Goal: Task Accomplishment & Management: Manage account settings

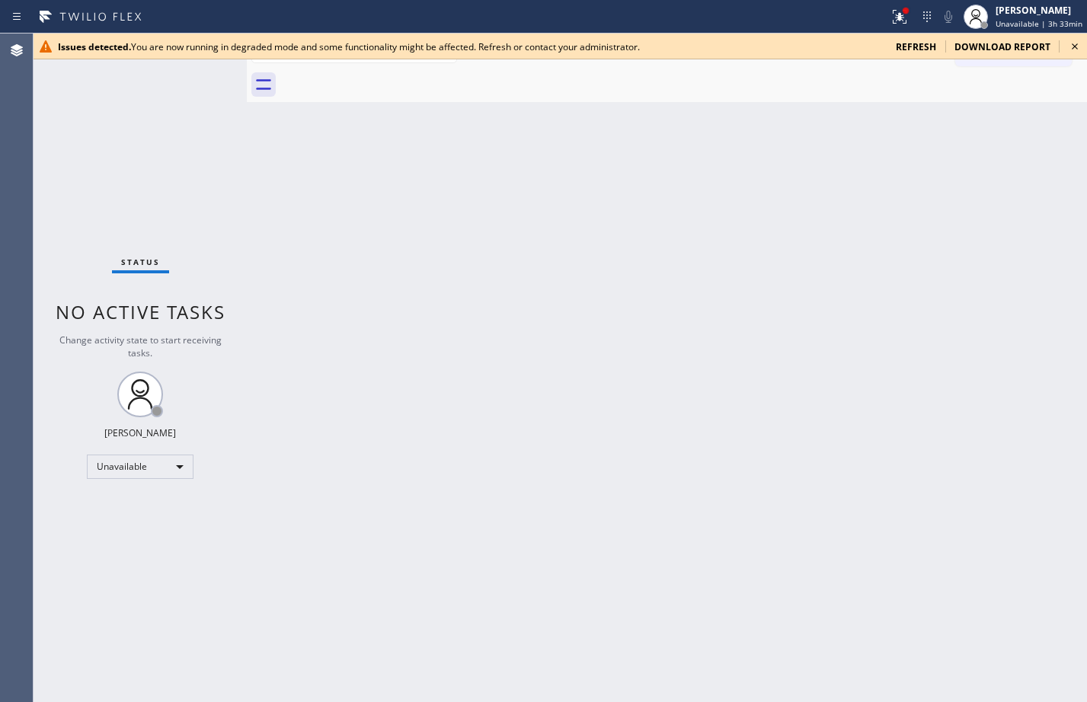
click at [913, 43] on span "refresh" at bounding box center [916, 46] width 40 height 13
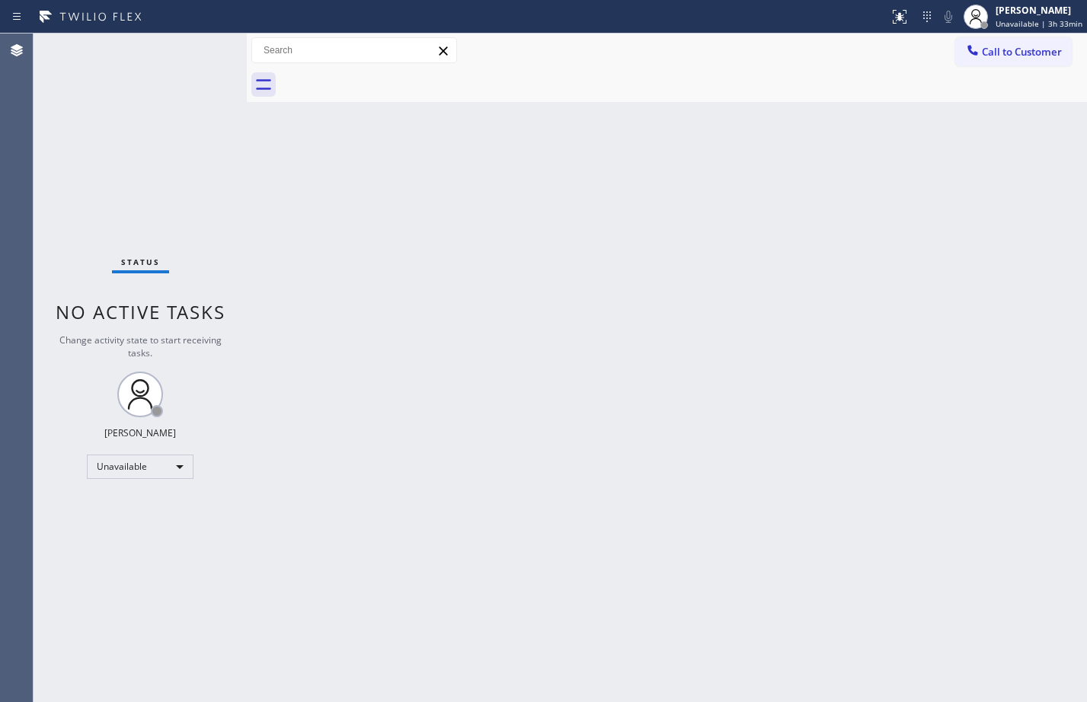
click at [567, 251] on div "Back to Dashboard Change Sender ID Customers Technicians Select a contact Outbo…" at bounding box center [667, 368] width 840 height 669
click at [180, 469] on div "Unavailable" at bounding box center [140, 467] width 107 height 24
click at [647, 300] on div at bounding box center [543, 351] width 1087 height 702
click at [150, 462] on div "Unavailable" at bounding box center [140, 467] width 107 height 24
click at [123, 512] on li "Available" at bounding box center [140, 507] width 104 height 18
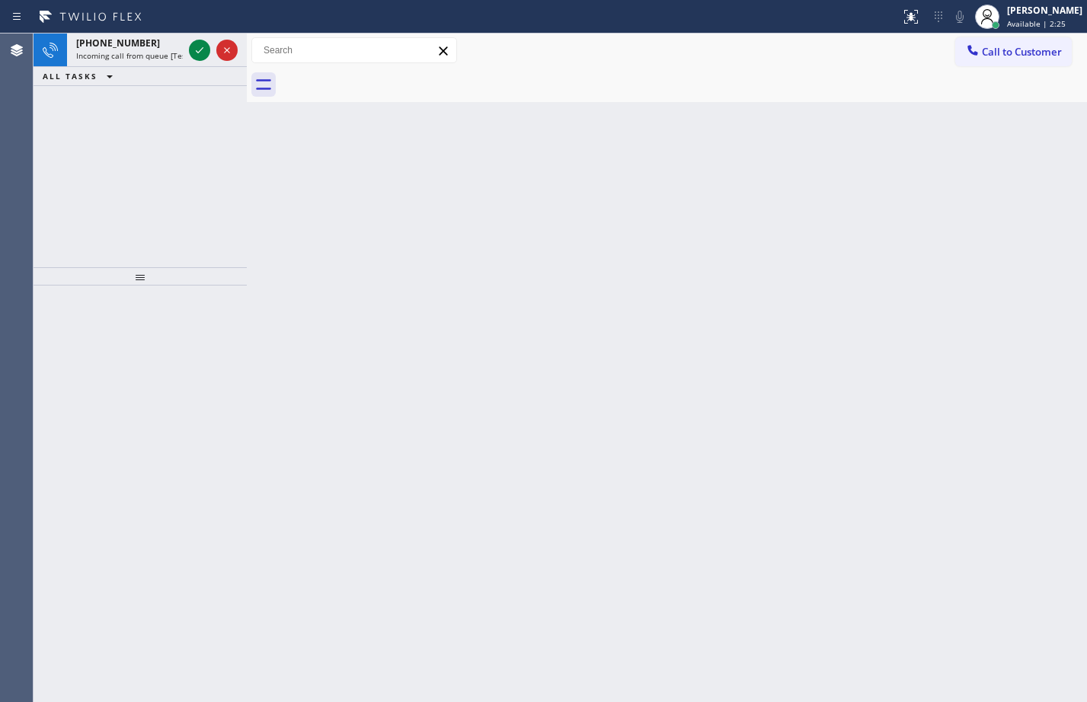
click at [941, 242] on div "Back to Dashboard Change Sender ID Customers Technicians Select a contact Outbo…" at bounding box center [667, 368] width 840 height 669
click at [207, 55] on icon at bounding box center [199, 50] width 18 height 18
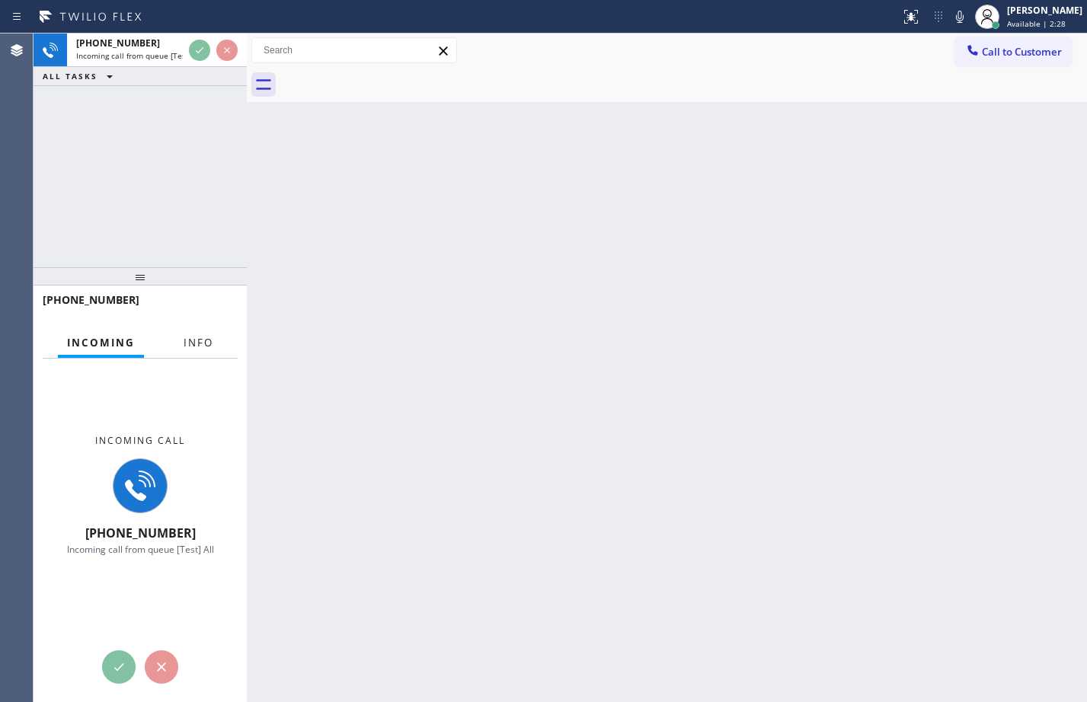
click at [199, 346] on span "Info" at bounding box center [199, 343] width 30 height 14
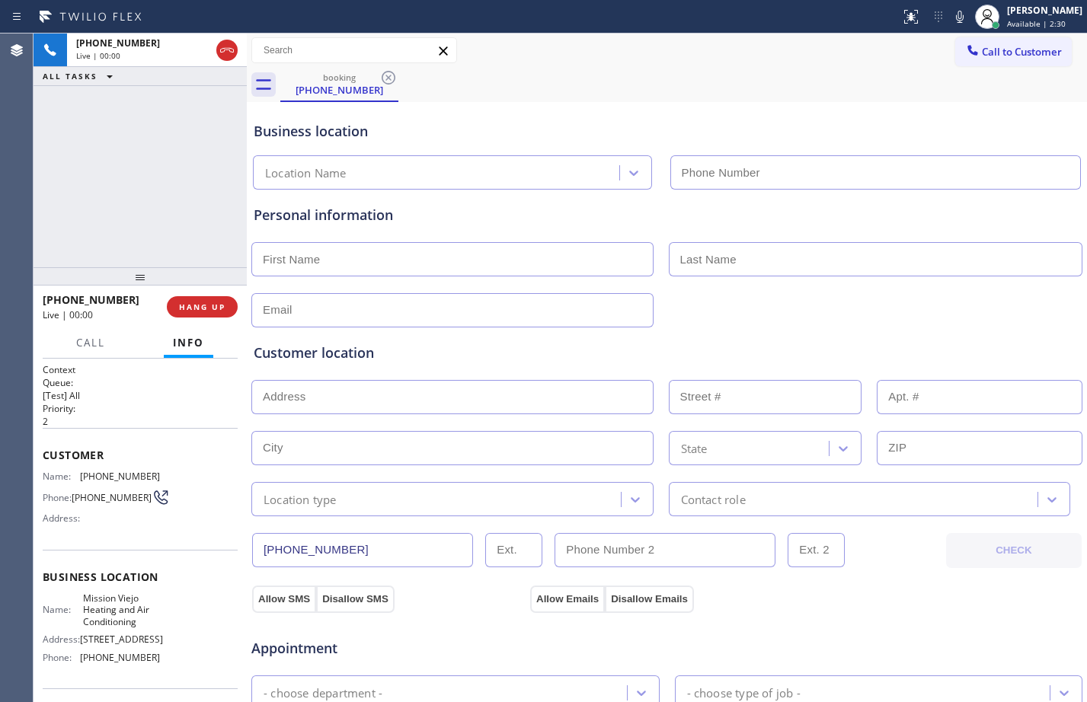
type input "[PHONE_NUMBER]"
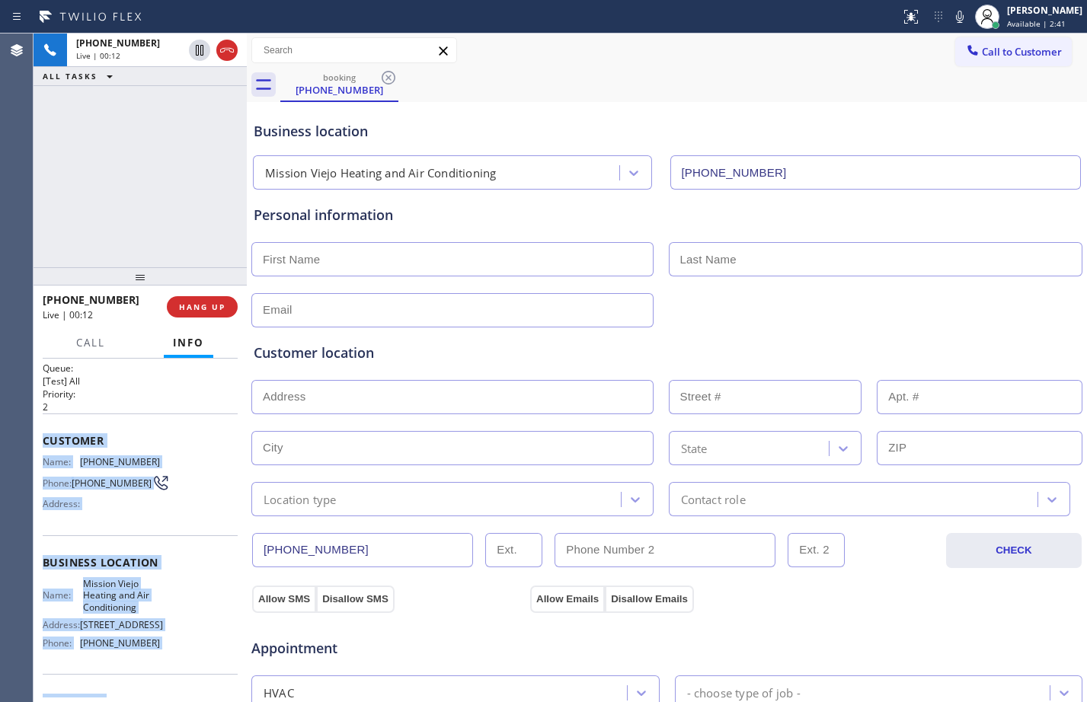
scroll to position [27, 0]
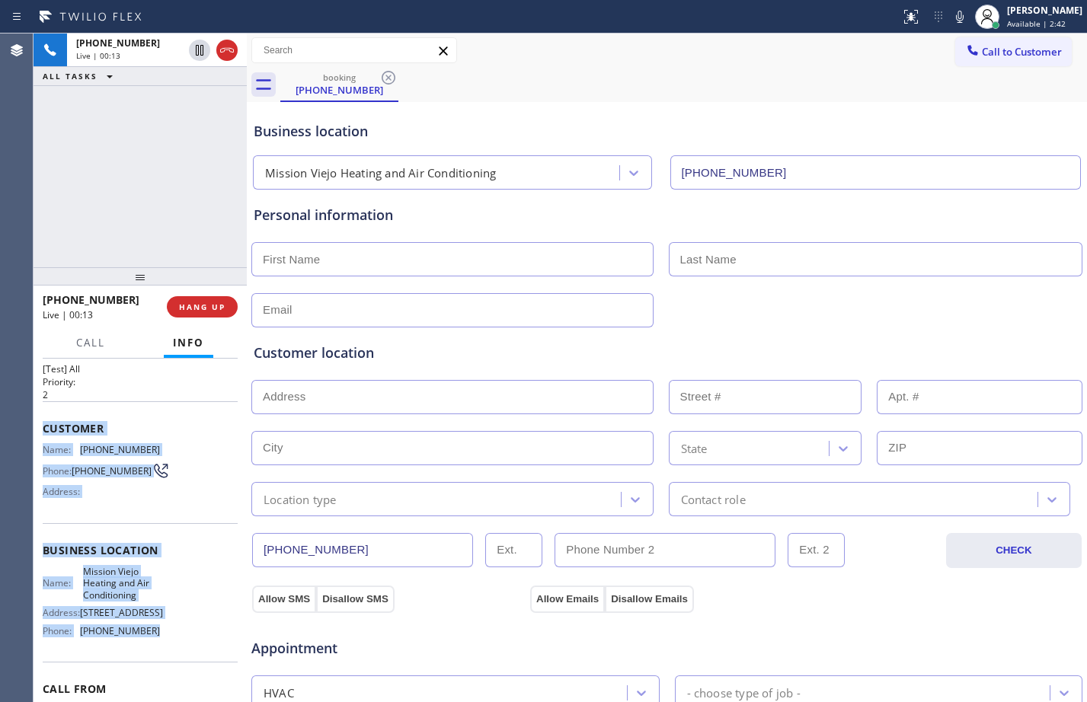
drag, startPoint x: 37, startPoint y: 450, endPoint x: 198, endPoint y: 651, distance: 257.4
click at [198, 651] on div "Context Queue: [Test] All Priority: 2 Customer Name: [PHONE_NUMBER] Phone: [PHO…" at bounding box center [140, 530] width 213 height 343
copy div "Customer Name: [PHONE_NUMBER] Phone: [PHONE_NUMBER] Address: Business location …"
click at [194, 302] on span "HANG UP" at bounding box center [202, 307] width 46 height 11
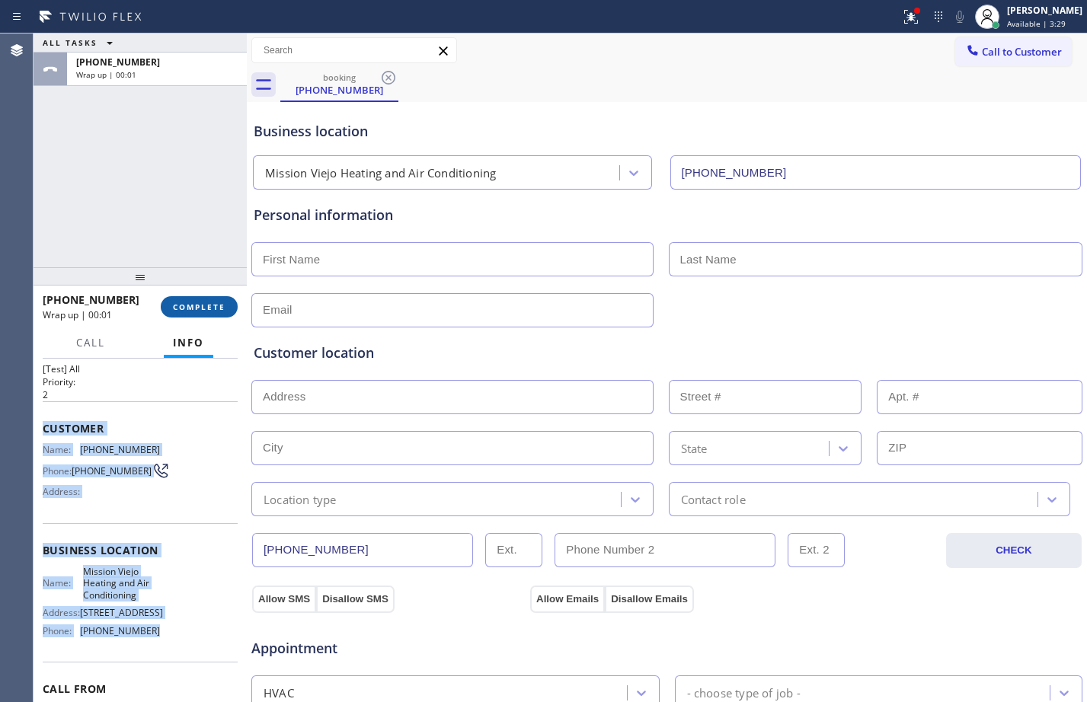
click at [214, 308] on span "COMPLETE" at bounding box center [199, 307] width 53 height 11
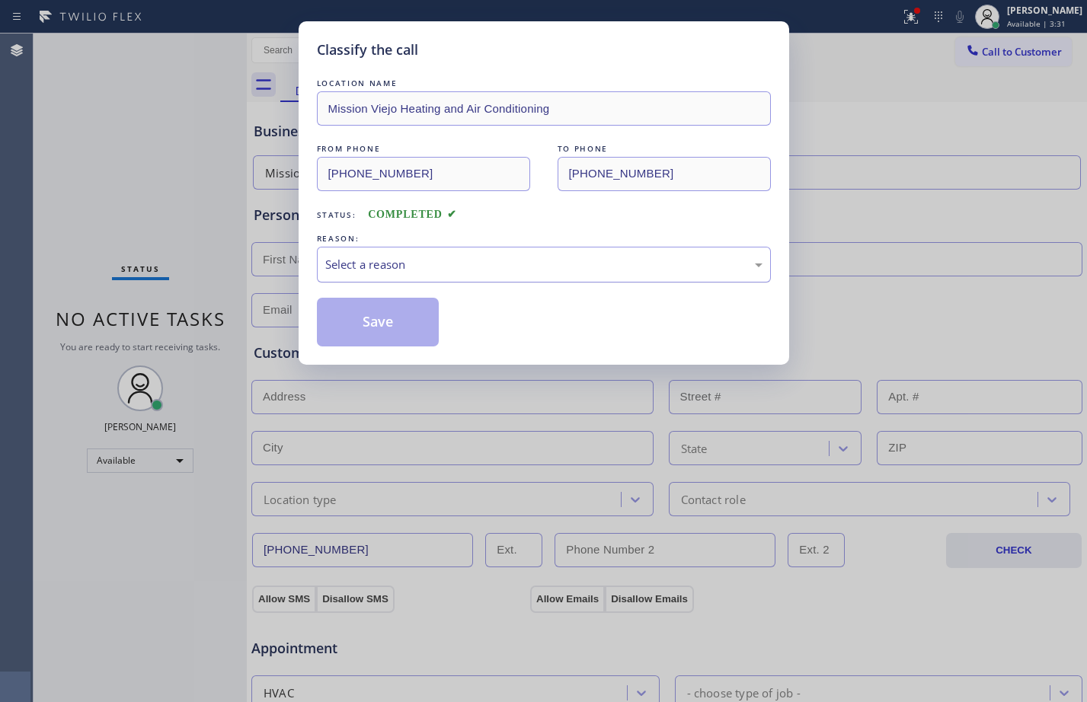
click at [514, 267] on div "Select a reason" at bounding box center [543, 265] width 437 height 18
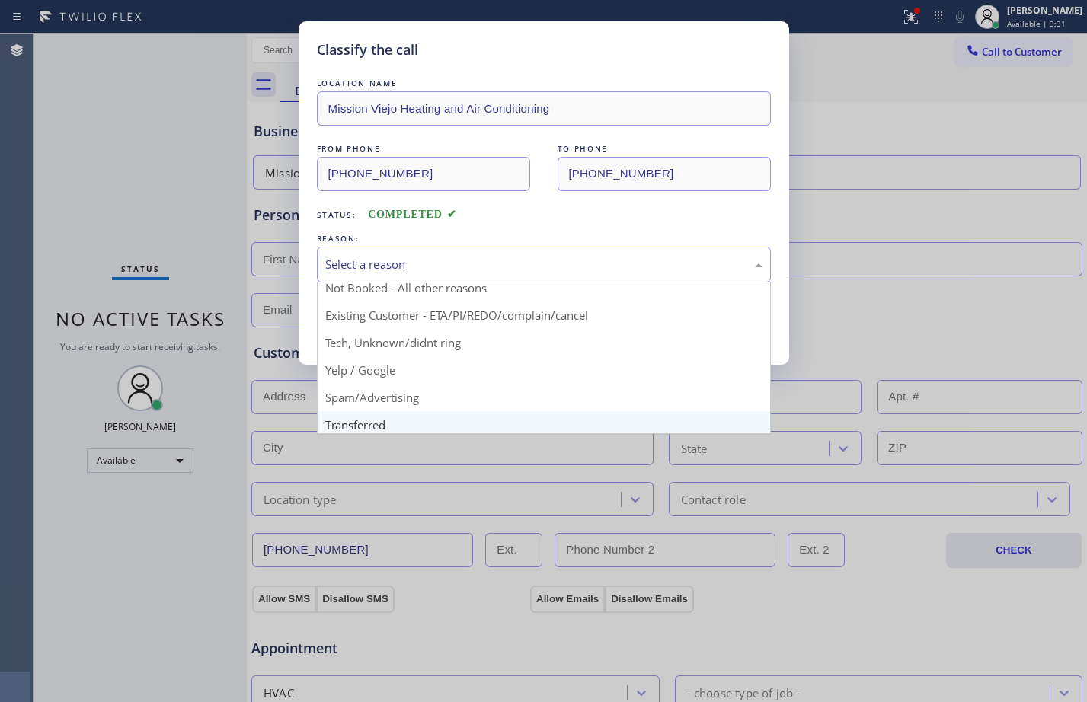
scroll to position [96, 0]
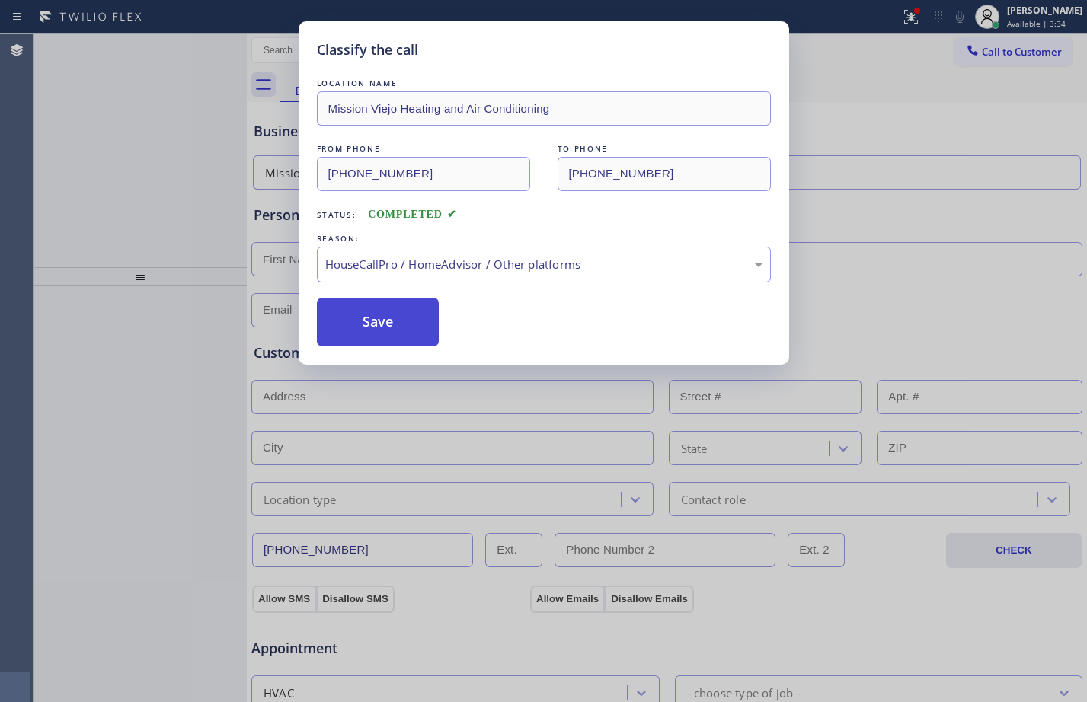
click at [391, 321] on button "Save" at bounding box center [378, 322] width 123 height 49
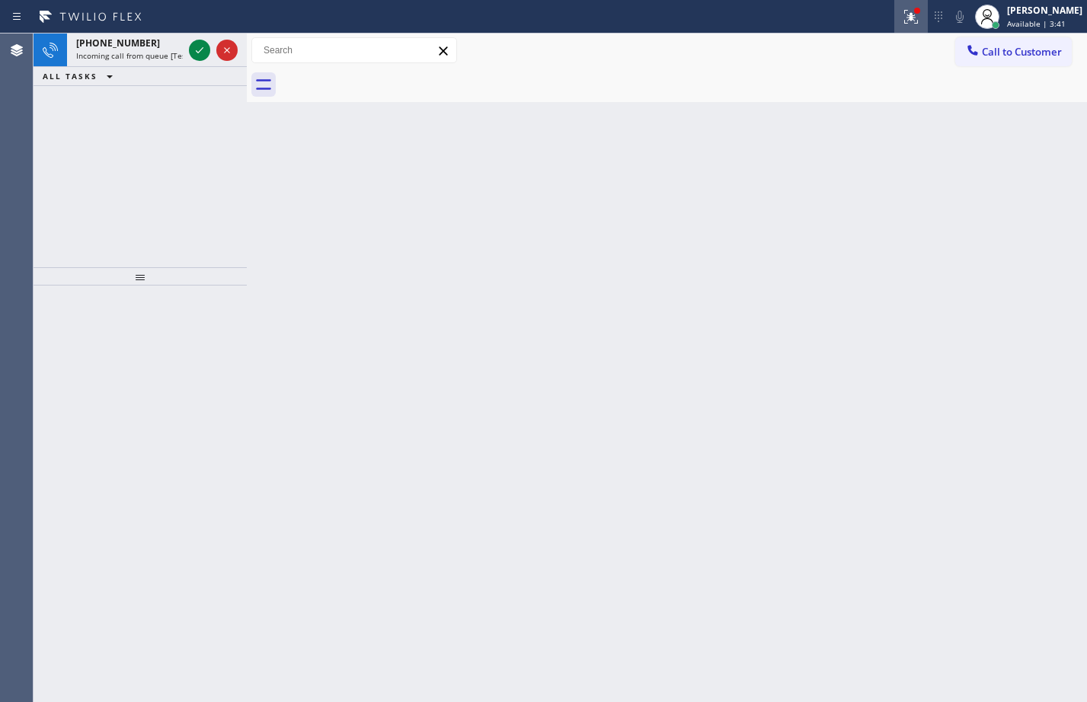
click at [909, 17] on div at bounding box center [911, 17] width 34 height 18
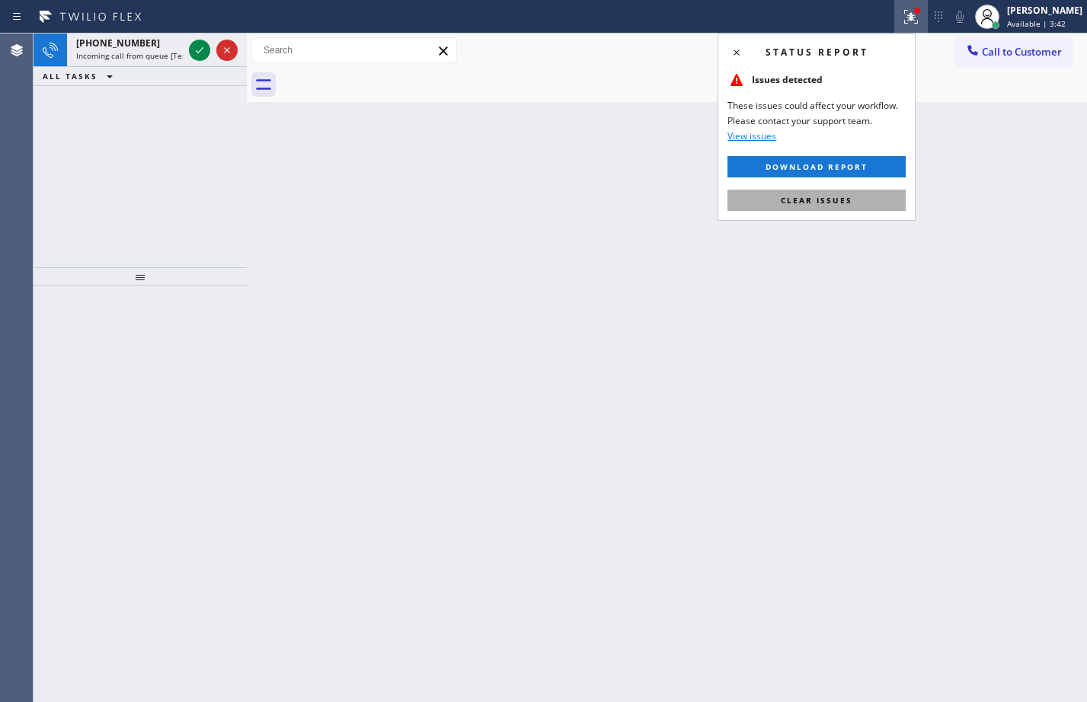
click at [816, 199] on span "Clear issues" at bounding box center [817, 200] width 72 height 11
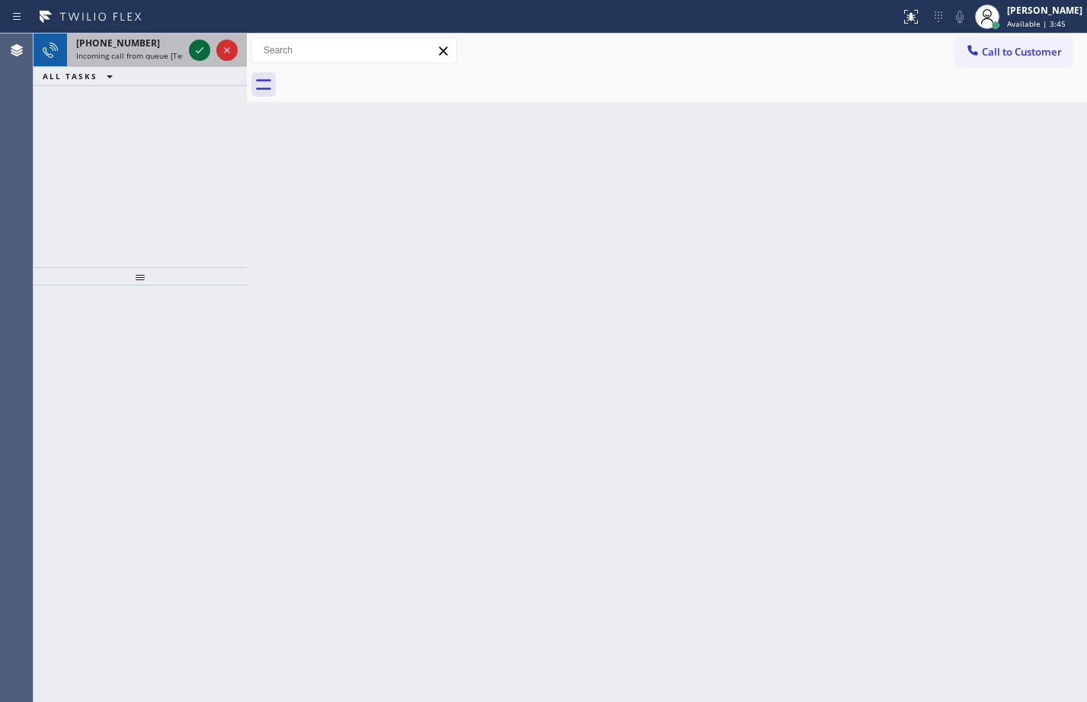
click at [208, 52] on icon at bounding box center [199, 50] width 18 height 18
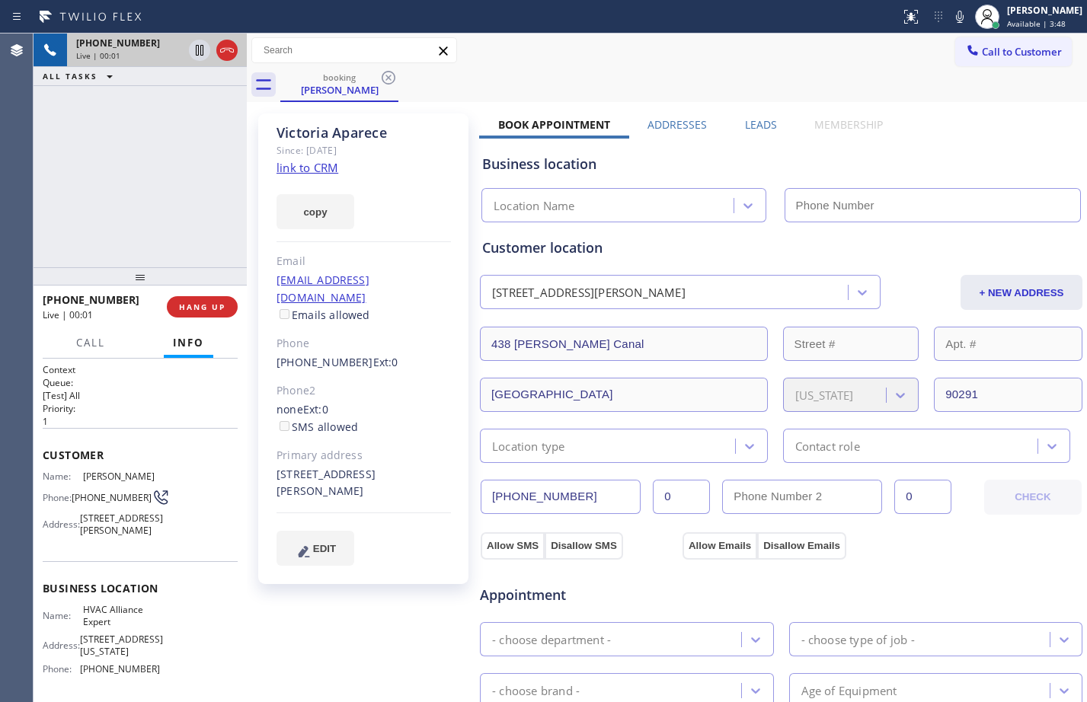
type input "[PHONE_NUMBER]"
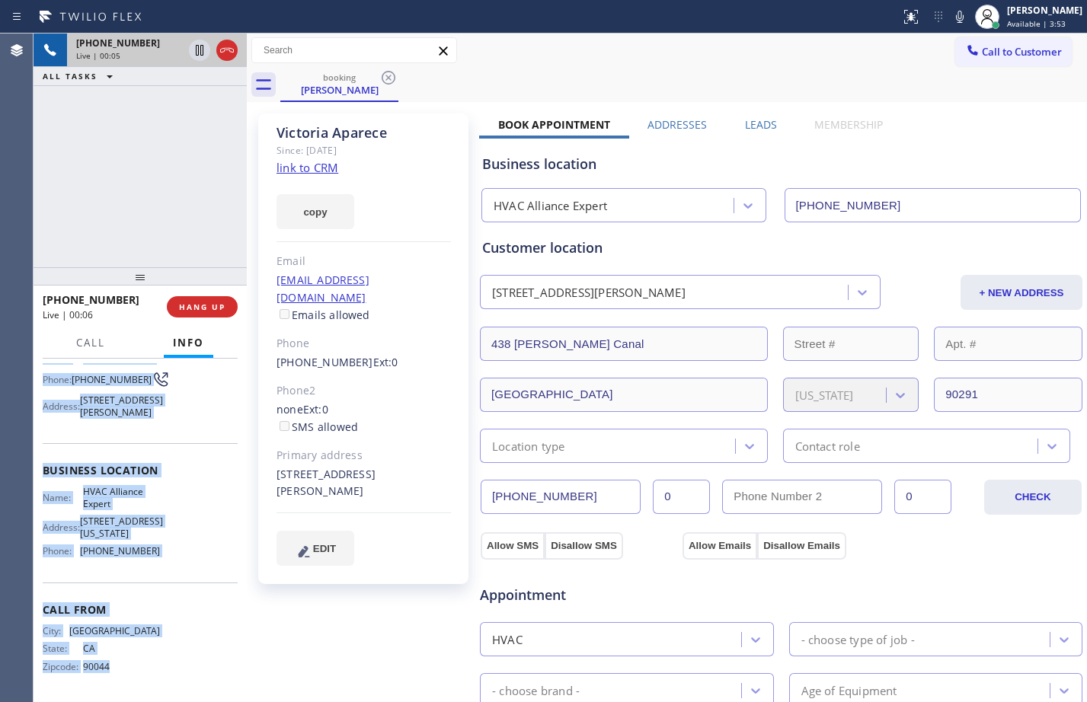
scroll to position [147, 0]
drag, startPoint x: 37, startPoint y: 450, endPoint x: 177, endPoint y: 569, distance: 184.3
click at [177, 569] on div "Context Queue: [Test] All Priority: 1 Customer Name: [PERSON_NAME] Phone: [PHON…" at bounding box center [140, 530] width 213 height 343
copy div "Customer Name: [PERSON_NAME] Phone: [PHONE_NUMBER] Address: [STREET_ADDRESS][PE…"
click at [330, 171] on link "link to CRM" at bounding box center [307, 167] width 62 height 15
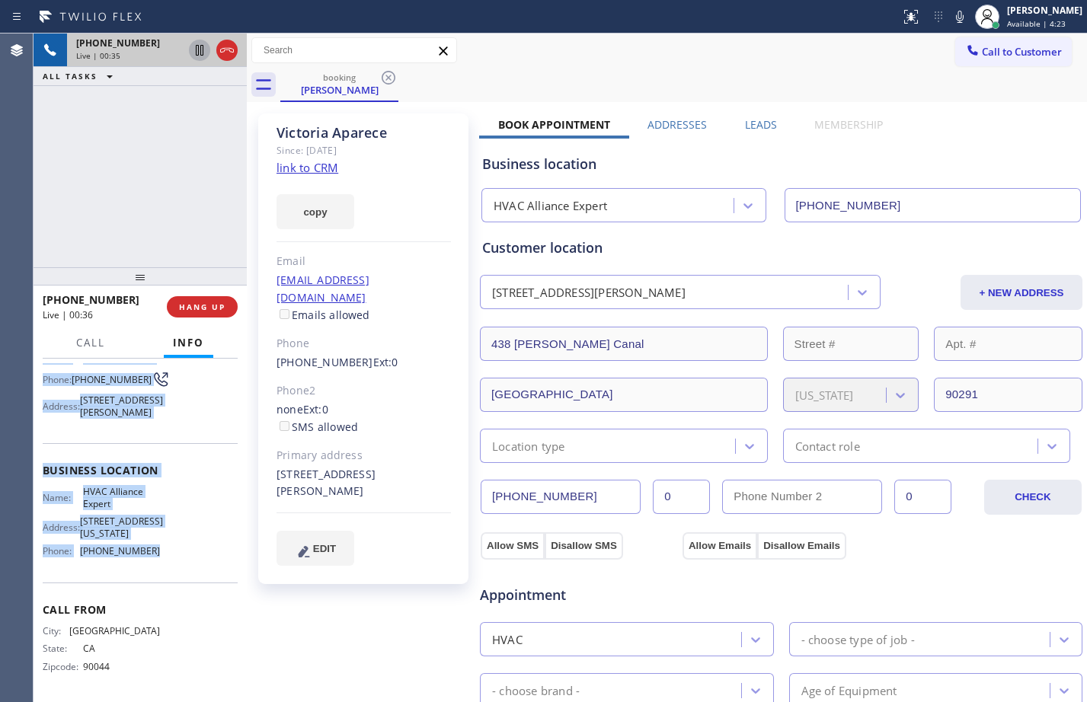
click at [204, 49] on icon at bounding box center [199, 50] width 18 height 18
click at [954, 21] on icon at bounding box center [959, 17] width 18 height 18
click at [203, 55] on icon at bounding box center [199, 50] width 11 height 11
click at [956, 16] on icon at bounding box center [960, 17] width 8 height 12
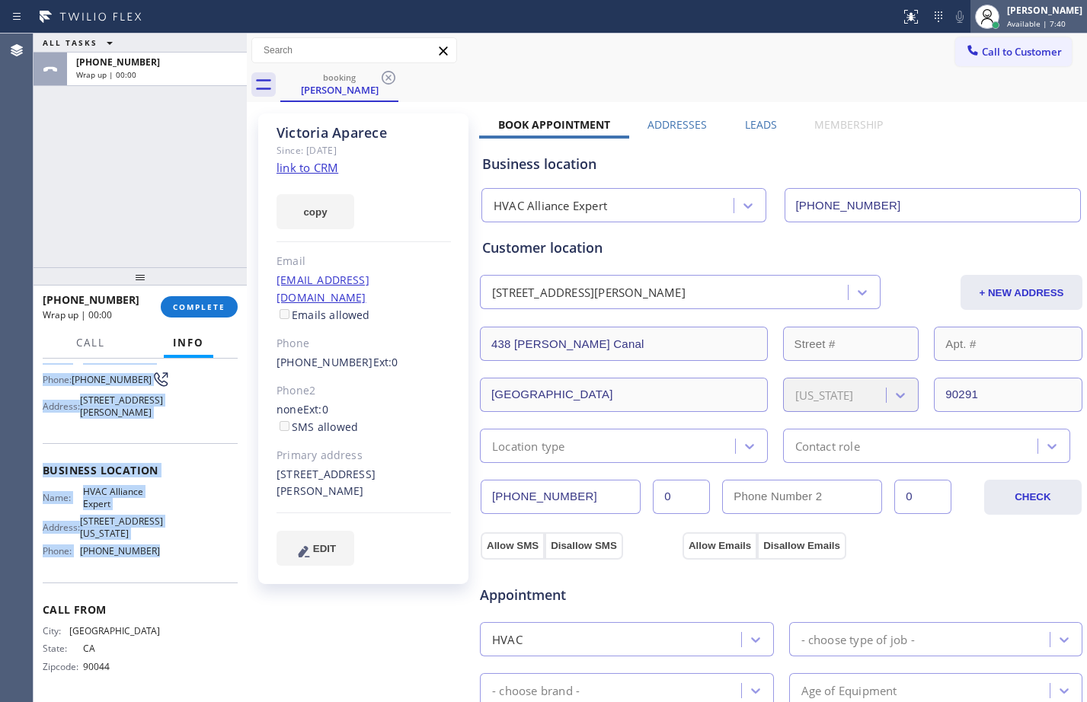
click at [975, 17] on div at bounding box center [987, 17] width 24 height 24
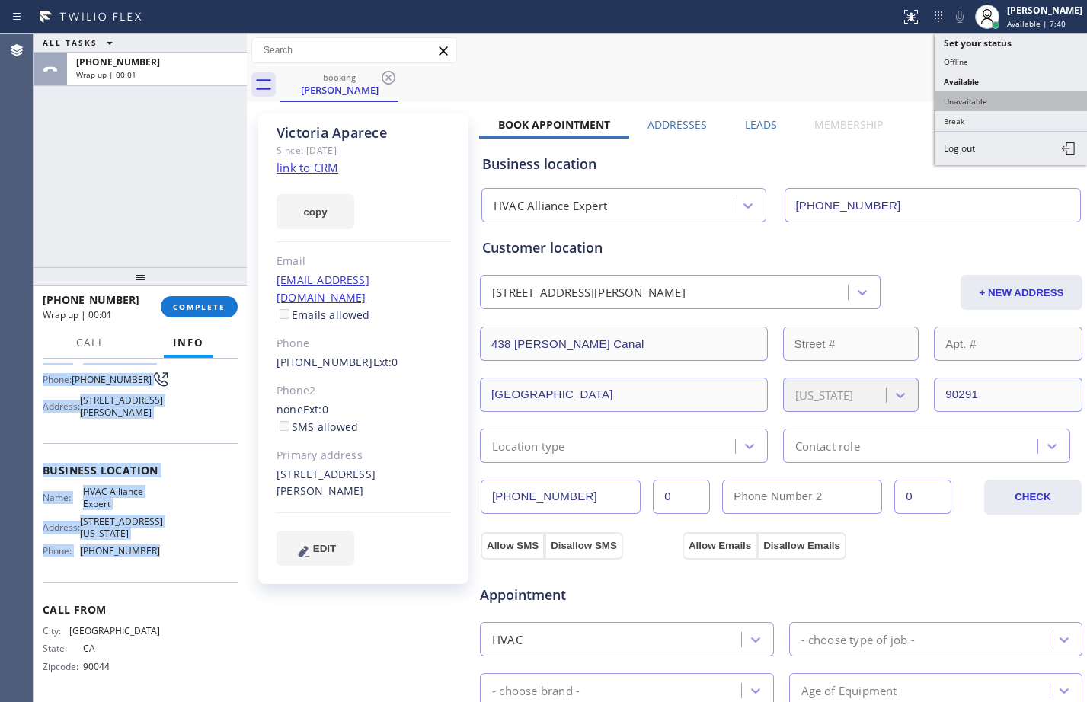
click at [1018, 91] on button "Unavailable" at bounding box center [1010, 101] width 152 height 20
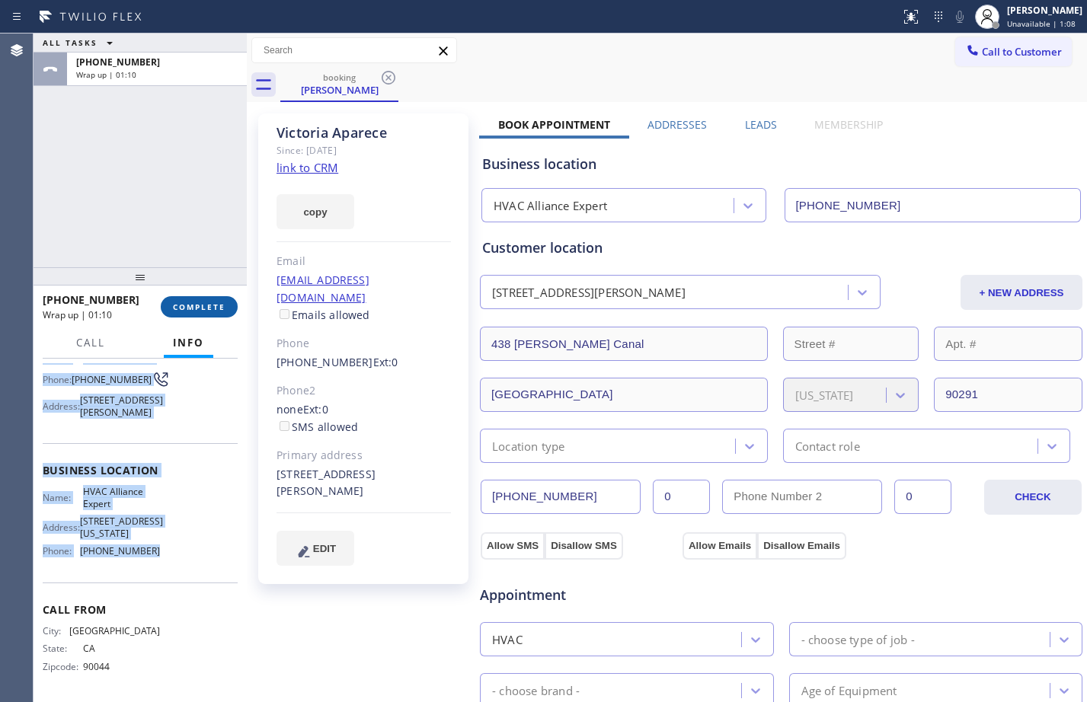
click at [224, 304] on span "COMPLETE" at bounding box center [199, 307] width 53 height 11
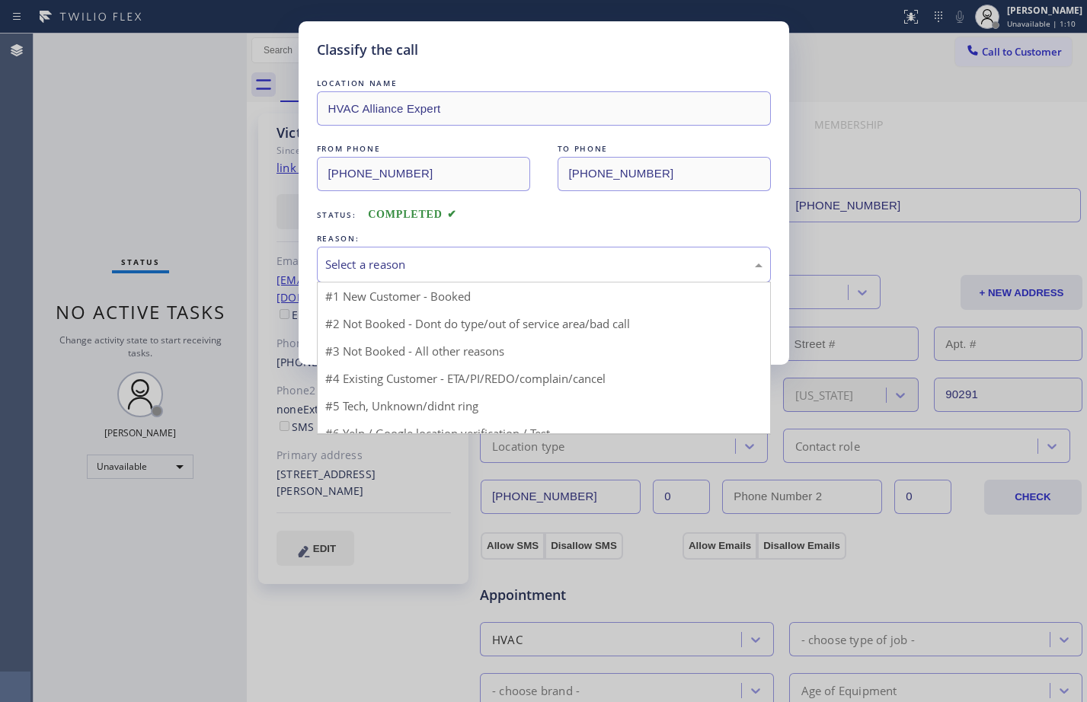
click at [490, 275] on div "Select a reason" at bounding box center [544, 265] width 454 height 36
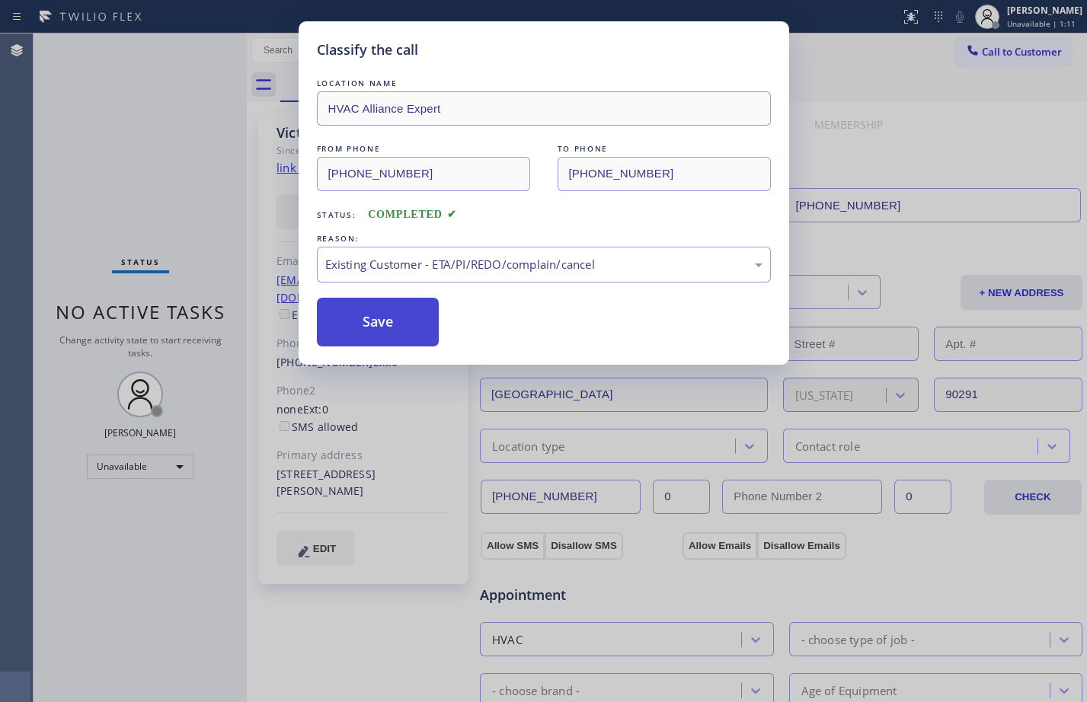
click at [385, 327] on button "Save" at bounding box center [378, 322] width 123 height 49
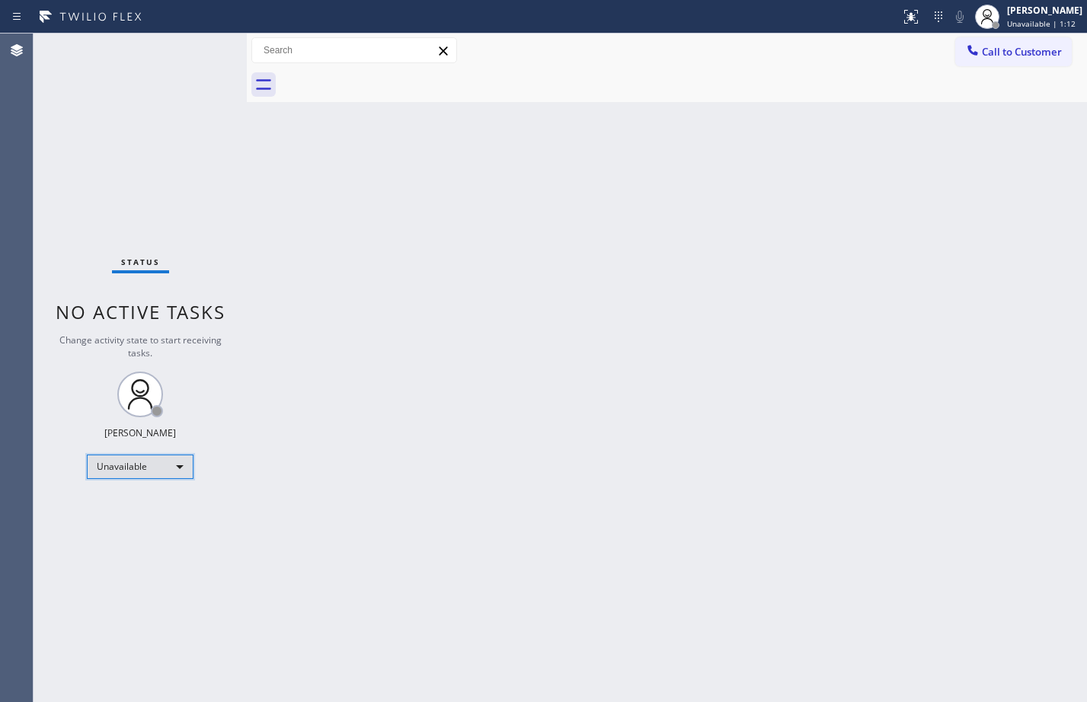
click at [153, 465] on div "Unavailable" at bounding box center [140, 467] width 107 height 24
click at [138, 509] on li "Available" at bounding box center [140, 507] width 104 height 18
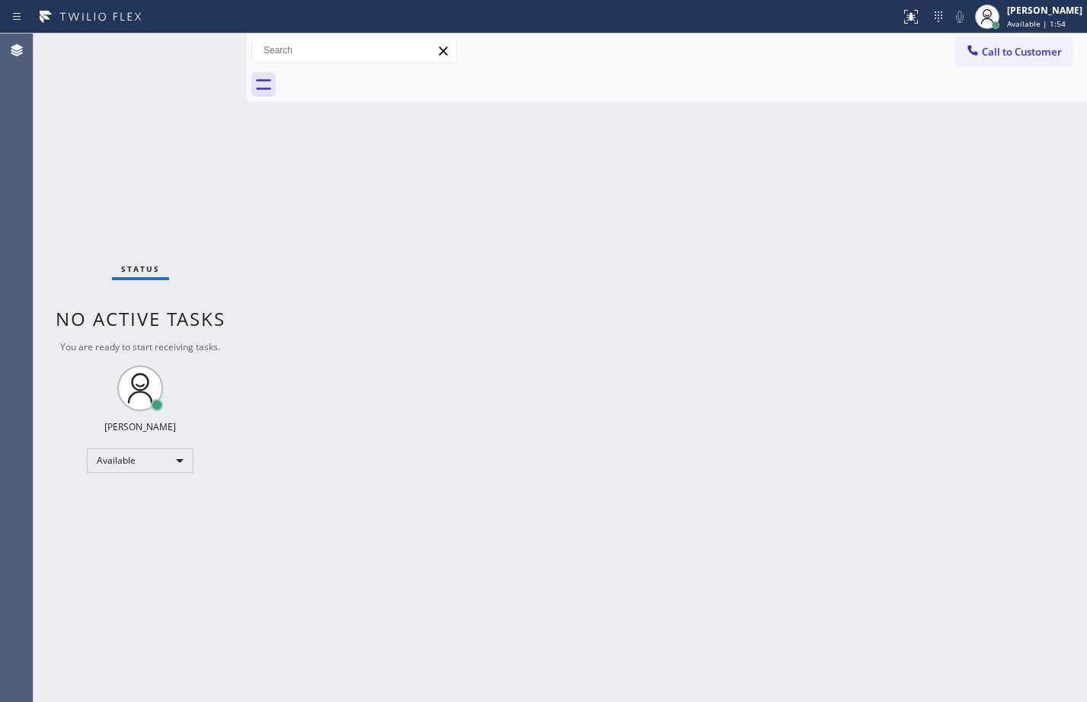
click at [912, 178] on div "Back to Dashboard Change Sender ID Customers Technicians Select a contact Outbo…" at bounding box center [667, 368] width 840 height 669
click at [869, 330] on div "Back to Dashboard Change Sender ID Customers Technicians Select a contact Outbo…" at bounding box center [667, 368] width 840 height 669
click at [882, 211] on div "Back to Dashboard Change Sender ID Customers Technicians Select a contact Outbo…" at bounding box center [667, 368] width 840 height 669
click at [356, 315] on div "Back to Dashboard Change Sender ID Customers Technicians Select a contact Outbo…" at bounding box center [667, 368] width 840 height 669
click at [281, 185] on div "Back to Dashboard Change Sender ID Customers Technicians Select a contact Outbo…" at bounding box center [667, 368] width 840 height 669
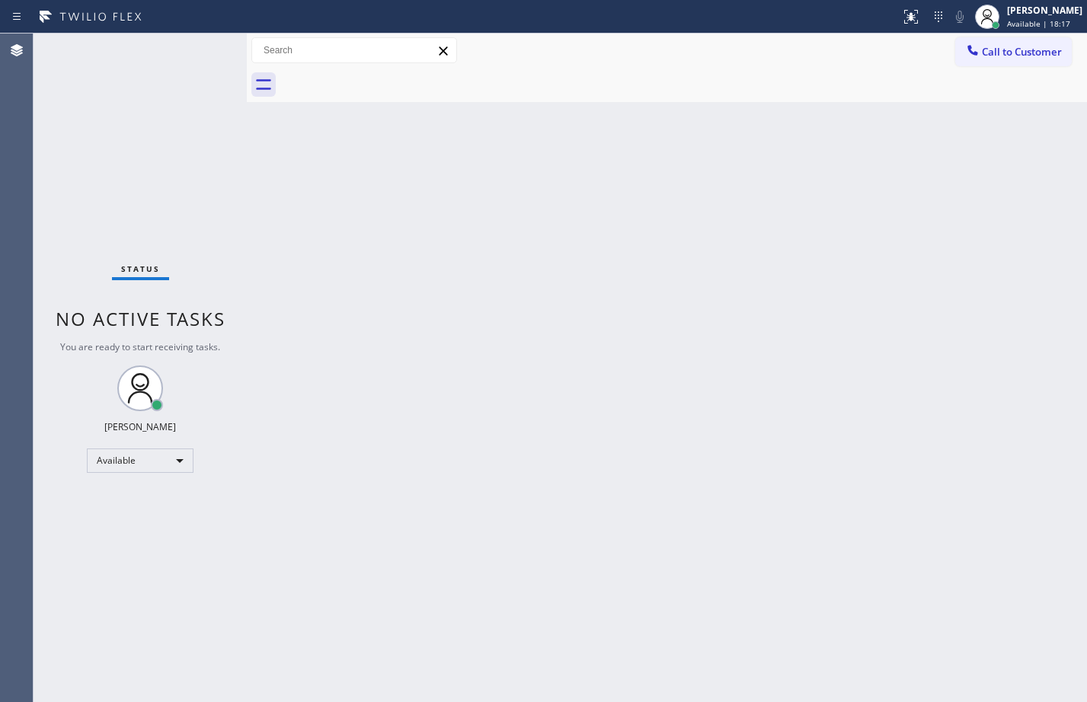
drag, startPoint x: 188, startPoint y: 57, endPoint x: 196, endPoint y: 51, distance: 10.4
click at [196, 51] on div "Status No active tasks You are ready to start receiving tasks. [PERSON_NAME] Av…" at bounding box center [140, 368] width 213 height 669
click at [192, 50] on div "Status No active tasks You are ready to start receiving tasks. [PERSON_NAME] Av…" at bounding box center [140, 368] width 213 height 669
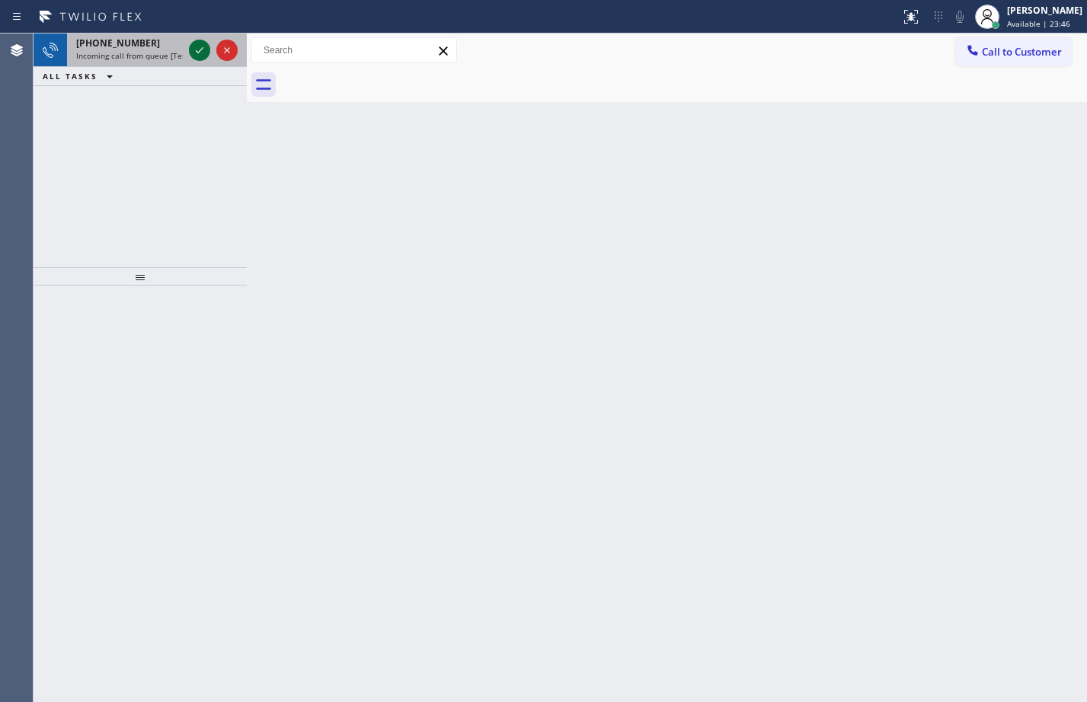
click at [190, 41] on icon at bounding box center [199, 50] width 18 height 18
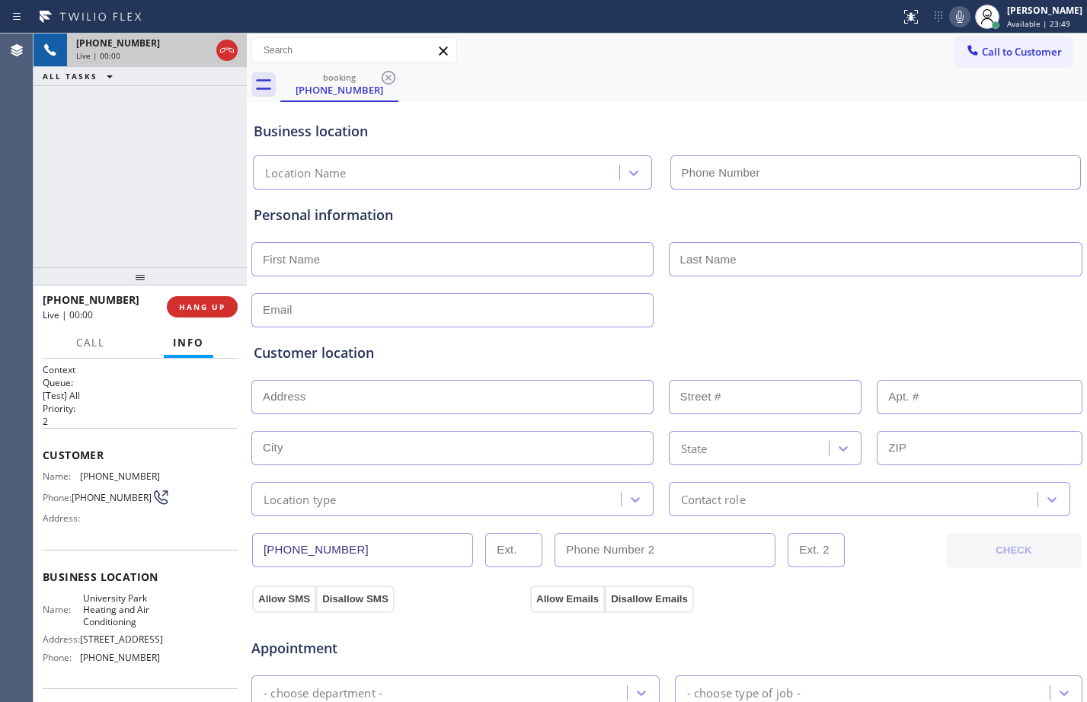
type input "[PHONE_NUMBER]"
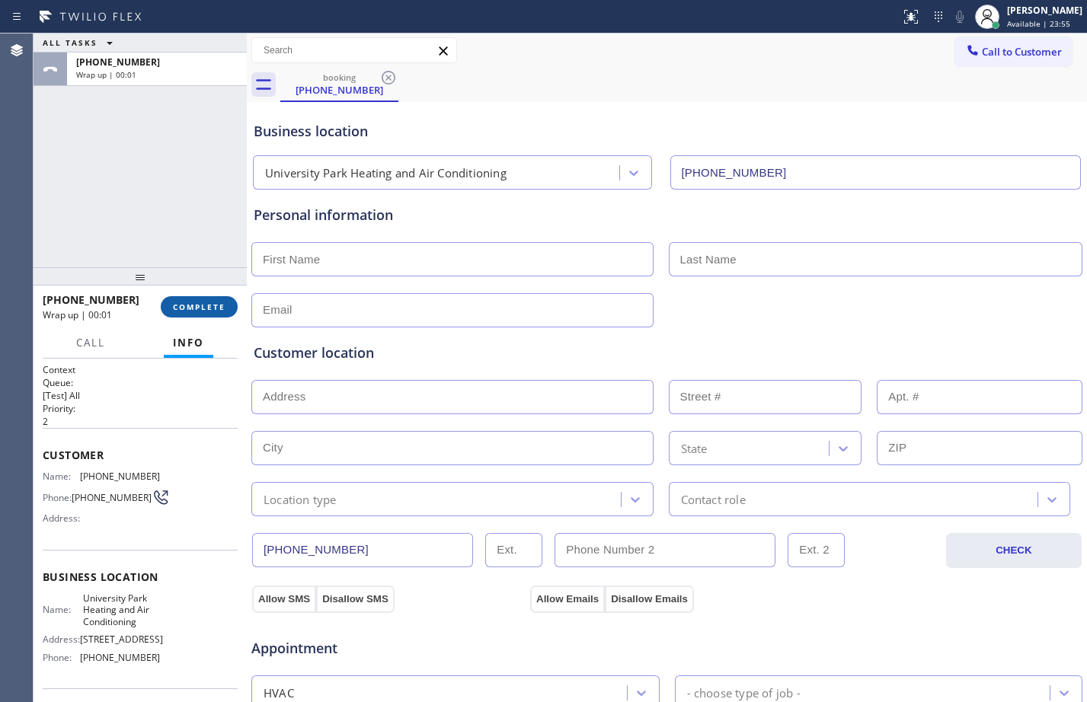
click at [218, 305] on span "COMPLETE" at bounding box center [199, 307] width 53 height 11
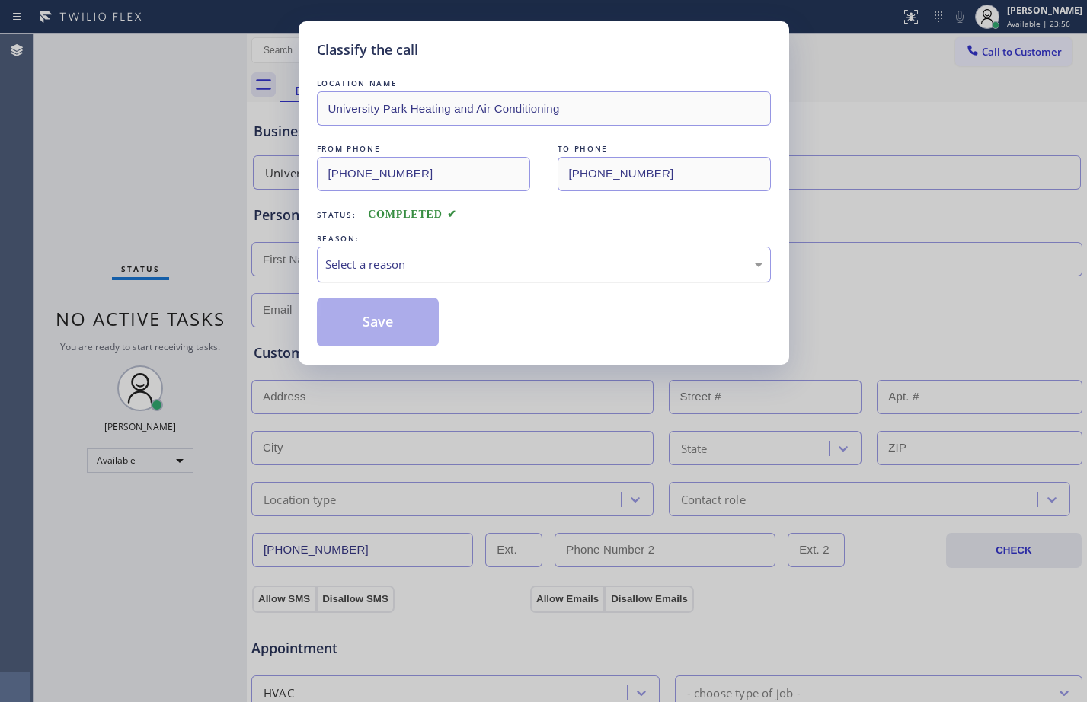
click at [390, 268] on div "Select a reason" at bounding box center [543, 265] width 437 height 18
click at [382, 306] on button "Save" at bounding box center [378, 322] width 123 height 49
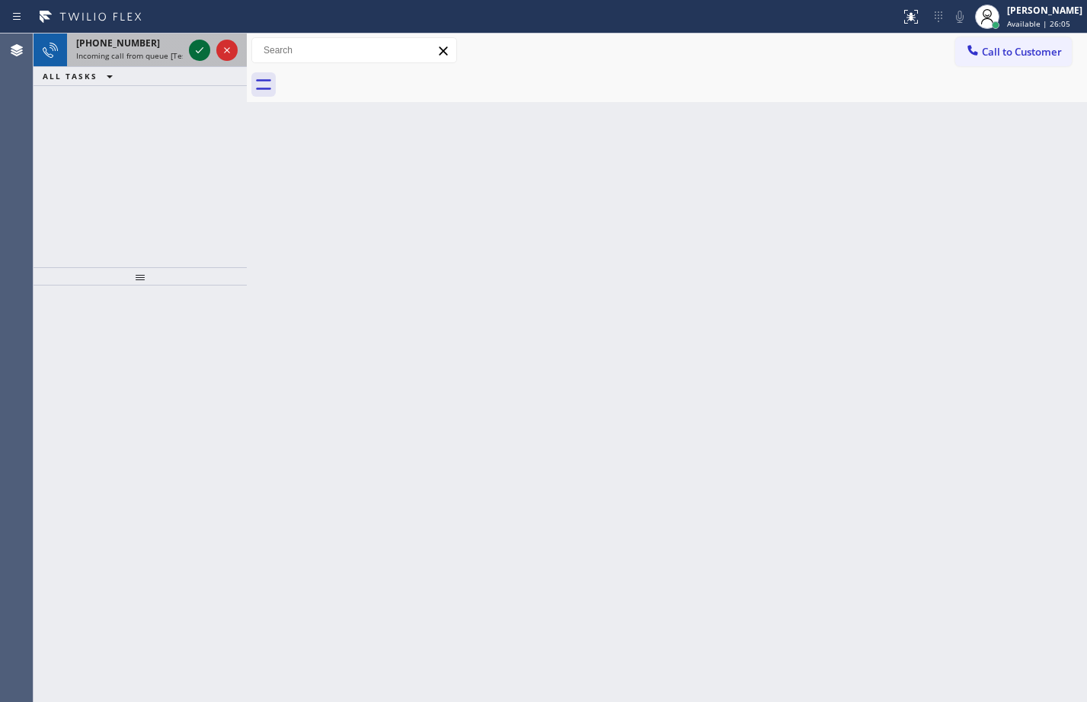
click at [205, 50] on icon at bounding box center [199, 50] width 18 height 18
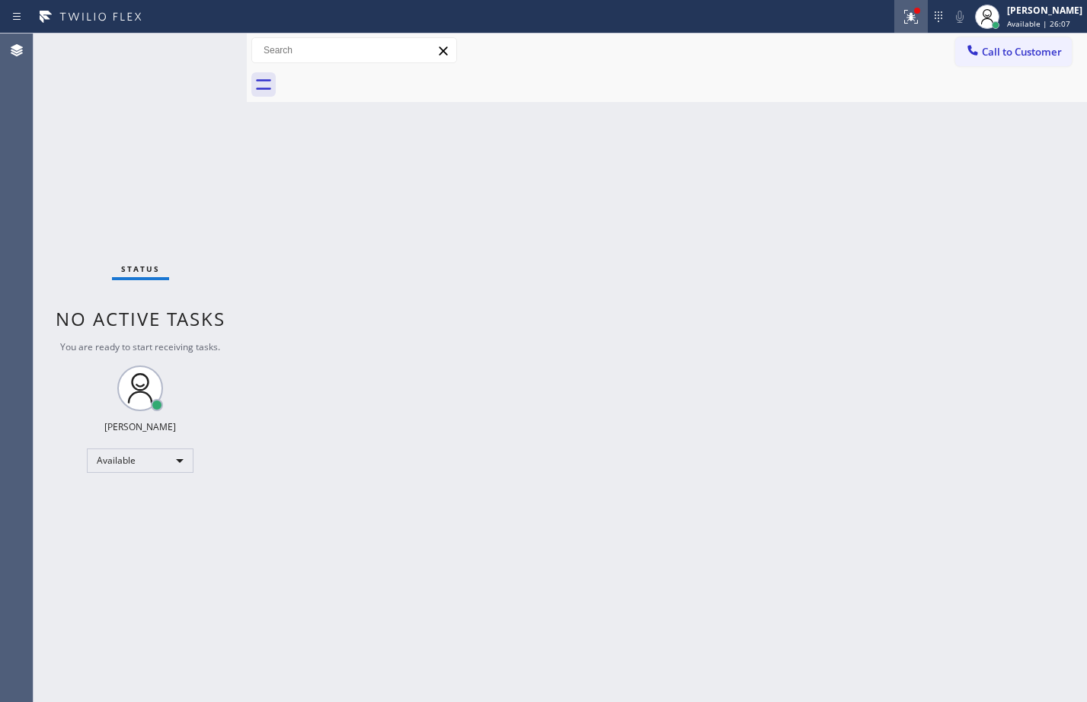
click at [894, 11] on div at bounding box center [911, 17] width 34 height 18
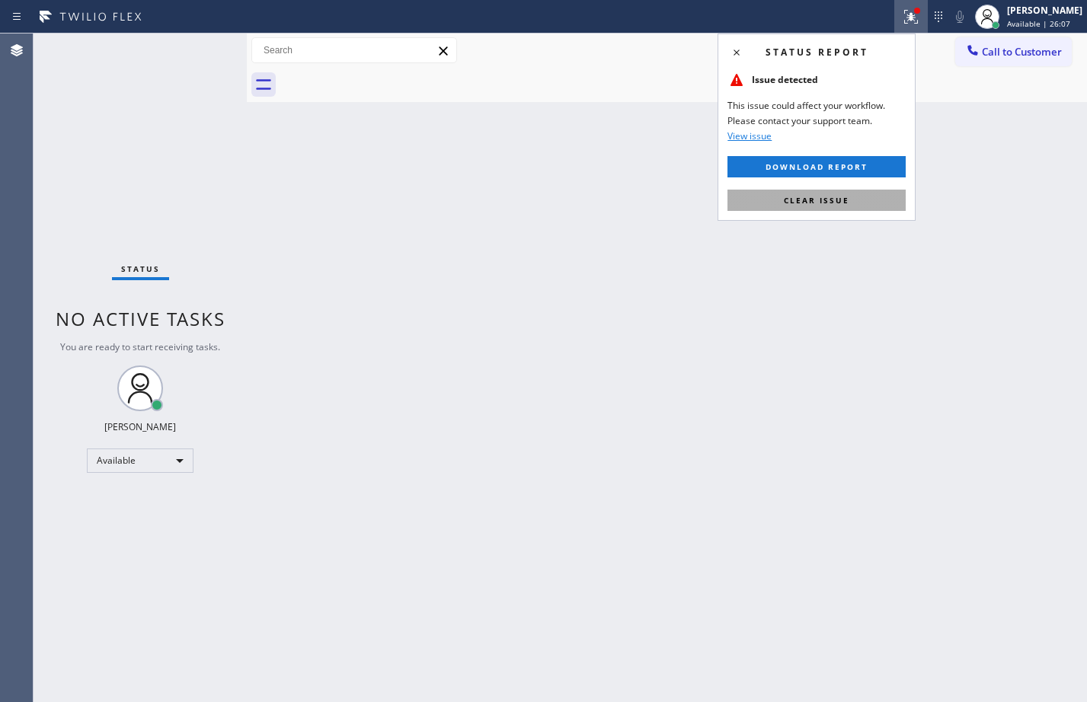
click at [794, 198] on span "Clear issue" at bounding box center [816, 200] width 65 height 11
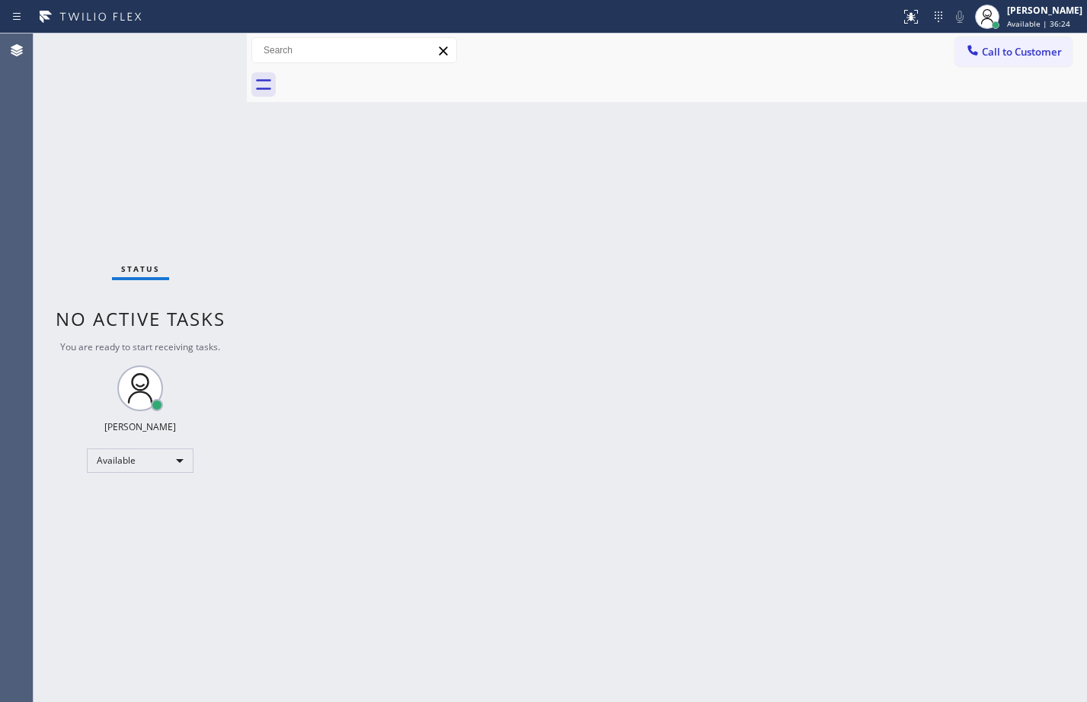
click at [180, 147] on div "Status No active tasks You are ready to start receiving tasks. [PERSON_NAME] Av…" at bounding box center [140, 368] width 213 height 669
click at [734, 307] on div "Back to Dashboard Change Sender ID Customers Technicians Select a contact Outbo…" at bounding box center [667, 368] width 840 height 669
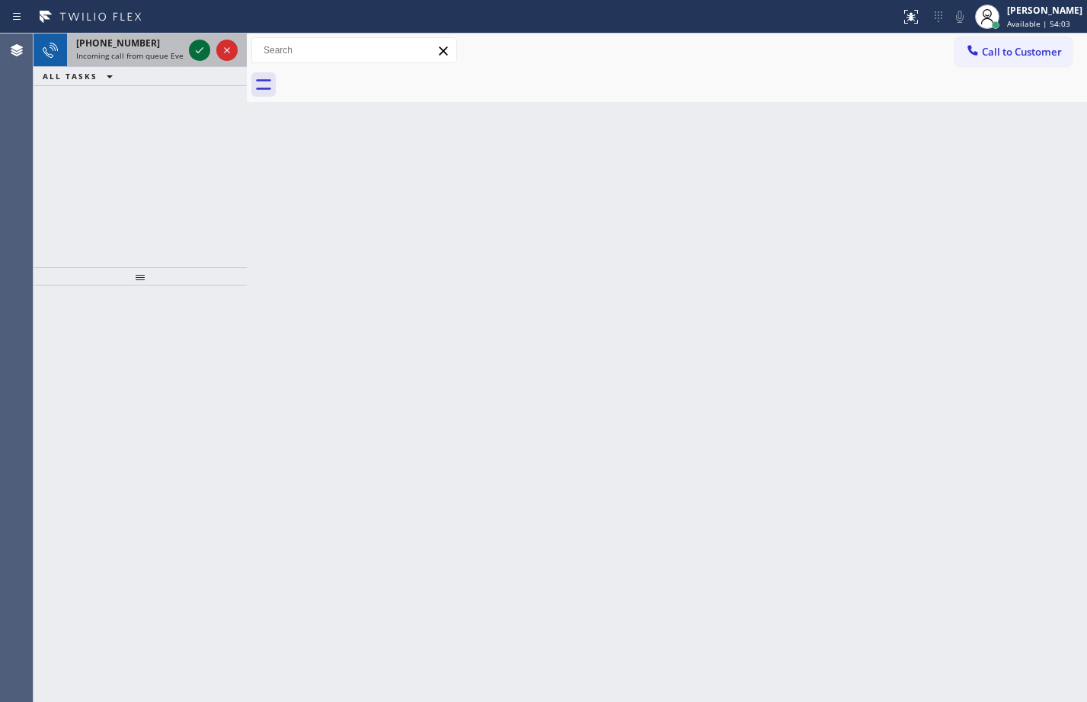
click at [200, 40] on button at bounding box center [199, 50] width 21 height 21
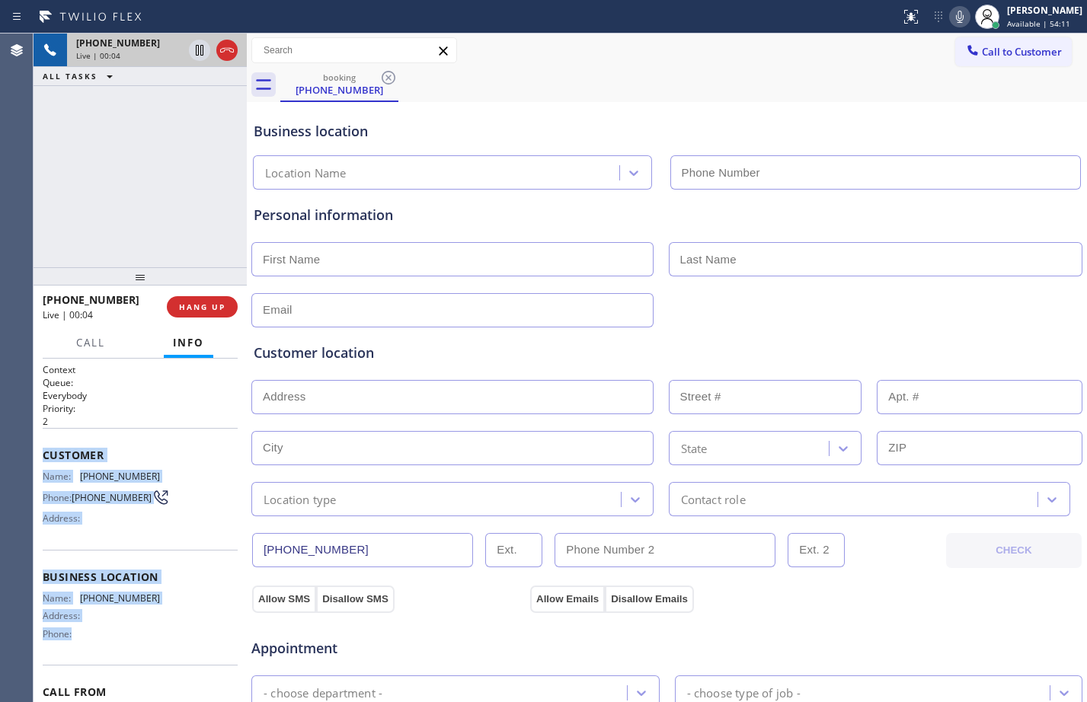
drag, startPoint x: 39, startPoint y: 457, endPoint x: 134, endPoint y: 637, distance: 203.4
click at [134, 637] on div "Context Queue: Everybody Priority: 2 Customer Name: [PHONE_NUMBER] Phone: [PHON…" at bounding box center [140, 530] width 213 height 343
copy div "Customer Name: [PHONE_NUMBER] Phone: [PHONE_NUMBER] Address: Business location …"
click at [200, 60] on button at bounding box center [199, 50] width 21 height 21
click at [950, 20] on icon at bounding box center [959, 17] width 18 height 18
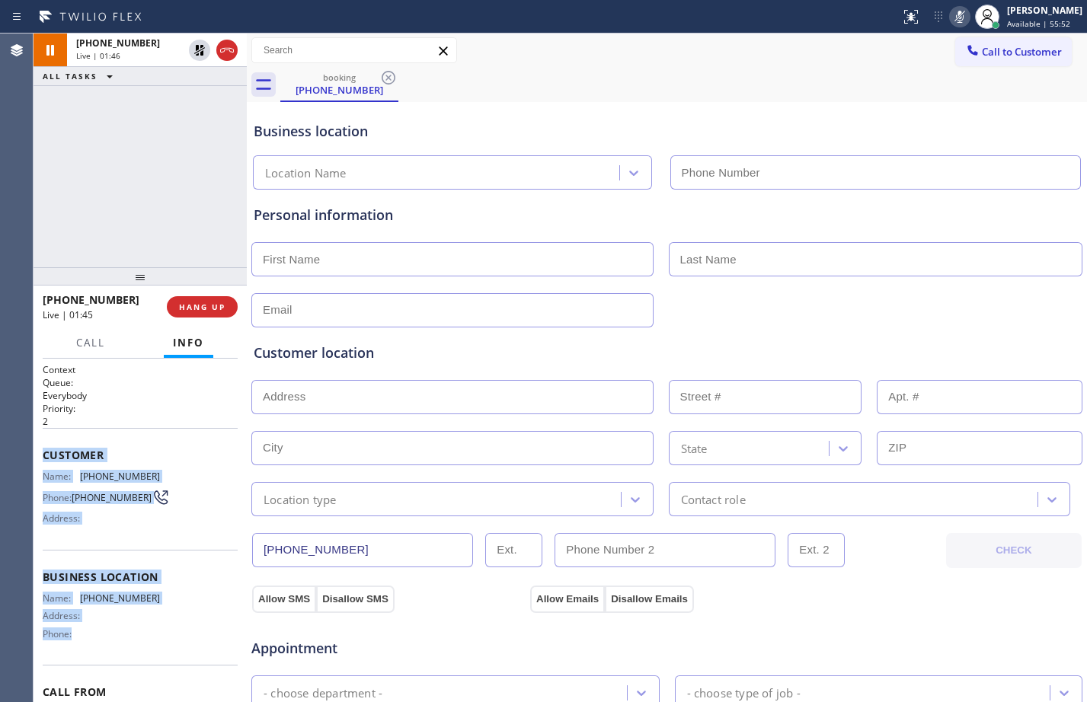
click at [104, 169] on div "[PHONE_NUMBER] Live | 01:46 ALL TASKS ALL TASKS ACTIVE TASKS TASKS IN WRAP UP" at bounding box center [140, 151] width 213 height 234
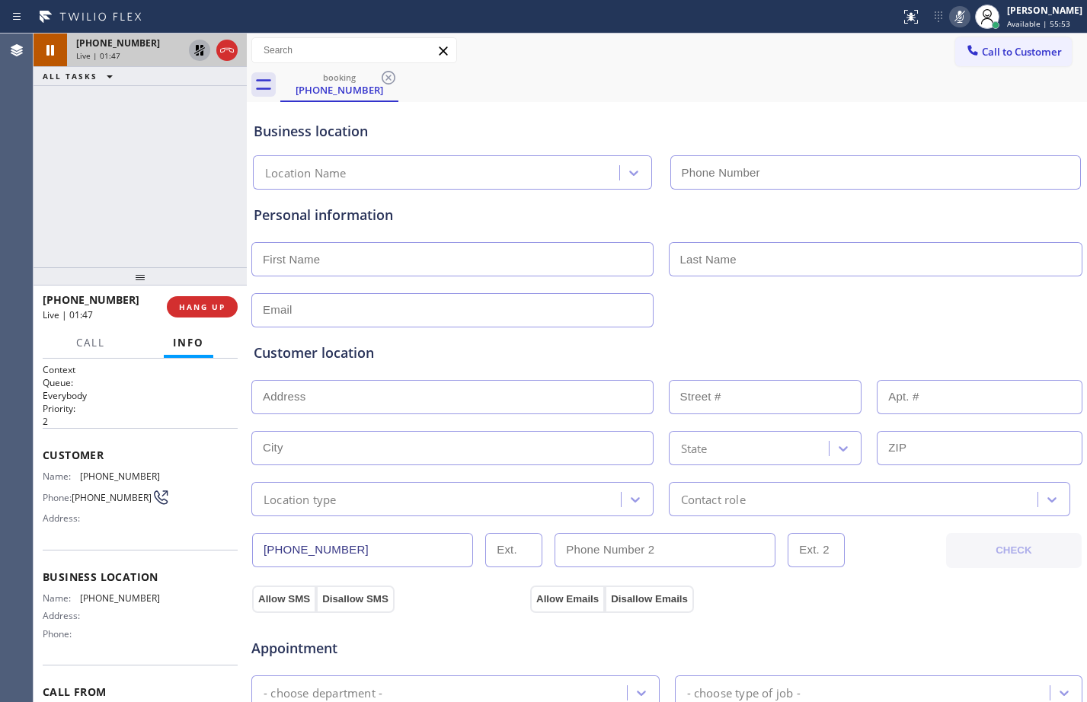
click at [192, 50] on icon at bounding box center [199, 50] width 18 height 18
click at [950, 16] on icon at bounding box center [959, 17] width 18 height 18
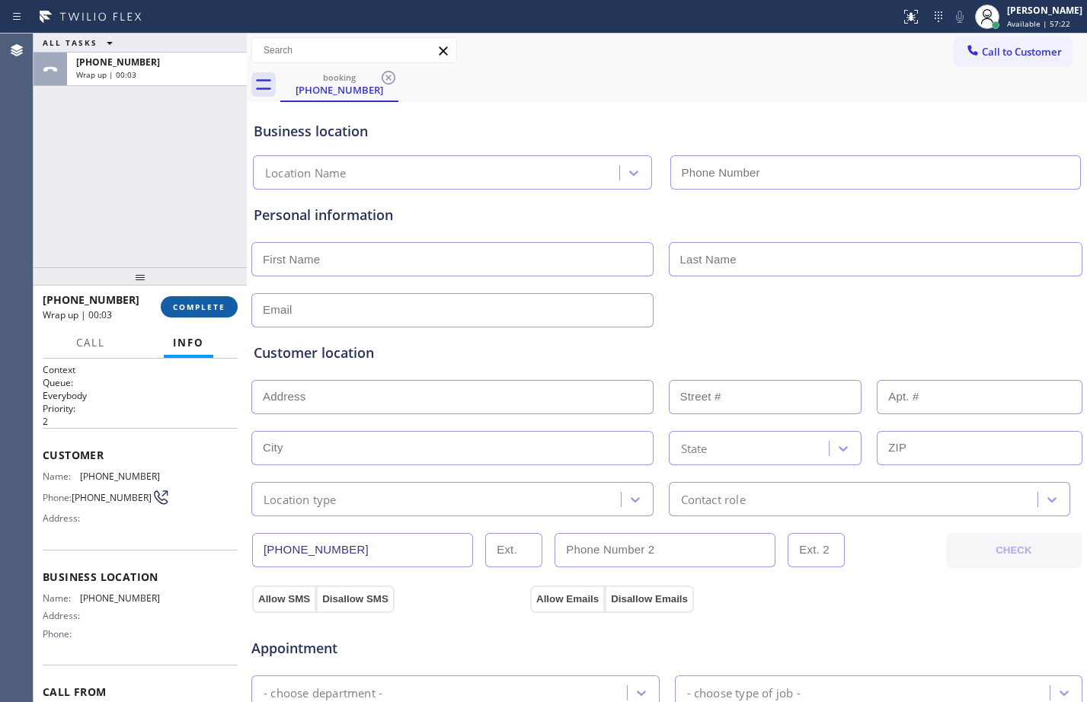
click at [220, 305] on span "COMPLETE" at bounding box center [199, 307] width 53 height 11
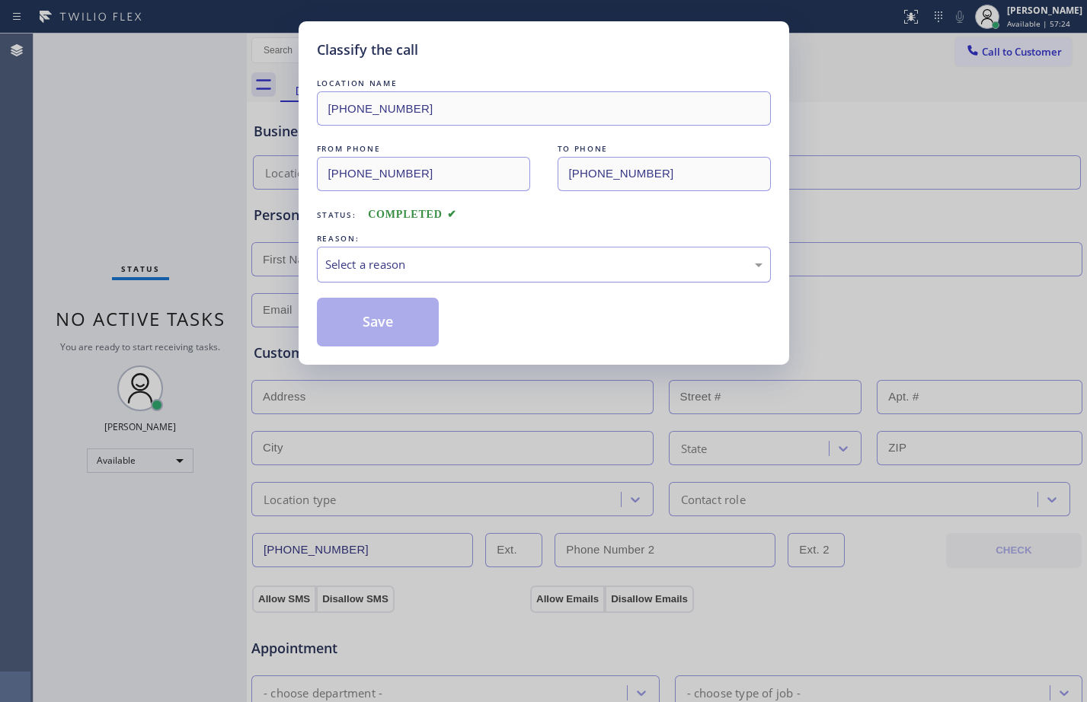
click at [519, 253] on div "Select a reason" at bounding box center [544, 265] width 454 height 36
click at [424, 269] on div "Tech, Unknown/didnt ring" at bounding box center [543, 265] width 437 height 18
click at [409, 318] on button "Save" at bounding box center [378, 322] width 123 height 49
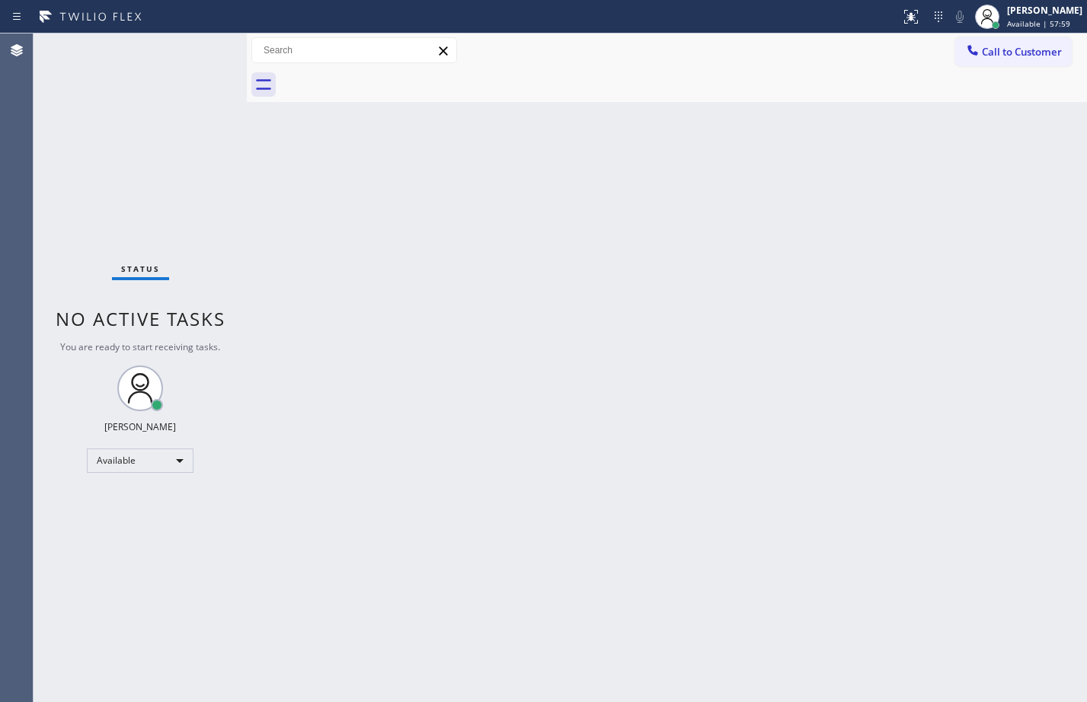
click at [191, 259] on div "Status No active tasks You are ready to start receiving tasks. [PERSON_NAME] Av…" at bounding box center [140, 368] width 213 height 669
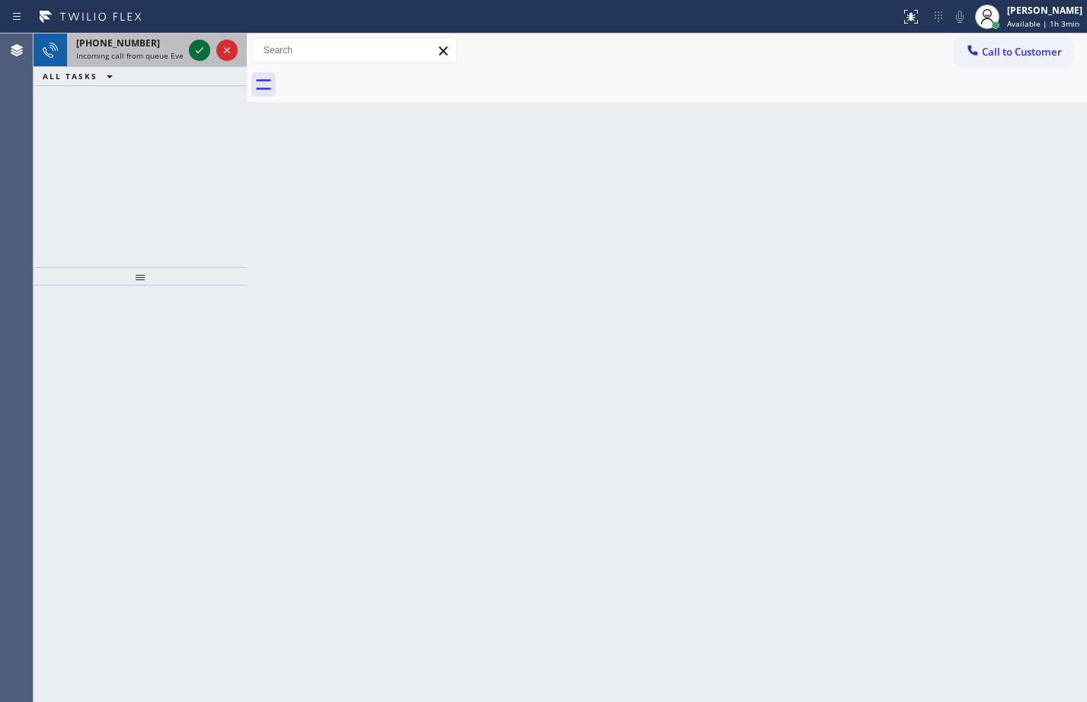
click at [197, 52] on icon at bounding box center [200, 50] width 8 height 6
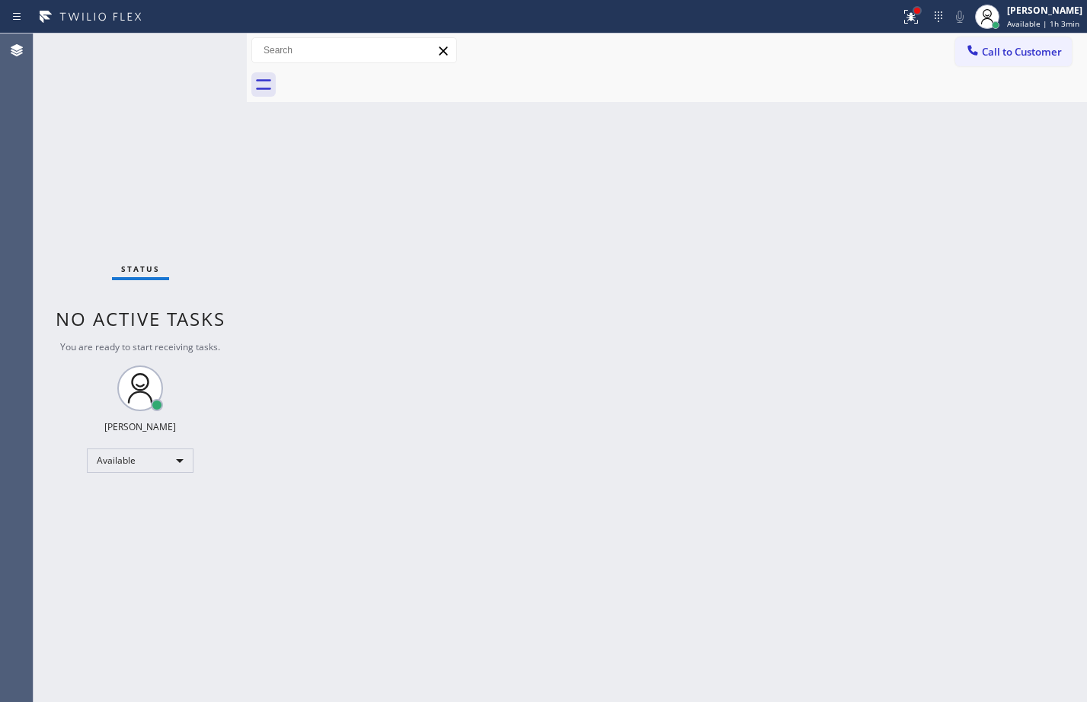
click at [914, 11] on div at bounding box center [917, 11] width 6 height 6
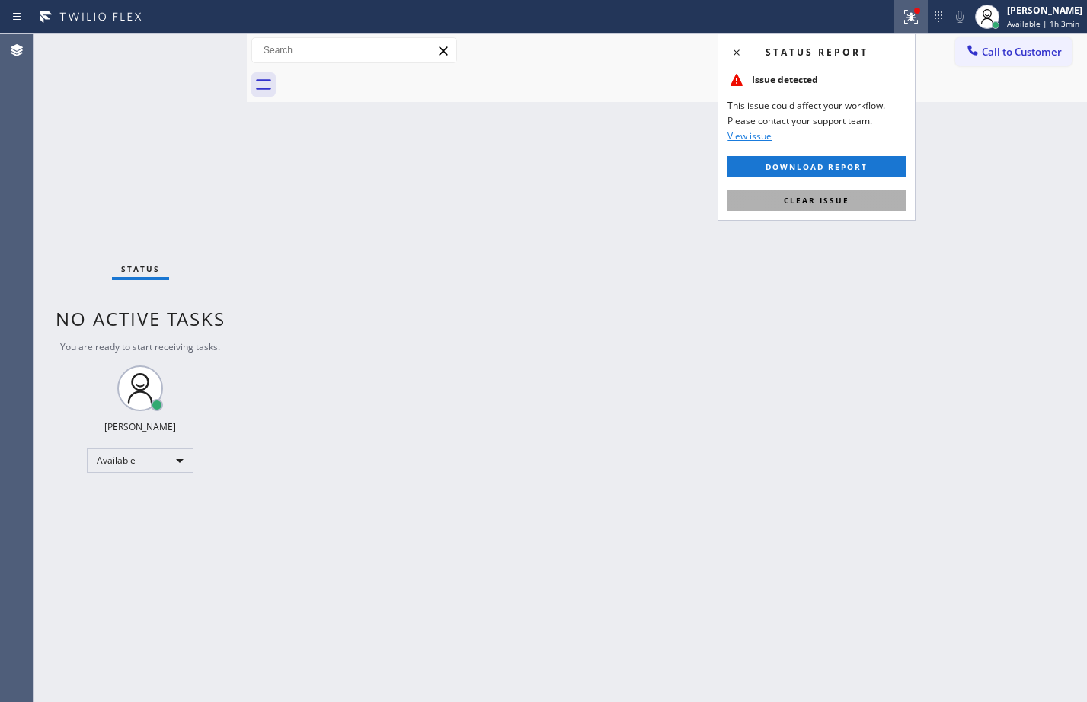
click at [870, 206] on button "Clear issue" at bounding box center [816, 200] width 178 height 21
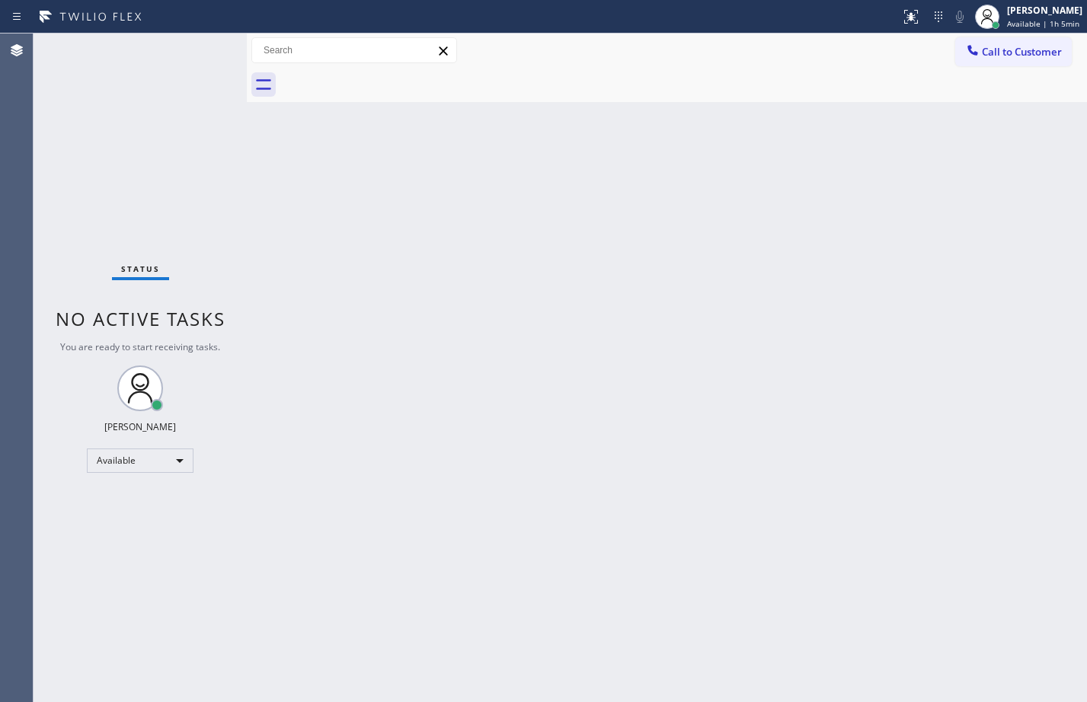
click at [260, 151] on div "Back to Dashboard Change Sender ID Customers Technicians Select a contact Outbo…" at bounding box center [667, 368] width 840 height 669
click at [192, 48] on div "Status No active tasks You are ready to start receiving tasks. [PERSON_NAME] Av…" at bounding box center [140, 368] width 213 height 669
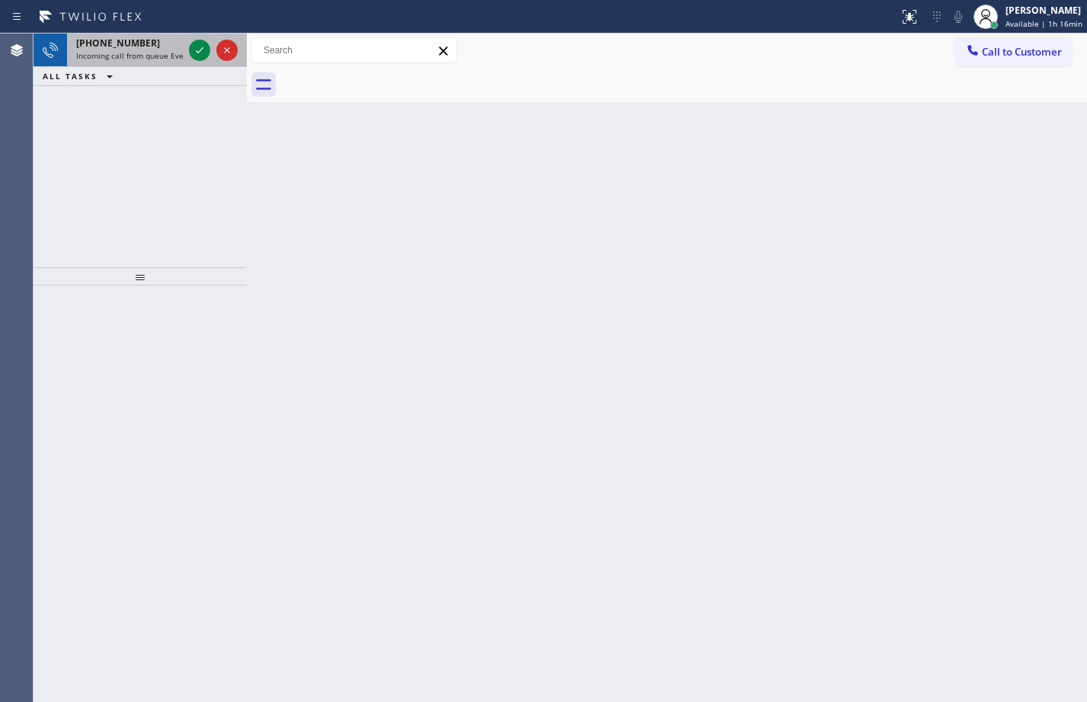
click at [203, 61] on div at bounding box center [213, 51] width 55 height 34
click at [208, 54] on icon at bounding box center [199, 50] width 18 height 18
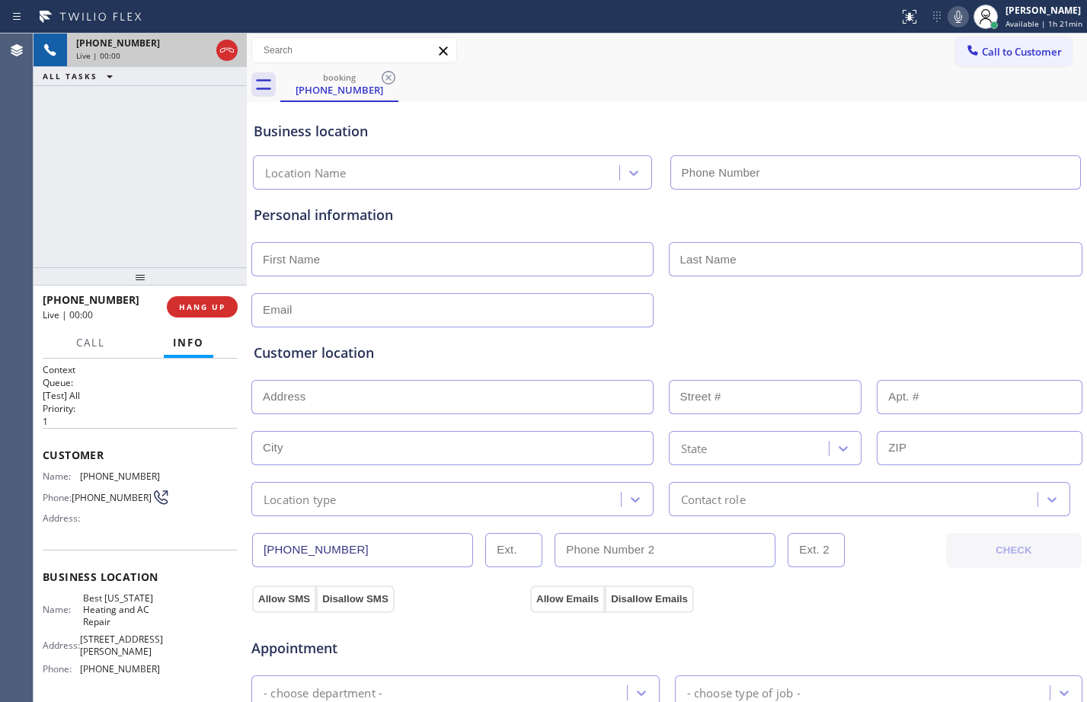
type input "[PHONE_NUMBER]"
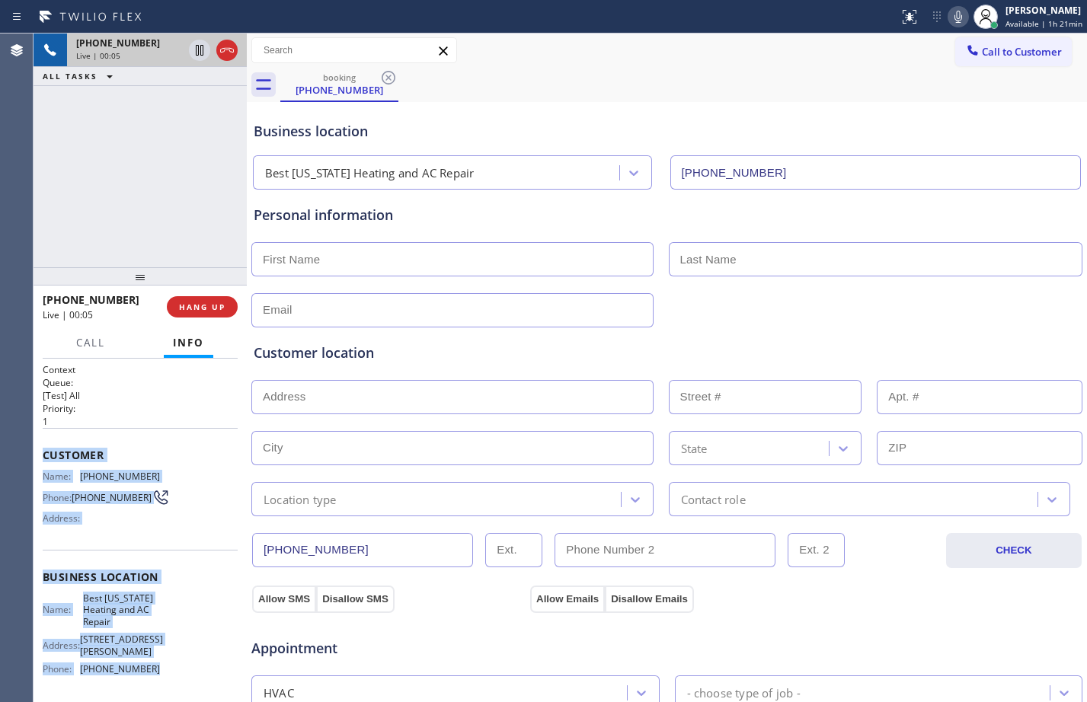
scroll to position [112, 0]
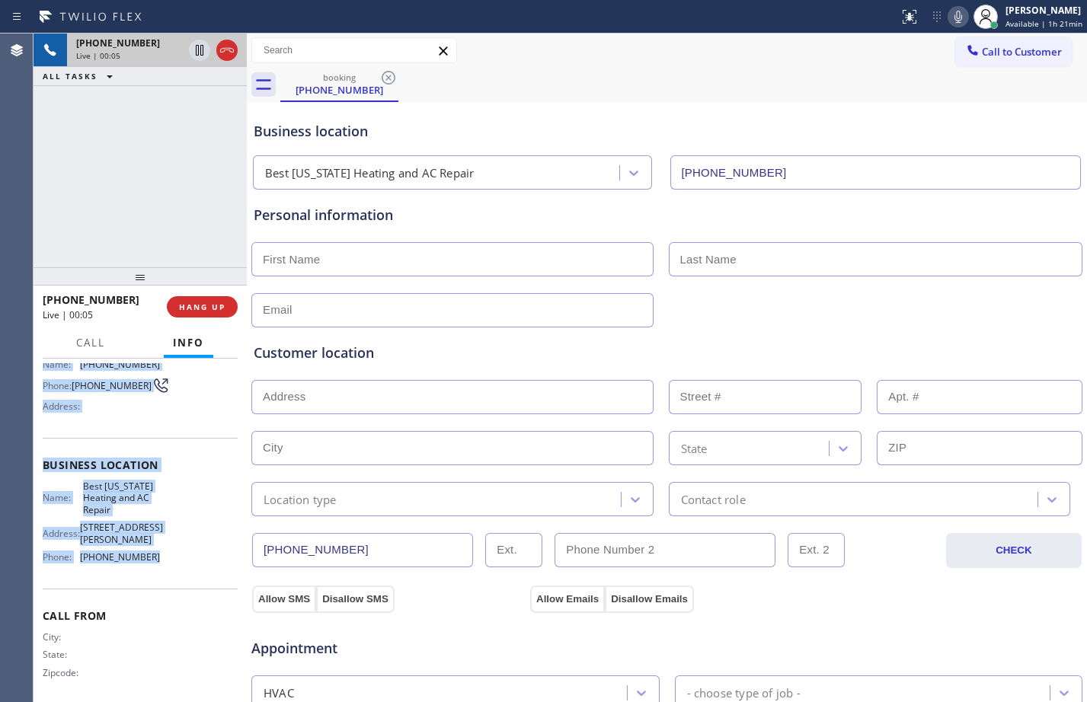
drag, startPoint x: 42, startPoint y: 453, endPoint x: 142, endPoint y: 560, distance: 146.5
click at [142, 560] on div "Context Queue: [Test] All Priority: 1 Customer Name: [PHONE_NUMBER] Phone: [PHO…" at bounding box center [140, 530] width 213 height 343
copy div "Customer Name: [PHONE_NUMBER] Phone: [PHONE_NUMBER] Address: Business location …"
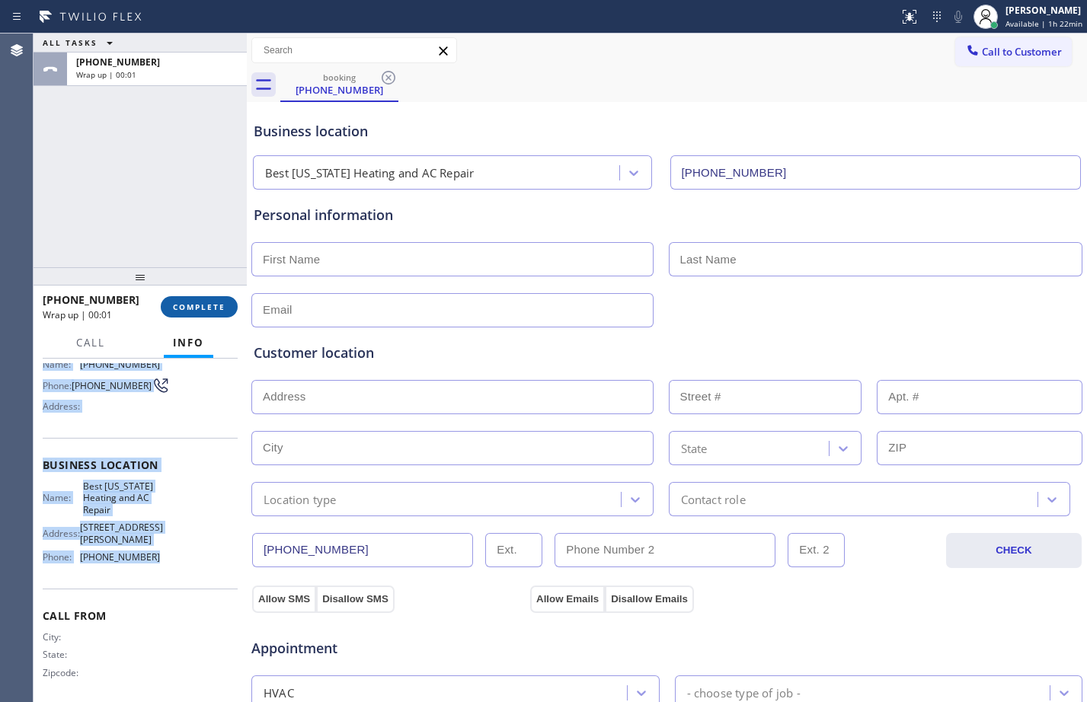
click at [206, 310] on span "COMPLETE" at bounding box center [199, 307] width 53 height 11
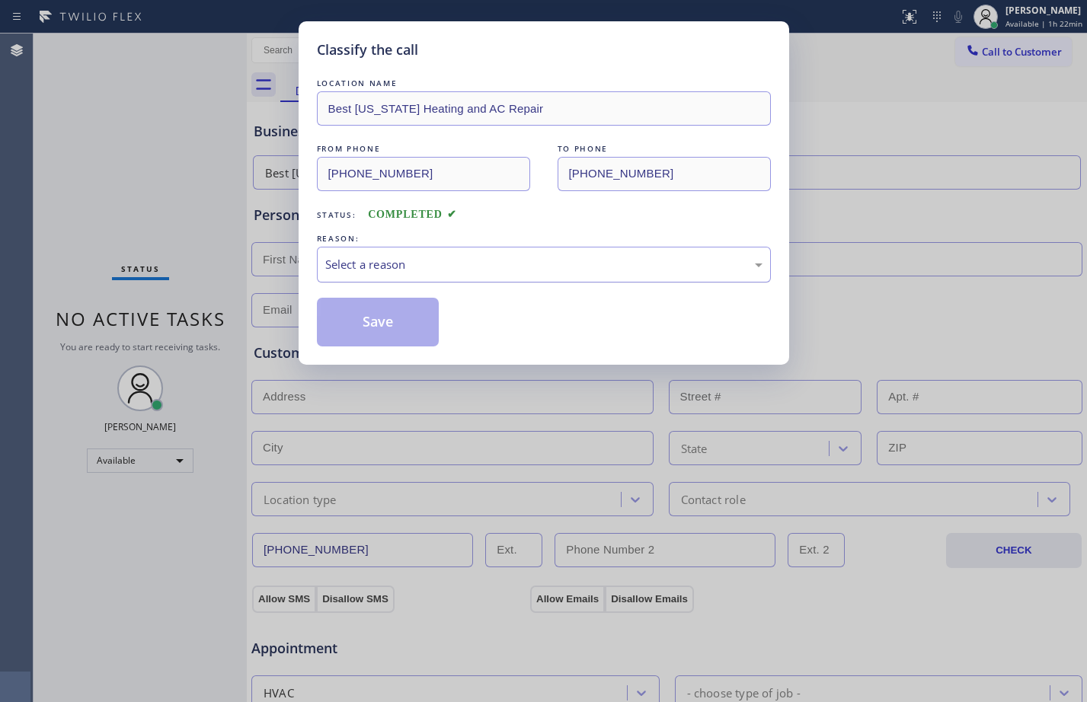
click at [447, 257] on div "Select a reason" at bounding box center [543, 265] width 437 height 18
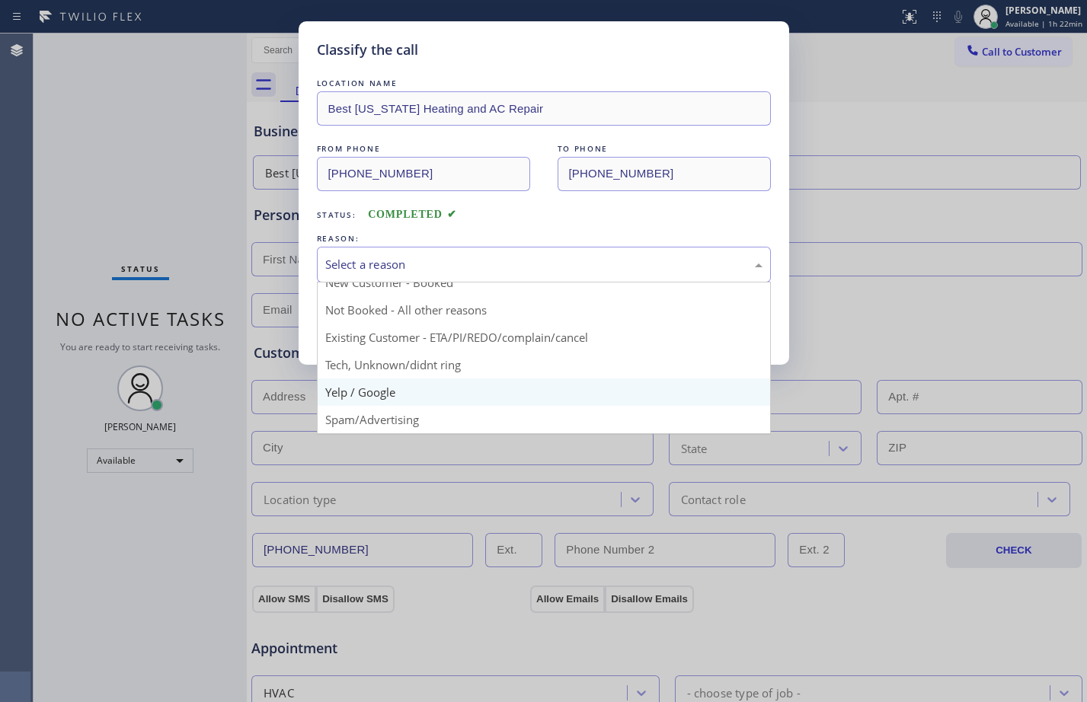
scroll to position [96, 0]
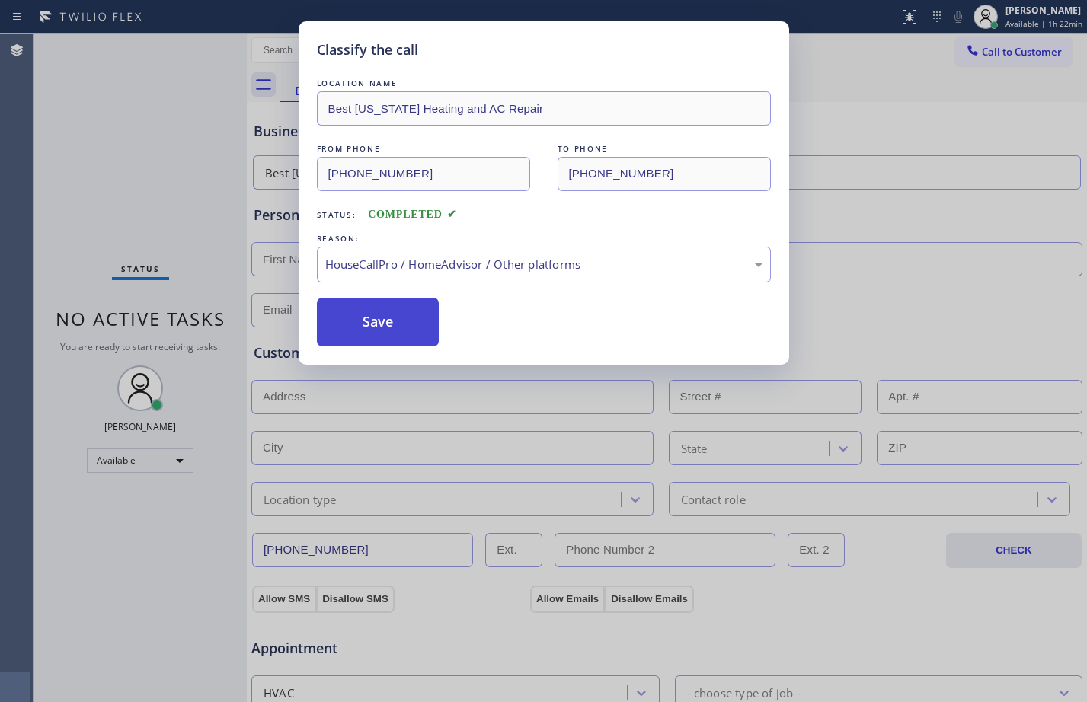
click at [392, 322] on button "Save" at bounding box center [378, 322] width 123 height 49
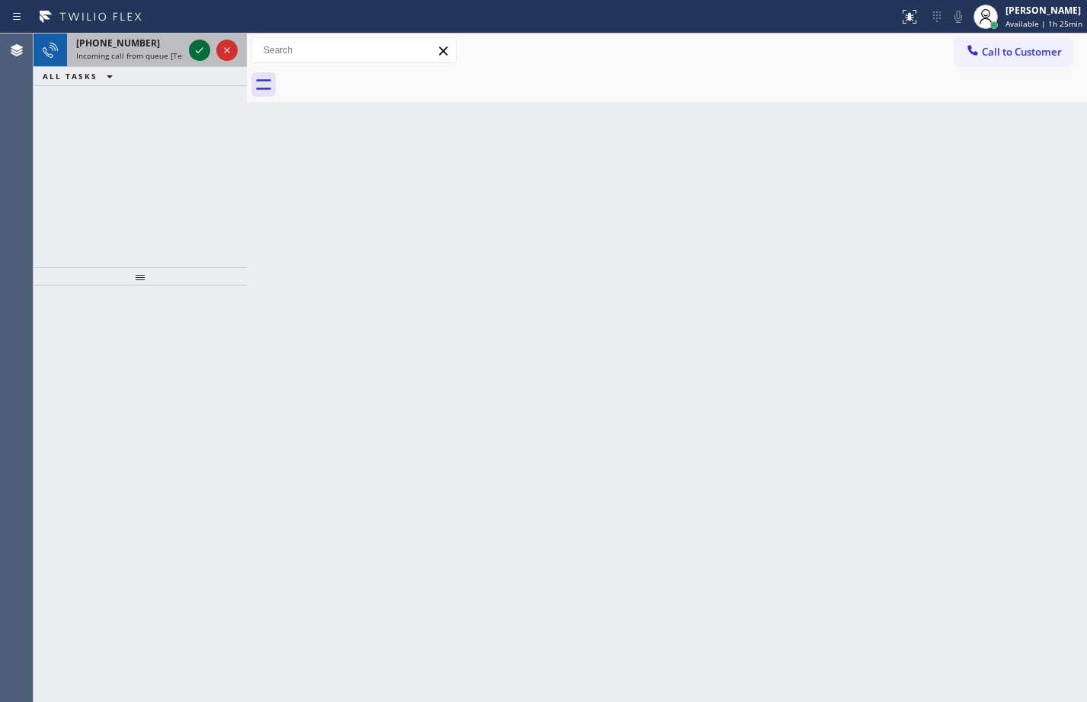
click at [199, 46] on icon at bounding box center [199, 50] width 18 height 18
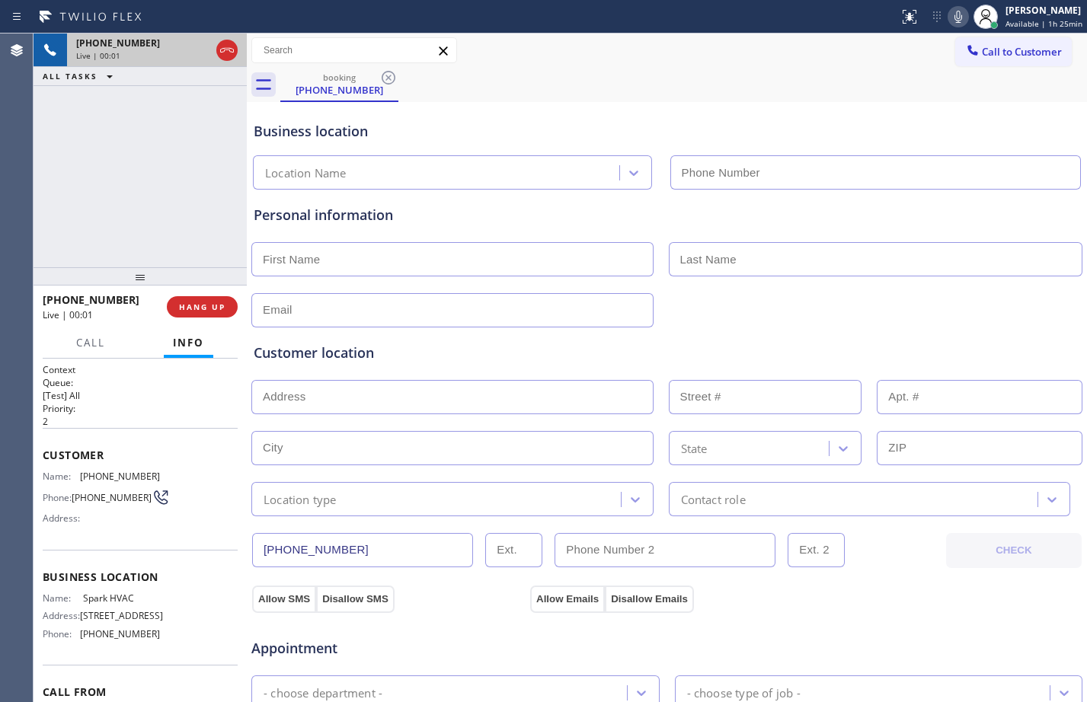
type input "[PHONE_NUMBER]"
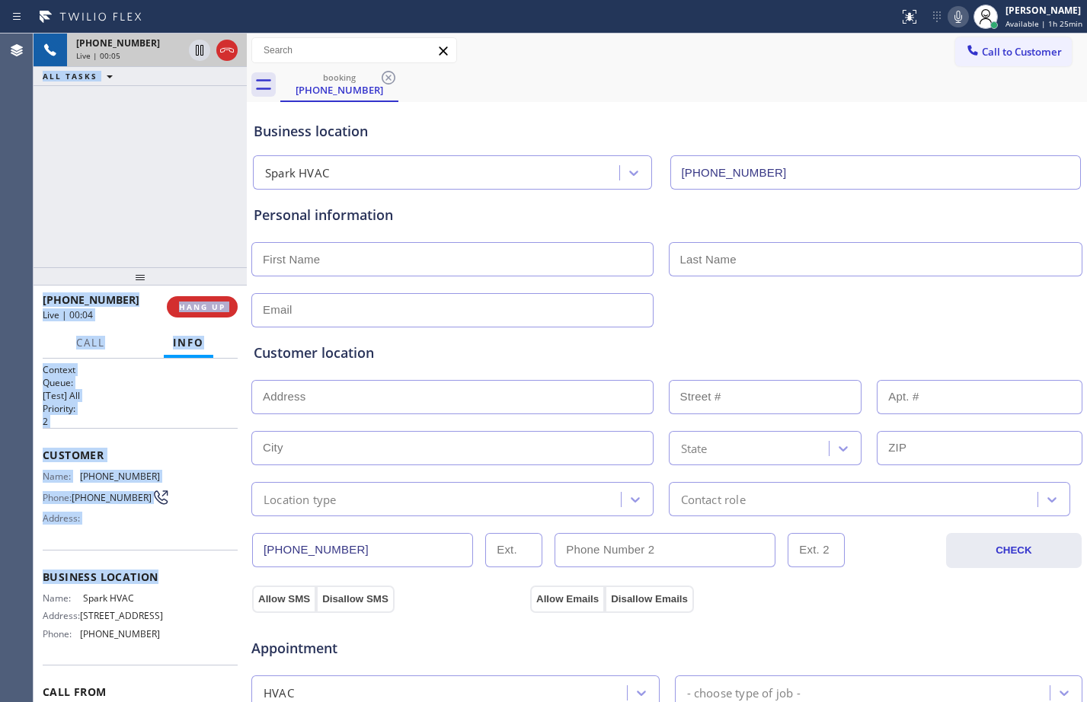
drag, startPoint x: 33, startPoint y: 449, endPoint x: 165, endPoint y: 578, distance: 185.3
click at [165, 578] on div "Agent Desktop Classify the call LOCATION NAME Mission Viejo Heating and Air Con…" at bounding box center [543, 368] width 1087 height 669
click at [78, 445] on div "Customer Name: [PHONE_NUMBER] Phone: [PHONE_NUMBER] Address:" at bounding box center [140, 489] width 195 height 122
click at [181, 465] on div "Customer Name: [PHONE_NUMBER] Phone: [PHONE_NUMBER] Address:" at bounding box center [140, 489] width 195 height 122
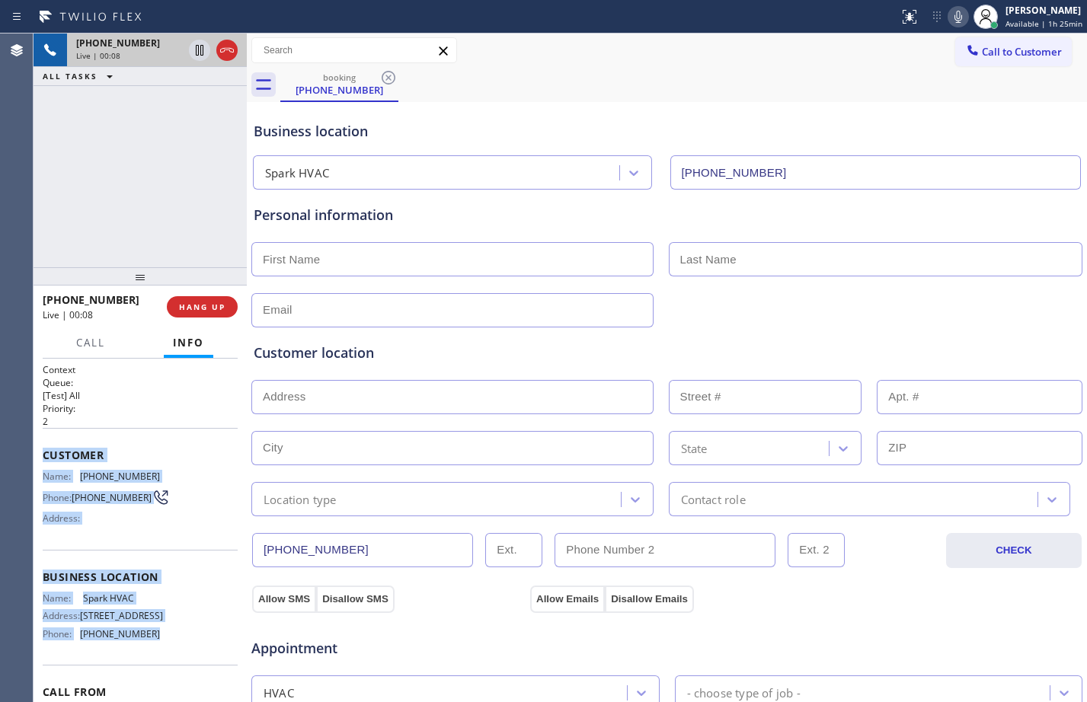
drag, startPoint x: 44, startPoint y: 456, endPoint x: 176, endPoint y: 640, distance: 225.9
click at [176, 640] on div "Context Queue: [Test] All Priority: 2 Customer Name: [PHONE_NUMBER] Phone: [PHO…" at bounding box center [140, 571] width 195 height 417
copy div "Customer Name: [PHONE_NUMBER] Phone: [PHONE_NUMBER] Address: Business location …"
click at [200, 315] on button "HANG UP" at bounding box center [202, 306] width 71 height 21
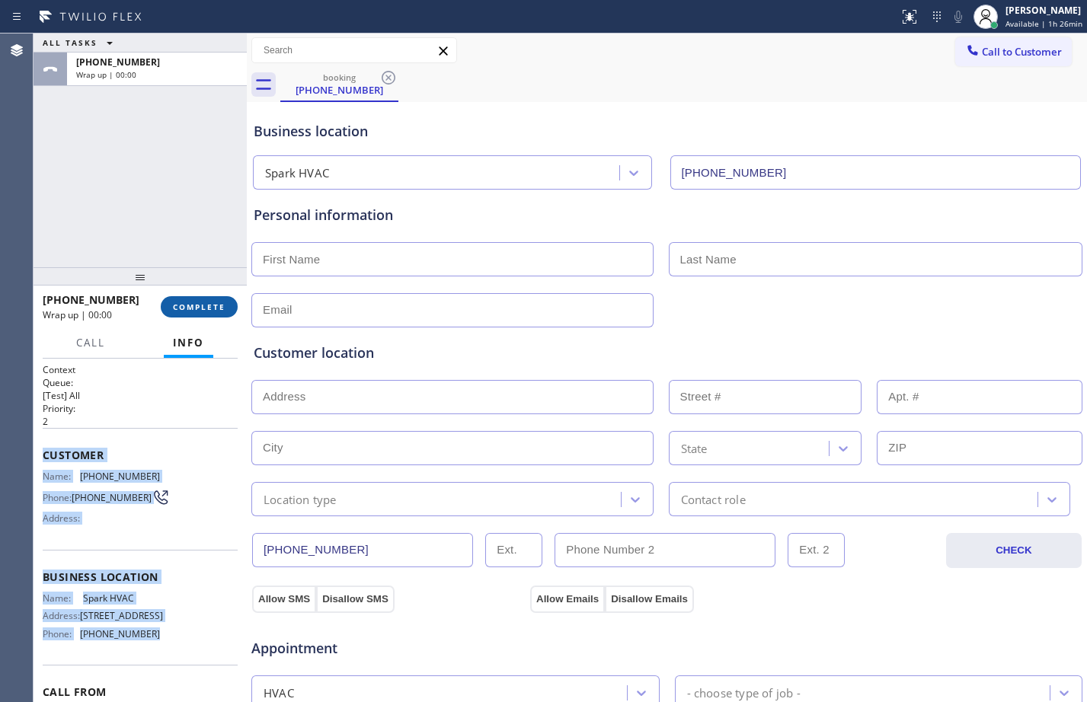
click at [216, 308] on span "COMPLETE" at bounding box center [199, 307] width 53 height 11
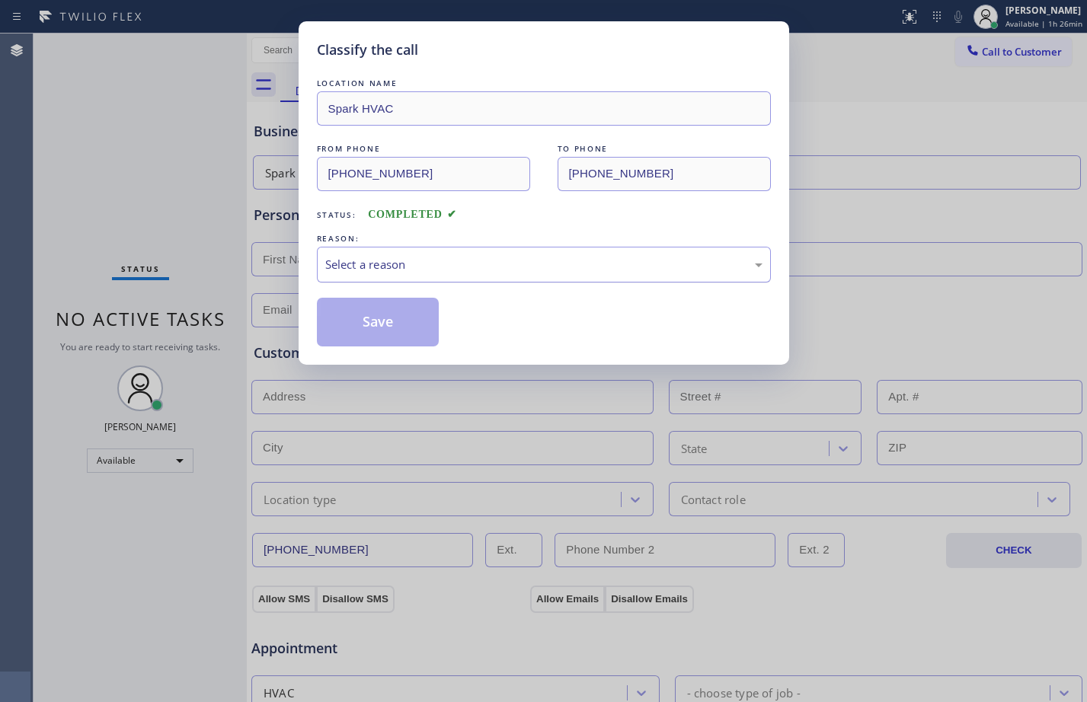
click at [610, 269] on div "Select a reason" at bounding box center [543, 265] width 437 height 18
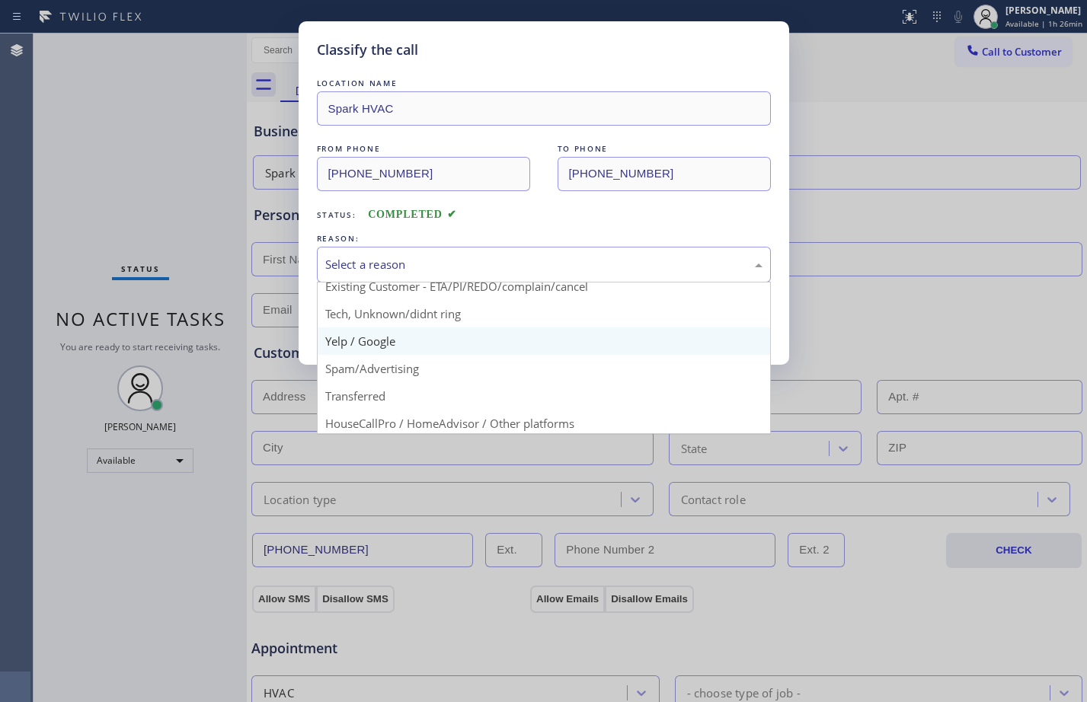
scroll to position [96, 0]
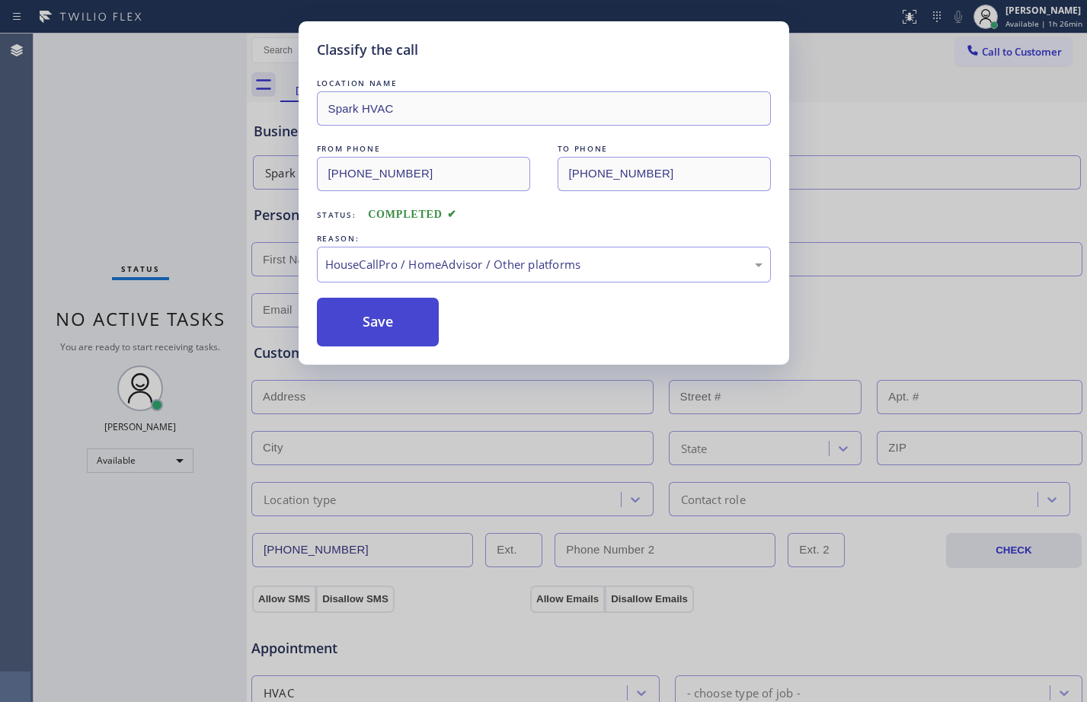
click at [430, 324] on button "Save" at bounding box center [378, 322] width 123 height 49
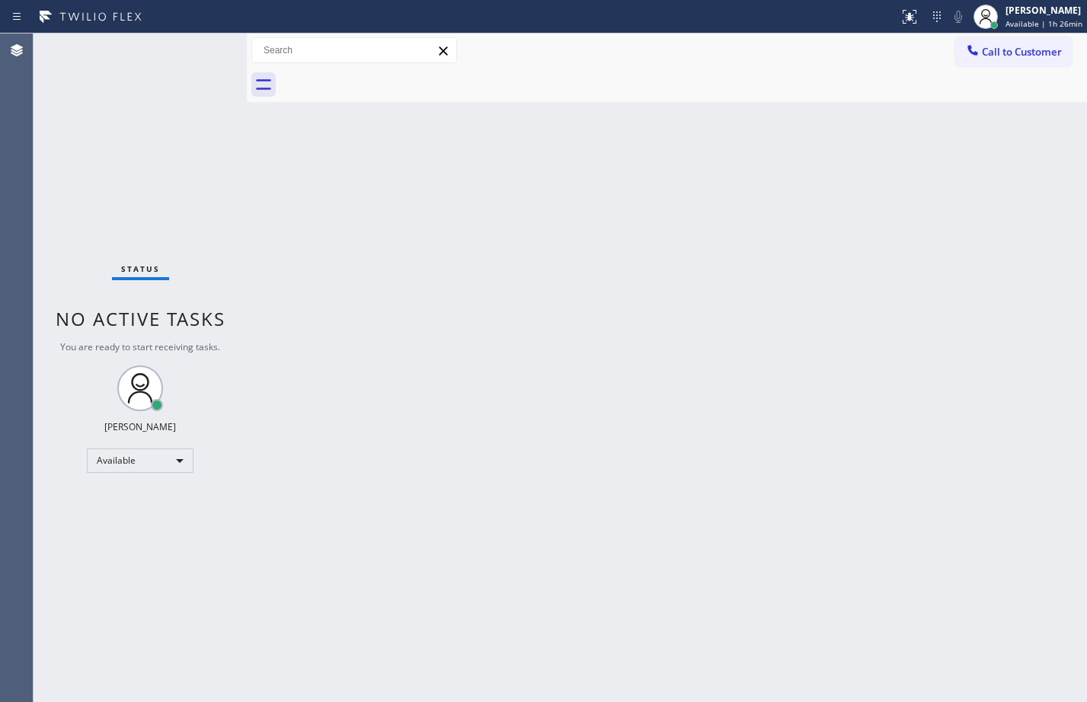
click at [417, 344] on div "Back to Dashboard Change Sender ID Customers Technicians Select a contact Outbo…" at bounding box center [667, 368] width 840 height 669
click at [196, 53] on div "Status No active tasks You are ready to start receiving tasks. [PERSON_NAME] Av…" at bounding box center [140, 368] width 213 height 669
click at [267, 177] on div "Back to Dashboard Change Sender ID Customers Technicians Select a contact Outbo…" at bounding box center [667, 368] width 840 height 669
click at [247, 188] on div at bounding box center [247, 368] width 0 height 669
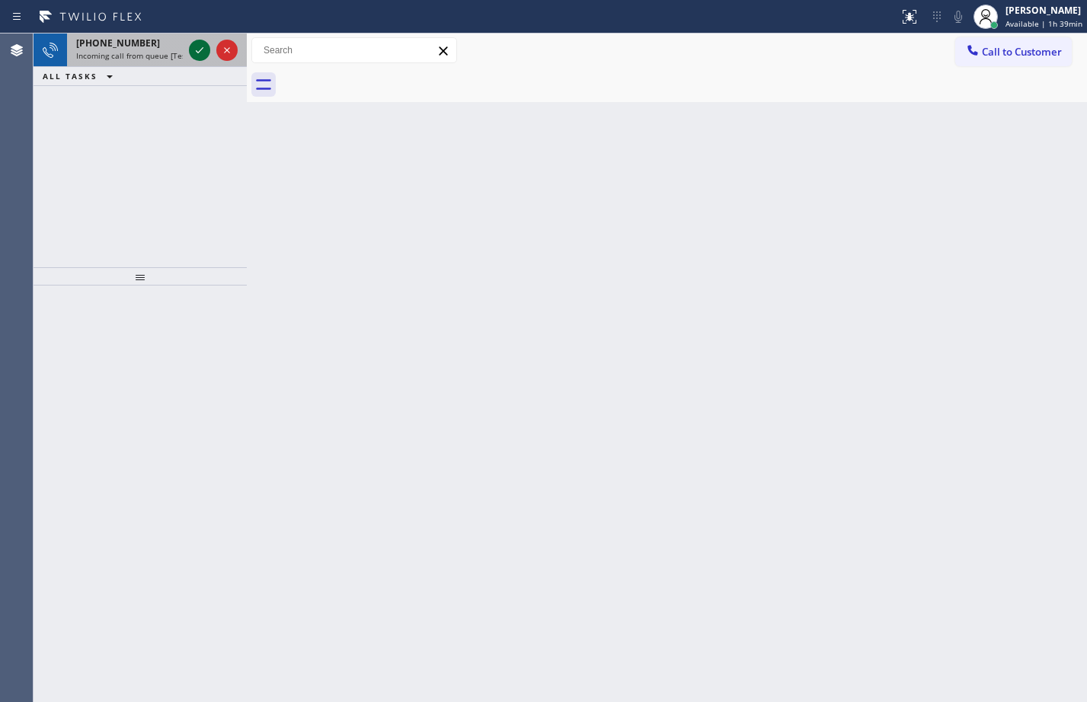
click at [196, 43] on icon at bounding box center [199, 50] width 18 height 18
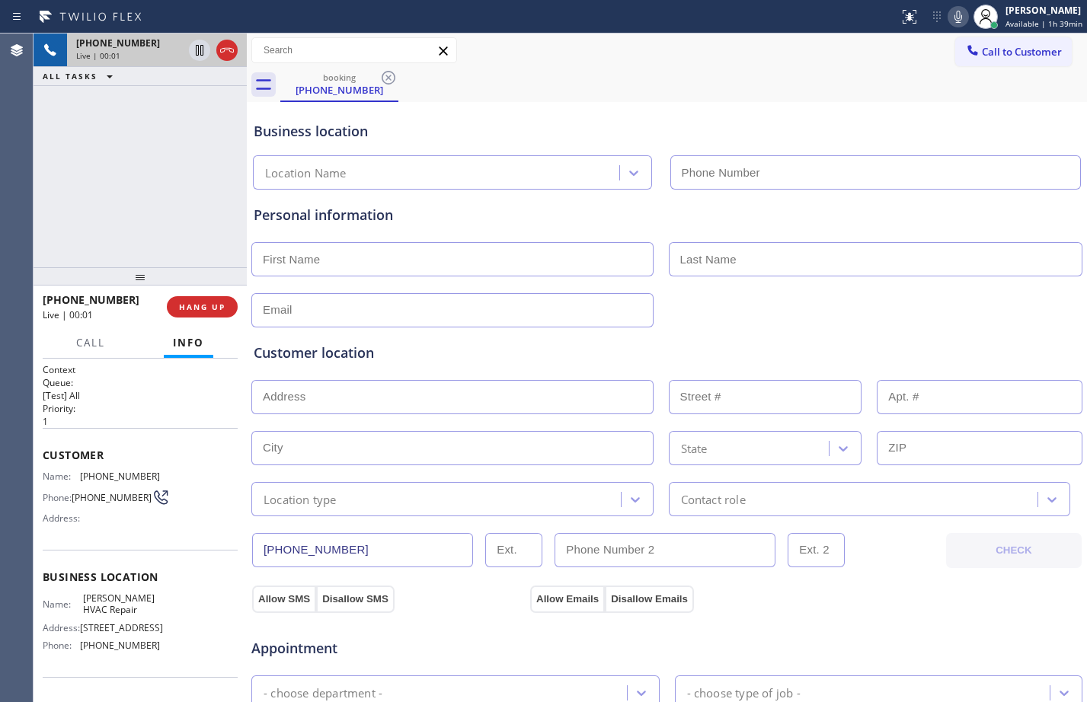
type input "[PHONE_NUMBER]"
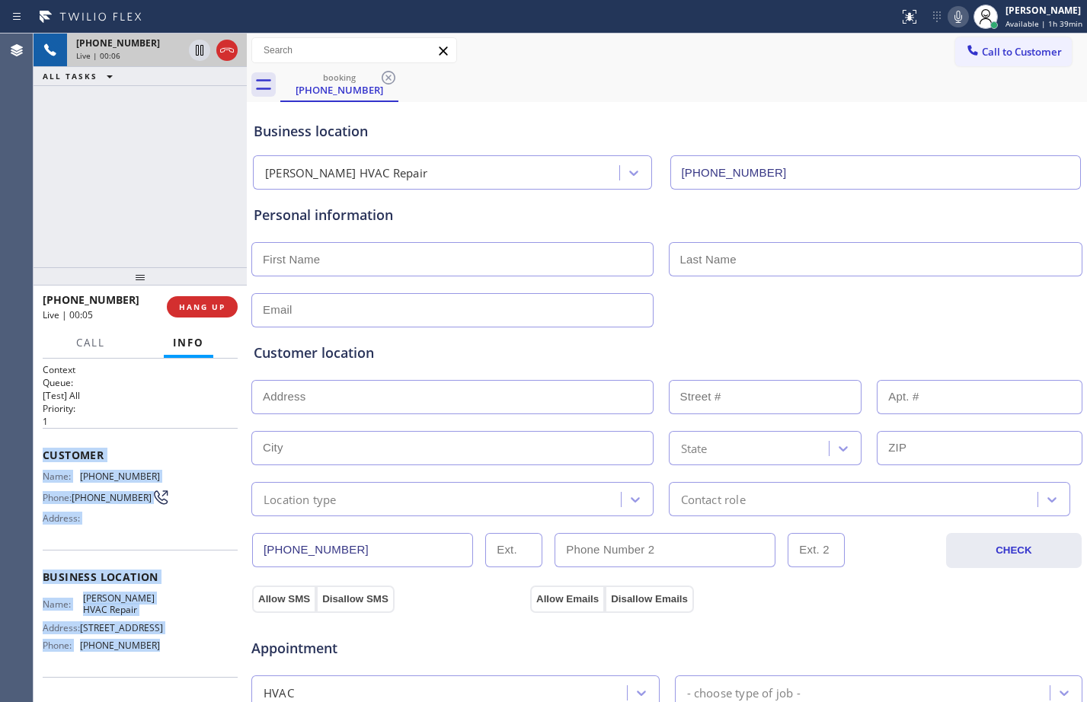
drag, startPoint x: 39, startPoint y: 452, endPoint x: 149, endPoint y: 647, distance: 224.1
click at [149, 647] on div "Context Queue: [Test] All Priority: 1 Customer Name: [PHONE_NUMBER] Phone: [PHO…" at bounding box center [140, 530] width 213 height 343
copy div "Customer Name: [PHONE_NUMBER] Phone: [PHONE_NUMBER] Address: Business location …"
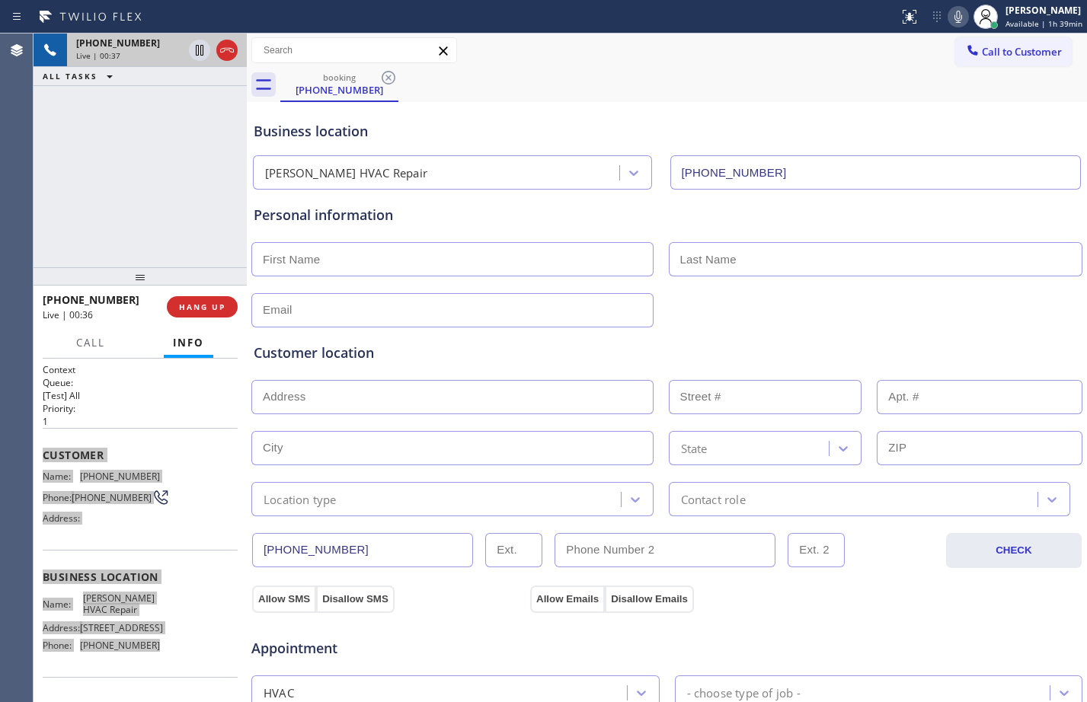
scroll to position [478, 0]
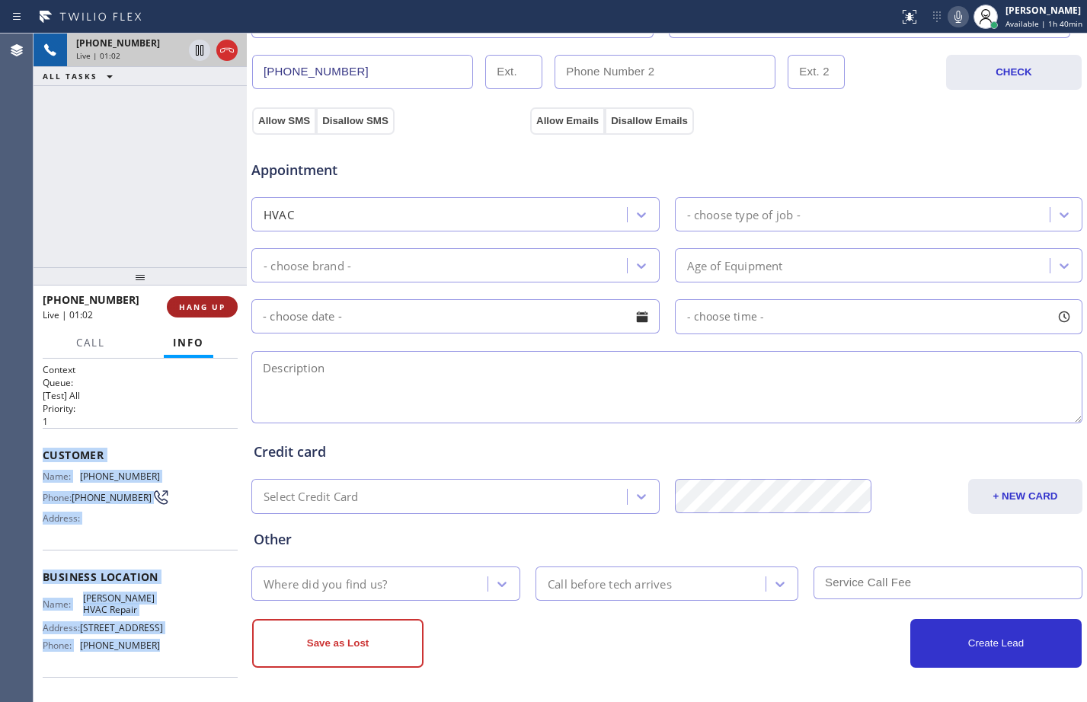
click at [201, 305] on span "HANG UP" at bounding box center [202, 307] width 46 height 11
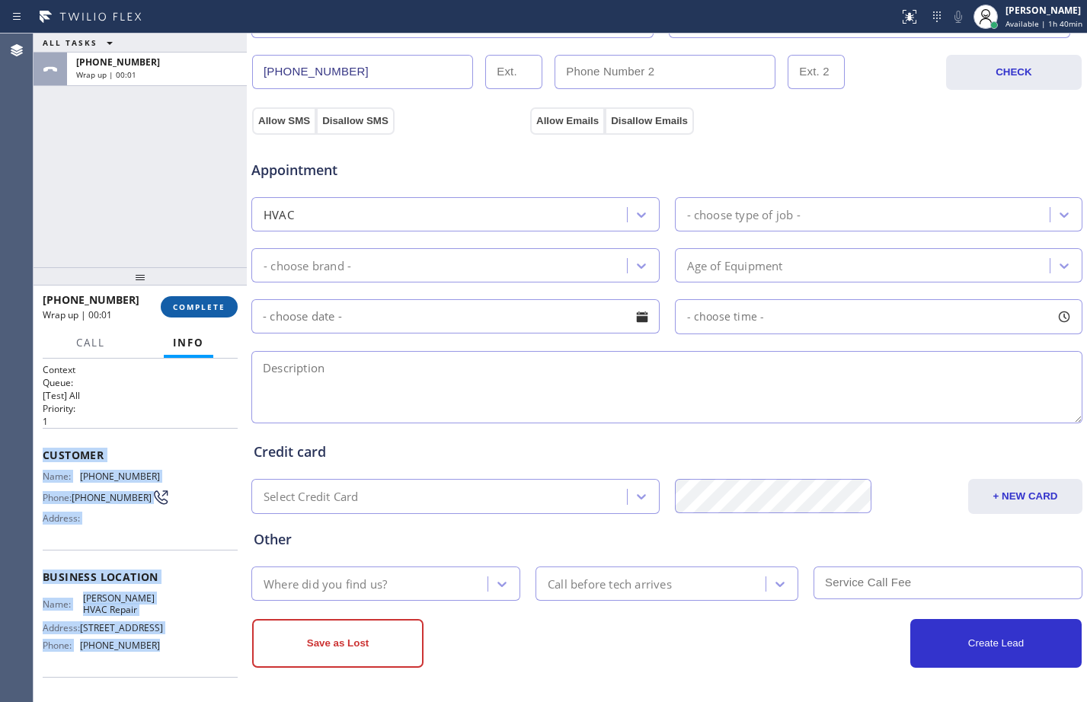
click at [188, 302] on span "COMPLETE" at bounding box center [199, 307] width 53 height 11
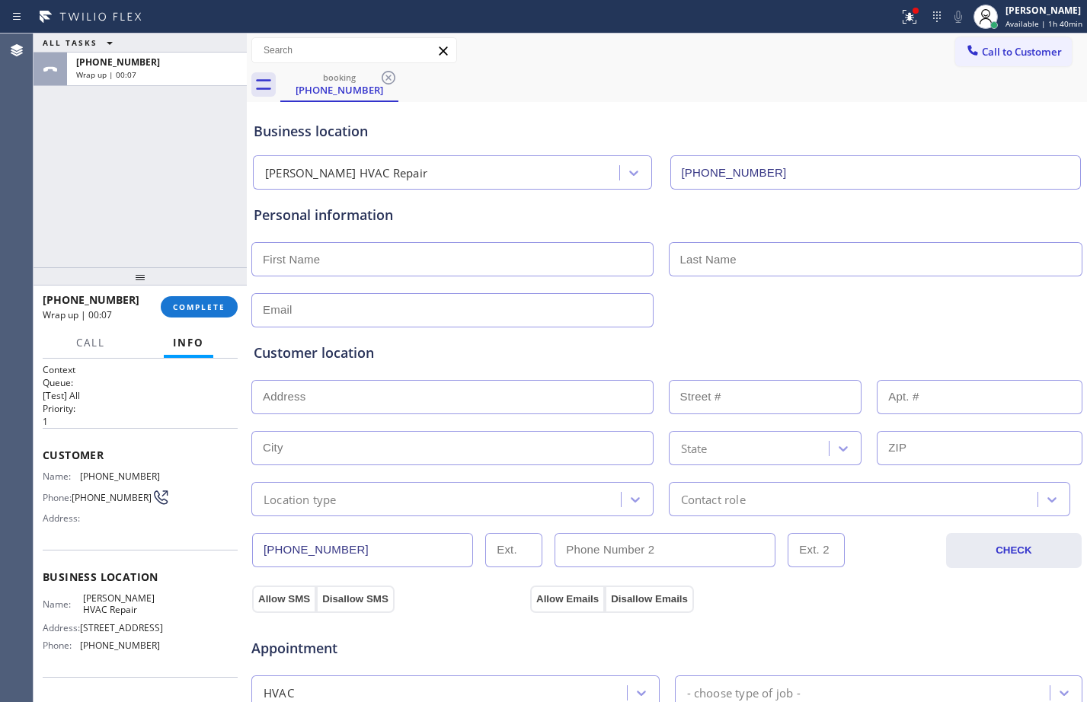
click at [206, 294] on div "[PHONE_NUMBER] Wrap up | 00:07 COMPLETE" at bounding box center [140, 307] width 195 height 40
click at [204, 297] on button "COMPLETE" at bounding box center [199, 306] width 77 height 21
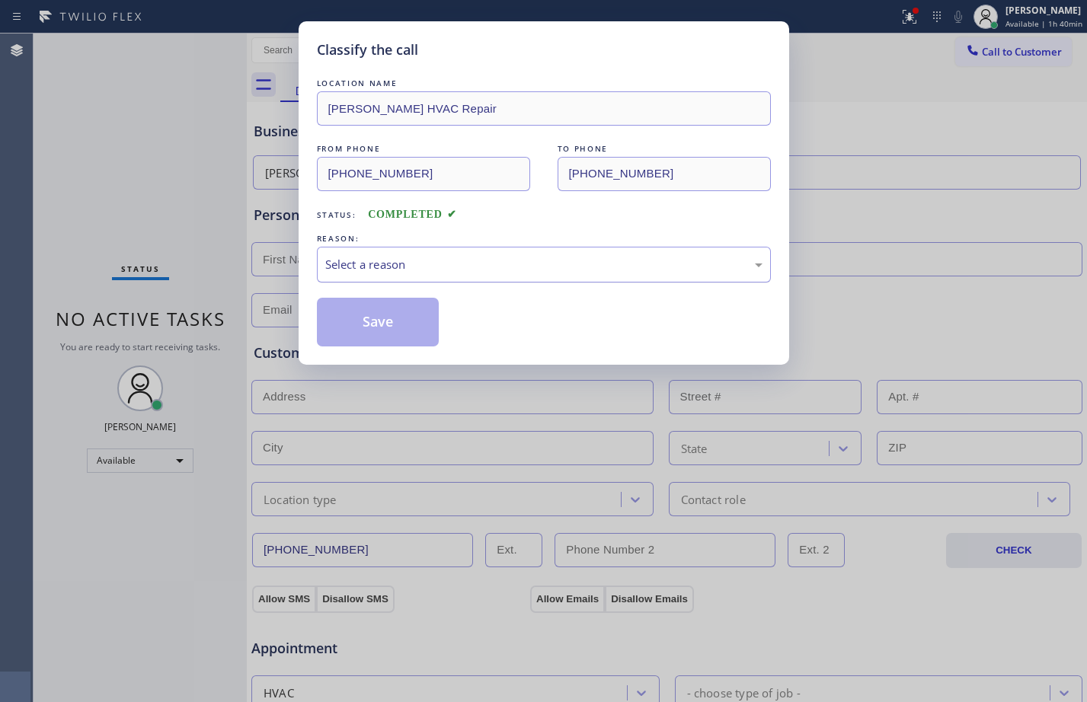
click at [706, 264] on div "Select a reason" at bounding box center [543, 265] width 437 height 18
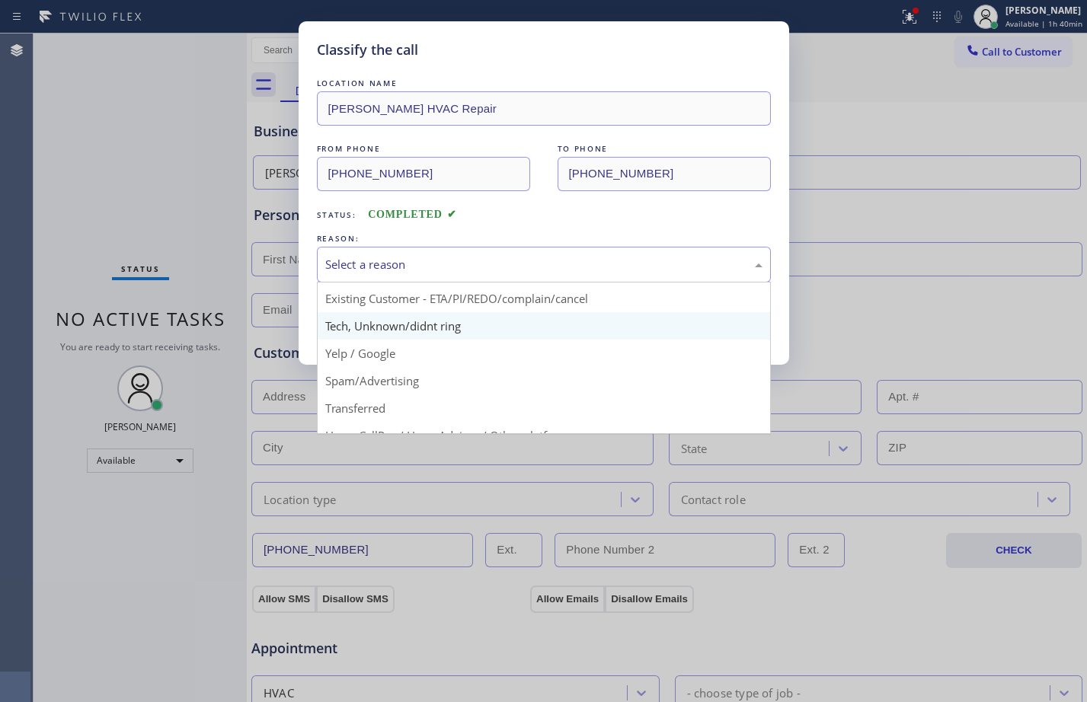
scroll to position [96, 0]
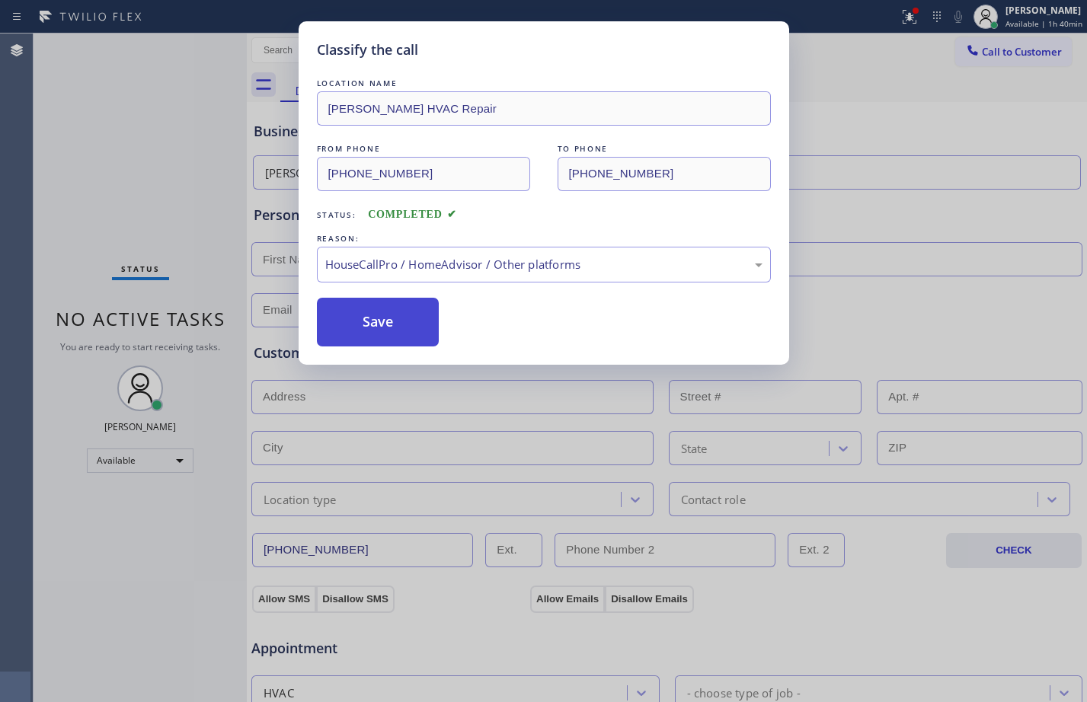
click at [396, 334] on button "Save" at bounding box center [378, 322] width 123 height 49
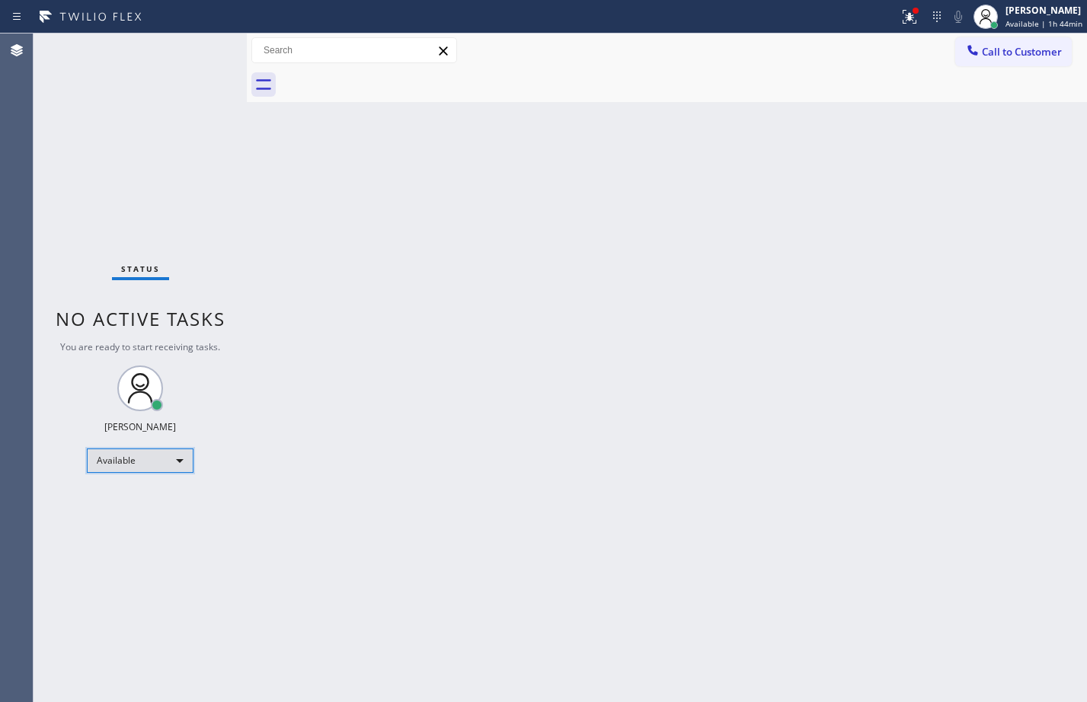
click at [157, 472] on div "Available" at bounding box center [140, 461] width 107 height 24
click at [142, 535] on li "Break" at bounding box center [140, 539] width 104 height 18
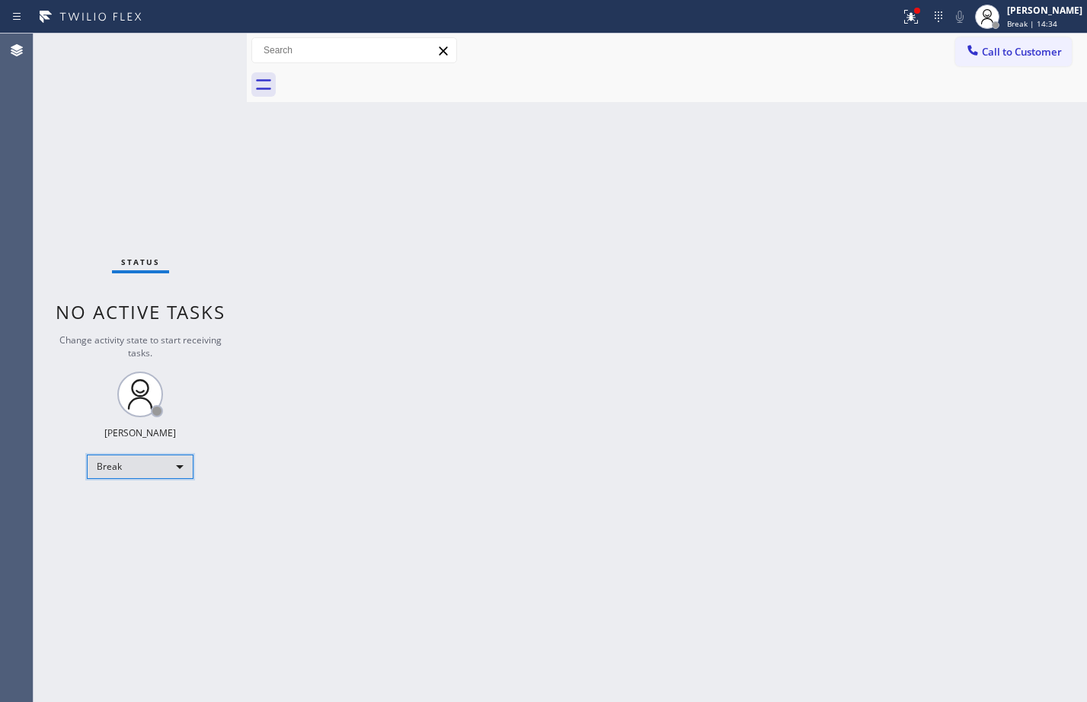
click at [153, 465] on div "Break" at bounding box center [140, 467] width 107 height 24
click at [164, 507] on li "Available" at bounding box center [140, 507] width 104 height 18
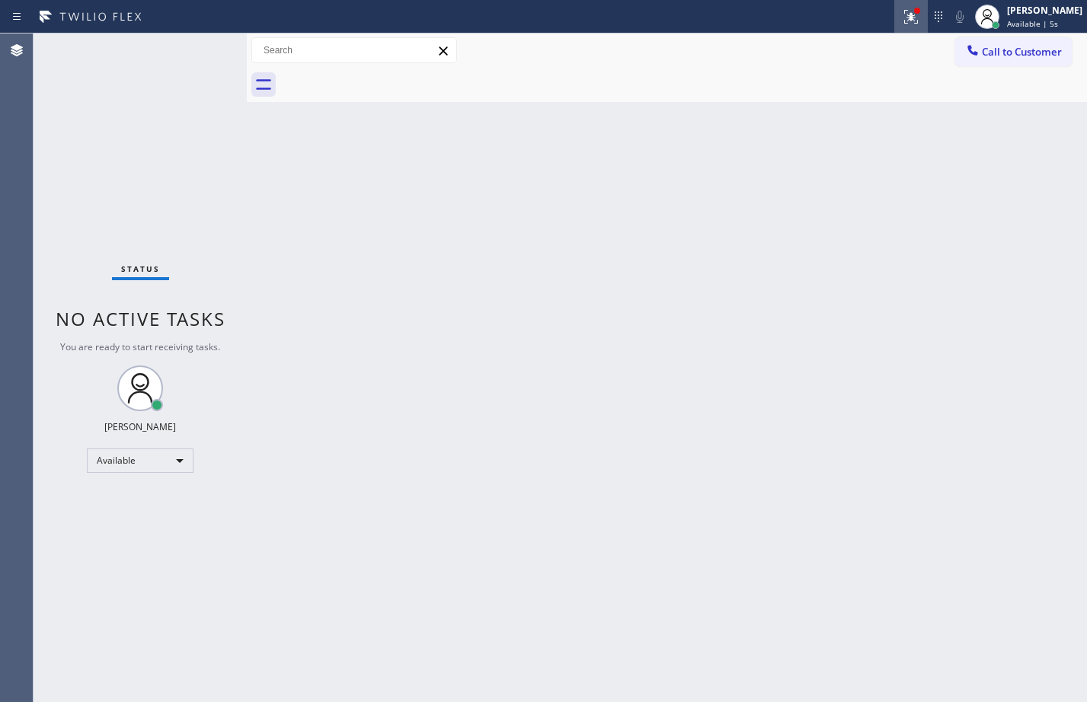
click at [906, 18] on icon at bounding box center [911, 17] width 18 height 18
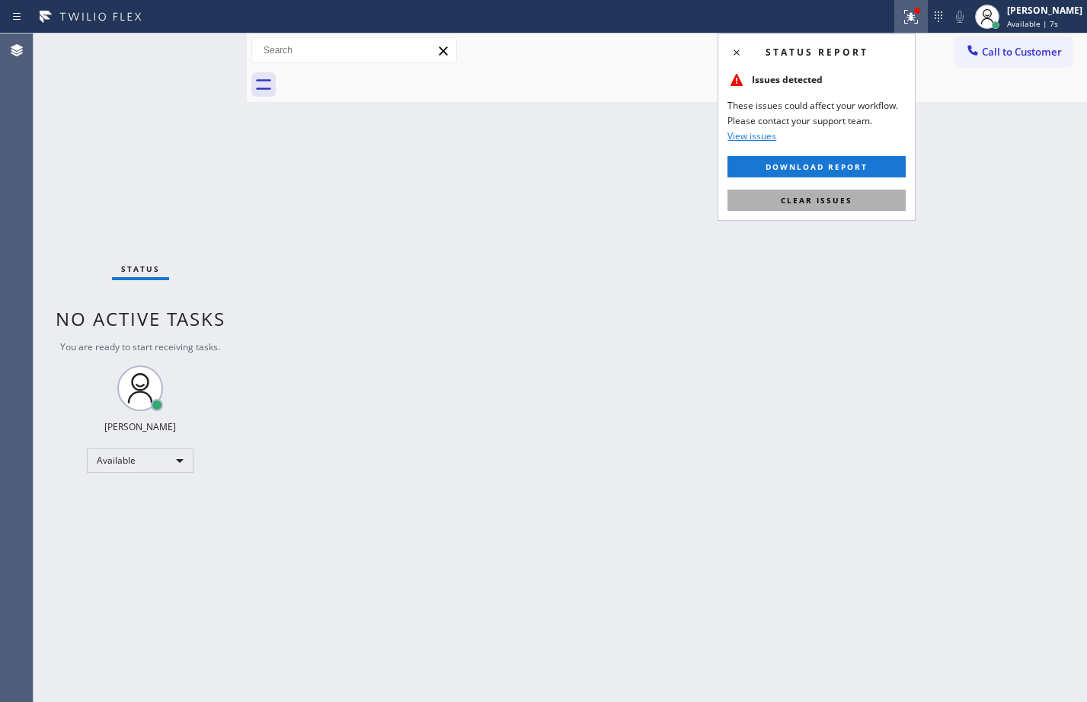
click at [837, 203] on span "Clear issues" at bounding box center [817, 200] width 72 height 11
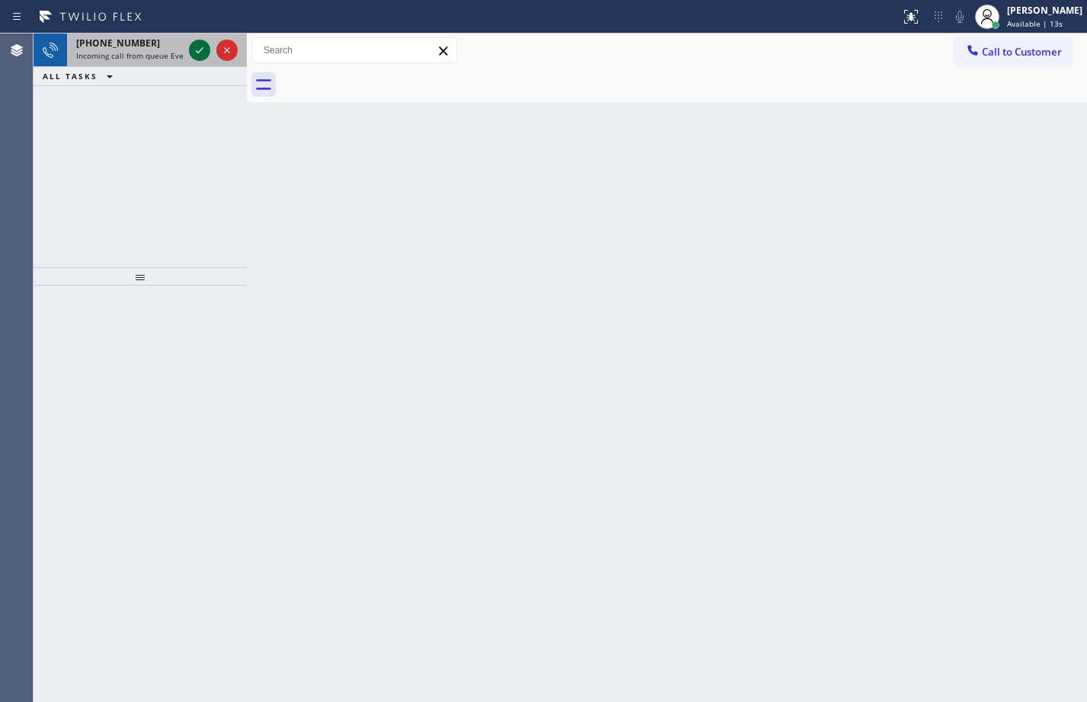
click at [201, 50] on icon at bounding box center [200, 50] width 8 height 6
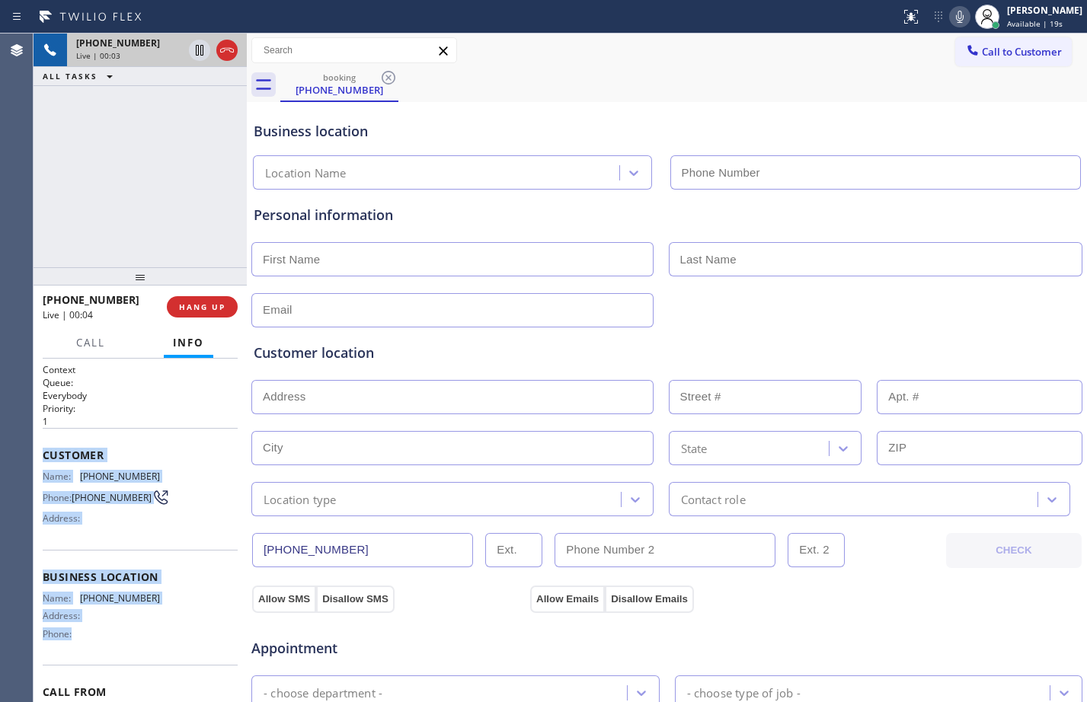
drag, startPoint x: 41, startPoint y: 456, endPoint x: 142, endPoint y: 651, distance: 219.7
click at [142, 651] on div "Context Queue: Everybody Priority: 1 Customer Name: [PHONE_NUMBER] Phone: [PHON…" at bounding box center [140, 530] width 213 height 343
copy div "Customer Name: [PHONE_NUMBER] Phone: [PHONE_NUMBER] Address: Business location …"
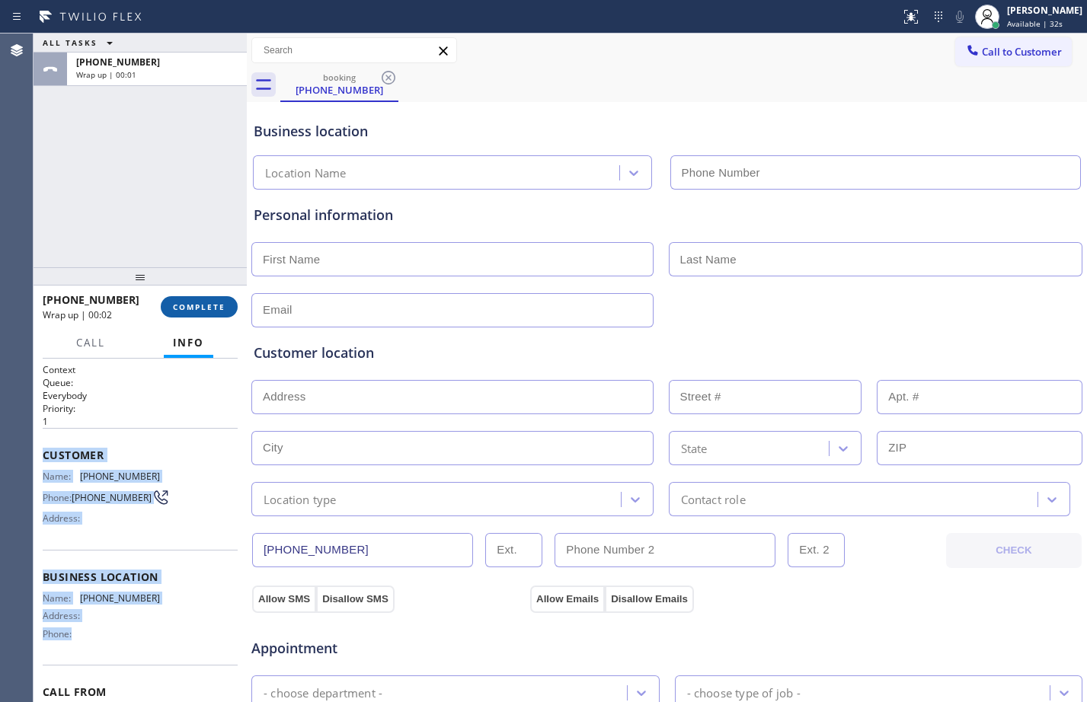
click at [184, 304] on span "COMPLETE" at bounding box center [199, 307] width 53 height 11
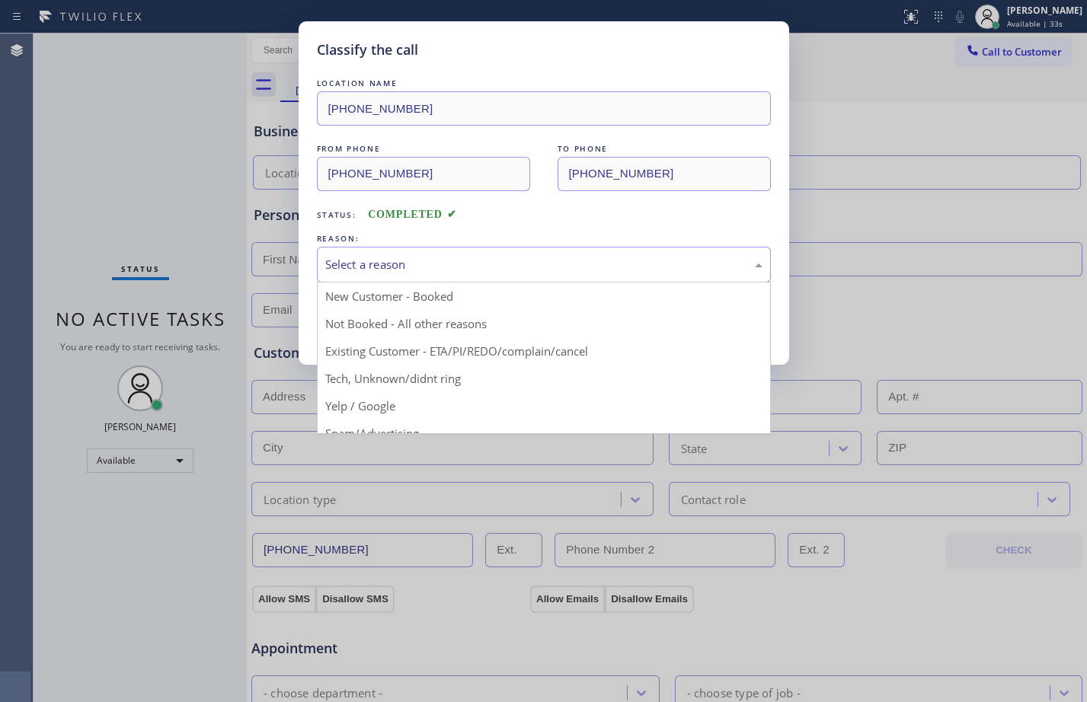
click at [503, 258] on div "Select a reason" at bounding box center [543, 265] width 437 height 18
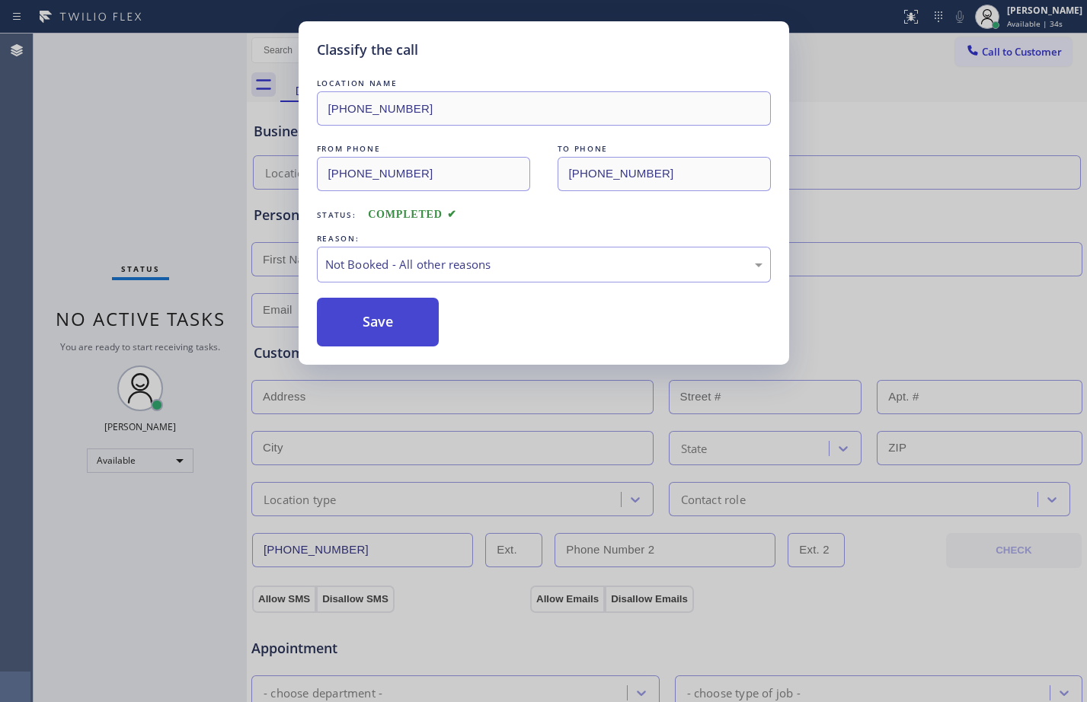
click at [324, 305] on button "Save" at bounding box center [378, 322] width 123 height 49
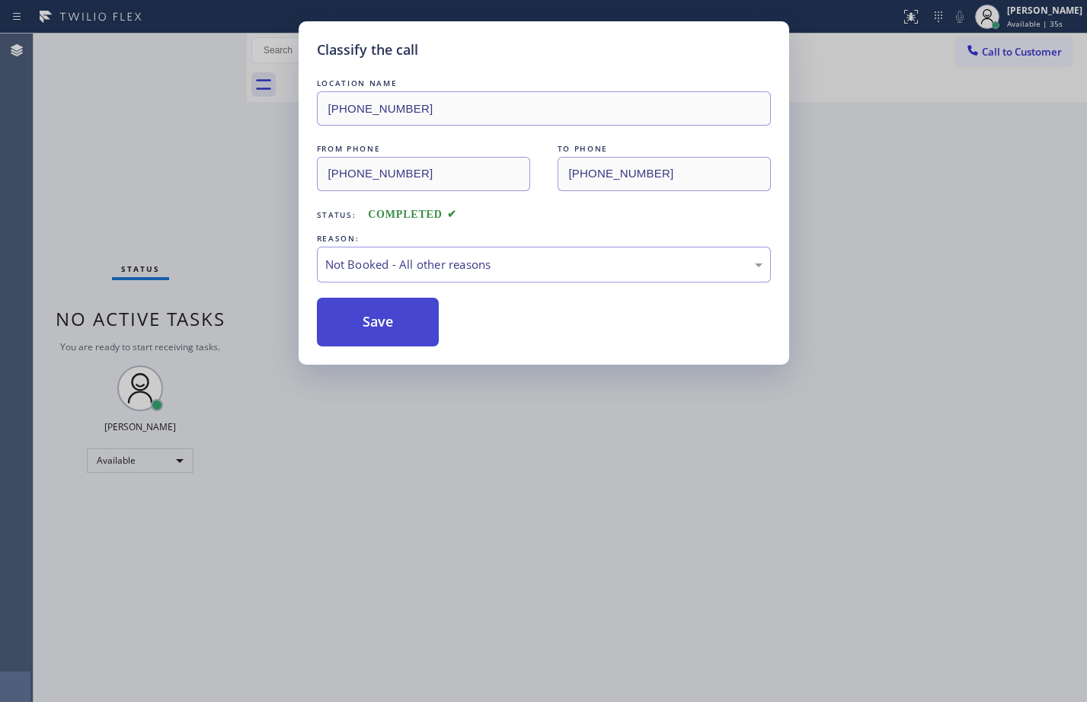
click at [382, 330] on button "Save" at bounding box center [378, 322] width 123 height 49
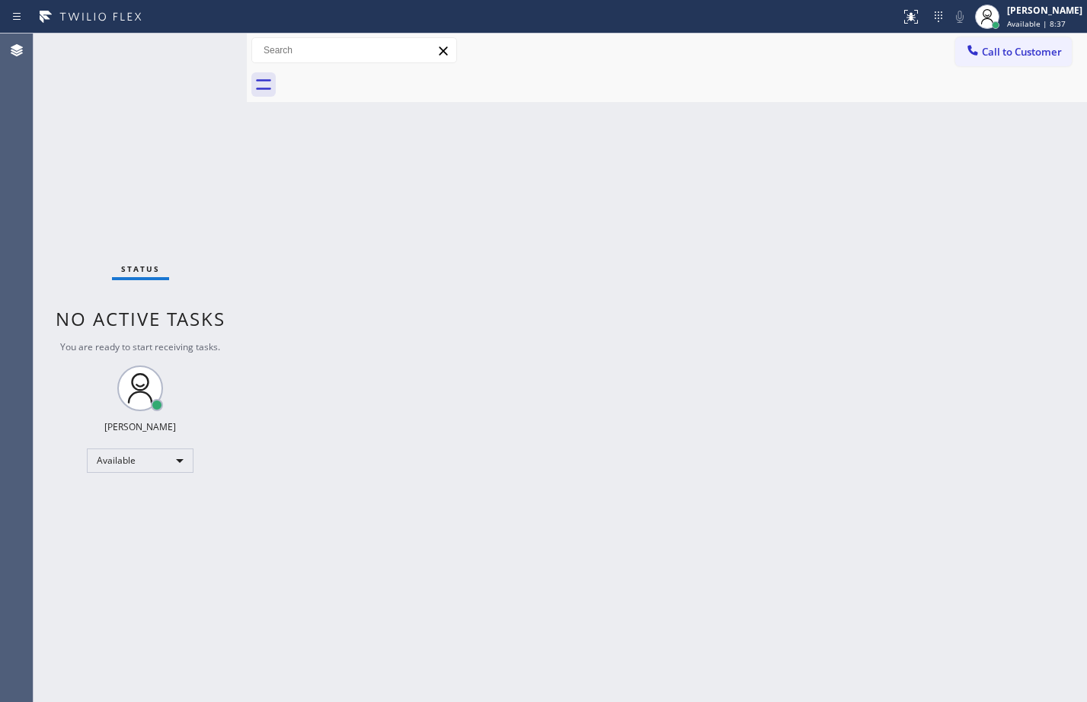
click at [274, 183] on div "Back to Dashboard Change Sender ID Customers Technicians Select a contact Outbo…" at bounding box center [667, 368] width 840 height 669
click at [255, 217] on div "Back to Dashboard Change Sender ID Customers Technicians Select a contact Outbo…" at bounding box center [667, 368] width 840 height 669
click at [789, 51] on div "Call to Customer Outbound call Location Search location Your caller id phone nu…" at bounding box center [667, 50] width 840 height 27
click at [263, 222] on div "Back to Dashboard Change Sender ID Customers Technicians Select a contact Outbo…" at bounding box center [667, 368] width 840 height 669
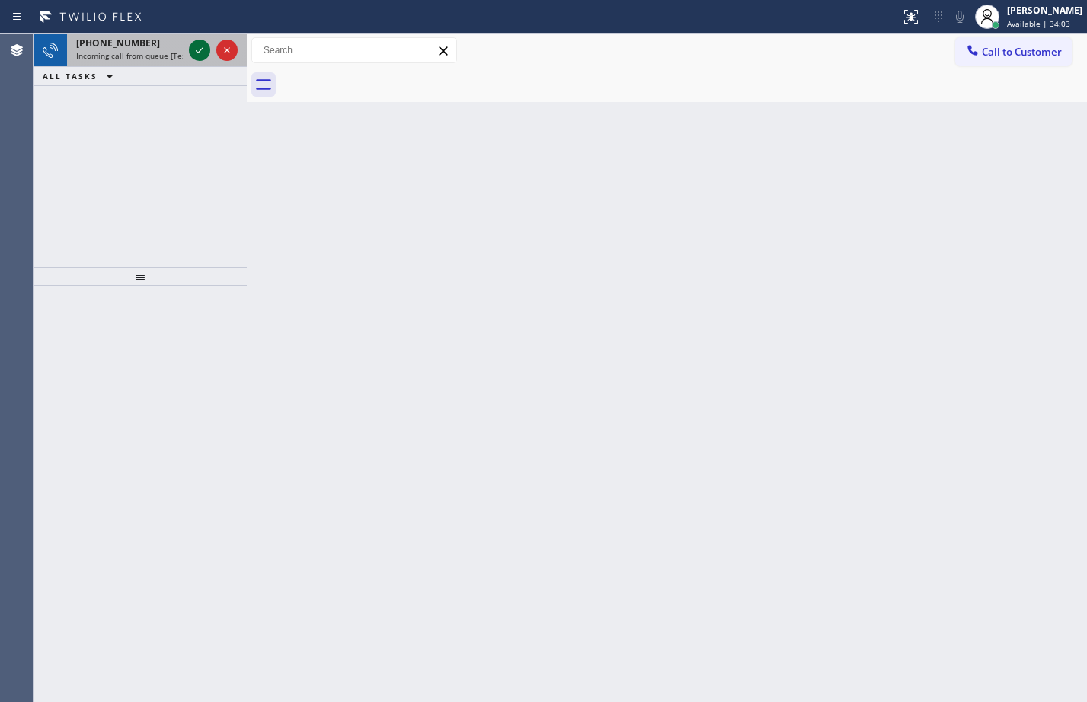
click at [202, 45] on icon at bounding box center [199, 50] width 18 height 18
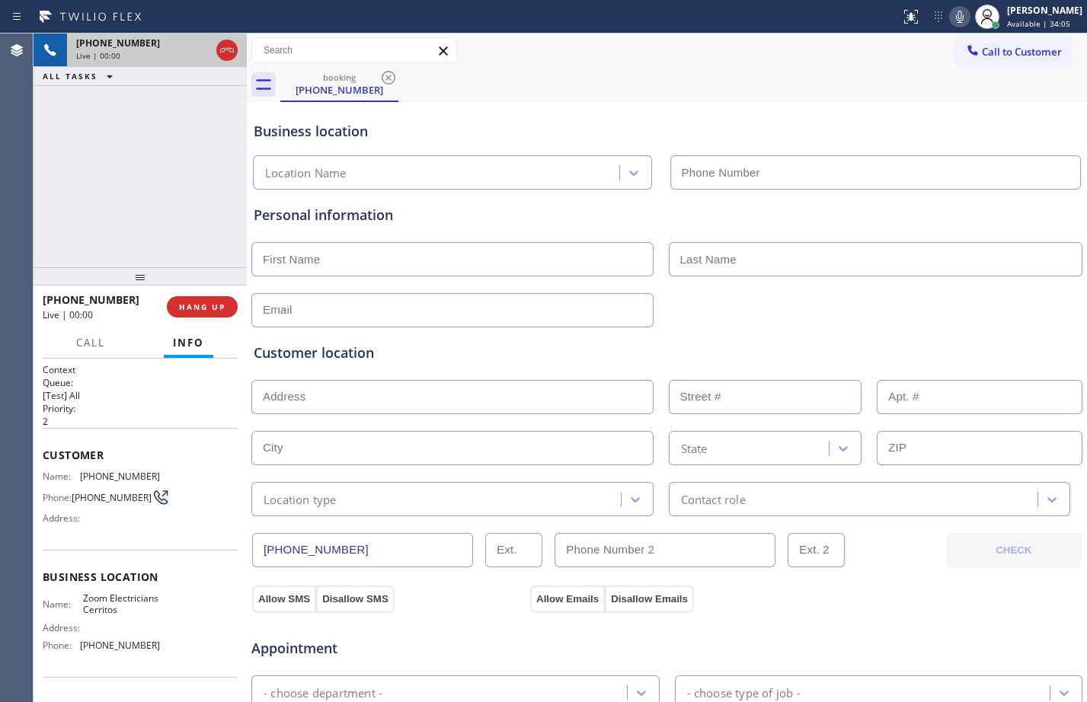
type input "[PHONE_NUMBER]"
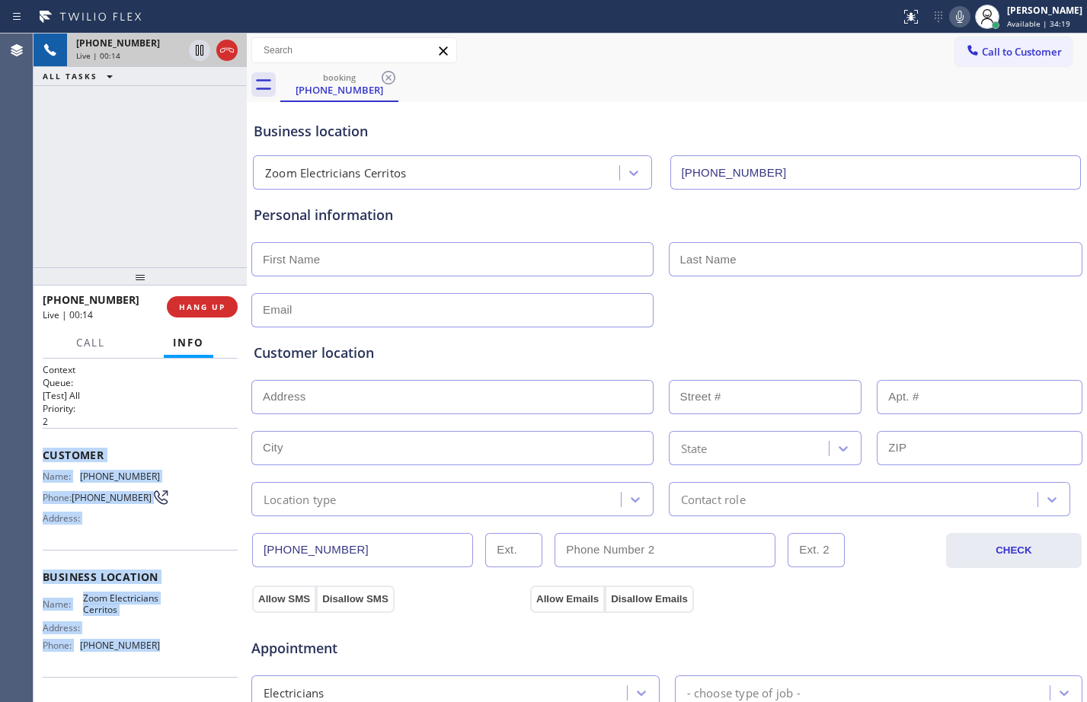
drag, startPoint x: 40, startPoint y: 446, endPoint x: 197, endPoint y: 671, distance: 274.0
click at [197, 671] on div "Context Queue: [Test] All Priority: 2 Customer Name: [PHONE_NUMBER] Phone: [PHO…" at bounding box center [140, 530] width 213 height 343
copy div "Customer Name: [PHONE_NUMBER] Phone: [PHONE_NUMBER] Address: Business location …"
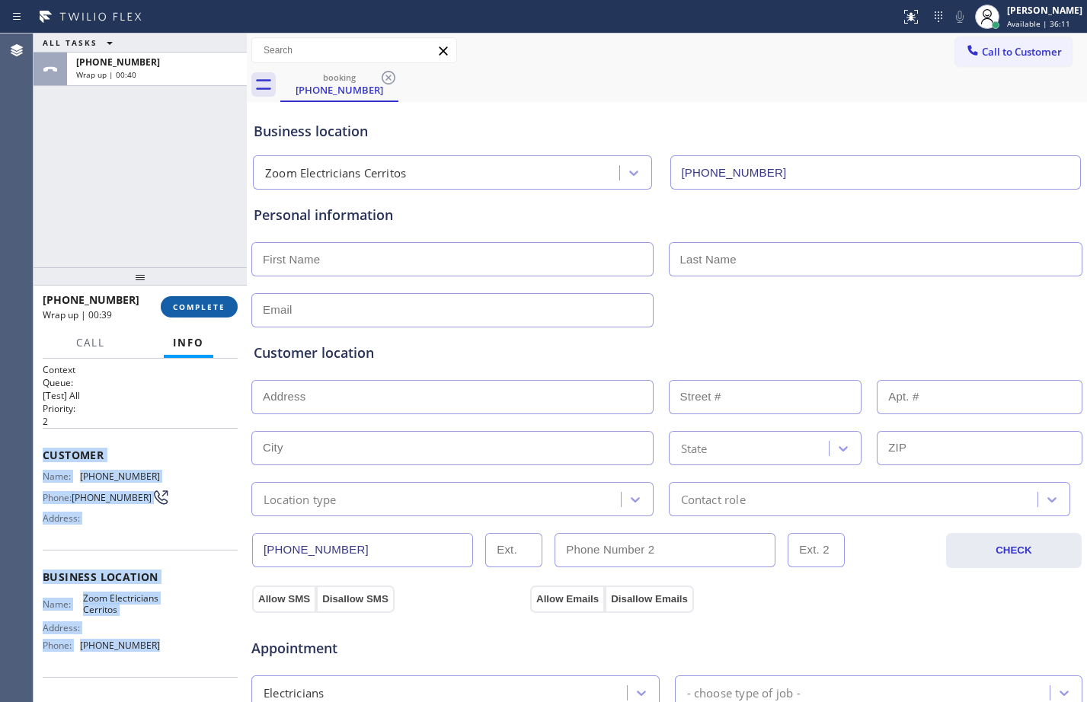
click at [190, 301] on button "COMPLETE" at bounding box center [199, 306] width 77 height 21
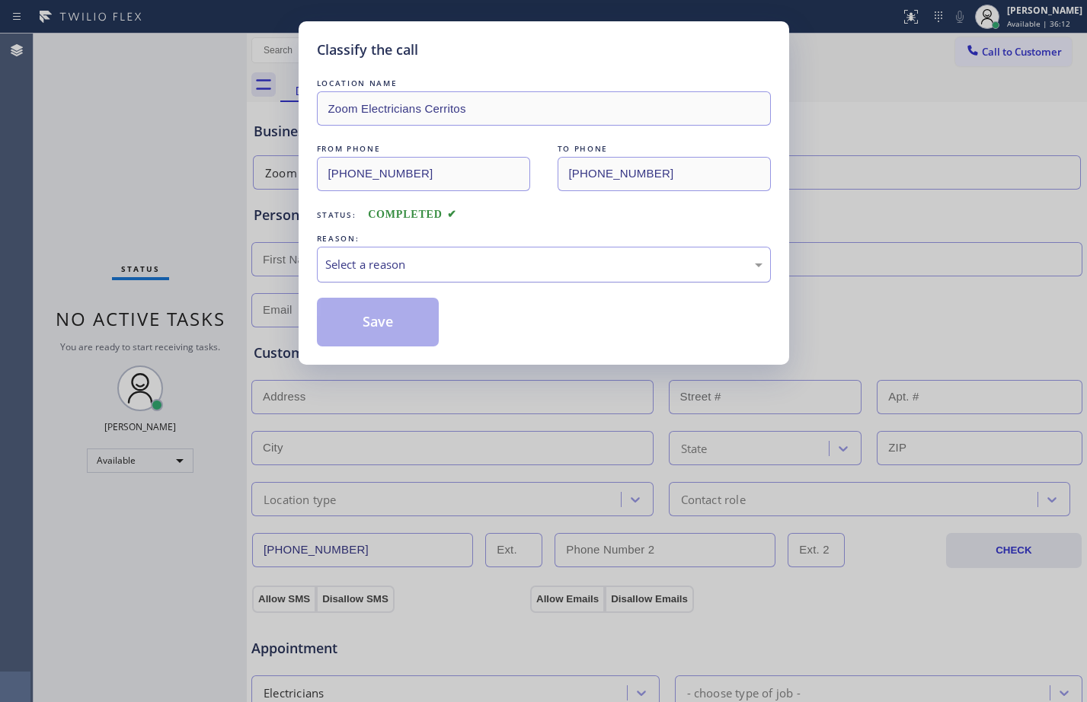
click at [474, 258] on div "Select a reason" at bounding box center [543, 265] width 437 height 18
click at [406, 327] on button "Save" at bounding box center [378, 322] width 123 height 49
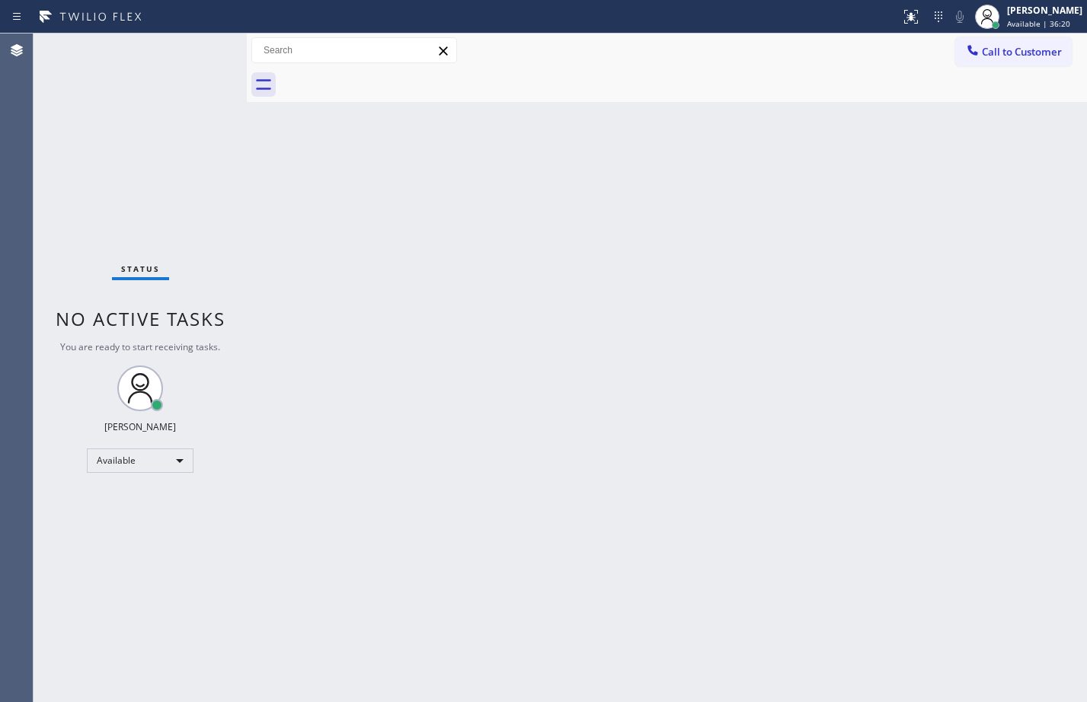
click at [1058, 383] on div "Back to Dashboard Change Sender ID Customers Technicians Select a contact Outbo…" at bounding box center [667, 368] width 840 height 669
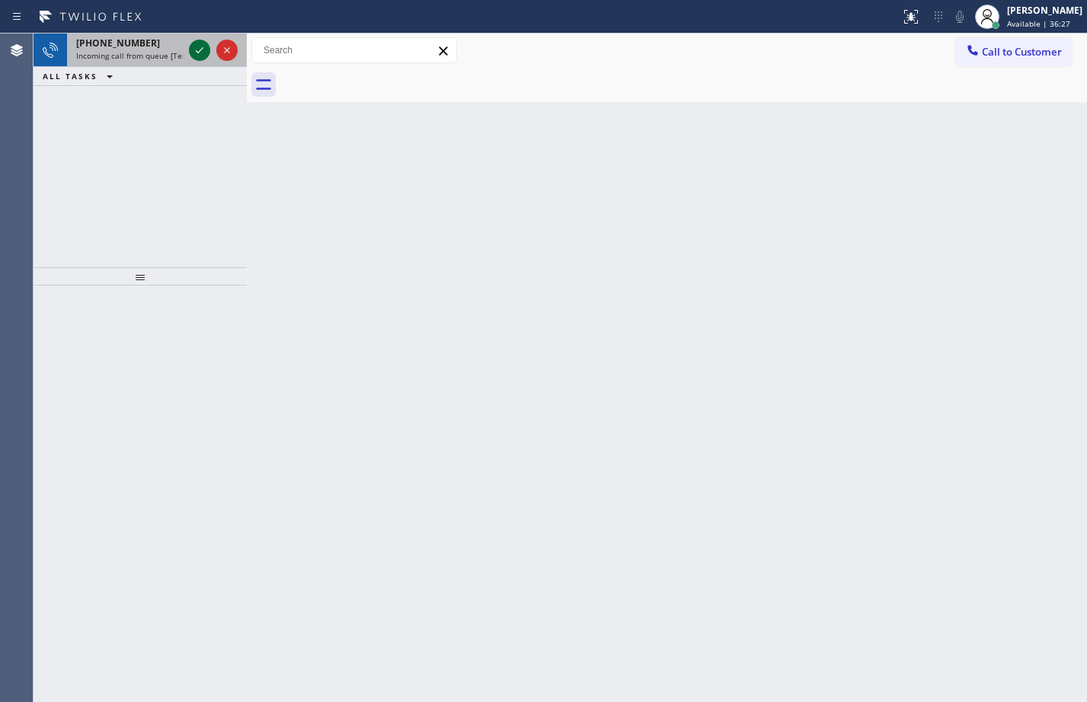
click at [197, 50] on icon at bounding box center [199, 50] width 18 height 18
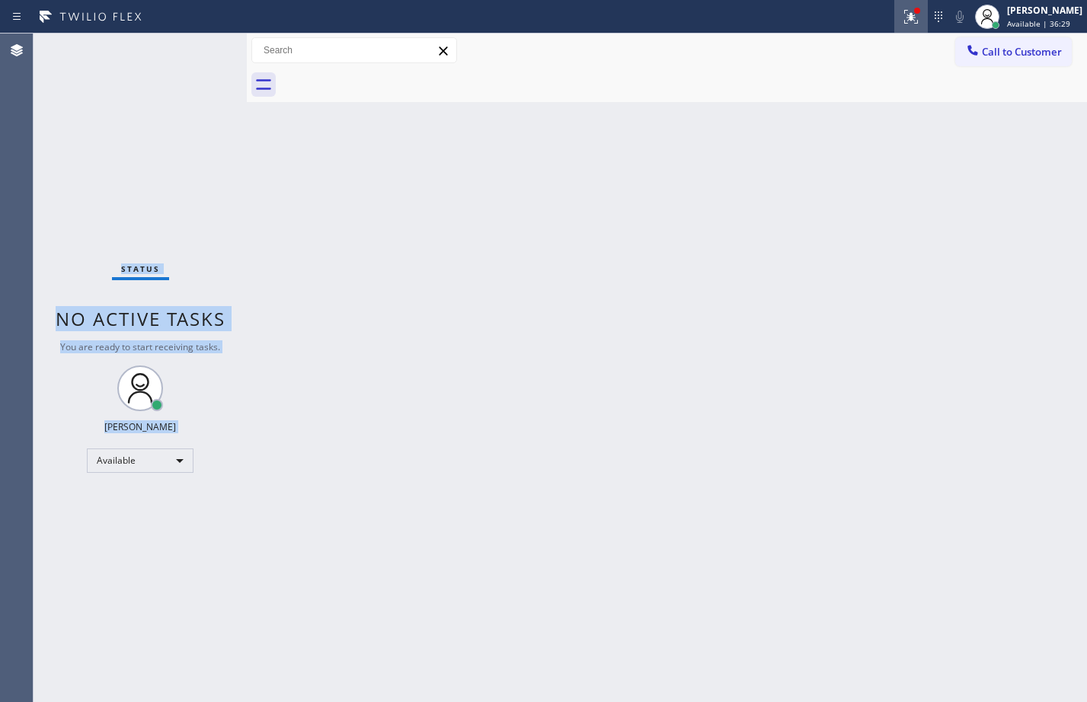
click at [902, 24] on icon at bounding box center [911, 17] width 18 height 18
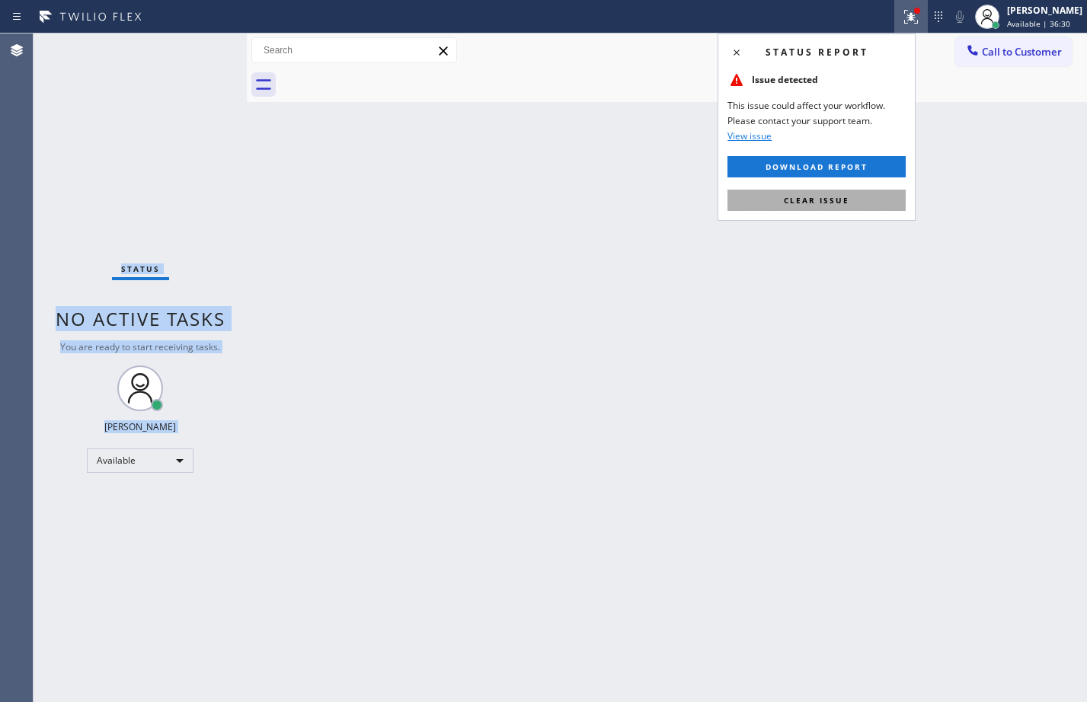
click at [845, 192] on button "Clear issue" at bounding box center [816, 200] width 178 height 21
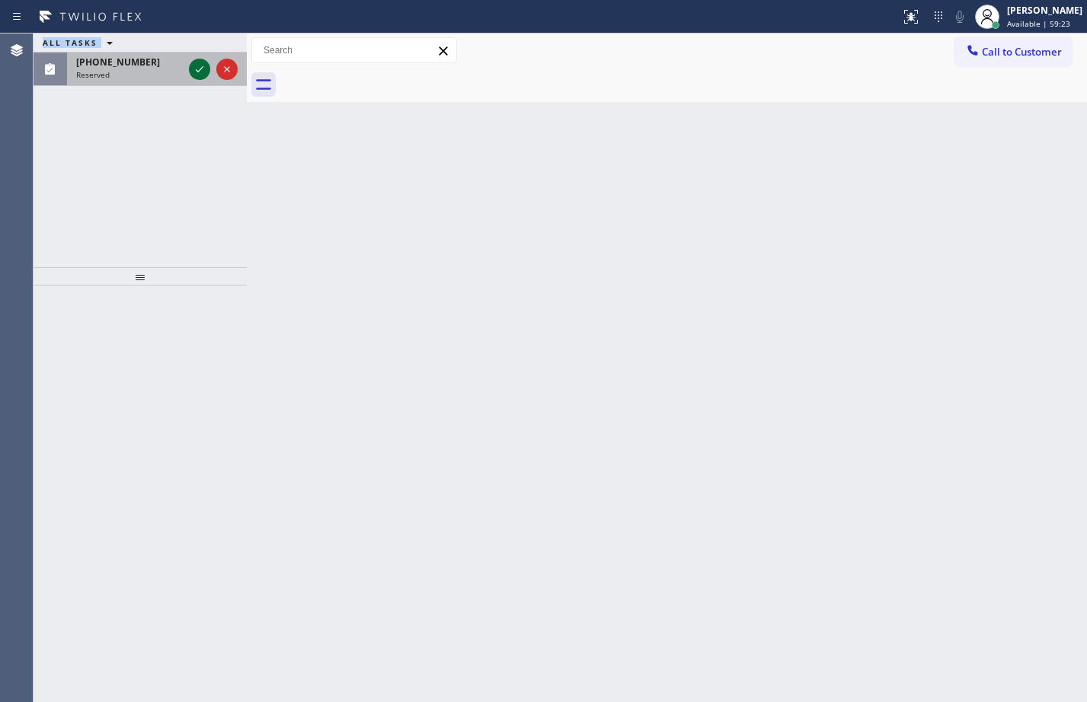
click at [198, 69] on icon at bounding box center [199, 69] width 18 height 18
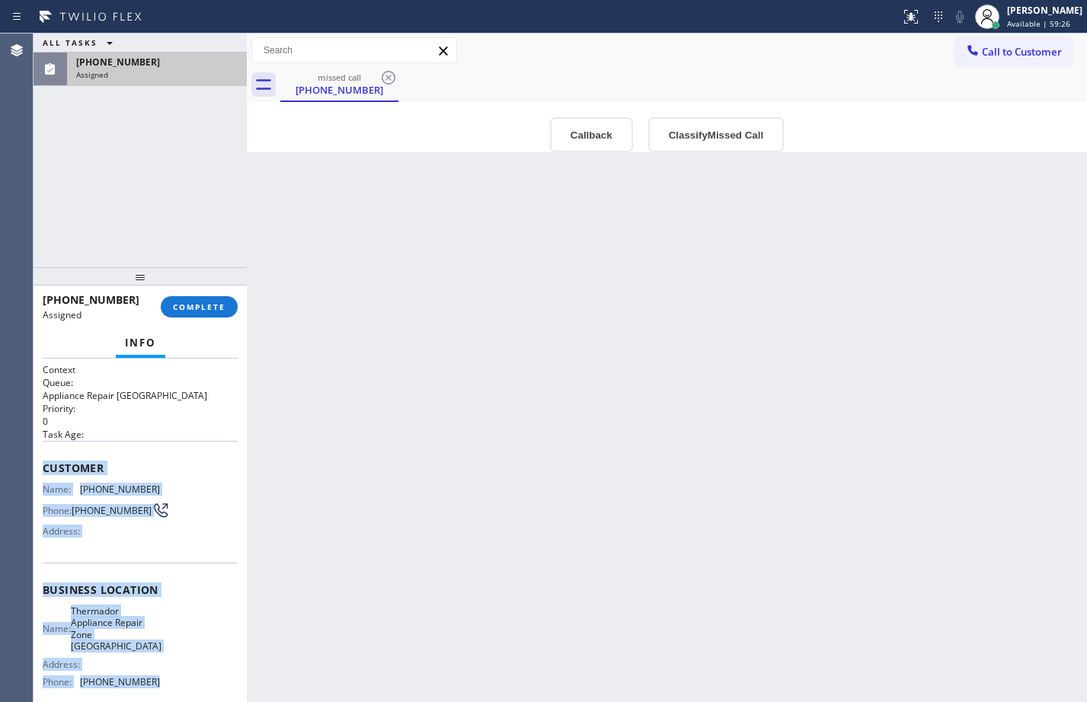
drag, startPoint x: 43, startPoint y: 469, endPoint x: 186, endPoint y: 679, distance: 253.7
click at [186, 679] on div "Context Queue: Appliance Repair High End Priority: 0 Task Age: Customer Name: […" at bounding box center [140, 595] width 195 height 465
copy div "Customer Name: [PHONE_NUMBER] Phone: [PHONE_NUMBER] Address: Business location …"
click at [208, 308] on span "COMPLETE" at bounding box center [199, 307] width 53 height 11
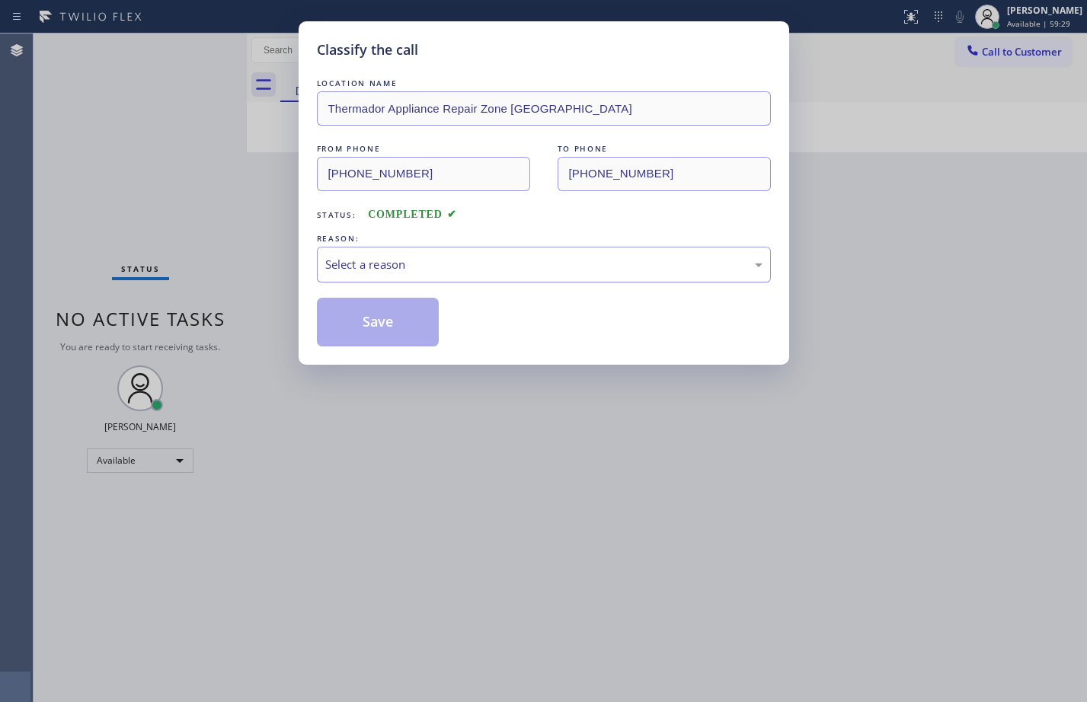
click at [442, 269] on div "Select a reason" at bounding box center [543, 265] width 437 height 18
click at [414, 329] on button "Save" at bounding box center [378, 322] width 123 height 49
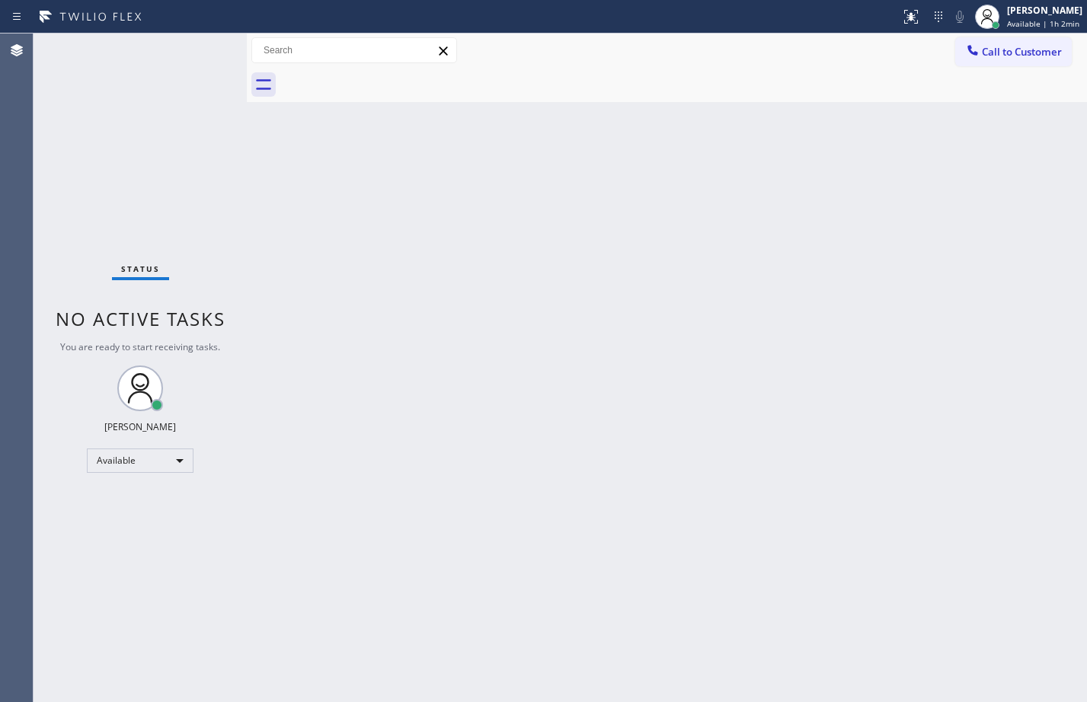
click at [138, 447] on div "Status No active tasks You are ready to start receiving tasks. [PERSON_NAME] Av…" at bounding box center [140, 368] width 213 height 669
click at [144, 458] on div "Available" at bounding box center [140, 461] width 107 height 24
click at [131, 539] on li "Break" at bounding box center [140, 539] width 104 height 18
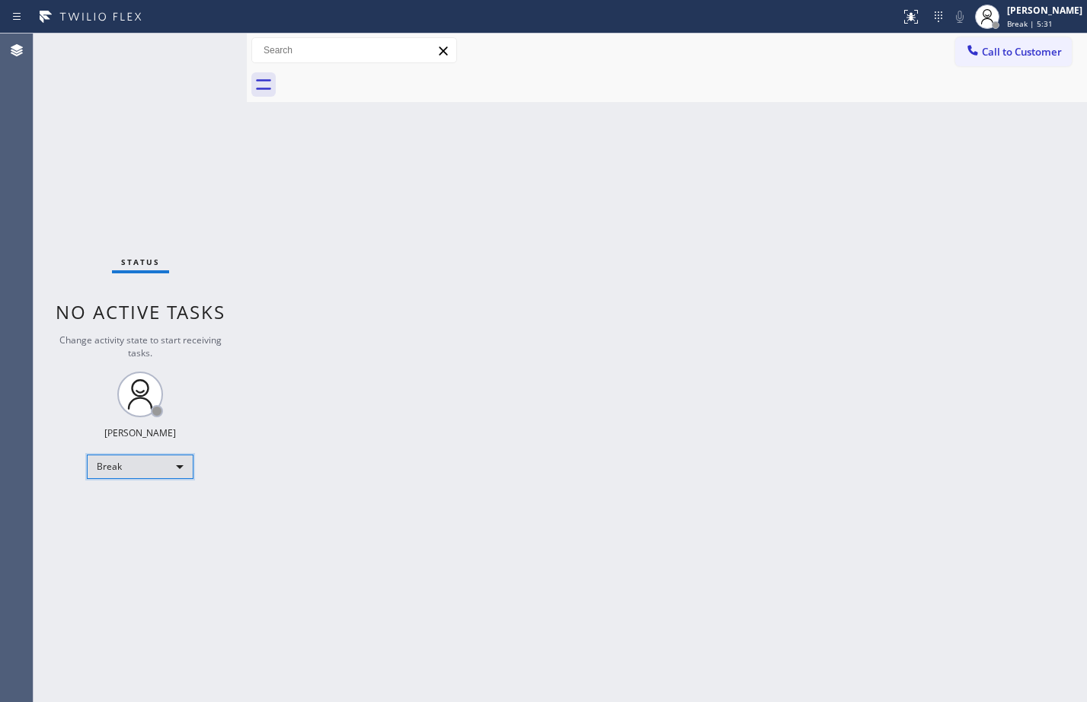
click at [166, 471] on div "Break" at bounding box center [140, 467] width 107 height 24
click at [161, 504] on li "Available" at bounding box center [140, 507] width 104 height 18
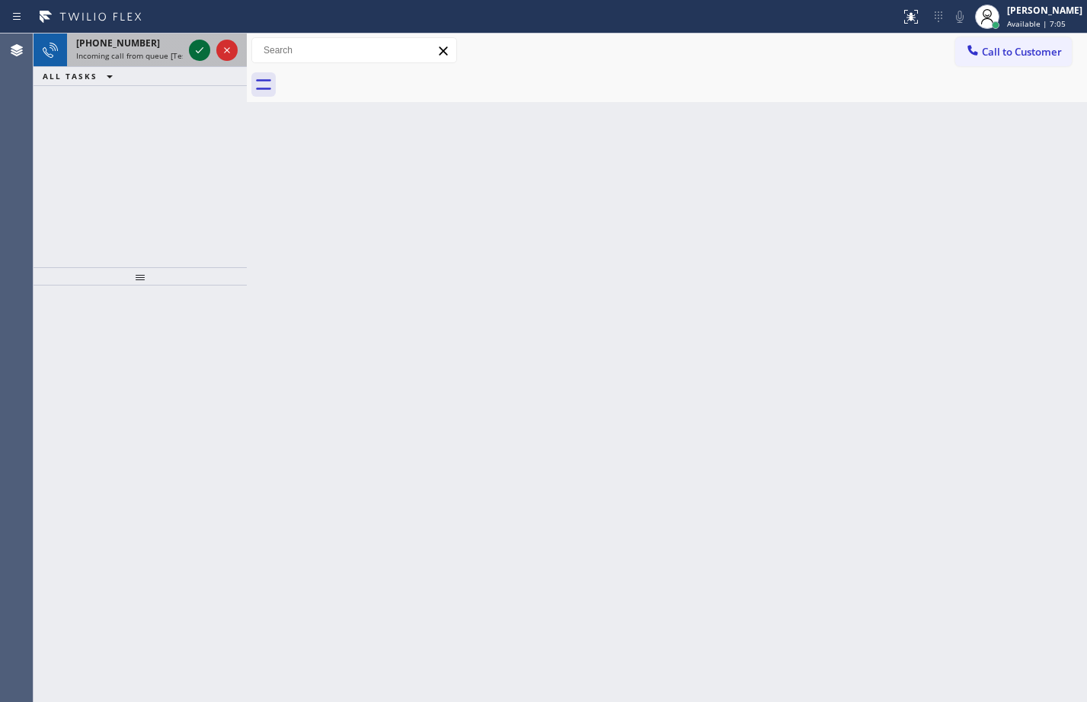
click at [193, 52] on icon at bounding box center [199, 50] width 18 height 18
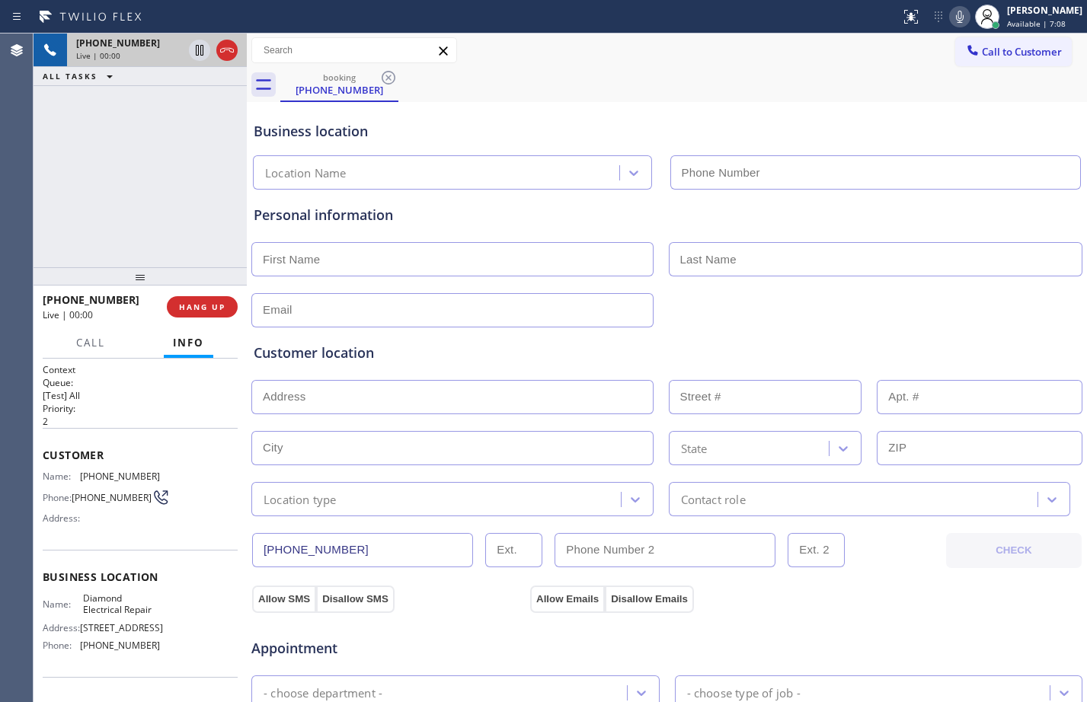
type input "[PHONE_NUMBER]"
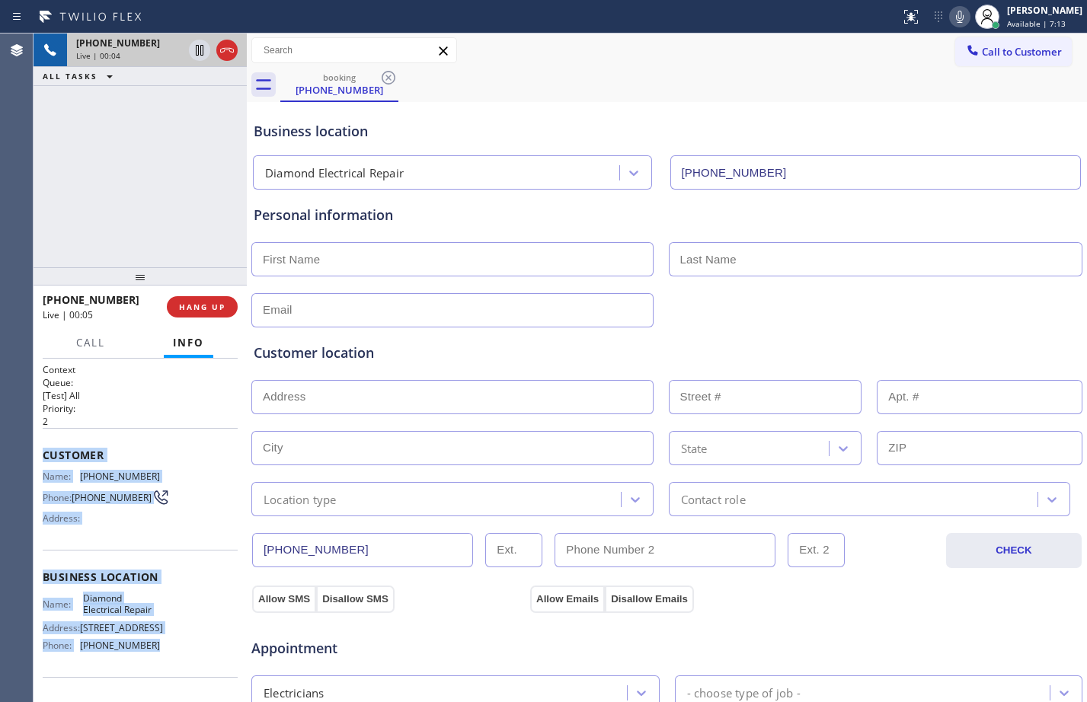
drag, startPoint x: 37, startPoint y: 452, endPoint x: 180, endPoint y: 644, distance: 239.6
click at [180, 644] on div "Context Queue: [Test] All Priority: 2 Customer Name: [PHONE_NUMBER] Phone: [PHO…" at bounding box center [140, 530] width 213 height 343
copy div "Customer Name: [PHONE_NUMBER] Phone: [PHONE_NUMBER] Address: Business location …"
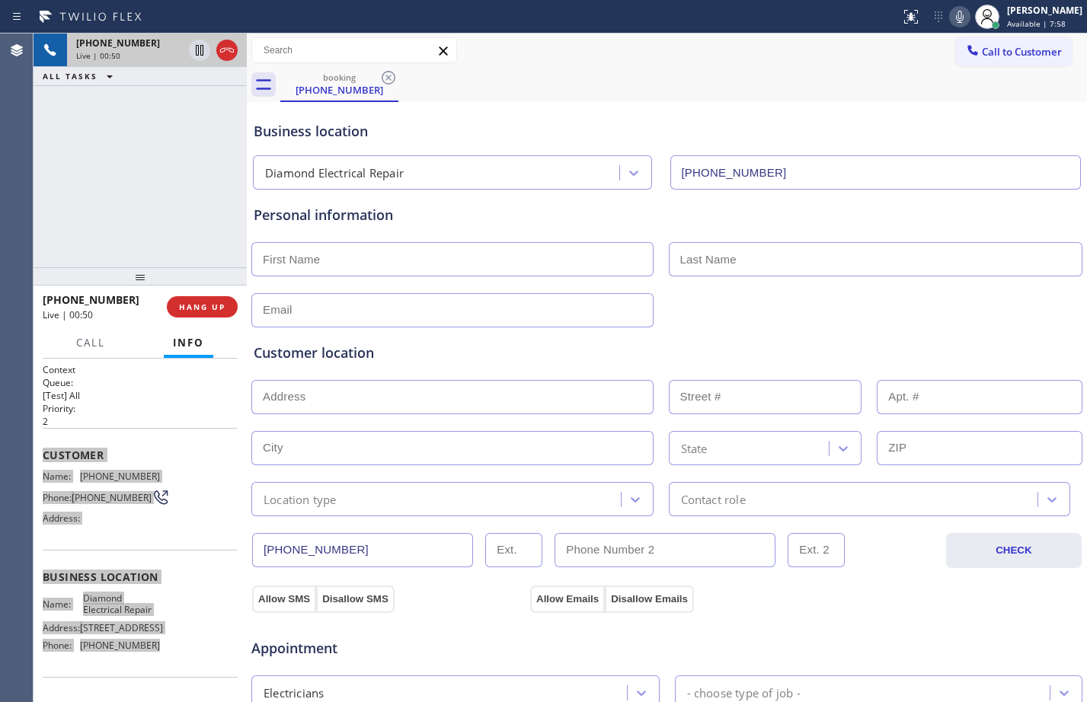
scroll to position [478, 0]
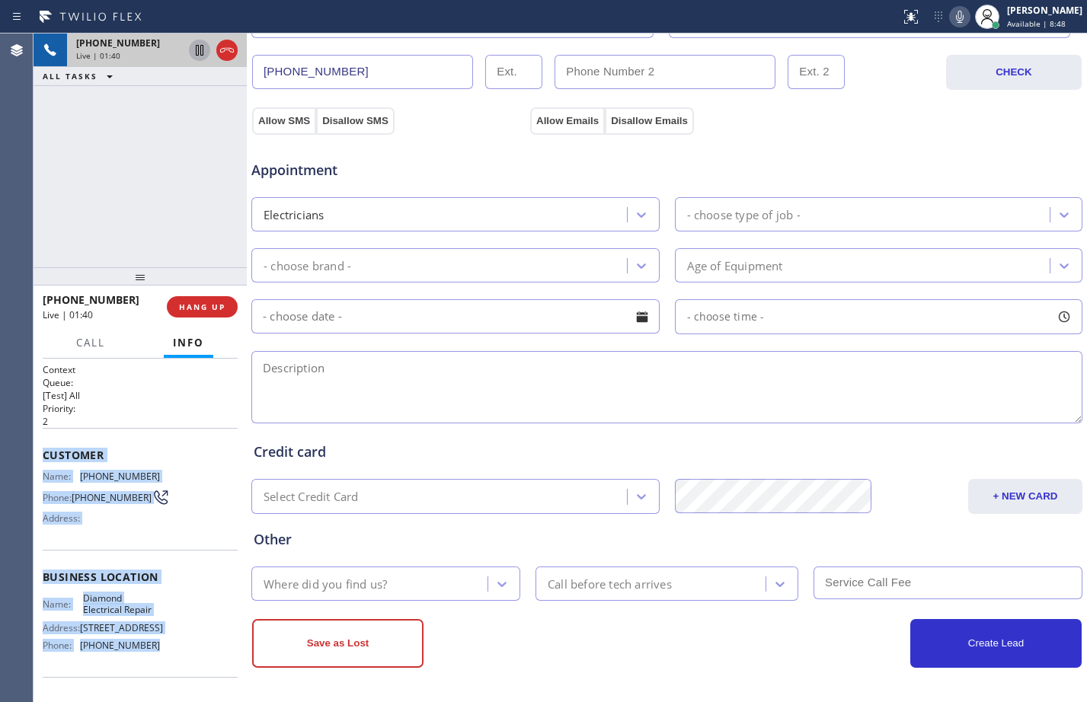
click at [202, 50] on icon at bounding box center [199, 50] width 18 height 18
click at [950, 9] on icon at bounding box center [959, 17] width 18 height 18
click at [202, 56] on icon at bounding box center [199, 50] width 18 height 18
click at [953, 21] on icon at bounding box center [959, 17] width 18 height 18
click at [200, 56] on icon at bounding box center [199, 50] width 18 height 18
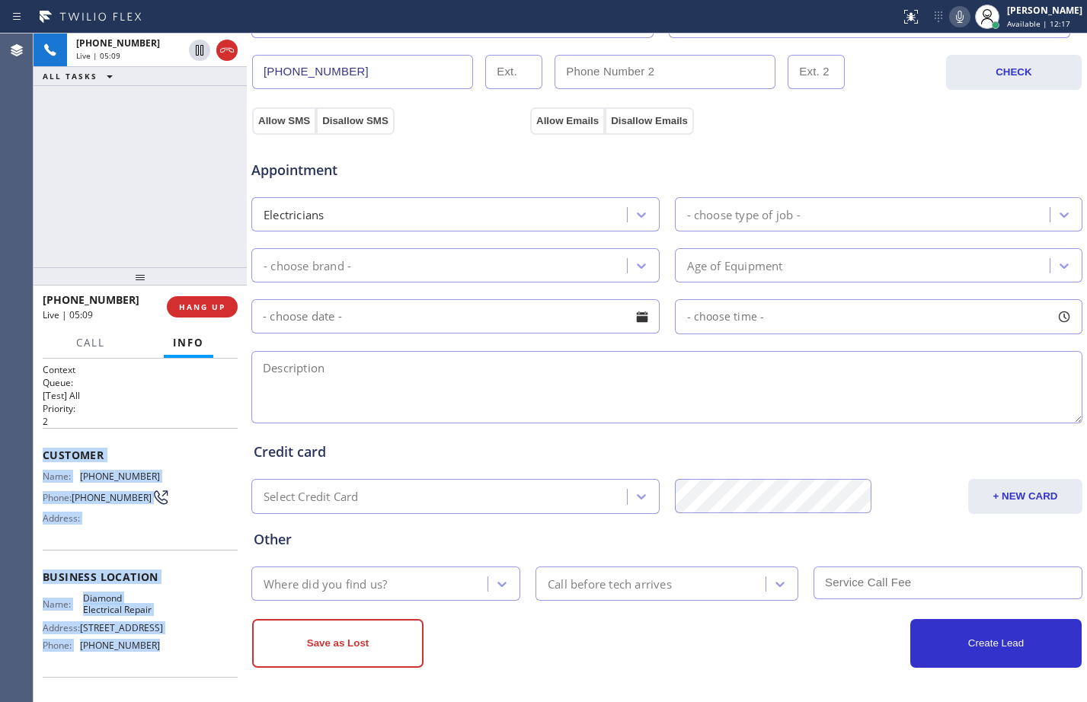
click at [956, 18] on icon at bounding box center [959, 17] width 18 height 18
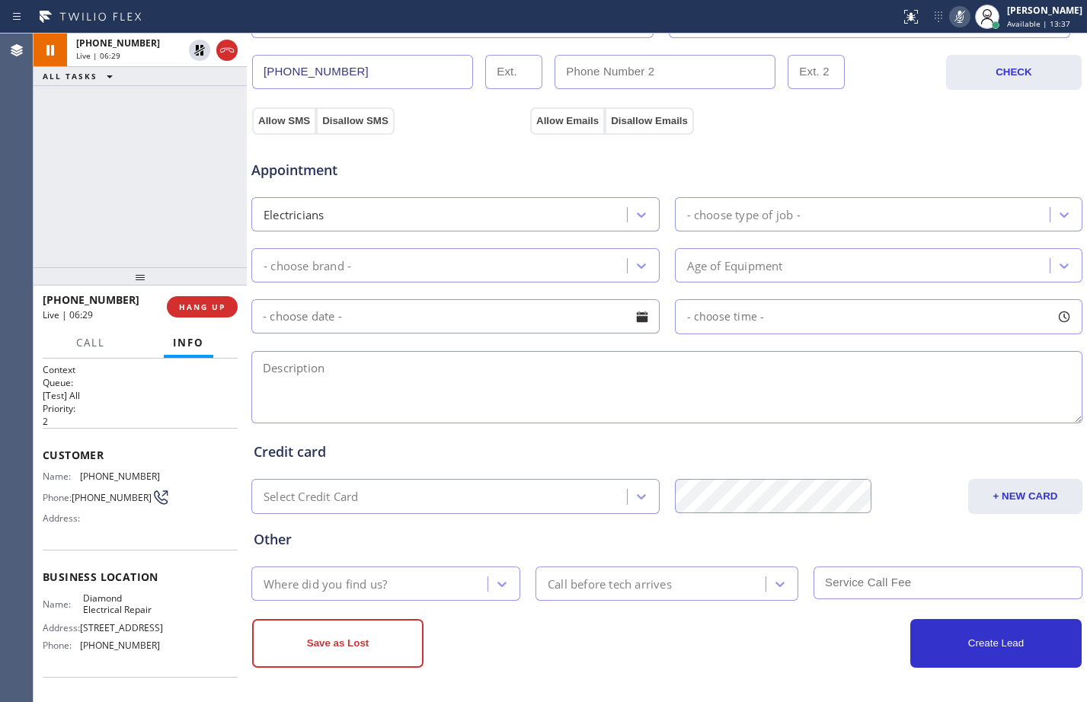
click at [168, 188] on div "[PHONE_NUMBER] Live | 06:29 ALL TASKS ALL TASKS ACTIVE TASKS TASKS IN WRAP UP" at bounding box center [140, 151] width 213 height 234
click at [196, 48] on icon at bounding box center [199, 50] width 11 height 11
click at [950, 24] on icon at bounding box center [959, 17] width 18 height 18
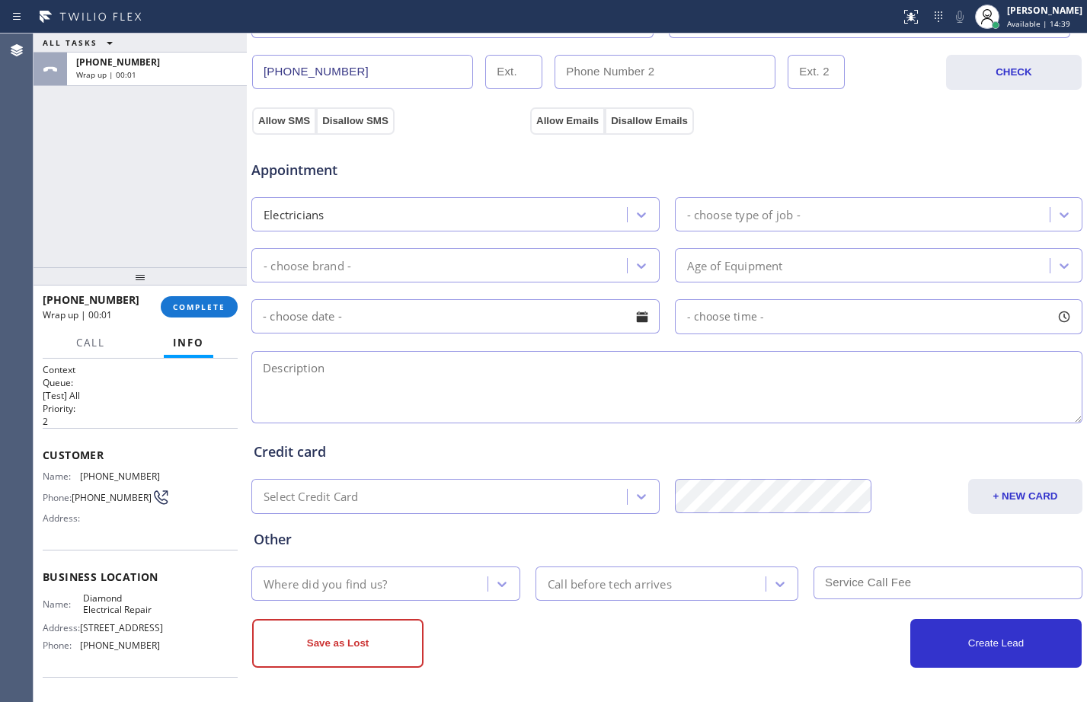
click at [334, 365] on textarea at bounding box center [666, 387] width 831 height 72
click at [1008, 20] on span "Available | 16:54" at bounding box center [1038, 23] width 63 height 11
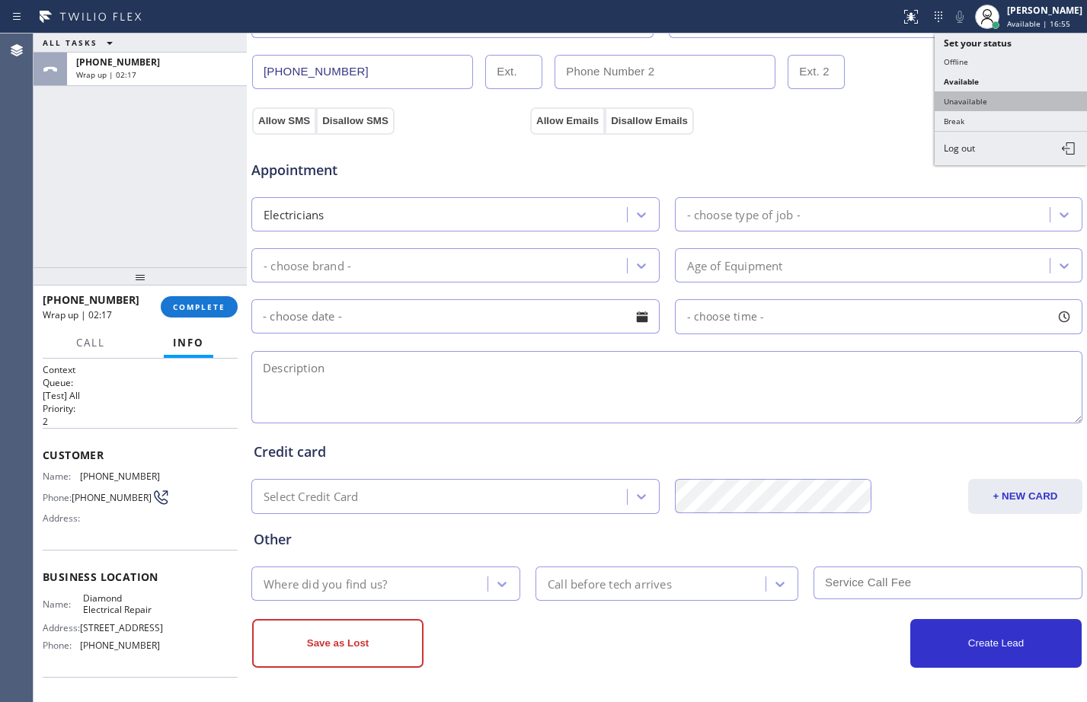
click at [960, 99] on button "Unavailable" at bounding box center [1010, 101] width 152 height 20
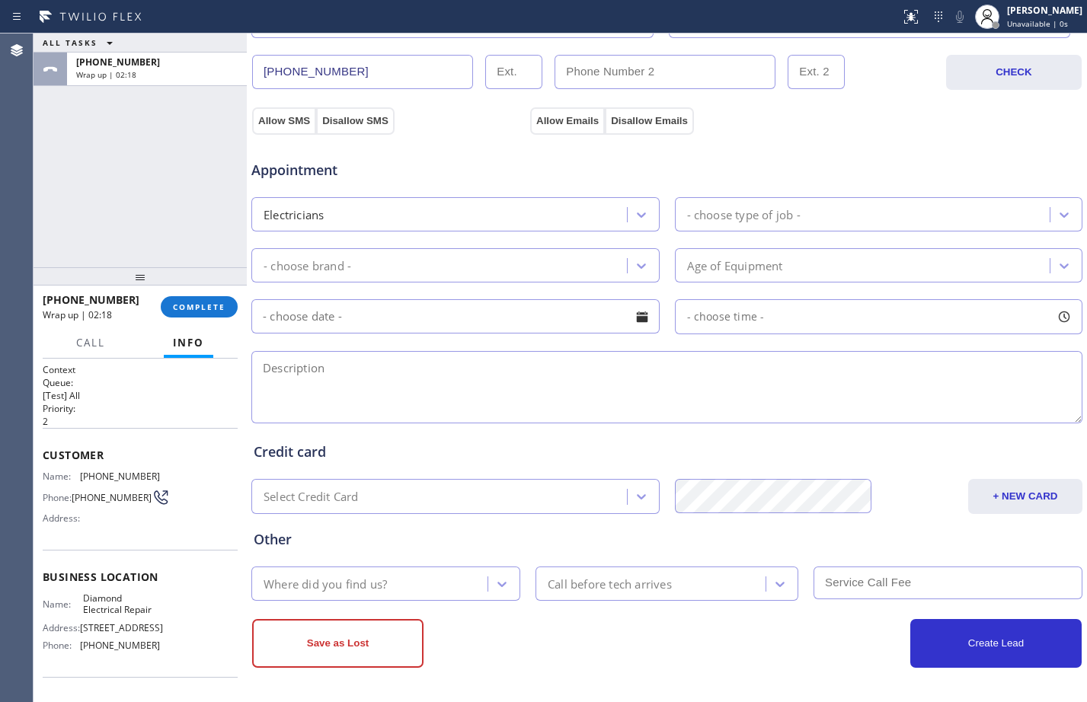
click at [164, 187] on div "ALL TASKS ALL TASKS ACTIVE TASKS TASKS IN WRAP UP [PHONE_NUMBER] Wrap up | 02:18" at bounding box center [140, 151] width 213 height 234
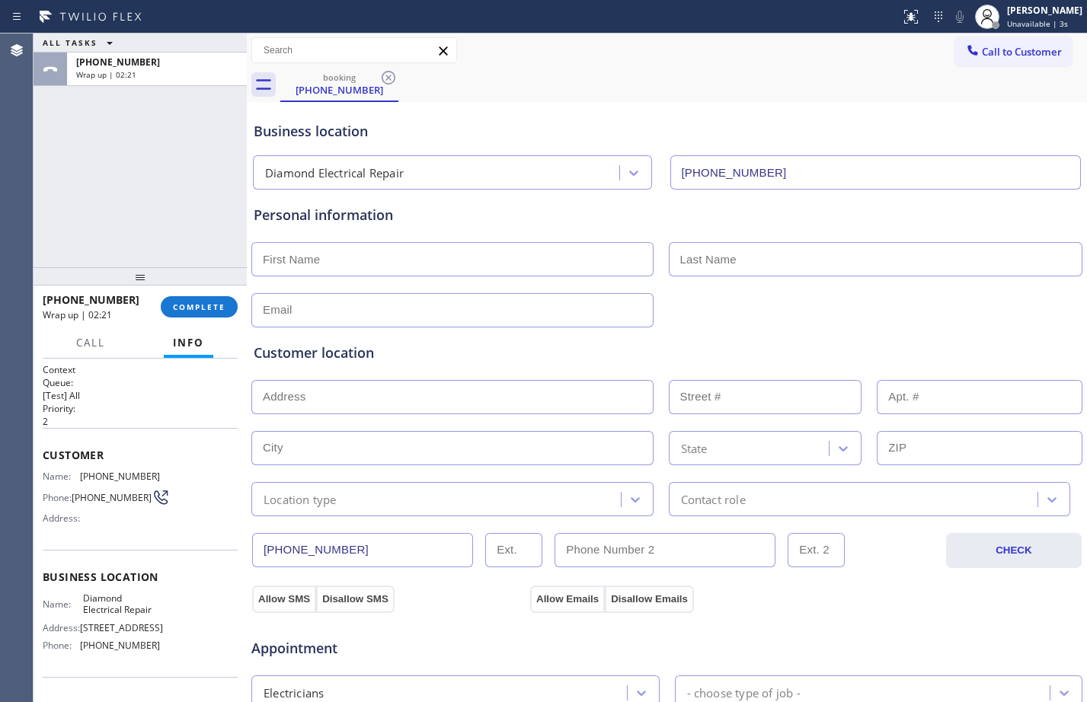
click at [1014, 68] on div "booking [PHONE_NUMBER]" at bounding box center [683, 85] width 807 height 34
click at [1001, 56] on span "Call to Customer" at bounding box center [1022, 52] width 80 height 14
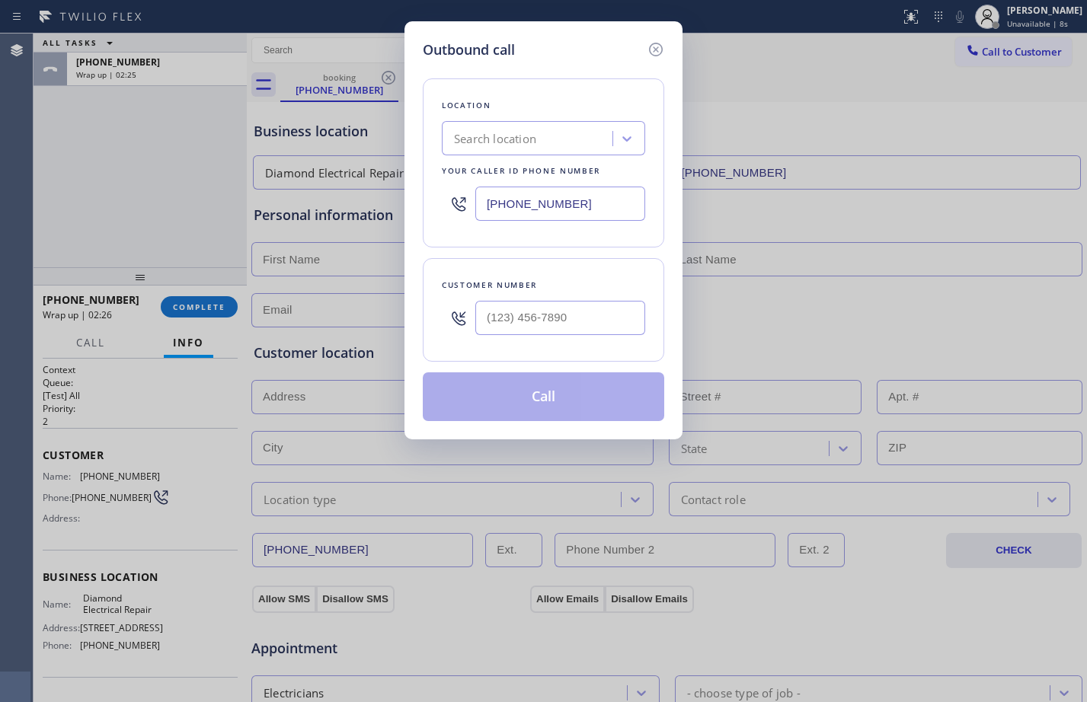
drag, startPoint x: 413, startPoint y: 205, endPoint x: 375, endPoint y: 189, distance: 41.3
click at [410, 203] on div "Outbound call Location Search location Your caller id phone number [PHONE_NUMBE…" at bounding box center [543, 230] width 278 height 418
paste input "855) 907-1049"
type input "[PHONE_NUMBER]"
click at [495, 321] on input "(___) ___-____" at bounding box center [560, 318] width 170 height 34
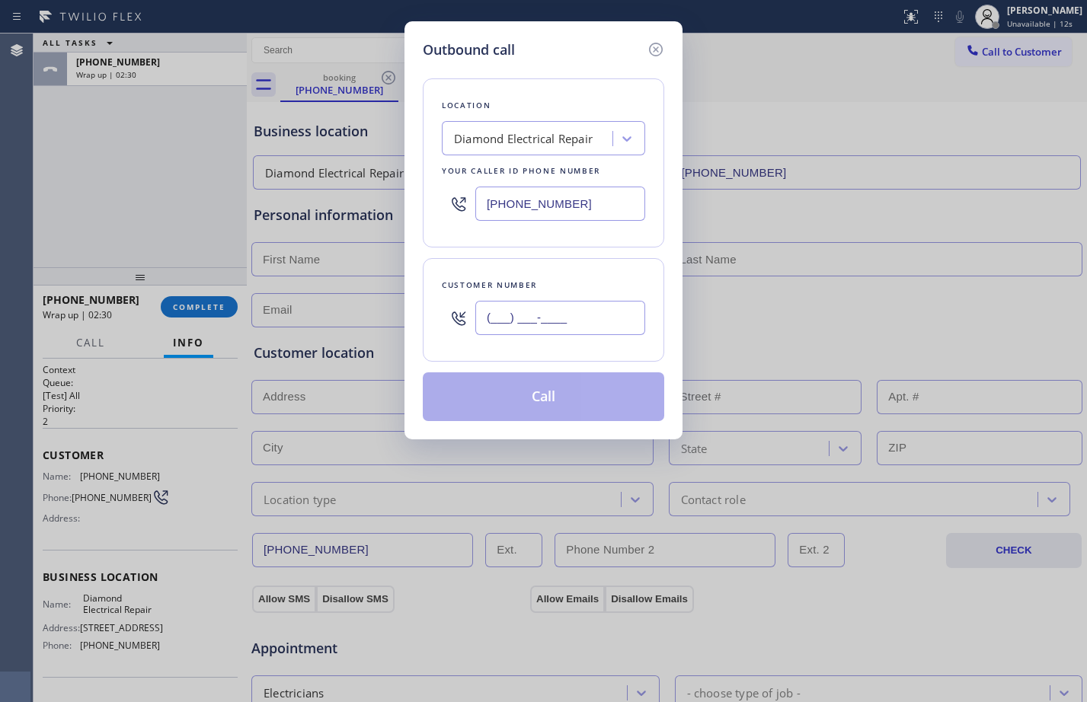
paste input "310) 433-6400"
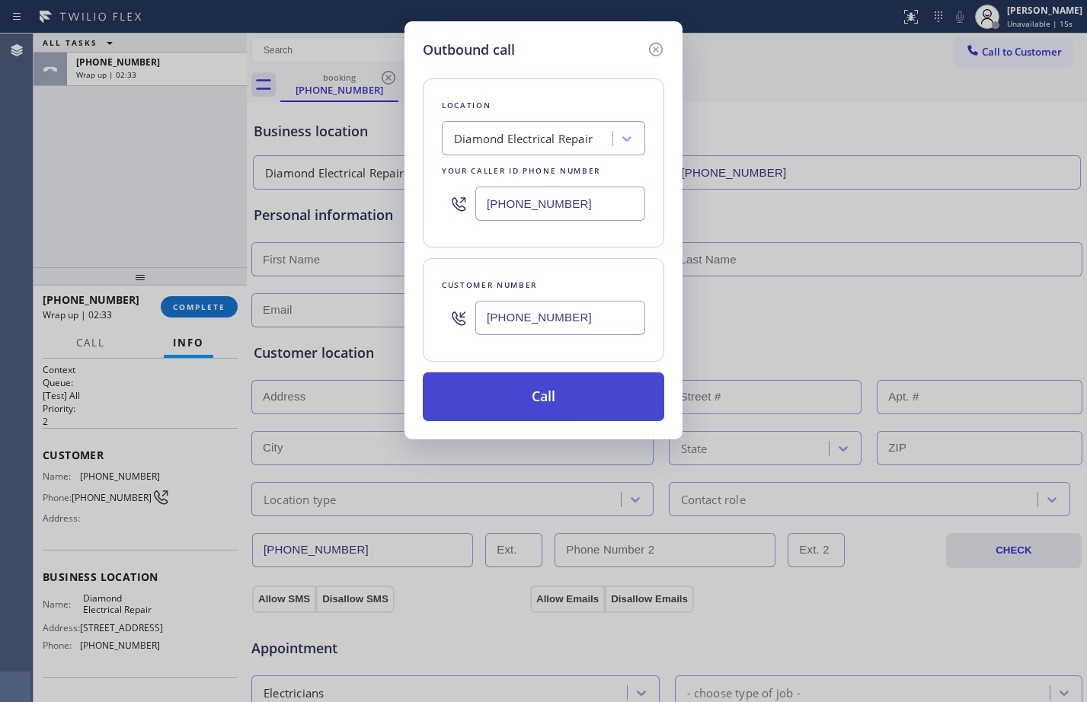
type input "[PHONE_NUMBER]"
click at [533, 396] on button "Call" at bounding box center [543, 396] width 241 height 49
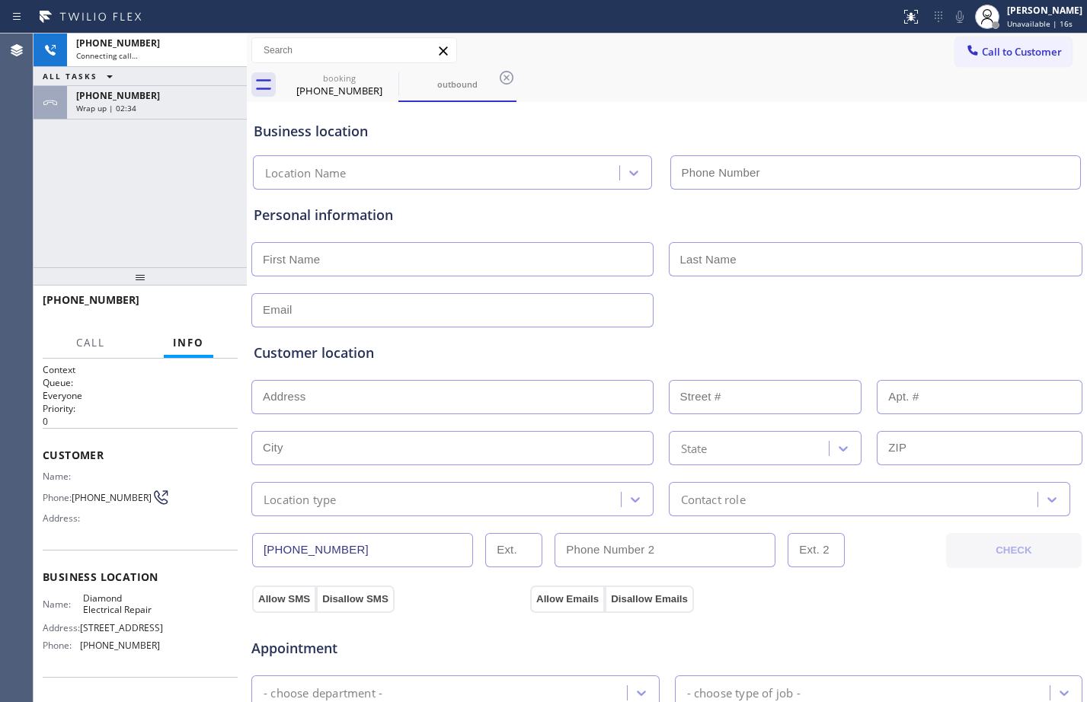
type input "[PHONE_NUMBER]"
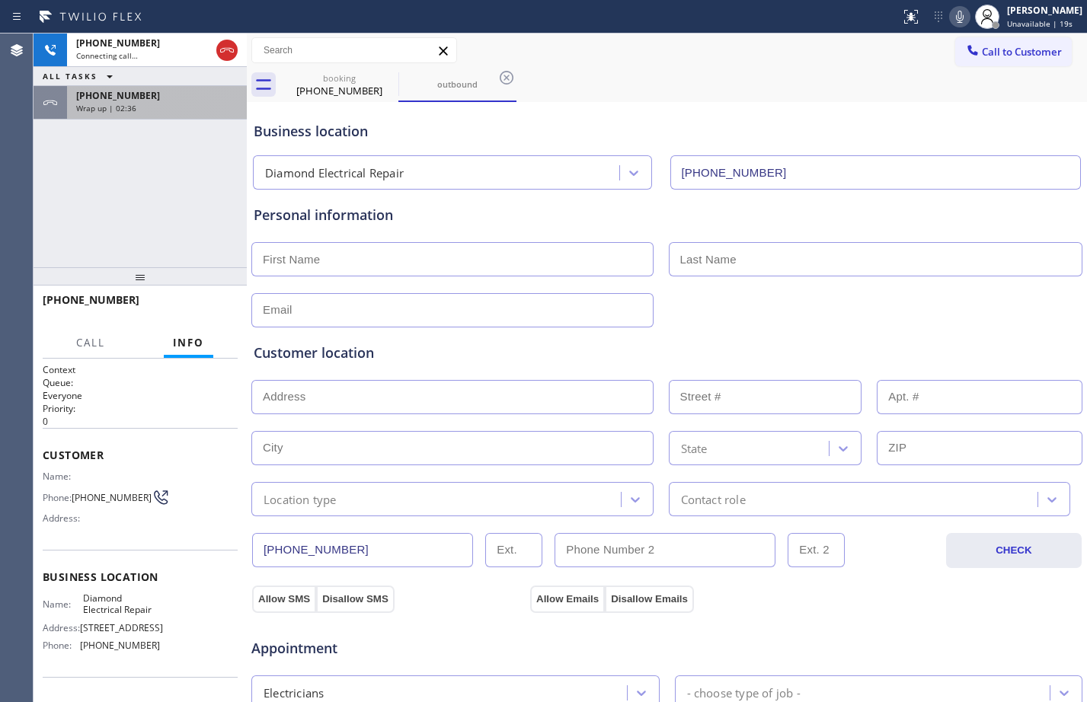
click at [101, 113] on span "Wrap up | 02:36" at bounding box center [106, 108] width 60 height 11
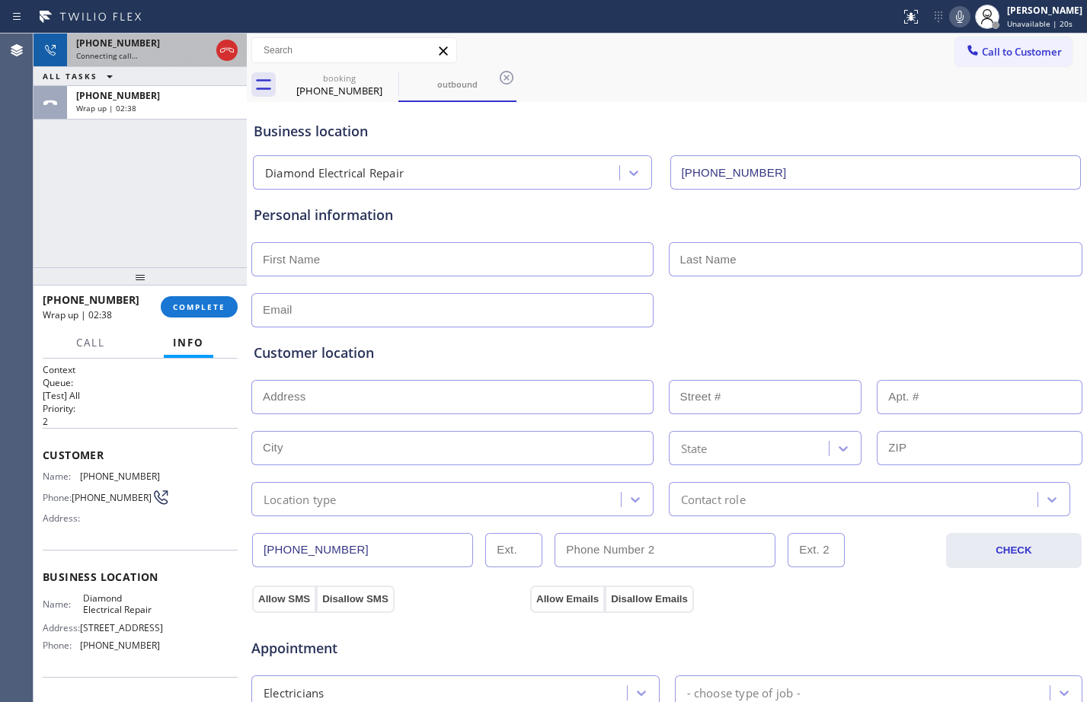
click at [135, 54] on span "Connecting call…" at bounding box center [107, 55] width 62 height 11
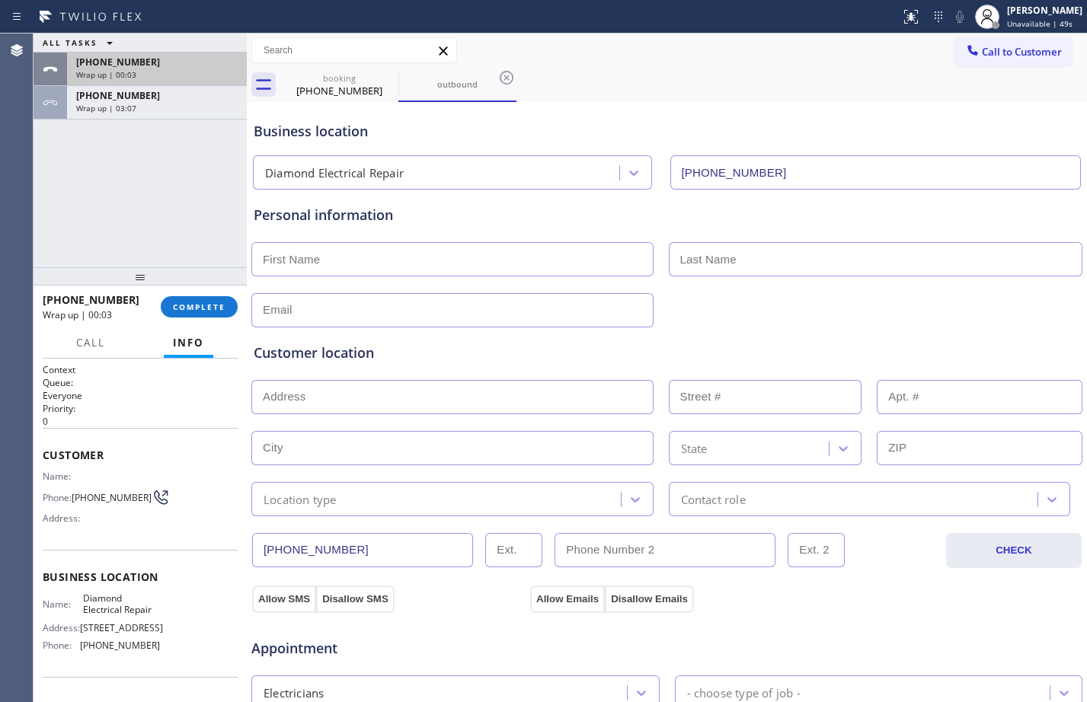
click at [209, 75] on div "Wrap up | 00:03" at bounding box center [156, 74] width 161 height 11
click at [204, 64] on div "[PHONE_NUMBER]" at bounding box center [156, 62] width 161 height 13
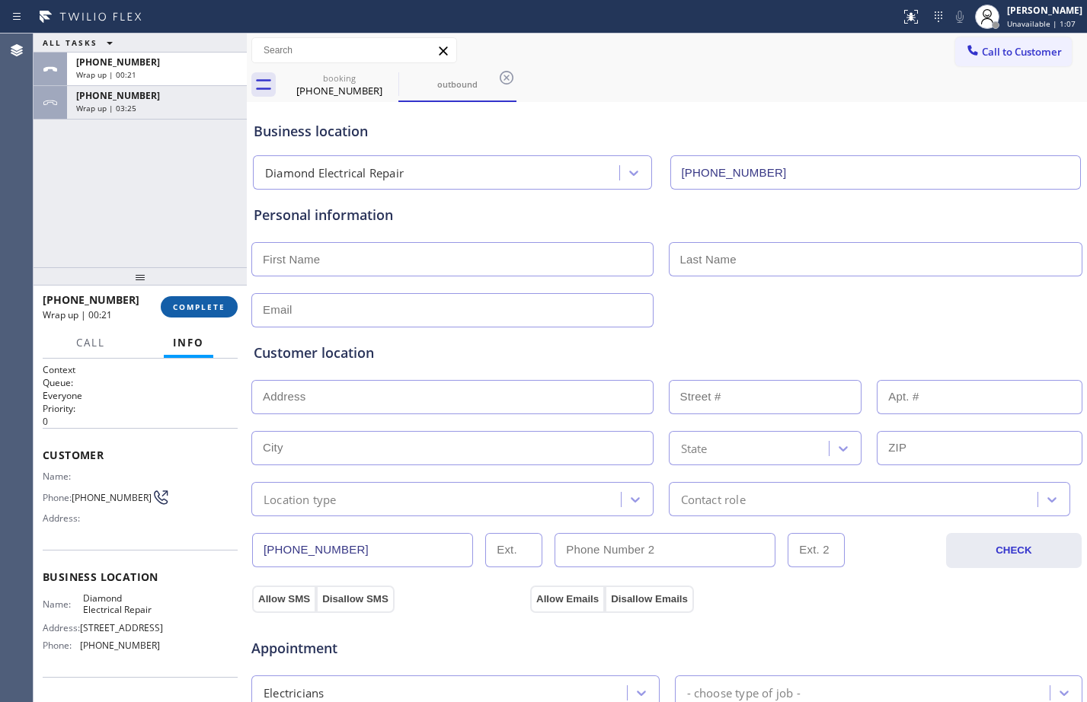
click at [203, 303] on span "COMPLETE" at bounding box center [199, 307] width 53 height 11
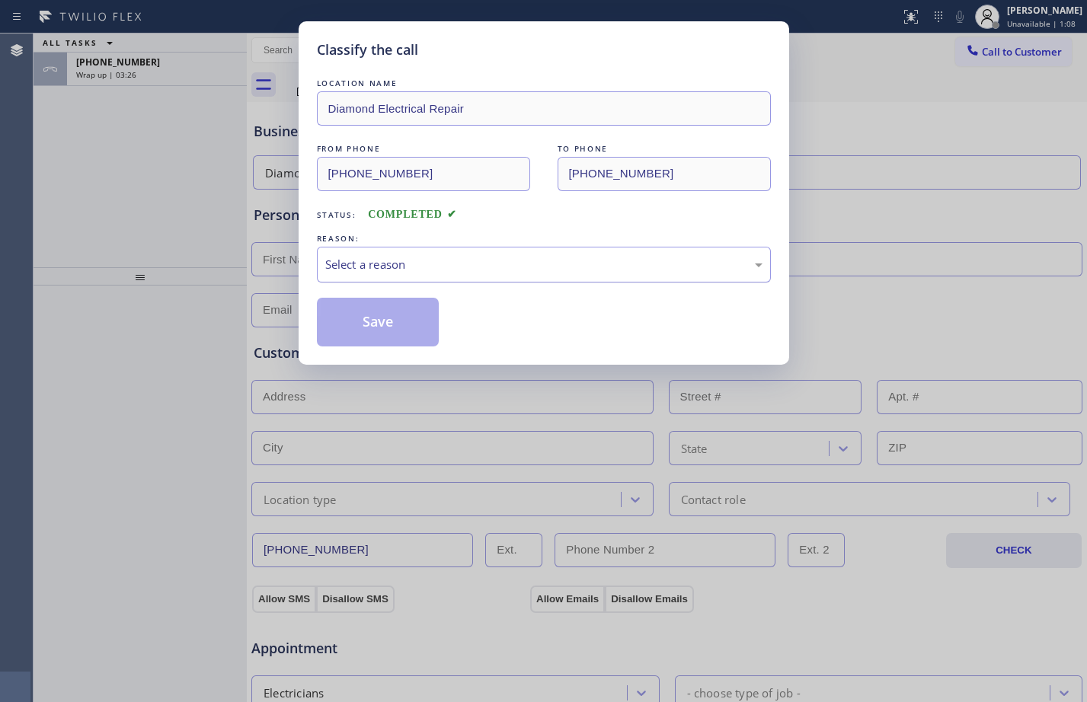
click at [579, 270] on div "Select a reason" at bounding box center [543, 265] width 437 height 18
click at [417, 311] on button "Save" at bounding box center [378, 322] width 123 height 49
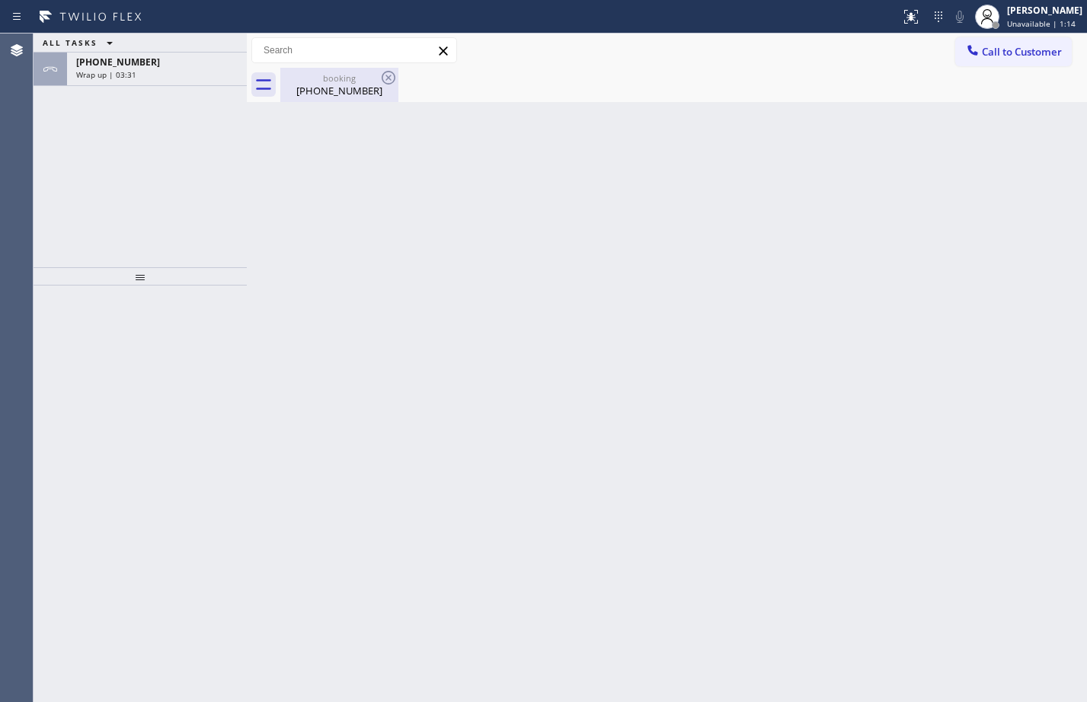
click at [310, 85] on div "[PHONE_NUMBER]" at bounding box center [339, 91] width 115 height 14
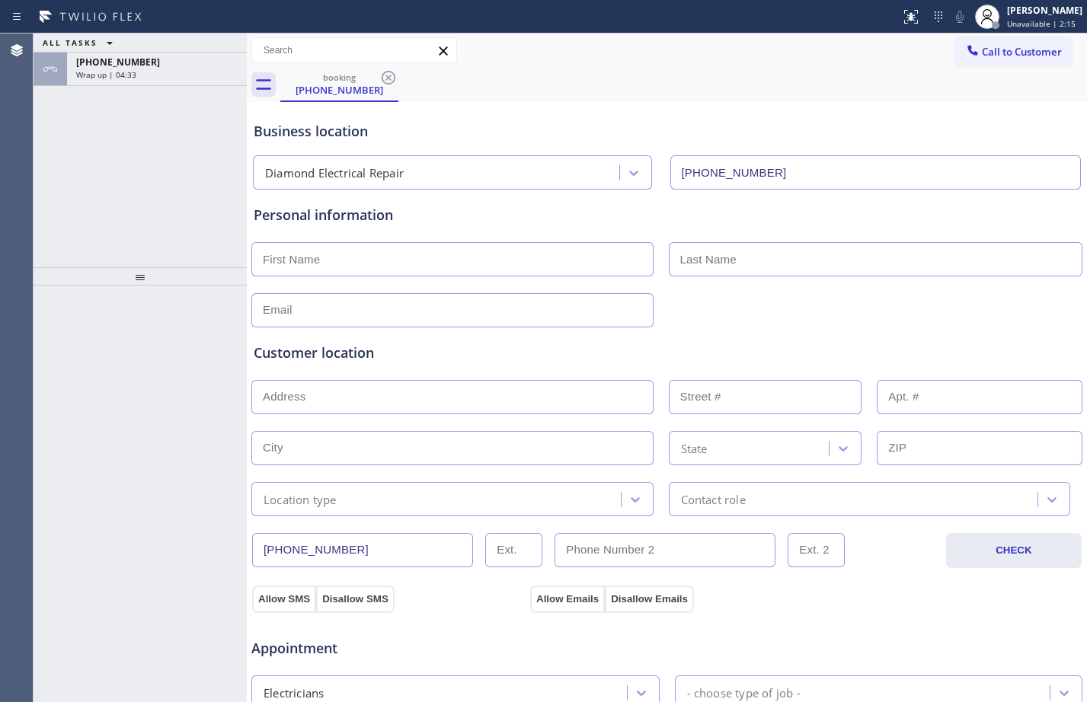
click at [157, 284] on div at bounding box center [140, 276] width 213 height 18
click at [418, 265] on input "text" at bounding box center [452, 259] width 402 height 34
type input "[PERSON_NAME]"
click at [746, 248] on input "text" at bounding box center [876, 259] width 414 height 34
paste input "Gilhuoy"
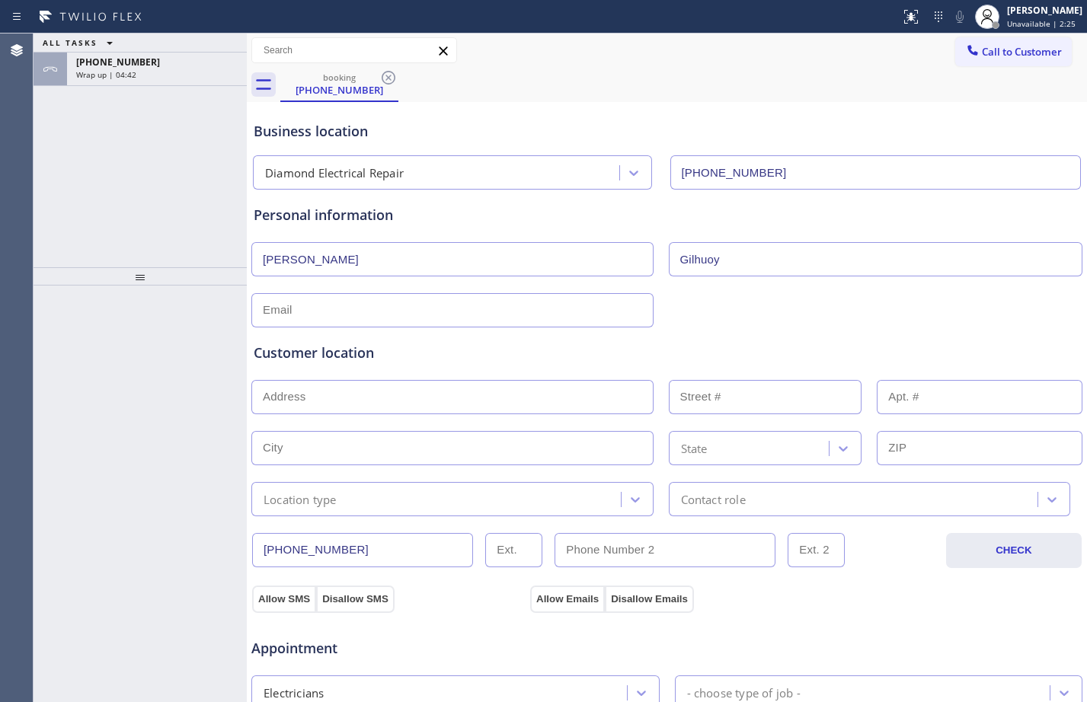
type input "Gilhuoy"
click at [550, 318] on input "text" at bounding box center [452, 310] width 402 height 34
type input "[EMAIL_ADDRESS][DOMAIN_NAME]"
click at [560, 382] on input "text" at bounding box center [452, 397] width 402 height 34
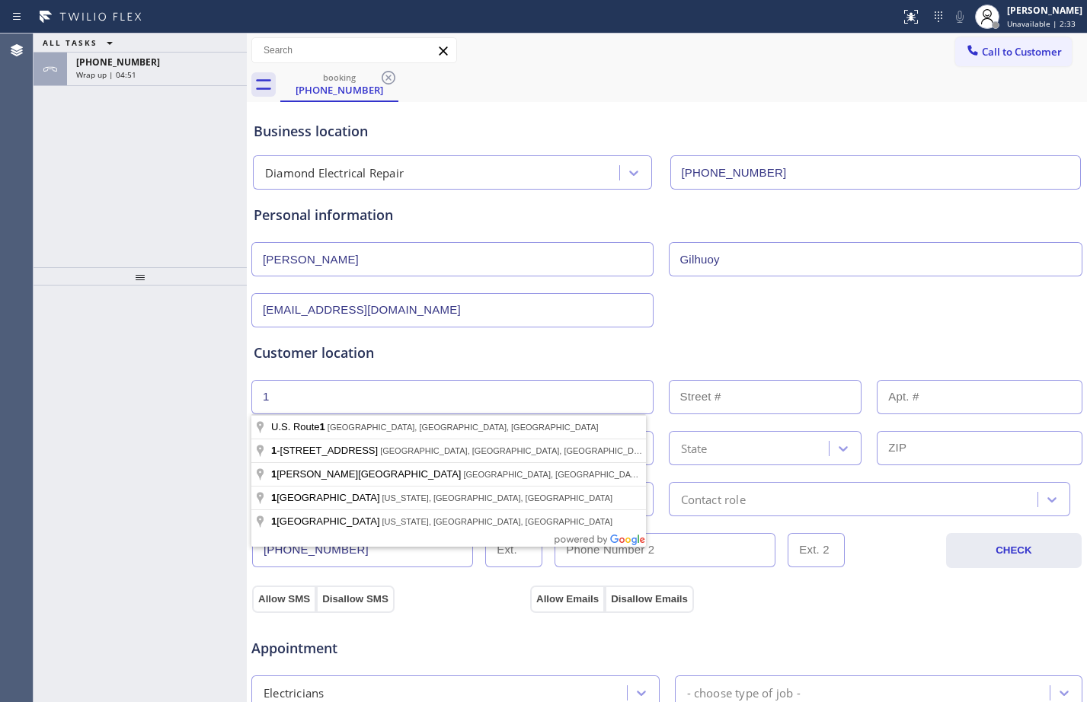
type input "1"
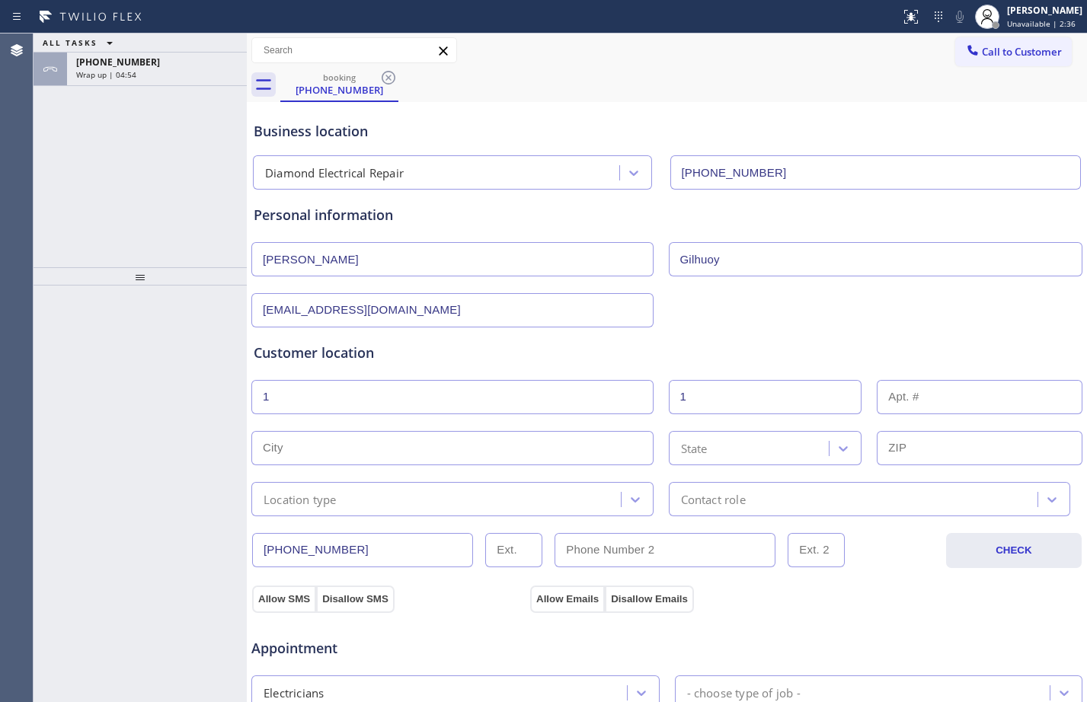
type input "1"
click at [367, 459] on input "text" at bounding box center [452, 448] width 402 height 34
paste input "[PERSON_NAME][GEOGRAPHIC_DATA],"
type input "[PERSON_NAME][GEOGRAPHIC_DATA]"
click at [755, 451] on div "State" at bounding box center [751, 448] width 156 height 27
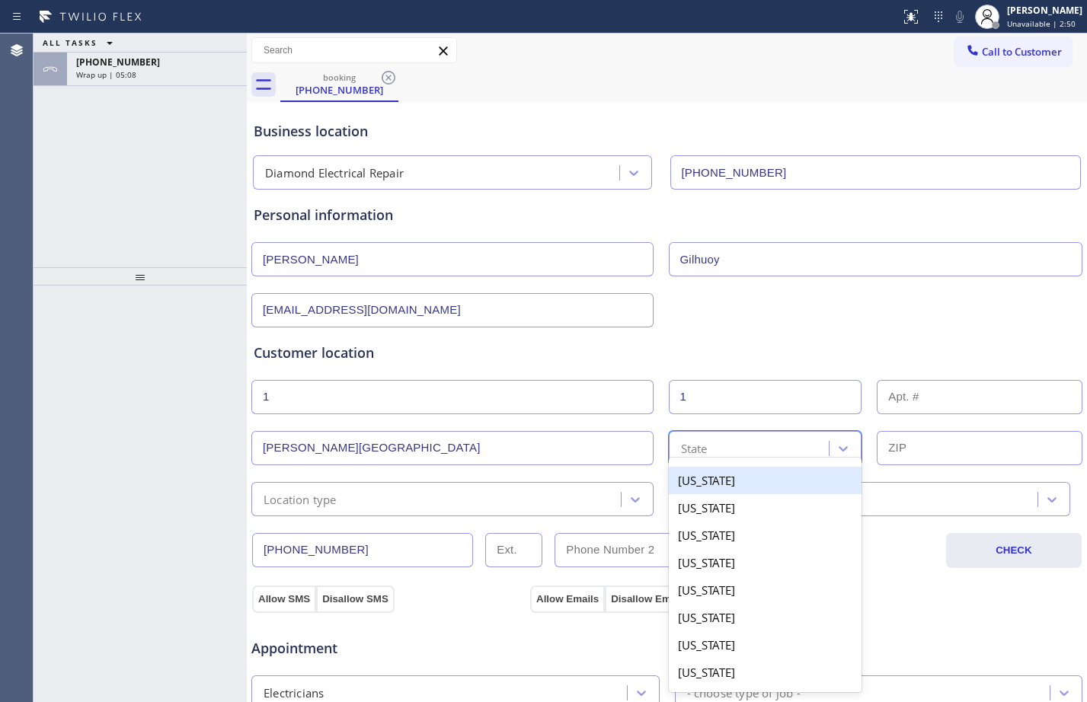
paste input "CA"
type input "CA"
click at [820, 478] on div "[US_STATE]" at bounding box center [765, 480] width 193 height 27
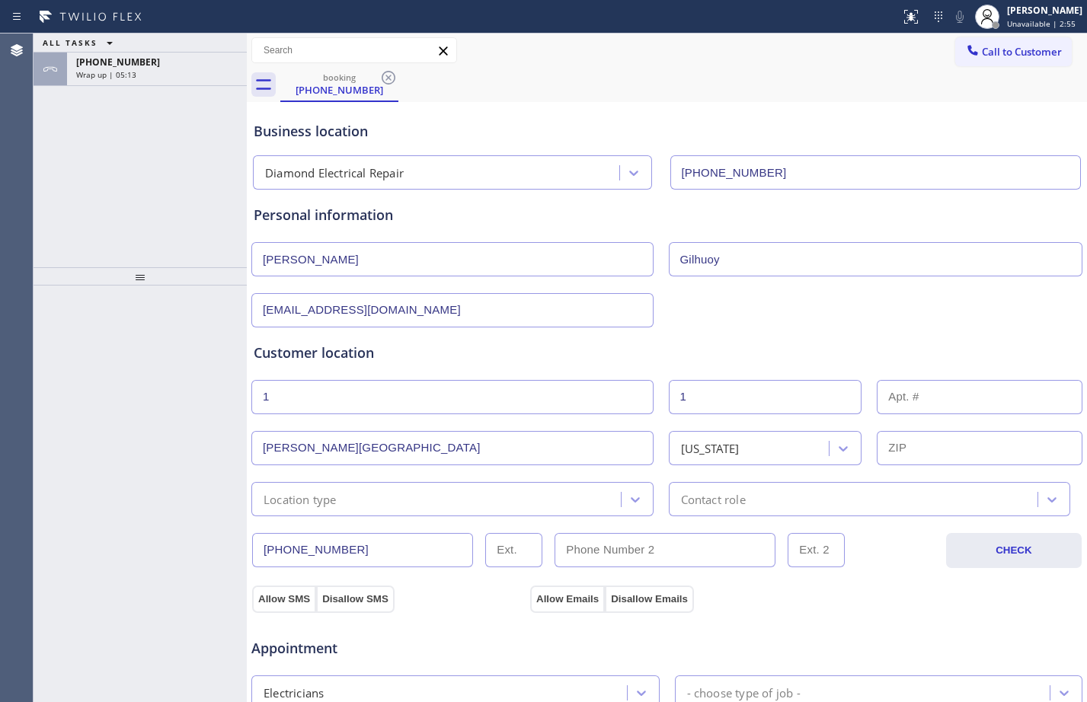
click at [953, 446] on input "text" at bounding box center [980, 448] width 206 height 34
paste input "90212"
type input "90212"
click at [554, 509] on div "Location type" at bounding box center [452, 499] width 402 height 34
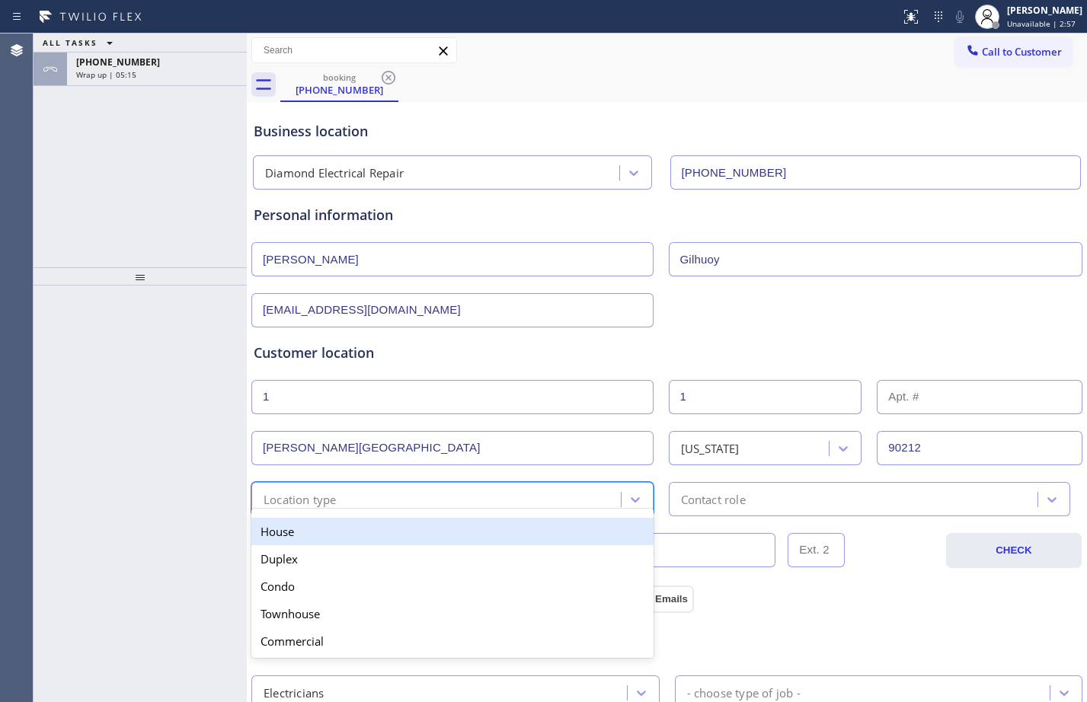
click at [520, 526] on div "House" at bounding box center [452, 531] width 402 height 27
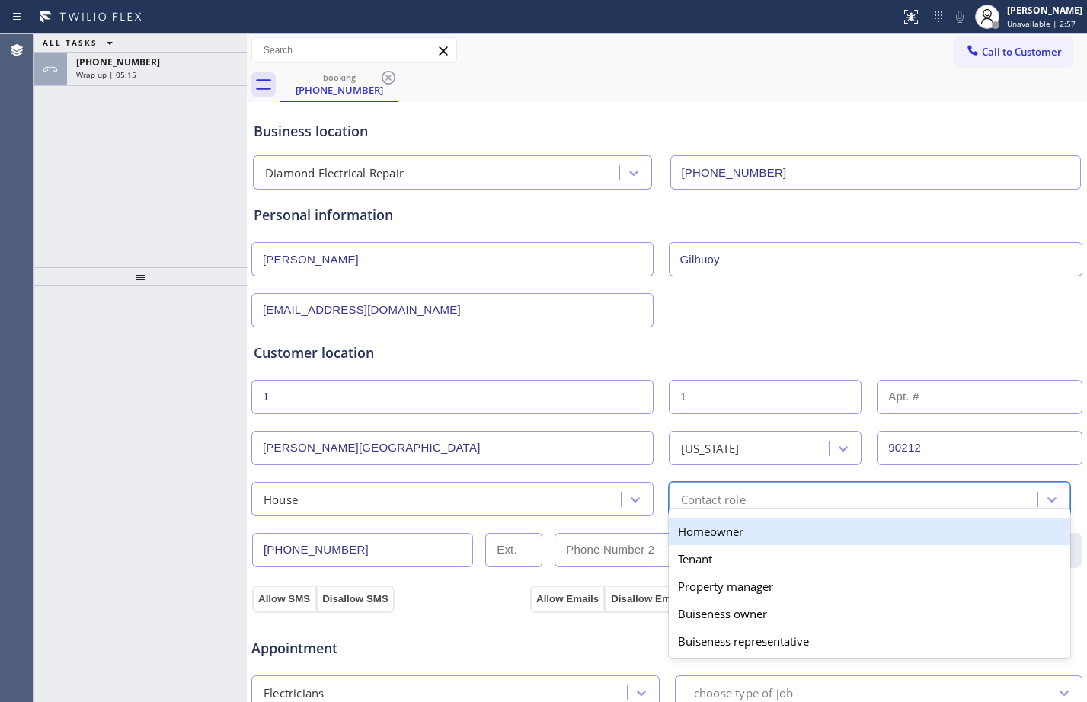
click at [914, 502] on div "Contact role" at bounding box center [855, 499] width 365 height 27
click at [777, 531] on div "Homeowner" at bounding box center [870, 531] width 402 height 27
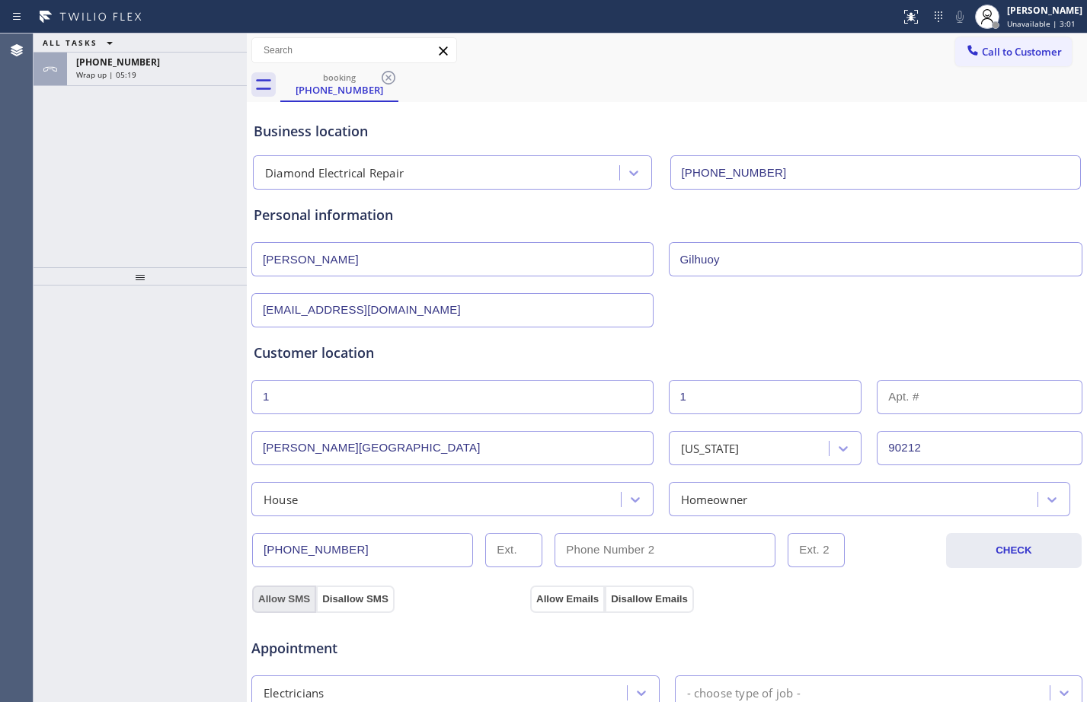
click at [300, 596] on button "Allow SMS" at bounding box center [284, 599] width 64 height 27
click at [557, 595] on button "Allow Emails" at bounding box center [567, 599] width 75 height 27
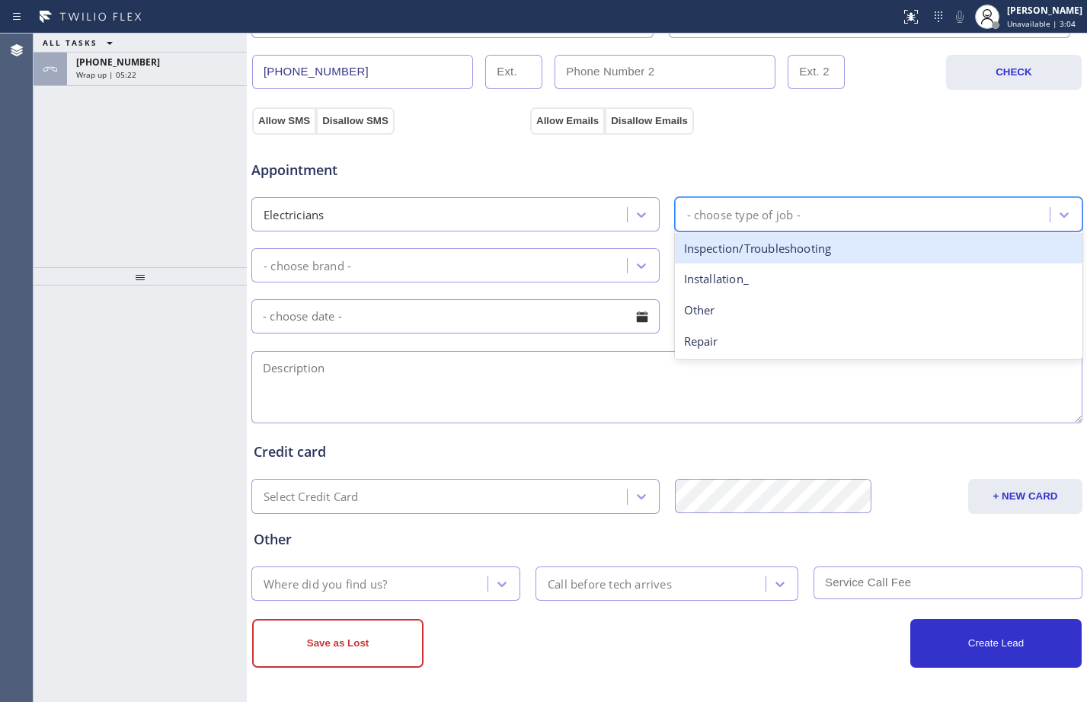
click at [766, 214] on div "- choose type of job -" at bounding box center [743, 215] width 113 height 18
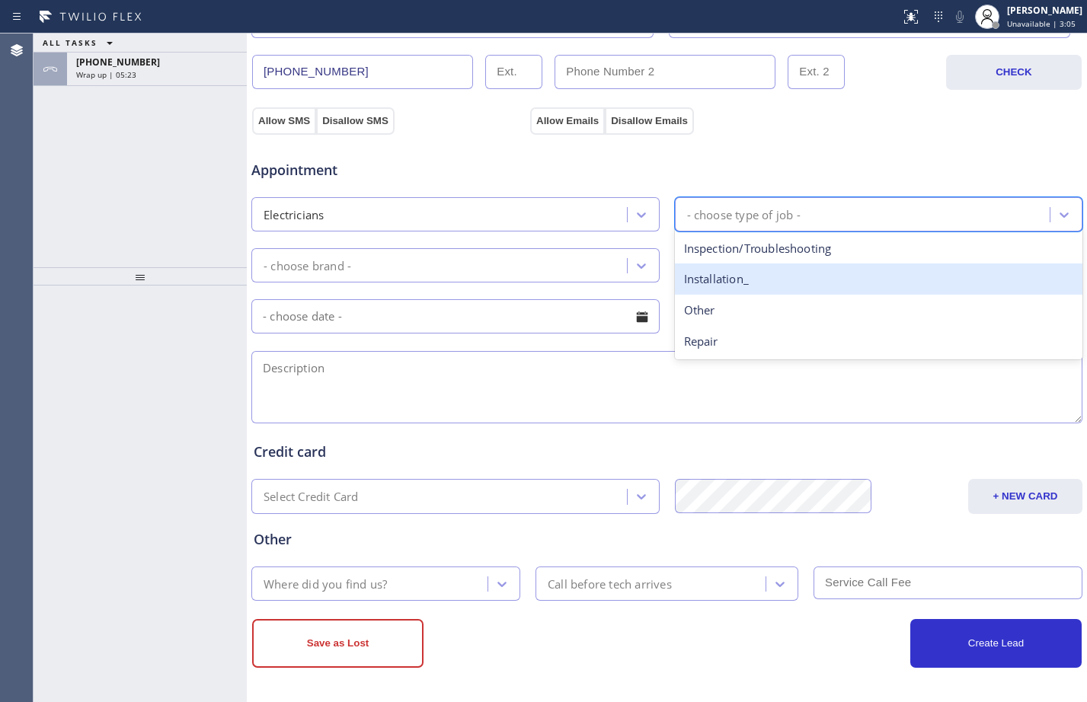
click at [739, 283] on div "Installation_" at bounding box center [879, 279] width 408 height 31
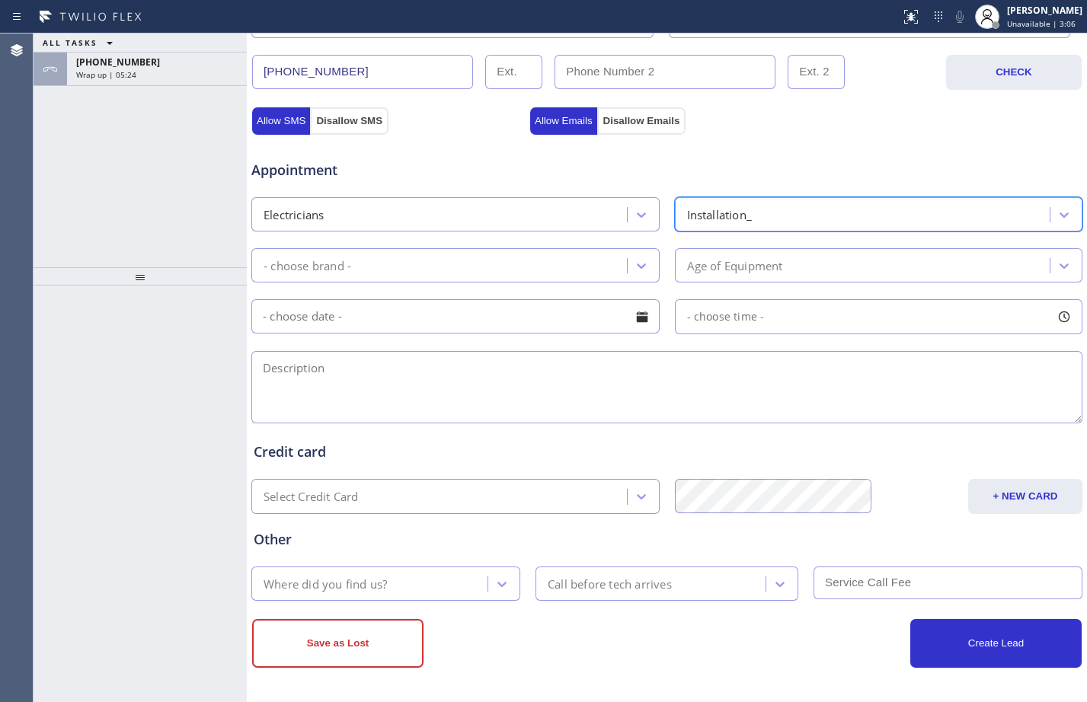
click at [543, 255] on div "- choose brand -" at bounding box center [441, 265] width 371 height 27
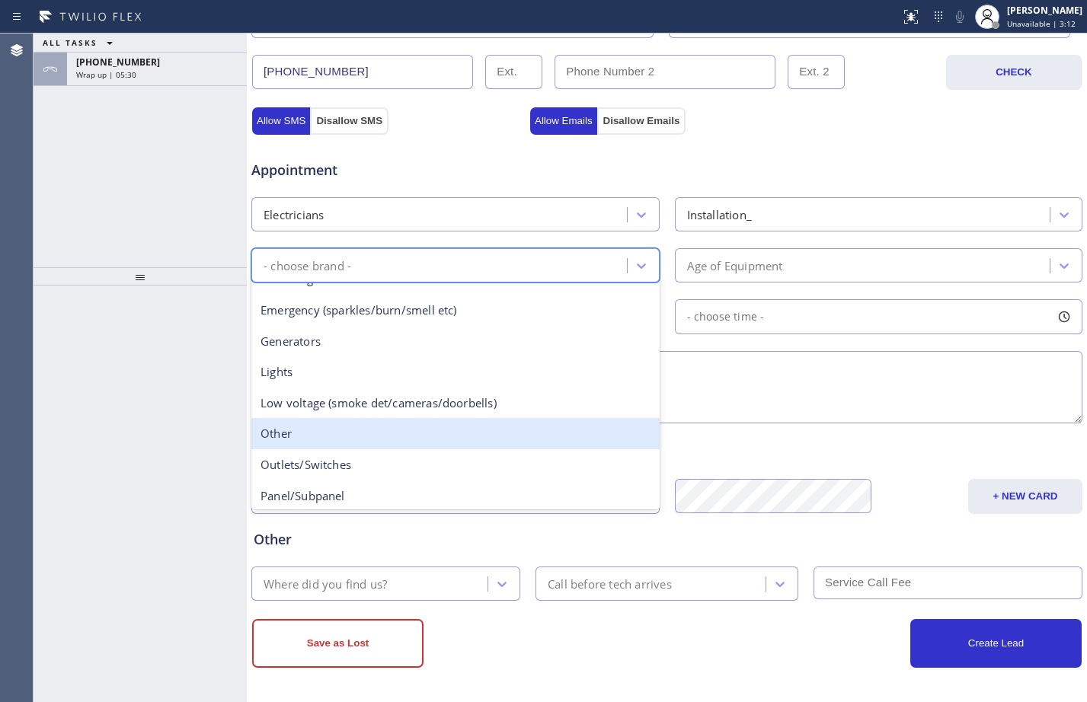
scroll to position [0, 0]
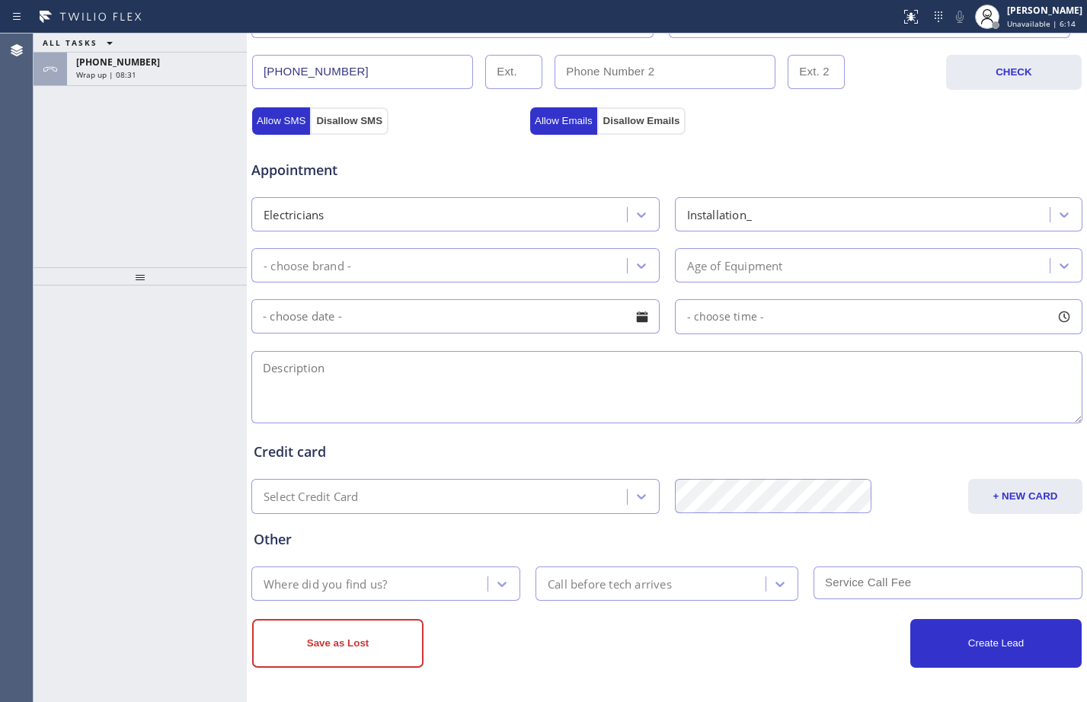
drag, startPoint x: 541, startPoint y: 216, endPoint x: 529, endPoint y: 220, distance: 12.8
click at [541, 216] on div "Electricians" at bounding box center [441, 214] width 371 height 27
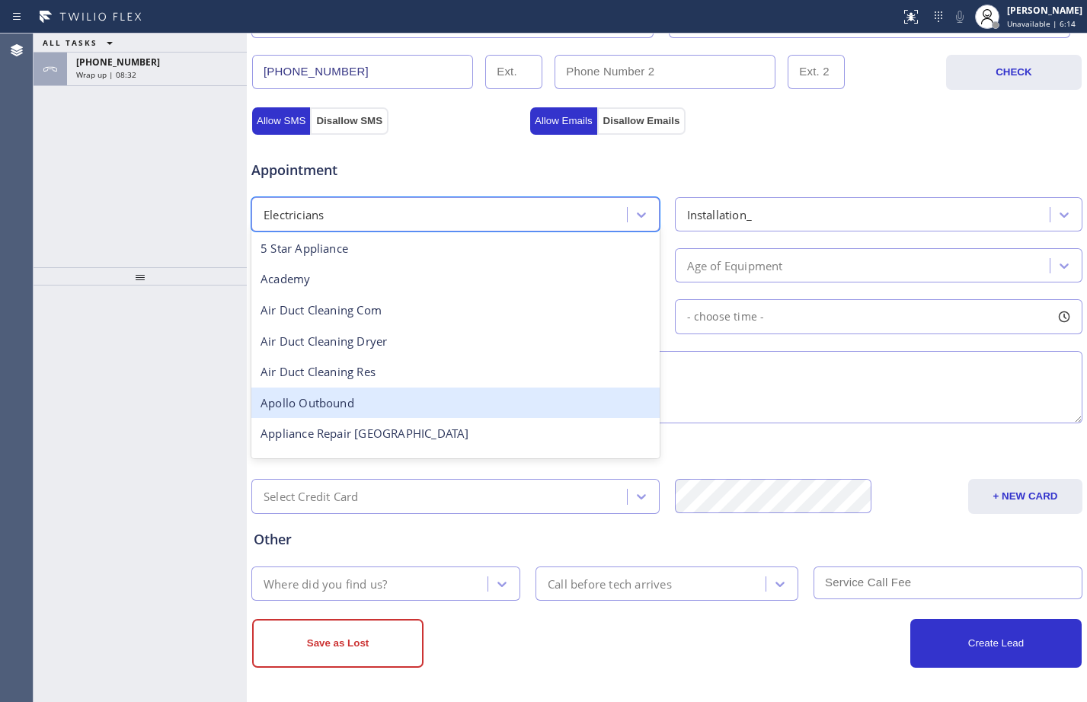
scroll to position [157, 0]
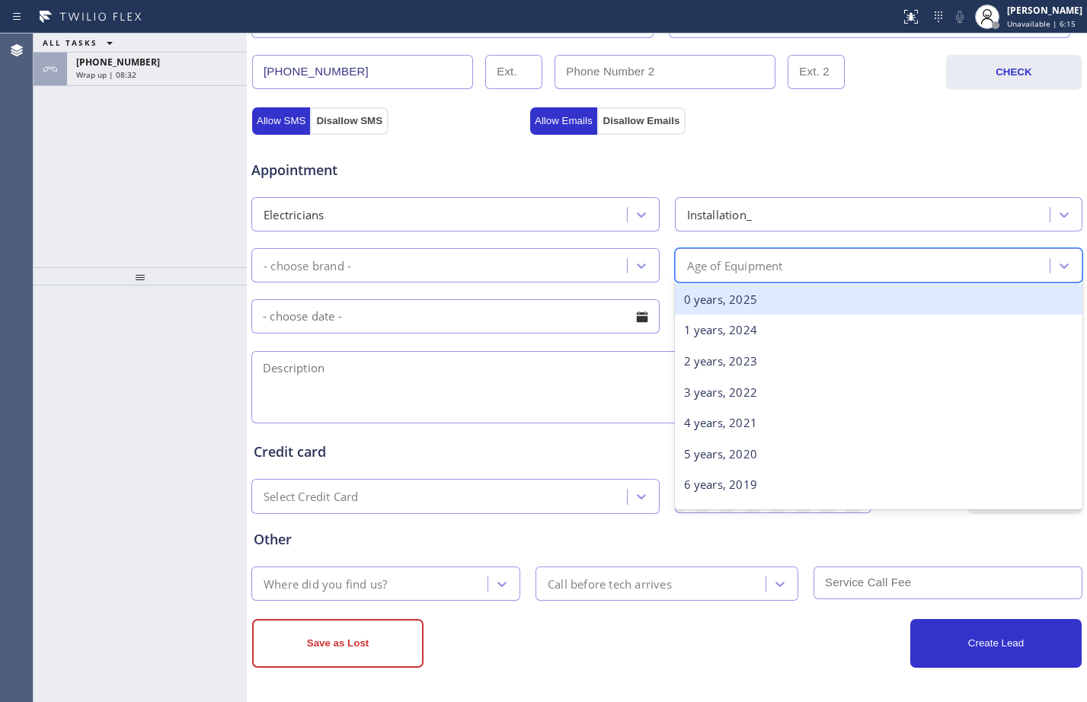
click at [751, 276] on div "Age of Equipment" at bounding box center [864, 265] width 371 height 27
click at [584, 267] on div "- choose brand -" at bounding box center [441, 265] width 371 height 27
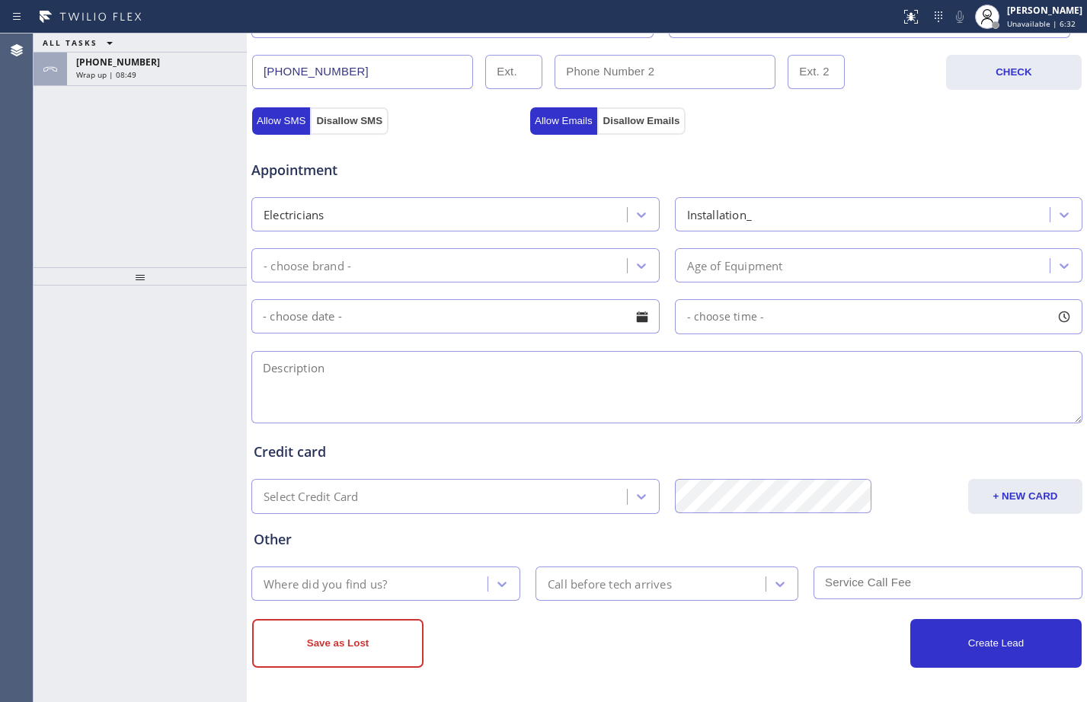
click at [164, 424] on div at bounding box center [140, 494] width 213 height 417
click at [375, 264] on div "- choose brand -" at bounding box center [441, 265] width 371 height 27
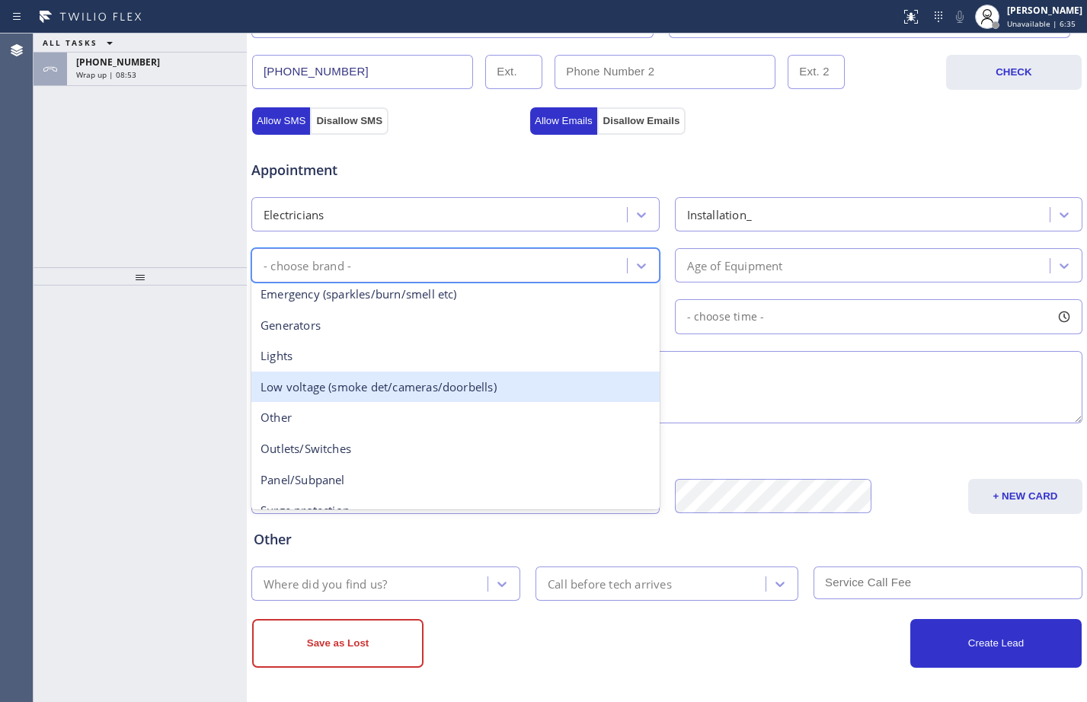
scroll to position [117, 0]
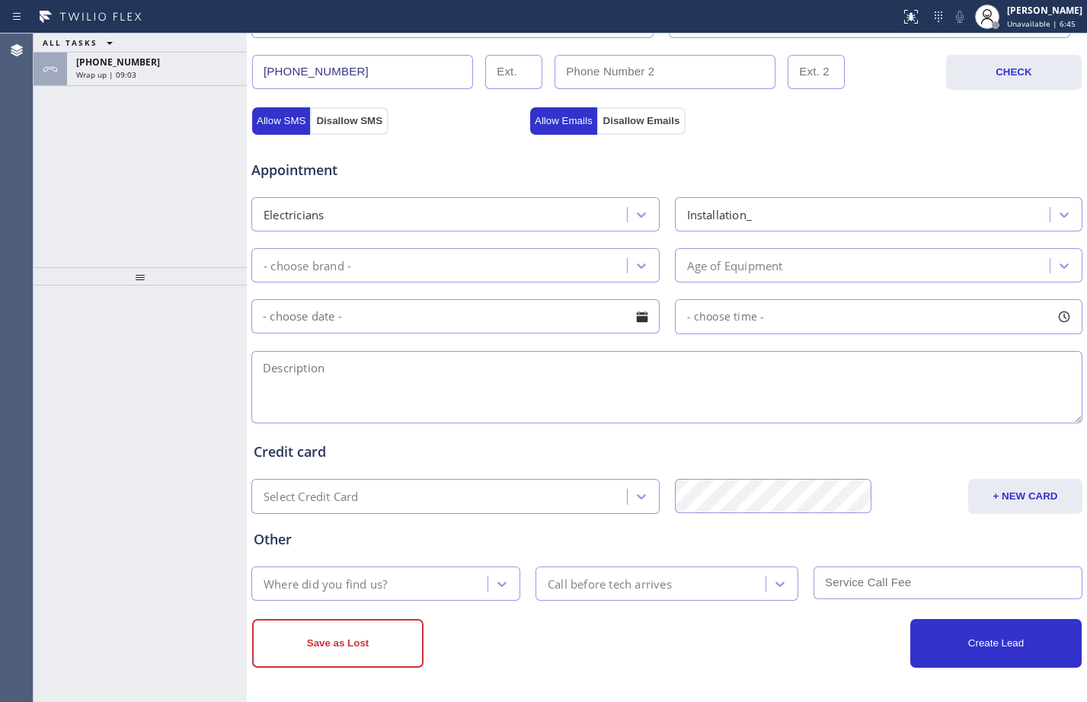
click at [142, 389] on div at bounding box center [140, 494] width 213 height 417
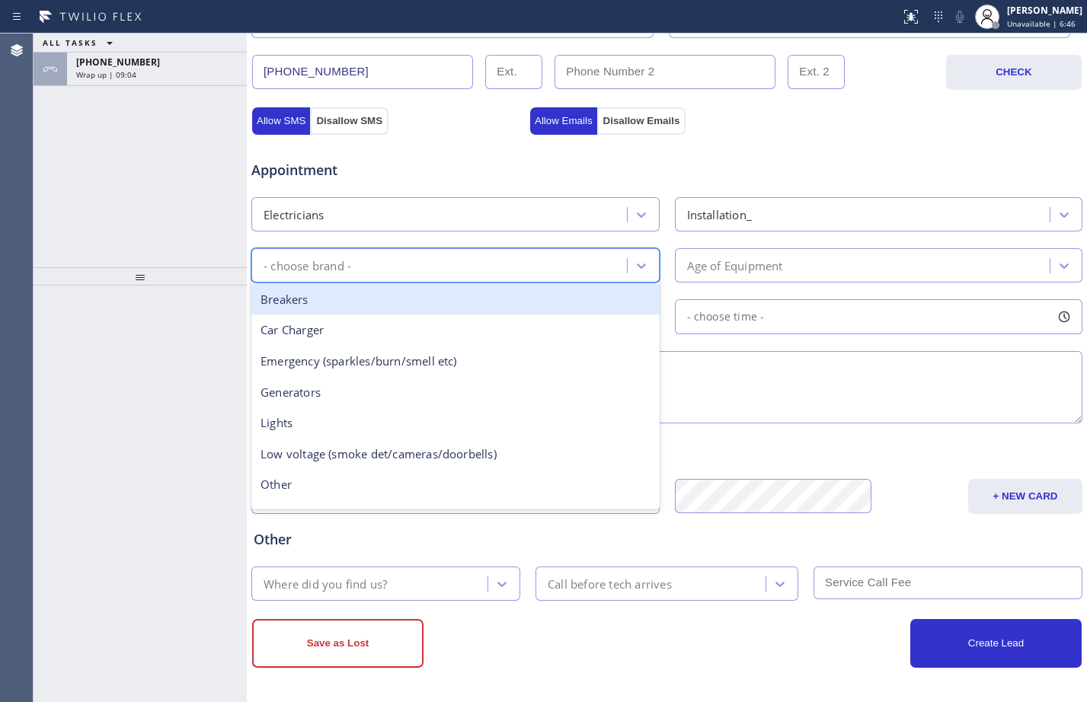
click at [516, 260] on div "- choose brand -" at bounding box center [441, 265] width 371 height 27
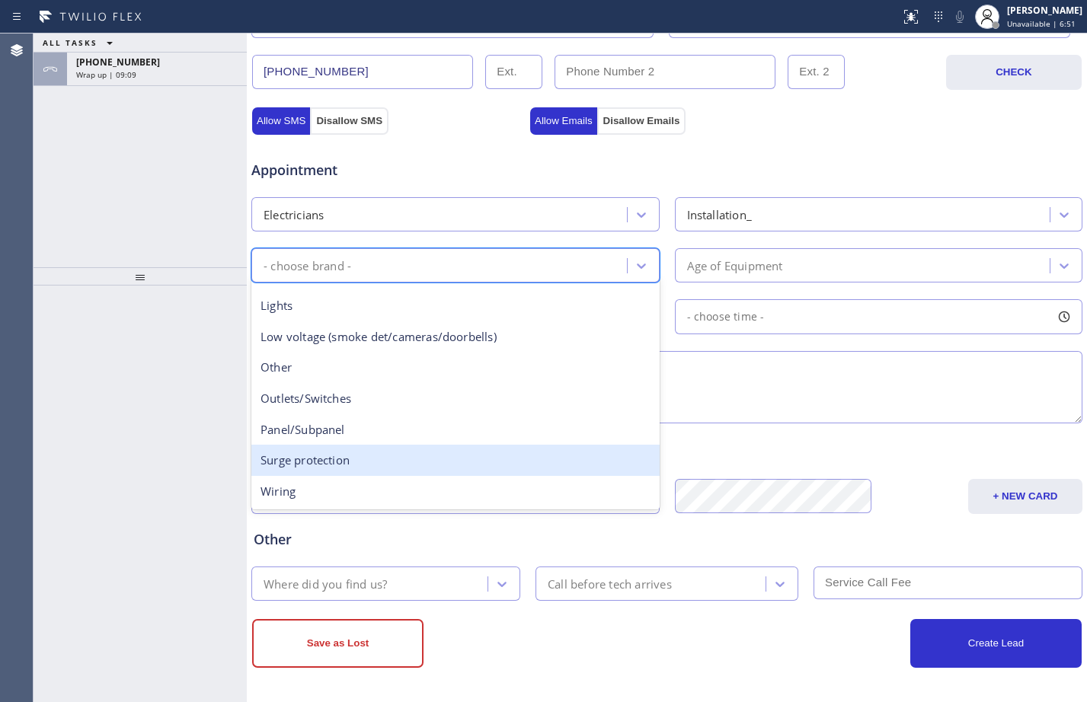
scroll to position [0, 0]
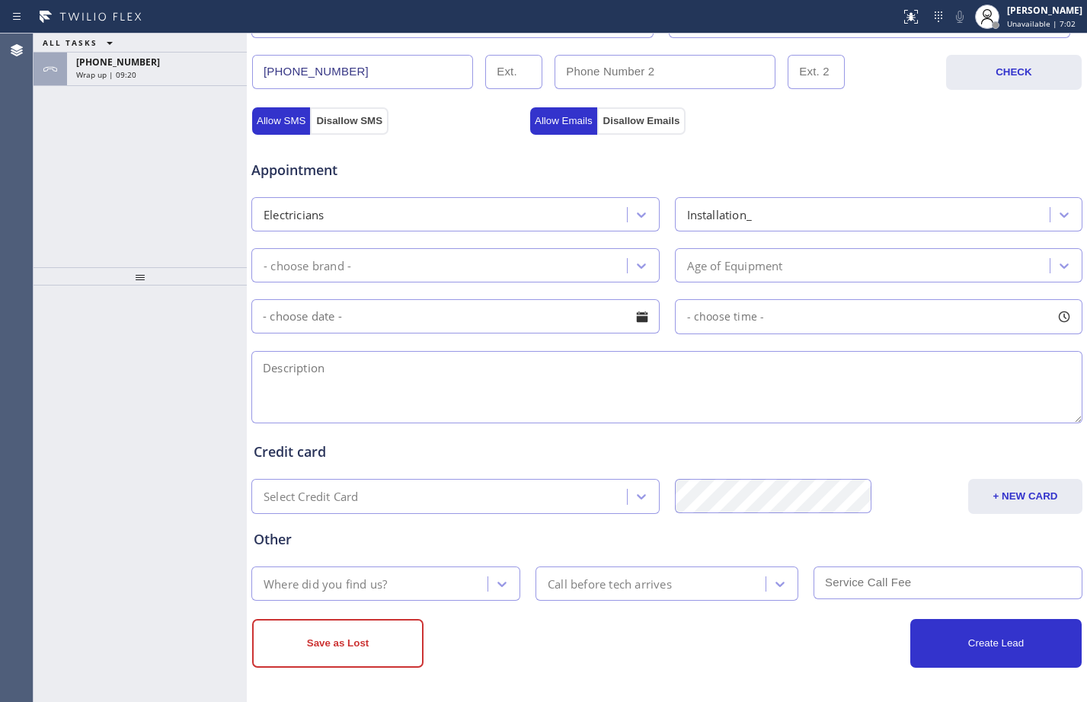
click at [41, 478] on div at bounding box center [140, 494] width 213 height 417
click at [410, 254] on div "- choose brand -" at bounding box center [441, 265] width 371 height 27
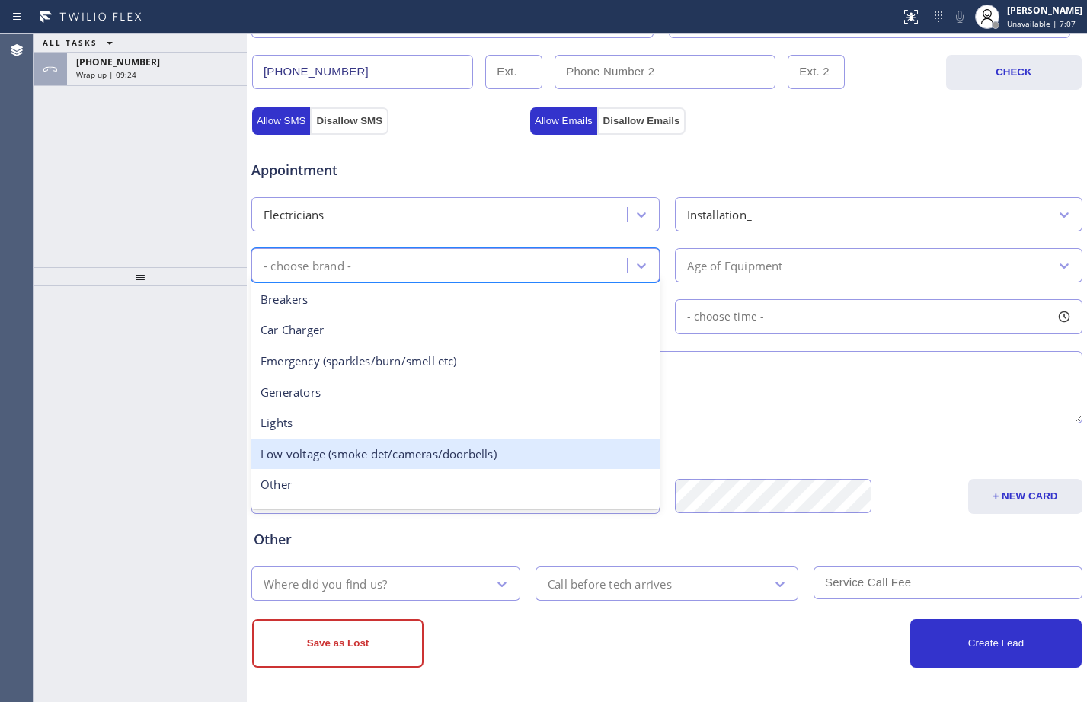
scroll to position [117, 0]
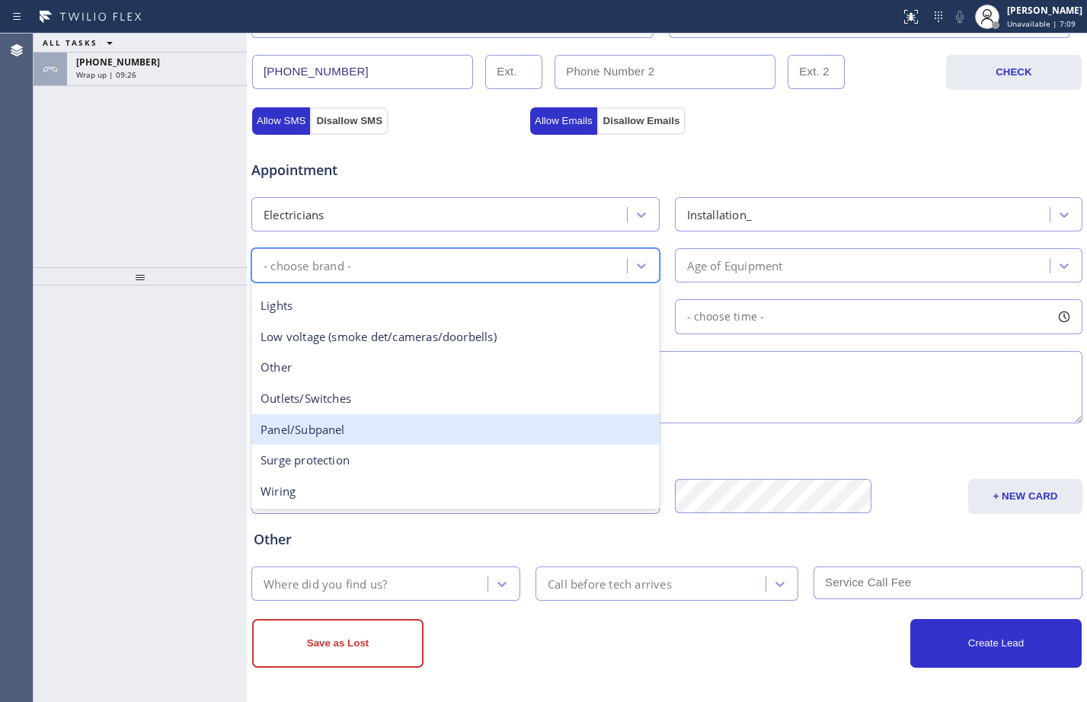
click at [755, 270] on div "Age of Equipment" at bounding box center [735, 266] width 96 height 18
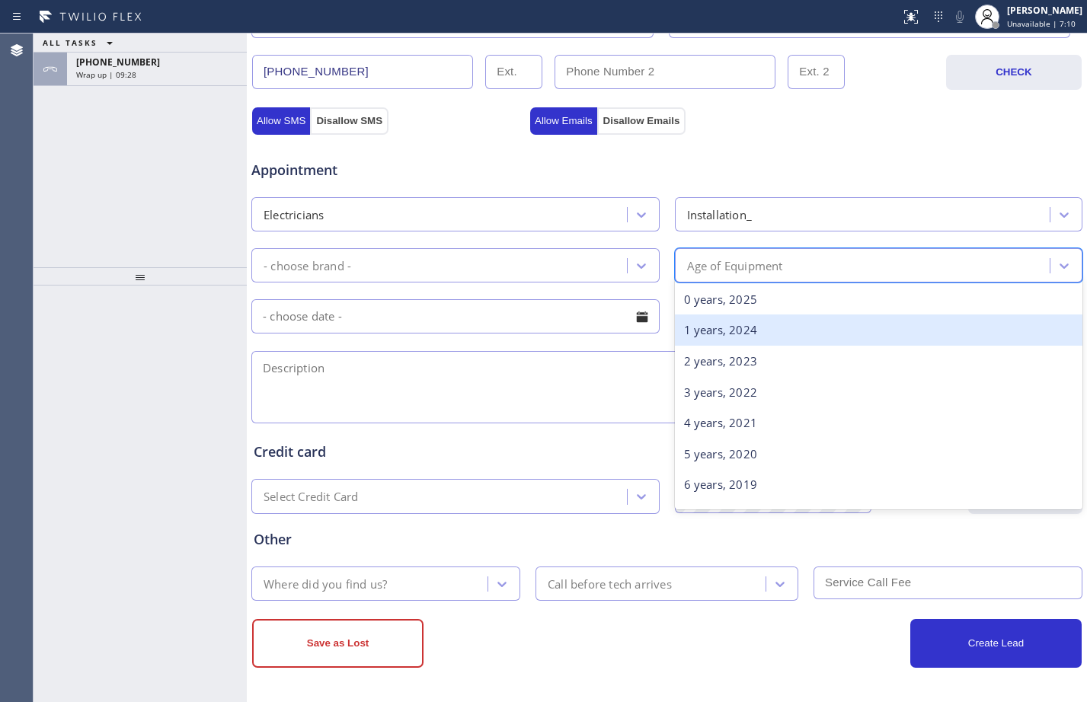
click at [736, 329] on div "1 years, 2024" at bounding box center [879, 330] width 408 height 31
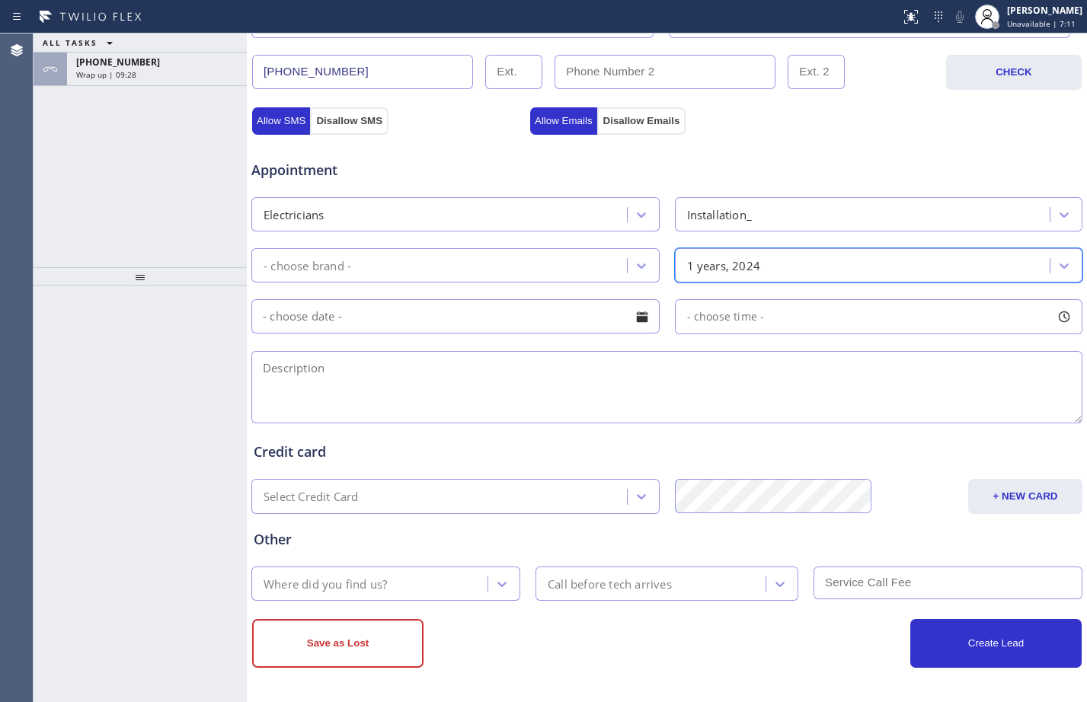
click at [497, 376] on textarea at bounding box center [666, 387] width 831 height 72
click at [285, 356] on textarea at bounding box center [666, 387] width 831 height 72
paste textarea "cx wants to get an estimate/putting a potential battery in her condo/she wants …"
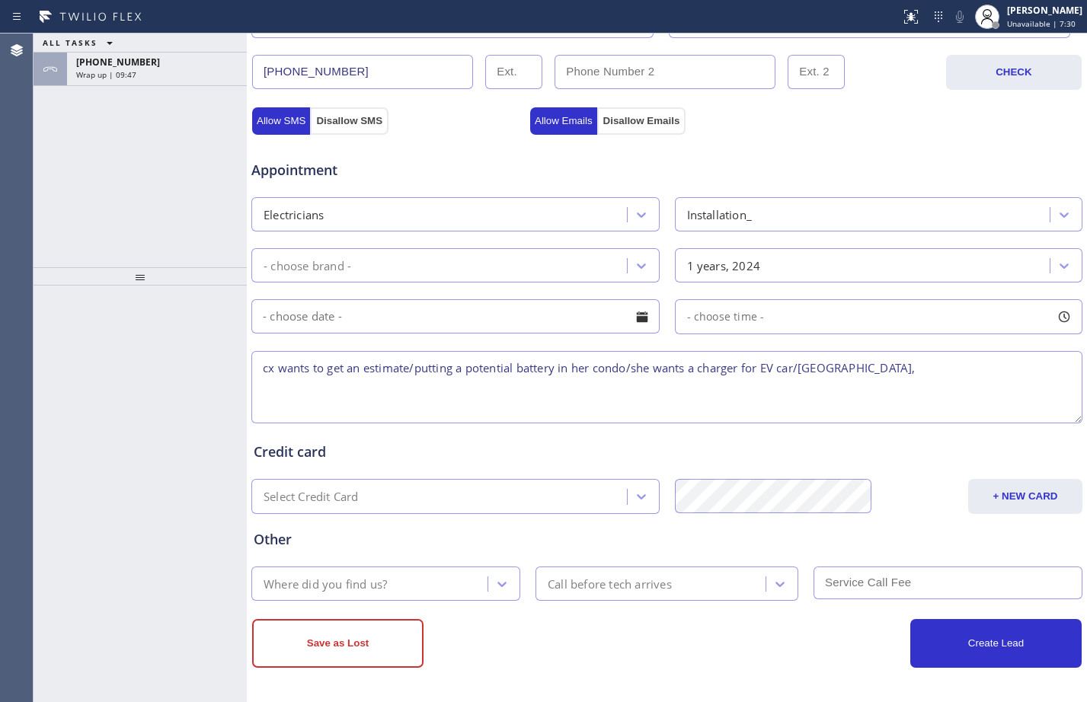
click at [798, 371] on textarea "cx wants to get an estimate/putting a potential battery in her condo/she wants …" at bounding box center [666, 387] width 831 height 72
click at [1001, 366] on textarea "cx wants to get an estimate/putting a potential battery in her condo/she wants …" at bounding box center [666, 387] width 831 height 72
click at [975, 360] on textarea "cx wants to get an estimate/putting a potential battery in her condo/she wants …" at bounding box center [666, 387] width 831 height 72
paste textarea "Diamond Electrical Repair"
type textarea "cx wants to get an estimate/putting a potential battery in her condo/she wants …"
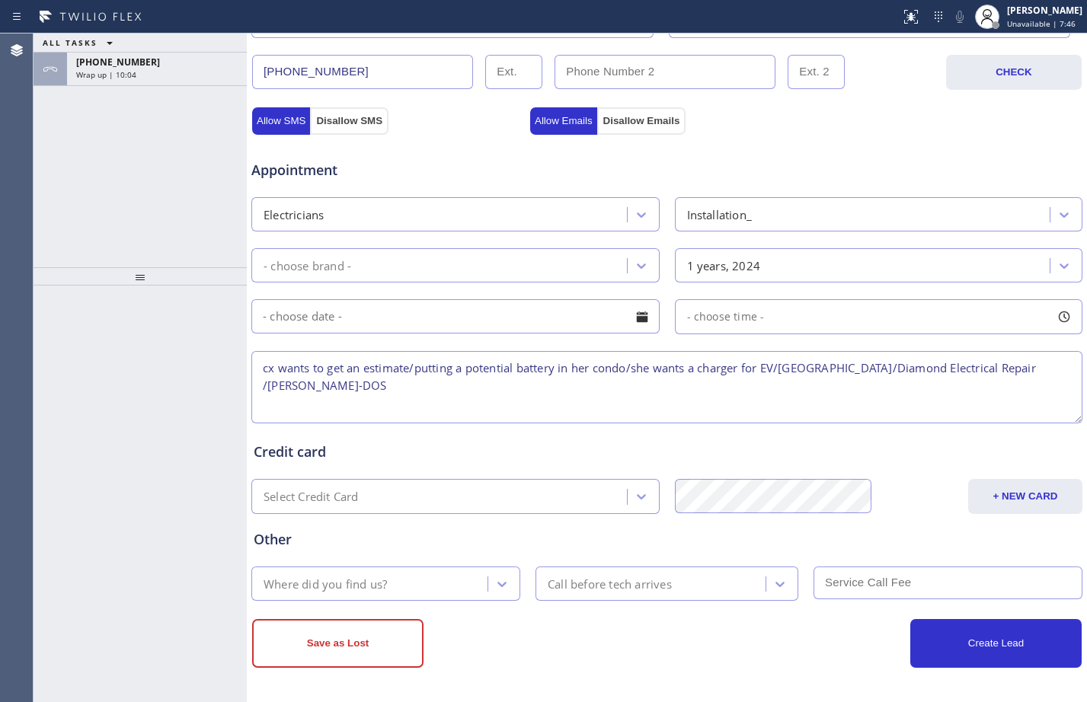
click at [432, 572] on div "Where did you find us?" at bounding box center [372, 583] width 232 height 27
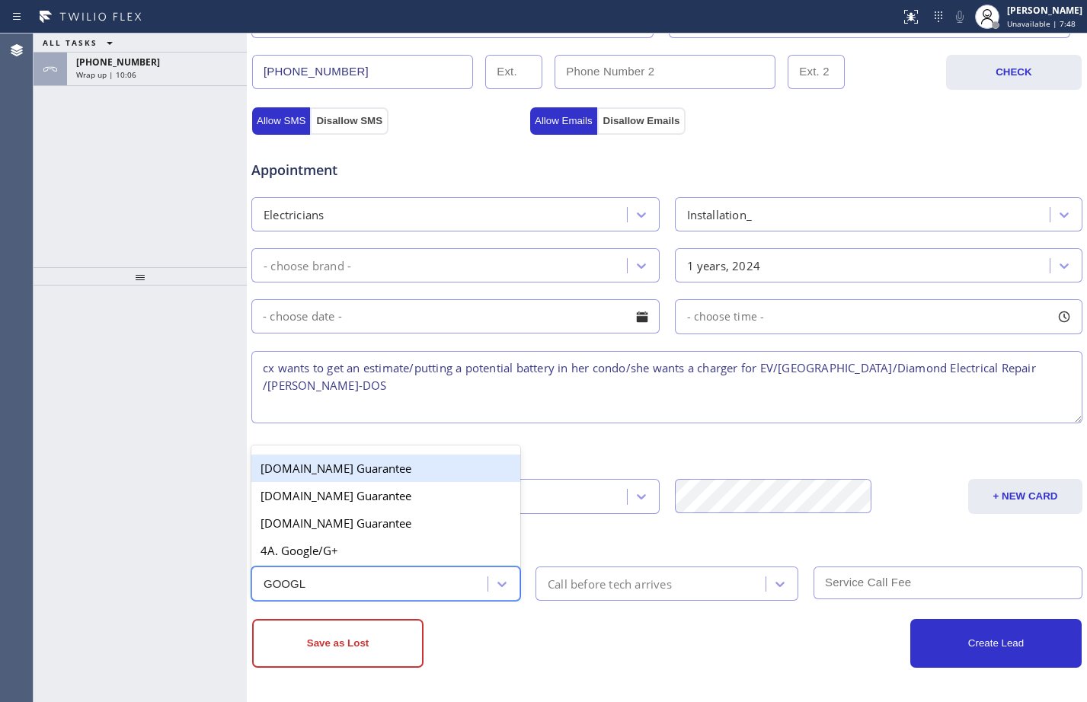
type input "GOOGLE"
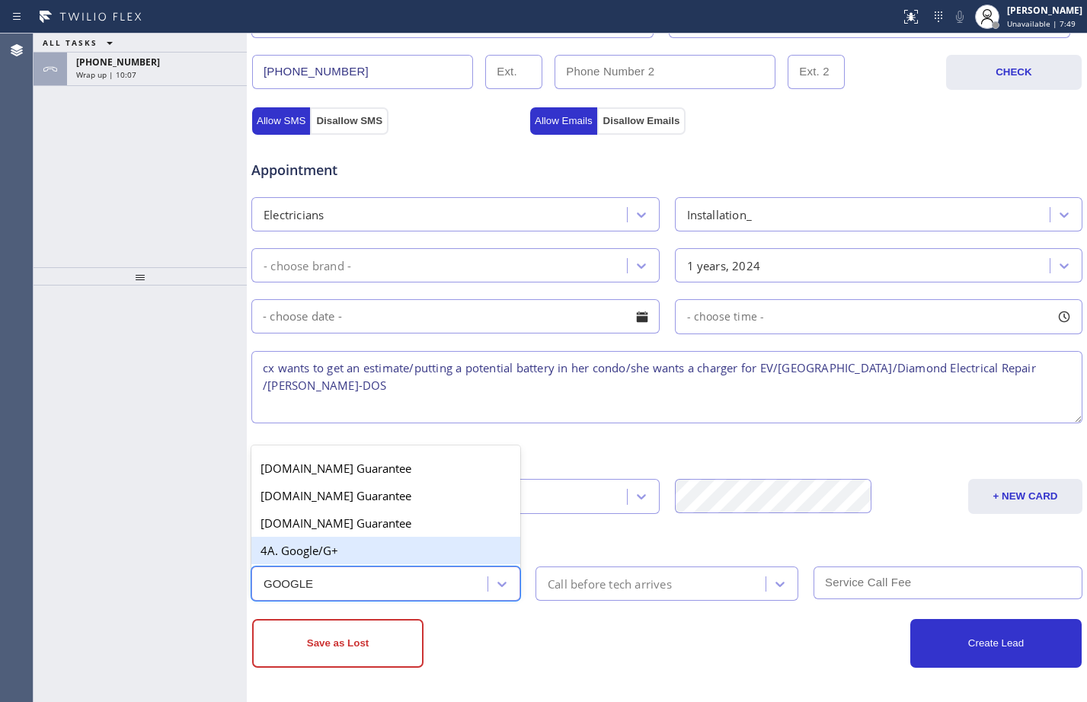
click at [394, 557] on div "4A. Google/G+" at bounding box center [385, 550] width 269 height 27
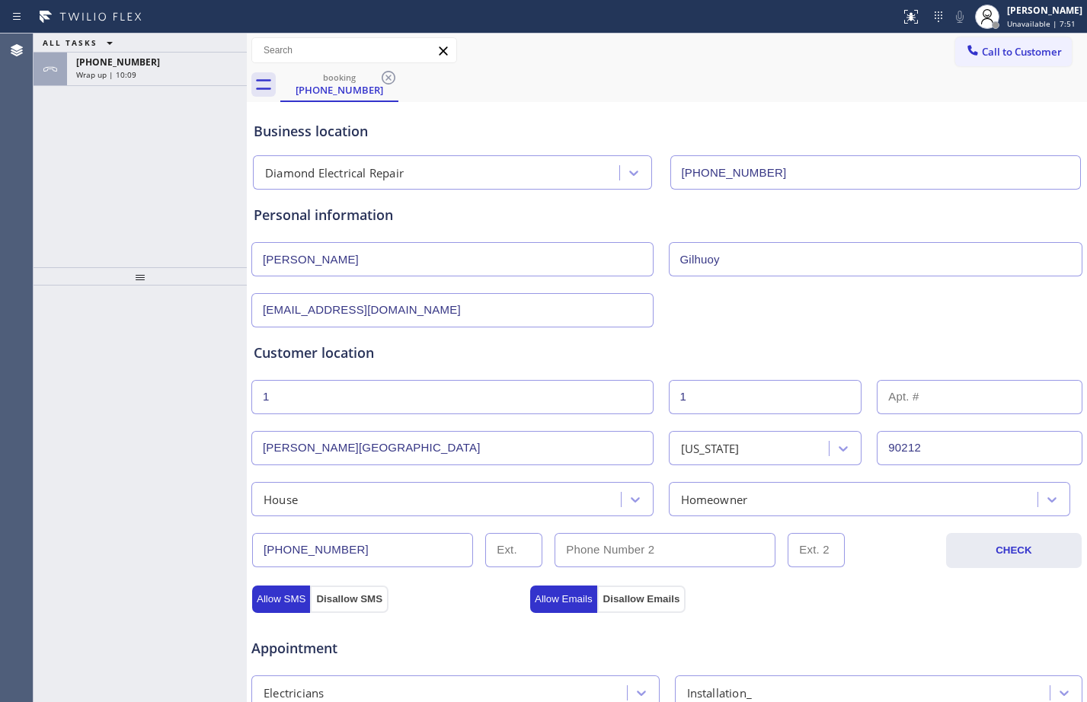
scroll to position [478, 0]
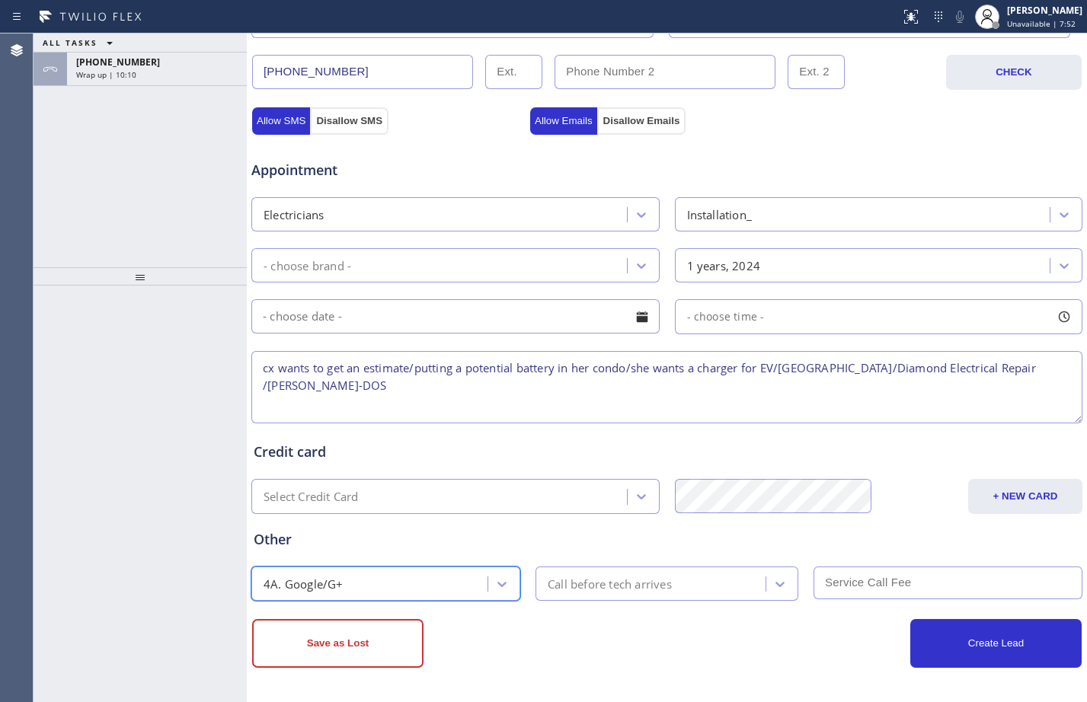
click at [551, 262] on div "- choose brand -" at bounding box center [441, 265] width 371 height 27
click at [99, 452] on div at bounding box center [140, 494] width 213 height 417
click at [523, 265] on div "- choose brand -" at bounding box center [441, 265] width 371 height 27
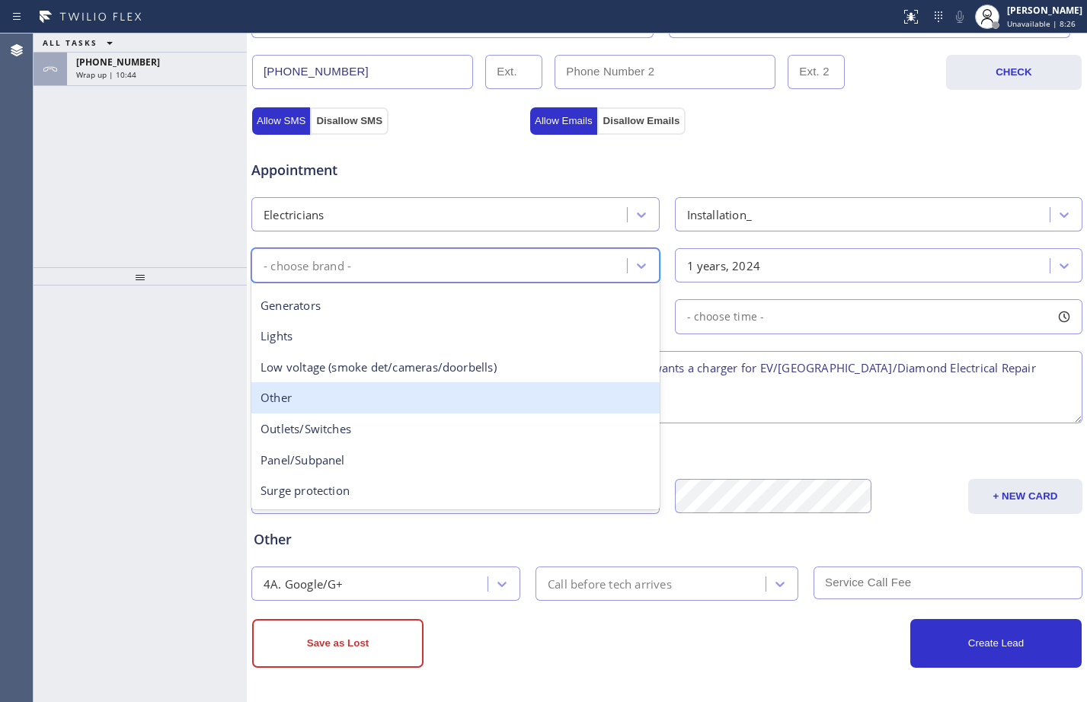
scroll to position [117, 0]
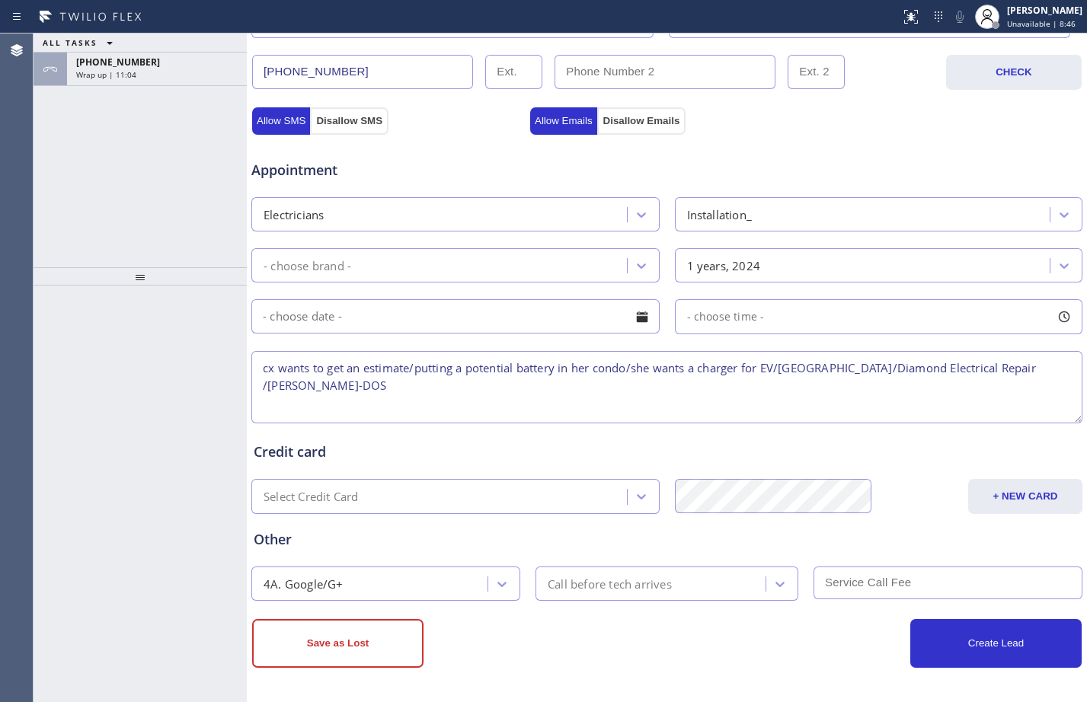
click at [117, 535] on div at bounding box center [140, 494] width 213 height 417
click at [570, 266] on div "- choose brand -" at bounding box center [441, 265] width 371 height 27
click at [332, 385] on textarea "cx wants to get an estimate/putting a potential battery in her condo/she wants …" at bounding box center [666, 387] width 831 height 72
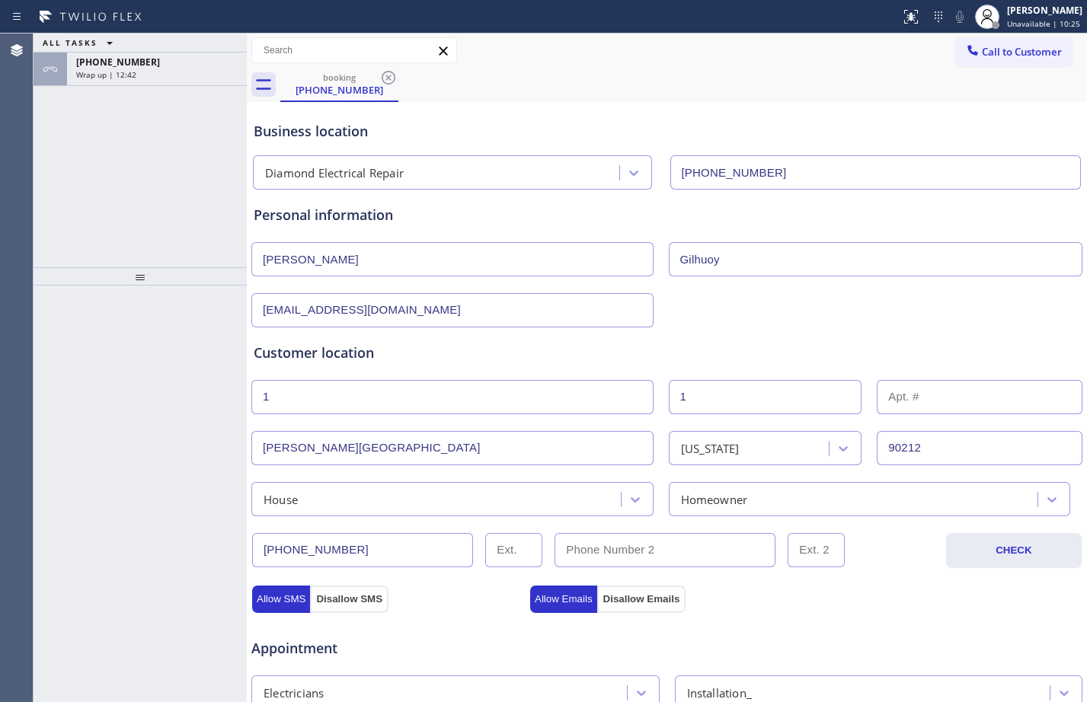
scroll to position [478, 0]
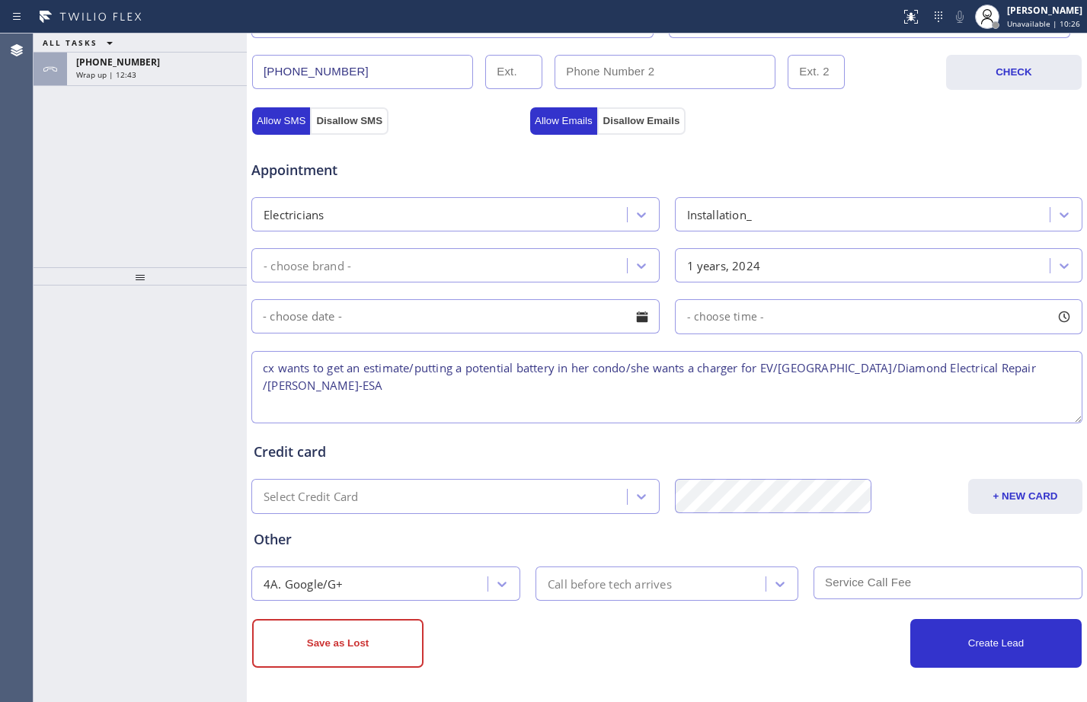
click at [414, 273] on div "- choose brand -" at bounding box center [441, 265] width 371 height 27
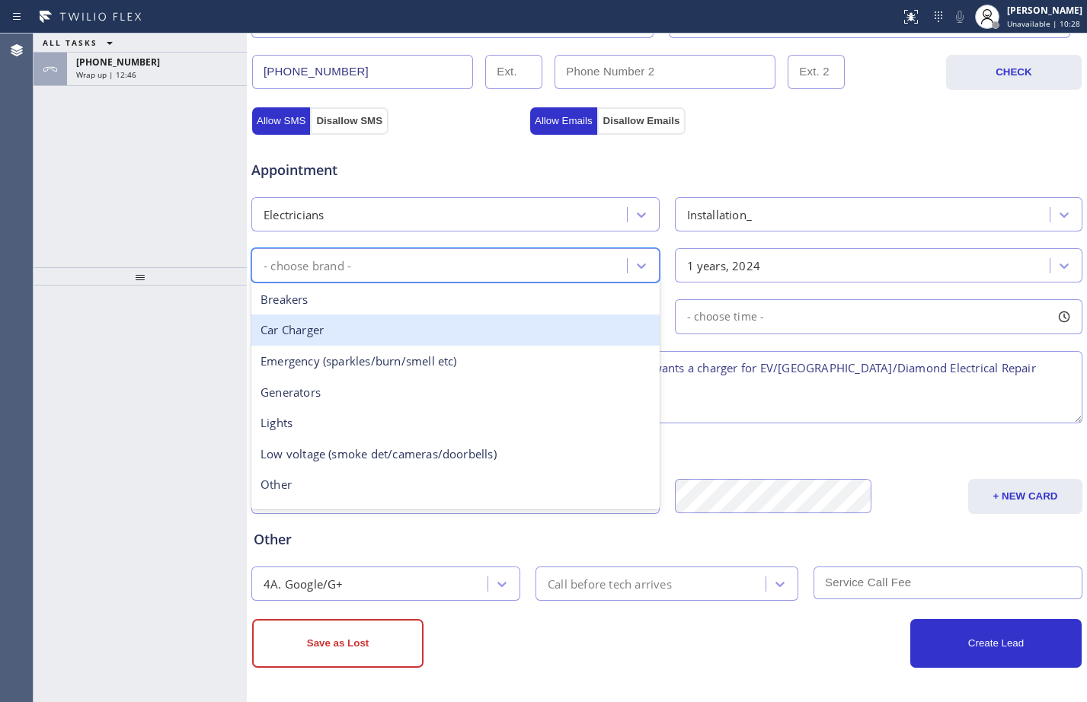
click at [414, 328] on div "Car Charger" at bounding box center [455, 330] width 408 height 31
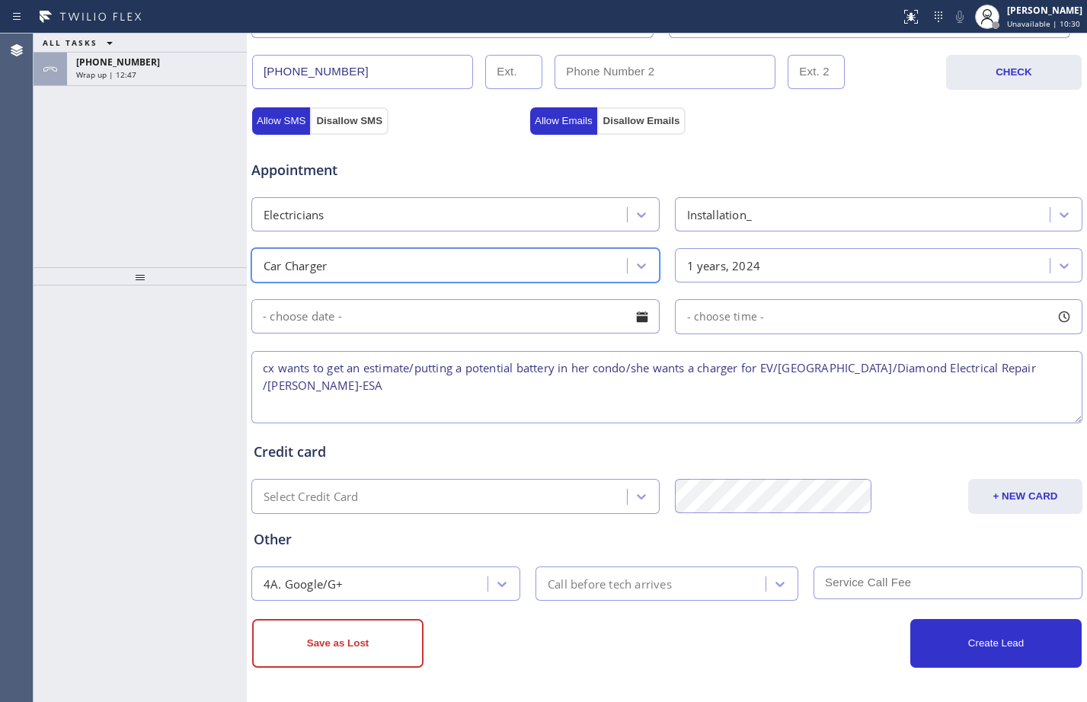
click at [538, 384] on textarea "cx wants to get an estimate/putting a potential battery in her condo/she wants …" at bounding box center [666, 387] width 831 height 72
click at [376, 385] on textarea "cx wants to get an estimate/putting a potential battery in her condo/she wants …" at bounding box center [666, 387] width 831 height 72
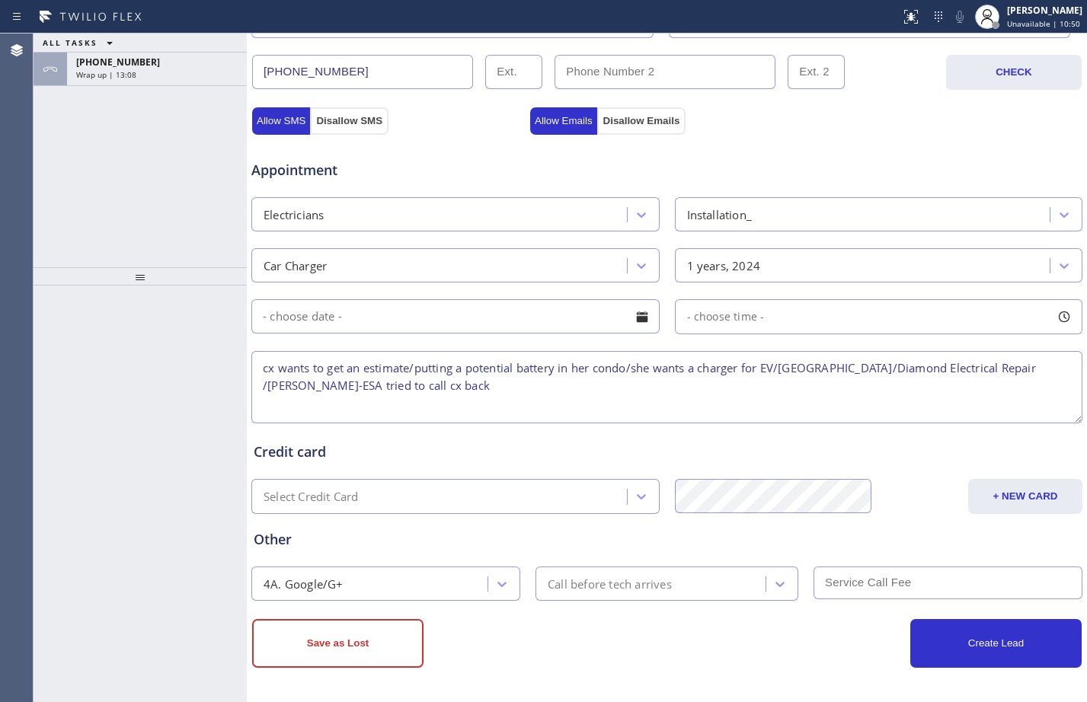
paste textarea "decided not to proceed and disconnected the call"
click at [266, 382] on textarea "cx wants to get an estimate/putting a potential battery in her condo/she wants …" at bounding box center [666, 387] width 831 height 72
click at [261, 375] on textarea "cx wants to get an estimate/putting a potential battery in her condo/she wants …" at bounding box center [666, 387] width 831 height 72
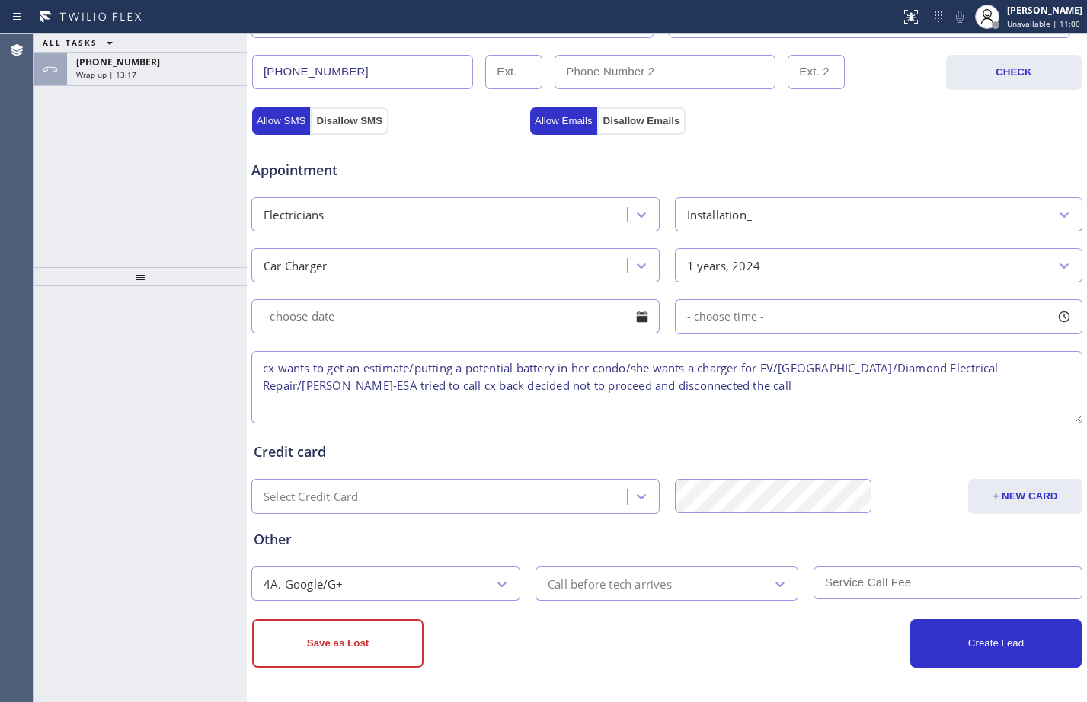
click at [457, 379] on textarea "cx wants to get an estimate/putting a potential battery in her condo/she wants …" at bounding box center [666, 387] width 831 height 72
click at [867, 391] on textarea "cx wants to get an estimate/putting a potential battery in her condo/she wants …" at bounding box center [666, 387] width 831 height 72
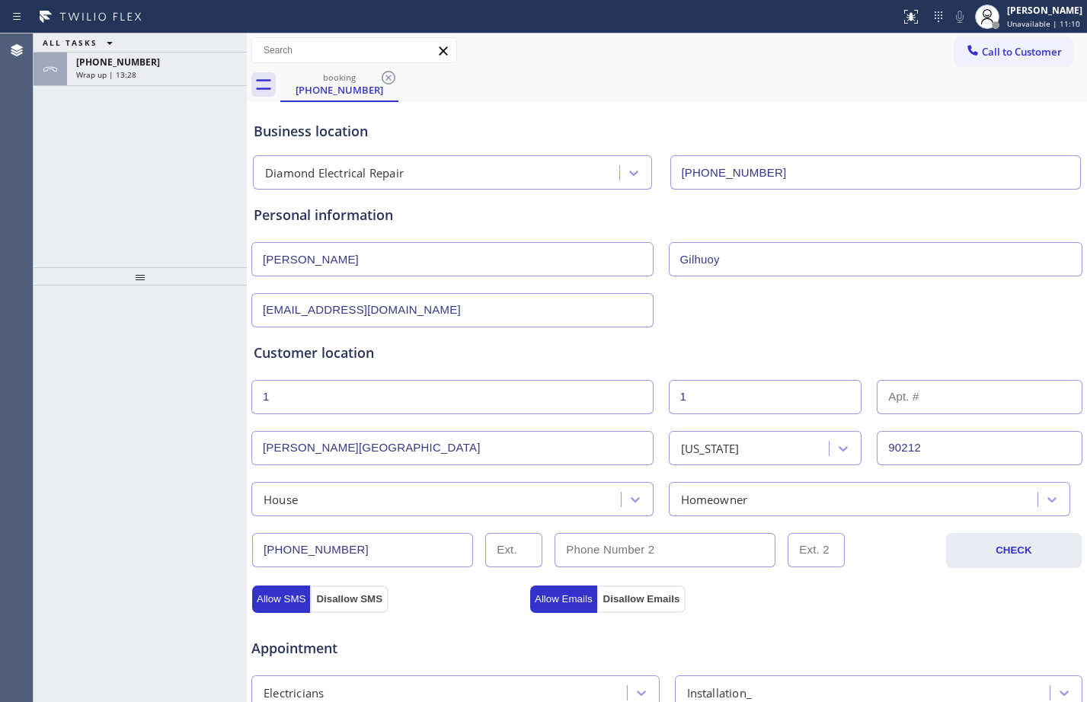
scroll to position [478, 0]
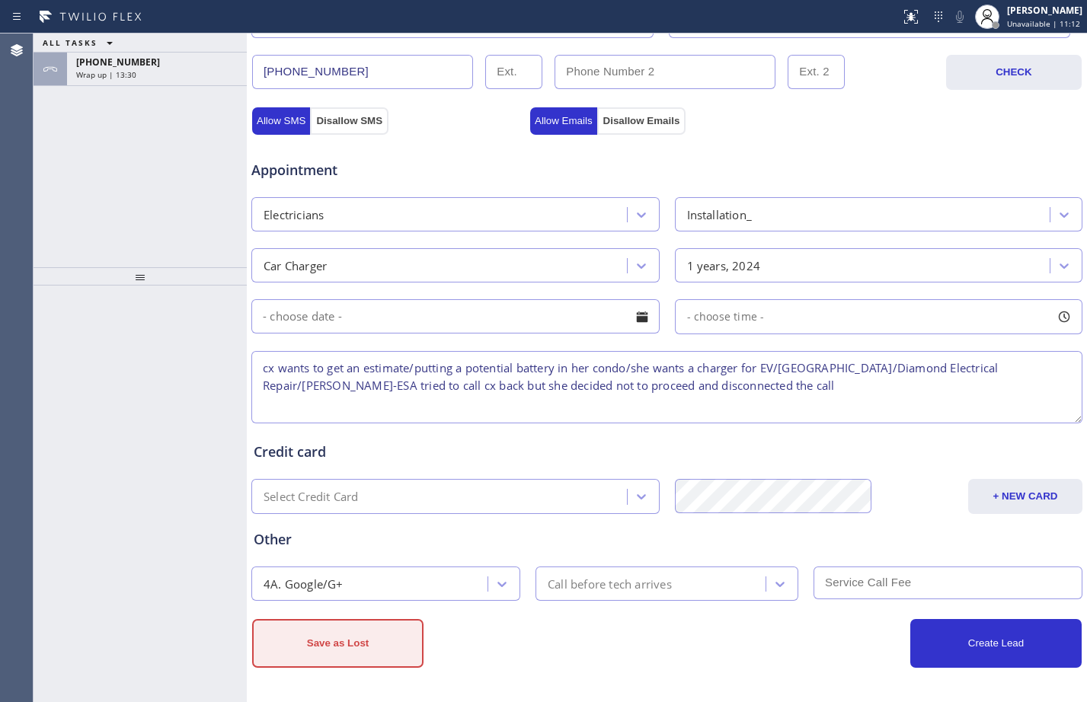
type textarea "cx wants to get an estimate/putting a potential battery in her condo/she wants …"
click at [348, 652] on button "Save as Lost" at bounding box center [337, 643] width 171 height 49
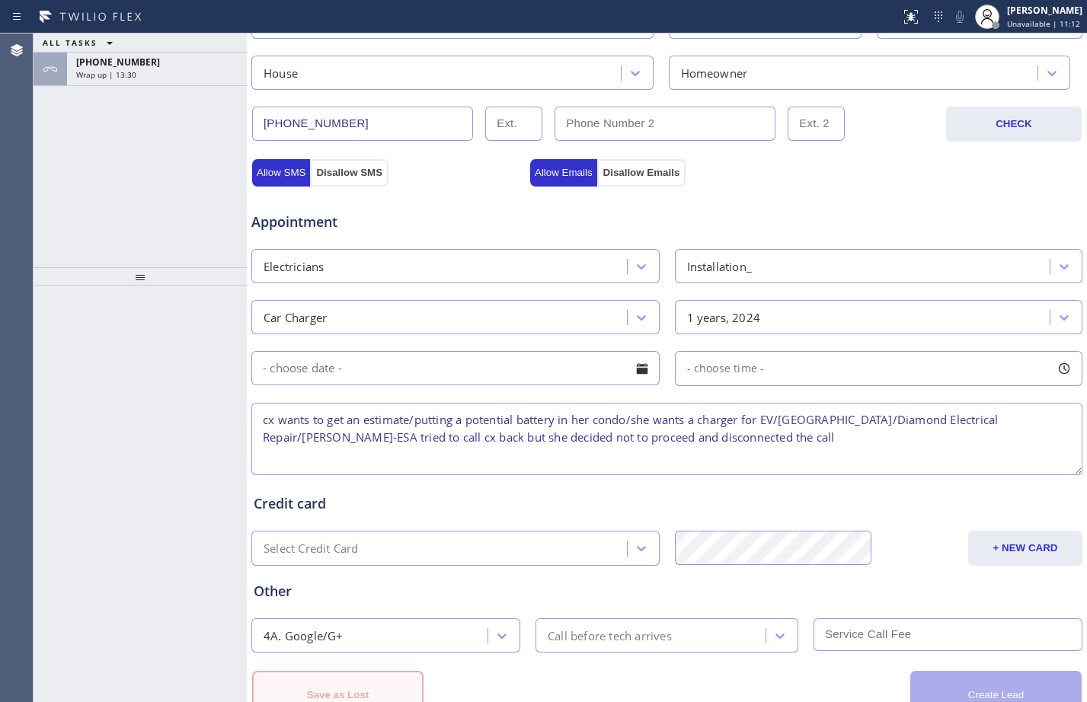
scroll to position [530, 0]
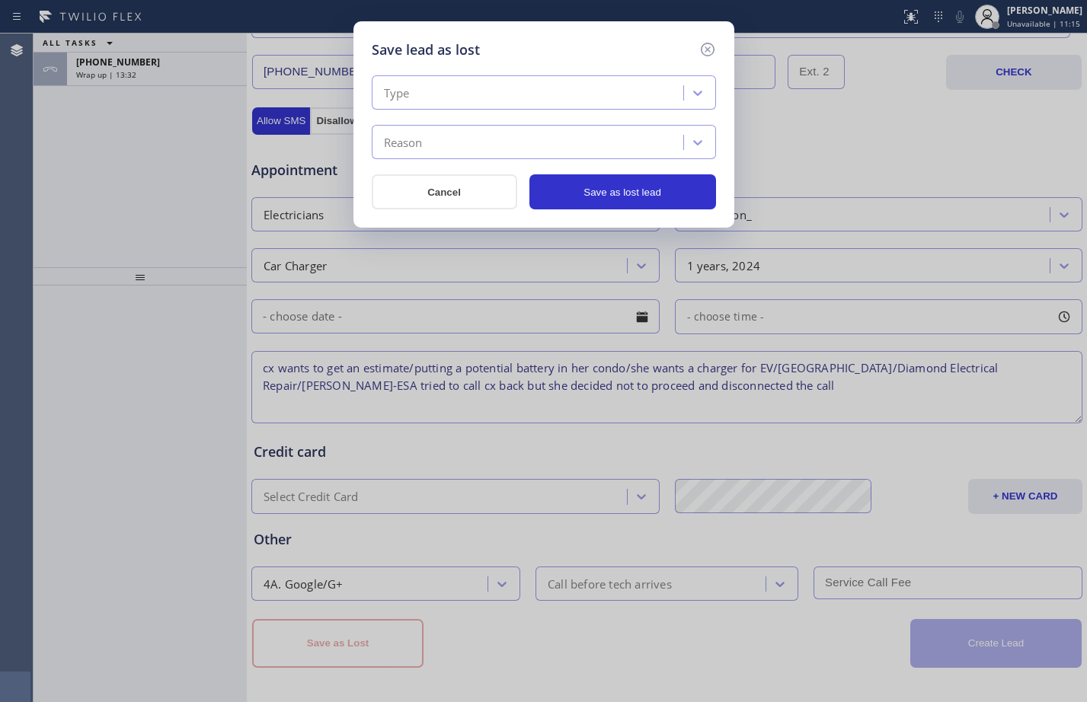
click at [496, 89] on div "Type" at bounding box center [529, 93] width 307 height 27
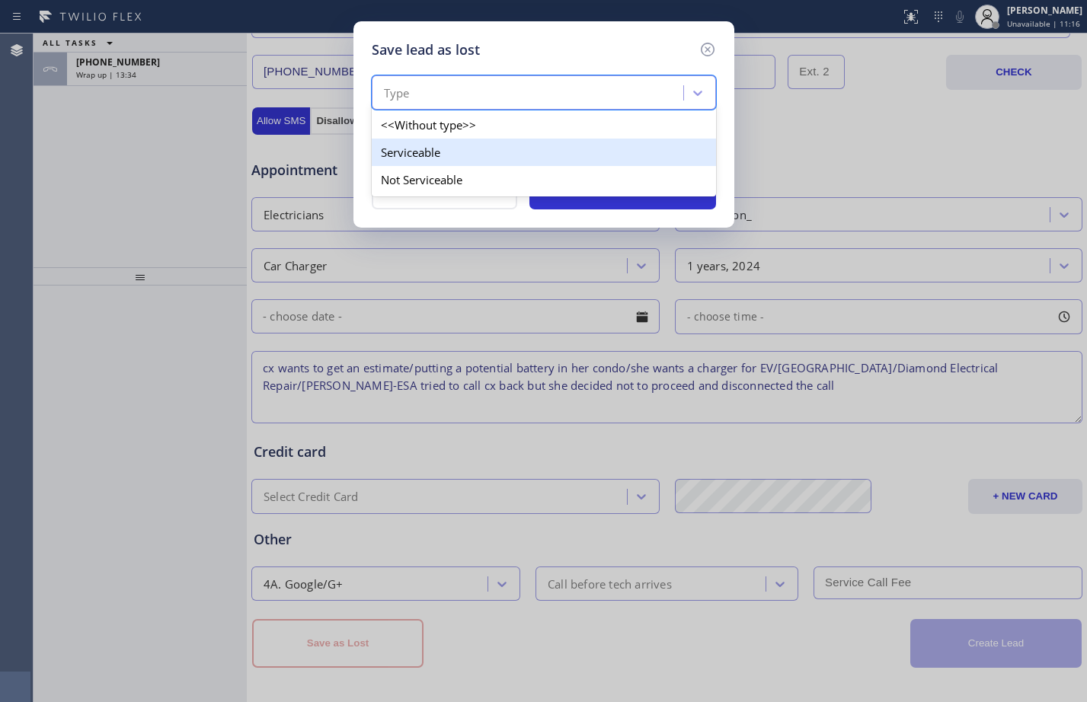
click at [465, 146] on div "Serviceable" at bounding box center [544, 152] width 344 height 27
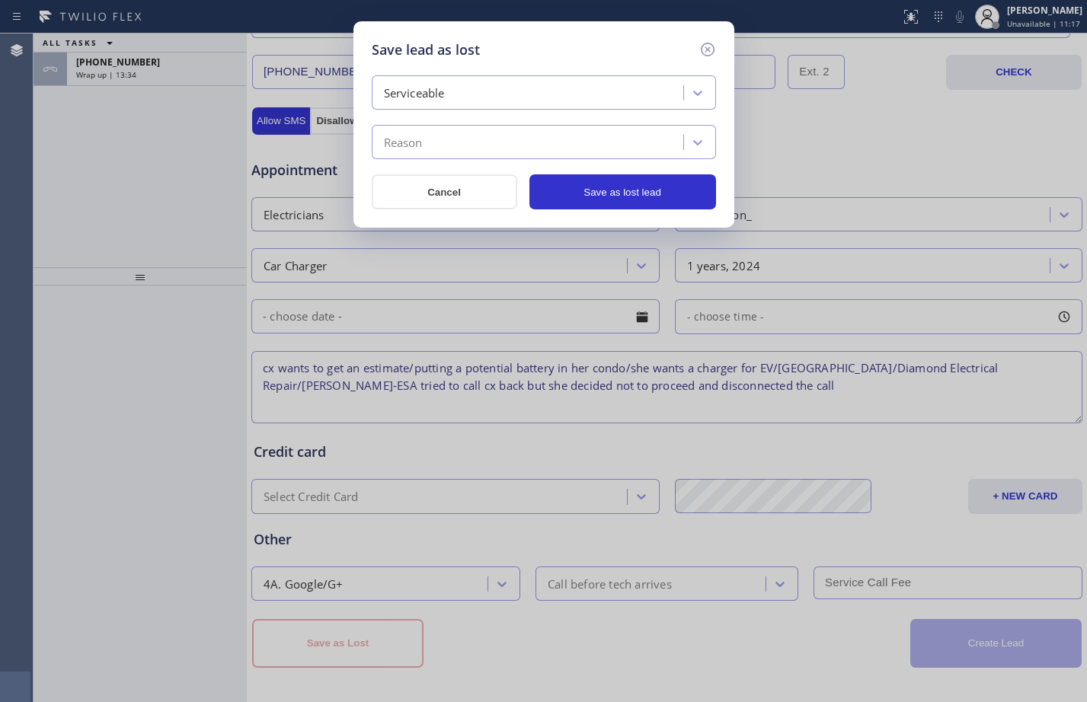
click at [462, 149] on div "Reason" at bounding box center [529, 142] width 307 height 27
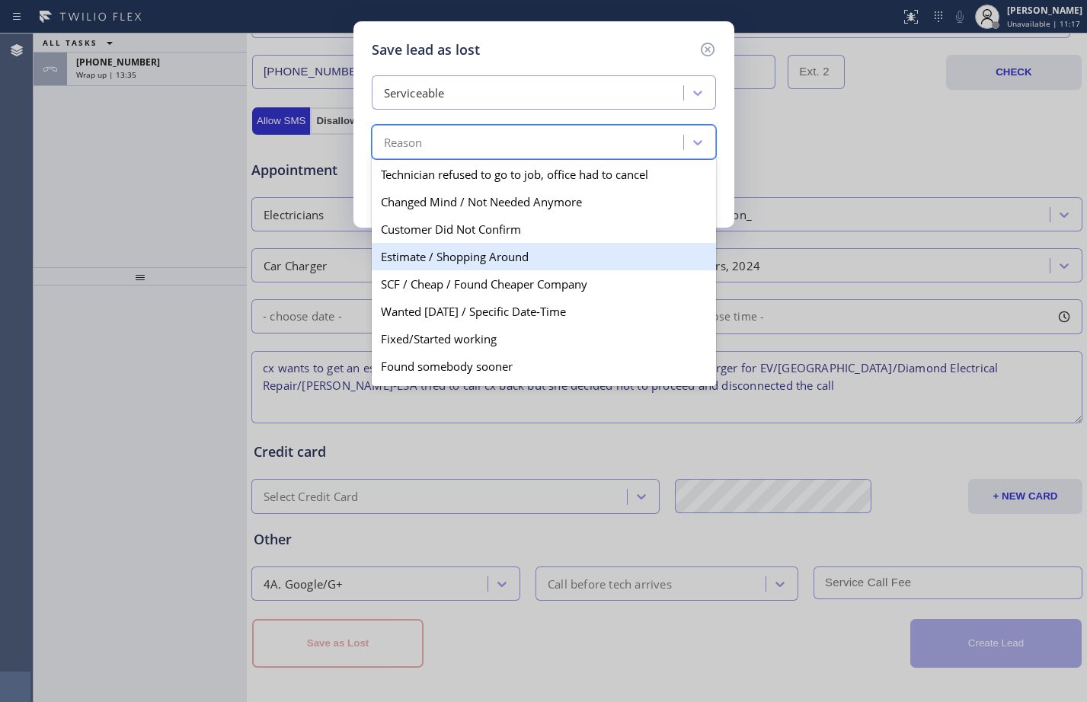
click at [455, 260] on div "Estimate / Shopping Around" at bounding box center [544, 256] width 344 height 27
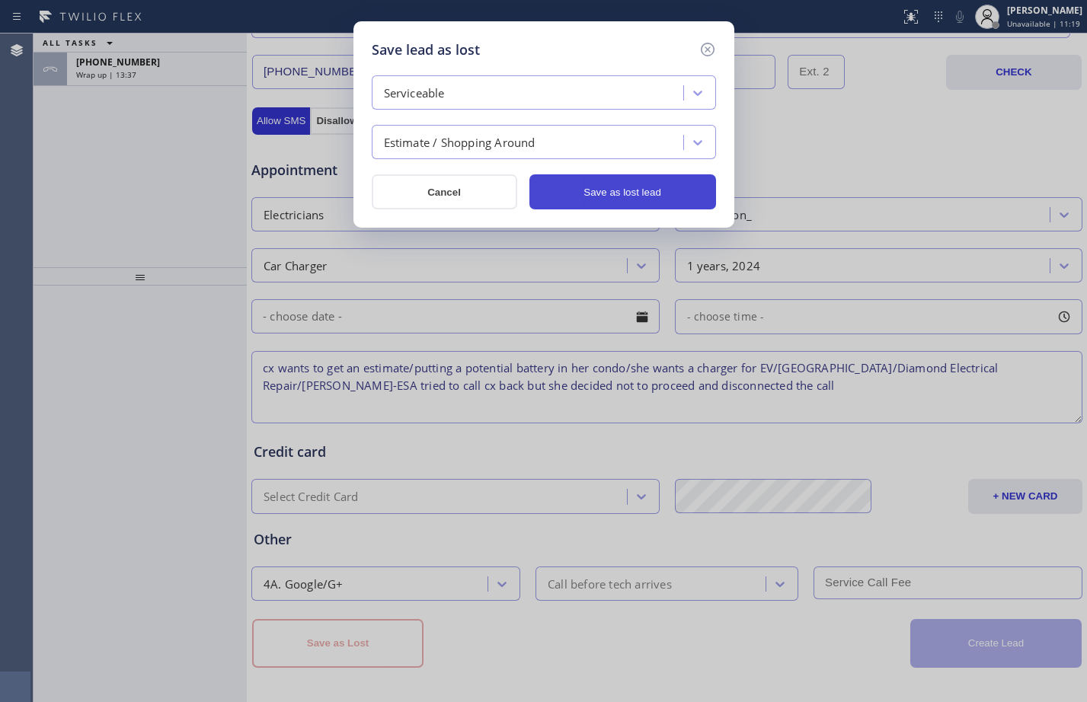
click at [605, 196] on button "Save as lost lead" at bounding box center [622, 191] width 187 height 35
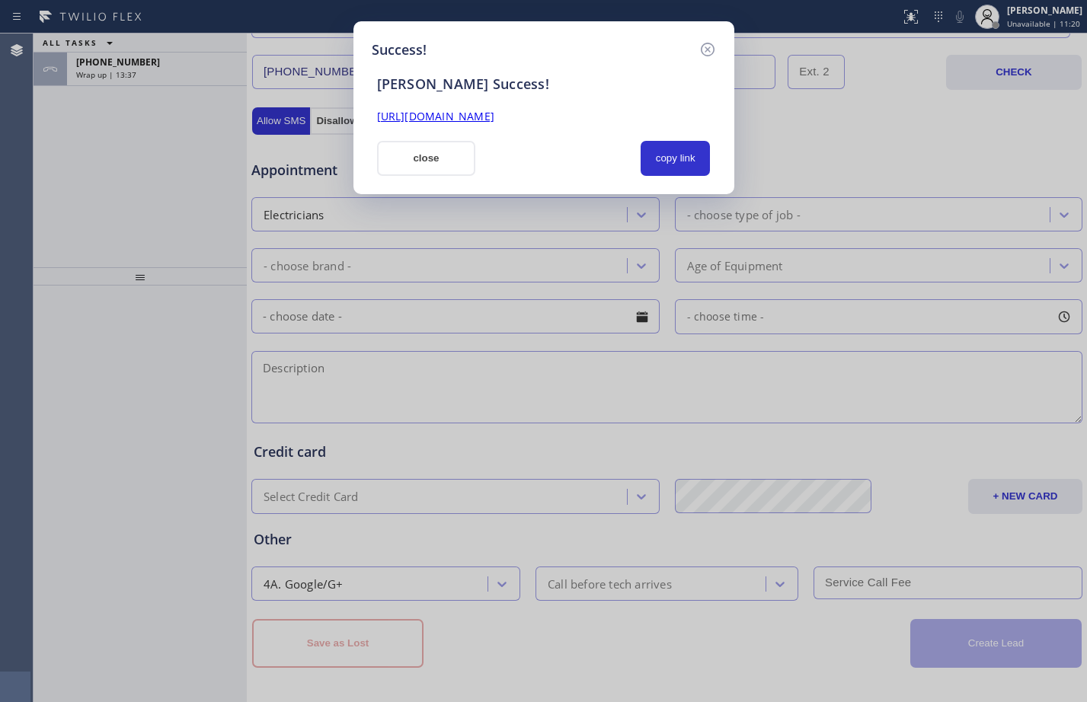
scroll to position [0, 0]
click at [669, 161] on button "copy link" at bounding box center [675, 158] width 70 height 35
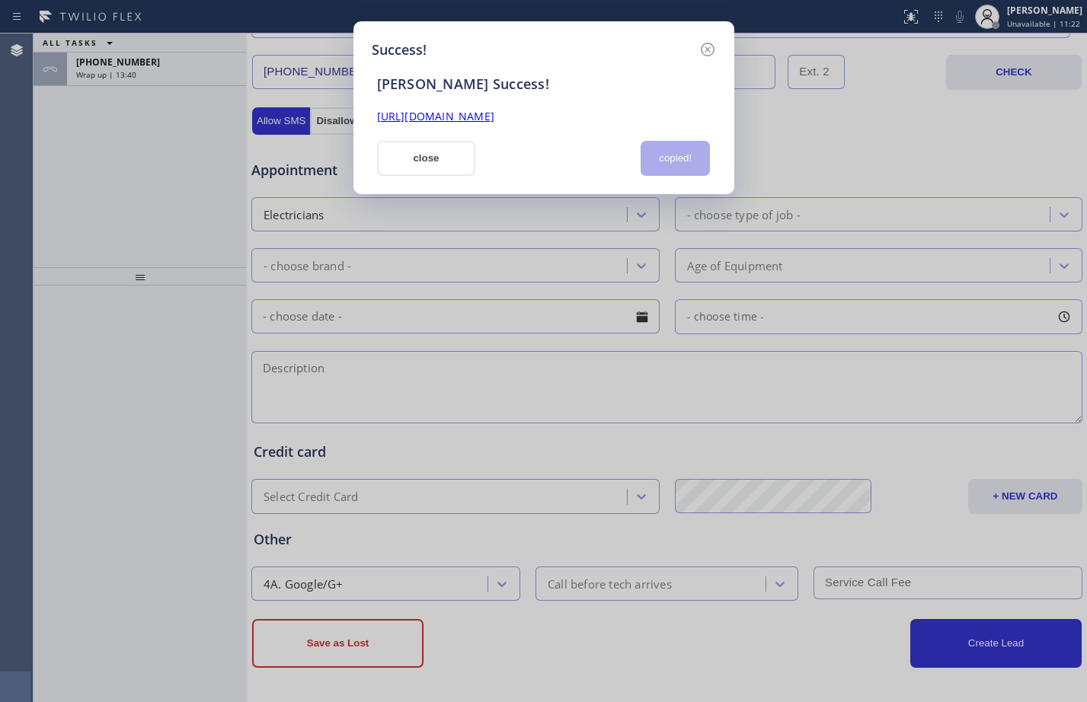
click at [494, 112] on link "[URL][DOMAIN_NAME]" at bounding box center [435, 116] width 117 height 14
click at [441, 149] on button "close" at bounding box center [426, 158] width 99 height 35
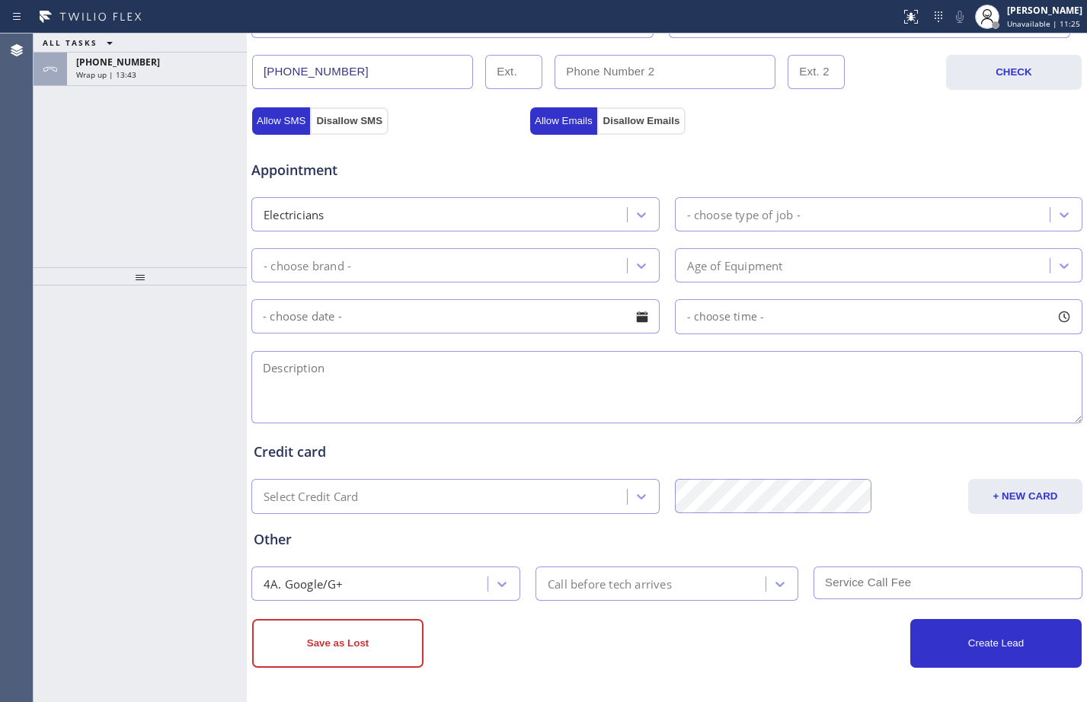
click at [158, 282] on div at bounding box center [140, 276] width 213 height 18
click at [178, 273] on div at bounding box center [140, 276] width 213 height 18
click at [153, 279] on div at bounding box center [140, 276] width 213 height 18
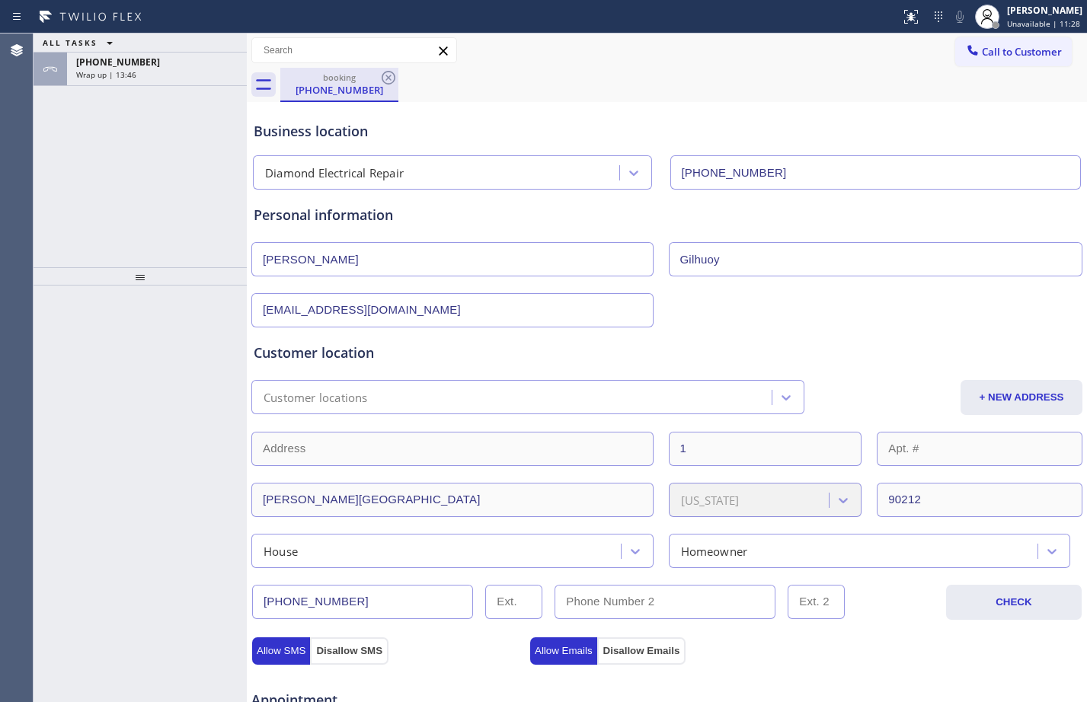
click at [321, 82] on div "booking" at bounding box center [339, 77] width 115 height 11
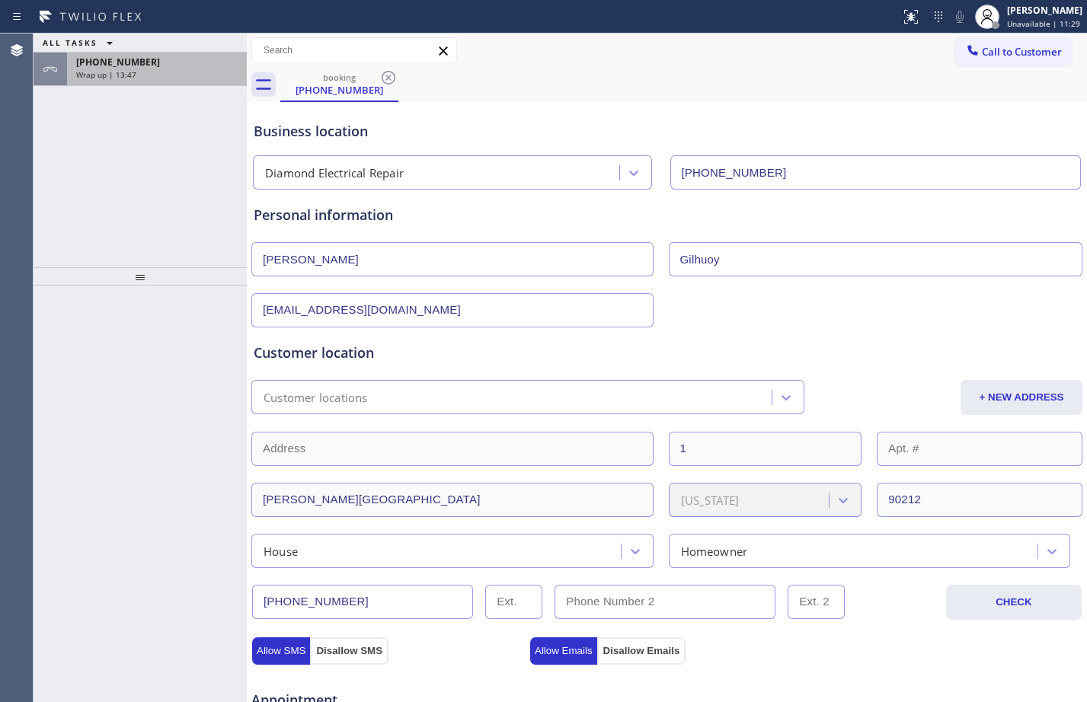
click at [204, 77] on div "Wrap up | 13:47" at bounding box center [156, 74] width 161 height 11
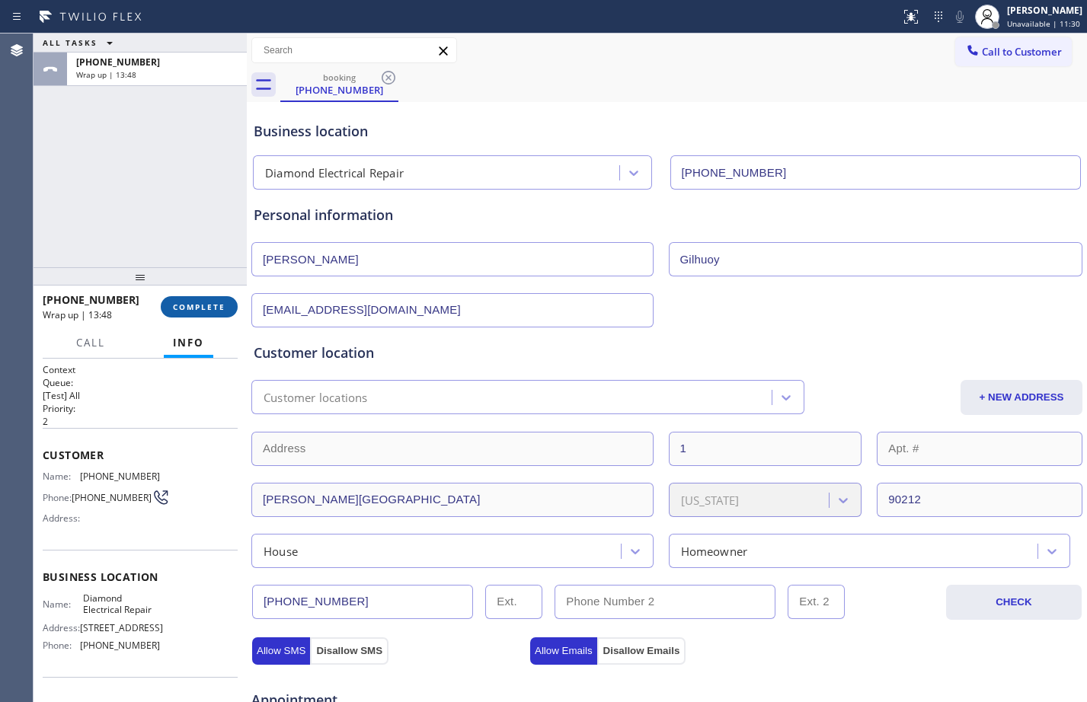
click at [209, 297] on button "COMPLETE" at bounding box center [199, 306] width 77 height 21
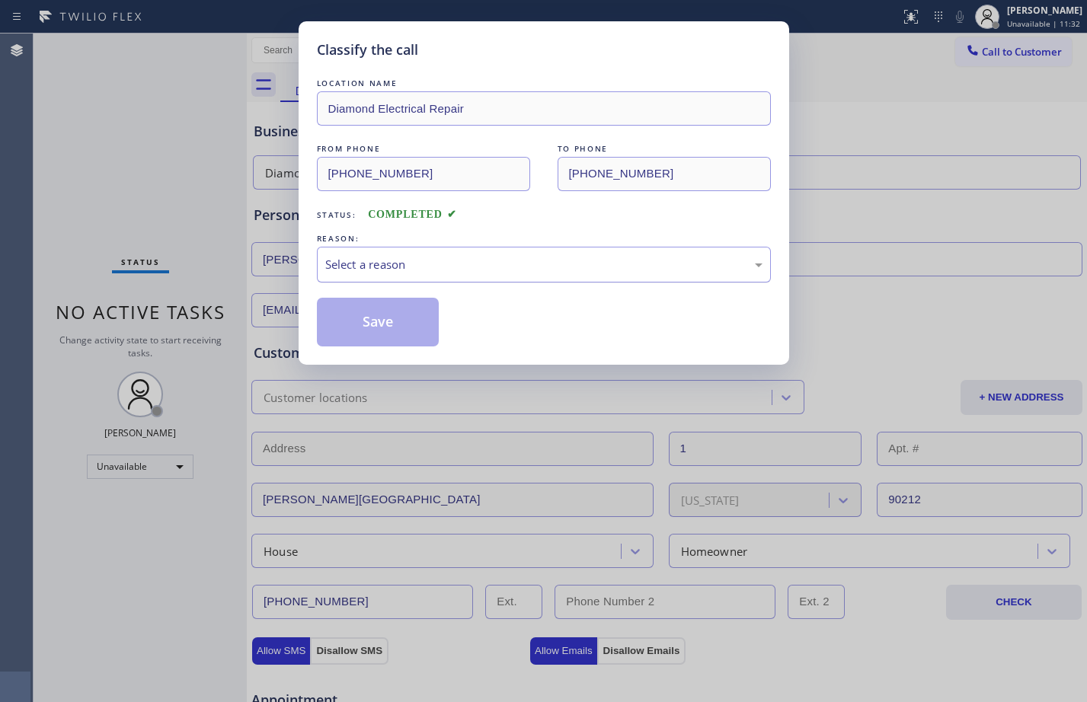
click at [477, 261] on div "Select a reason" at bounding box center [543, 265] width 437 height 18
click at [382, 323] on button "Save" at bounding box center [378, 322] width 123 height 49
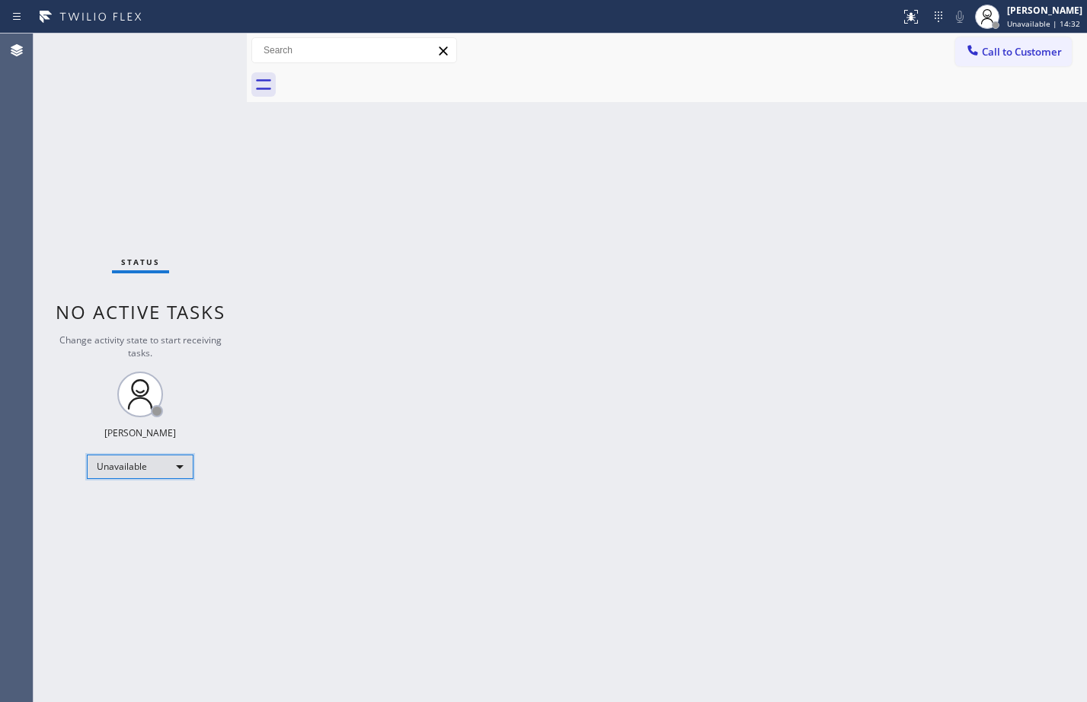
click at [153, 472] on div "Unavailable" at bounding box center [140, 467] width 107 height 24
click at [137, 506] on li "Available" at bounding box center [140, 507] width 104 height 18
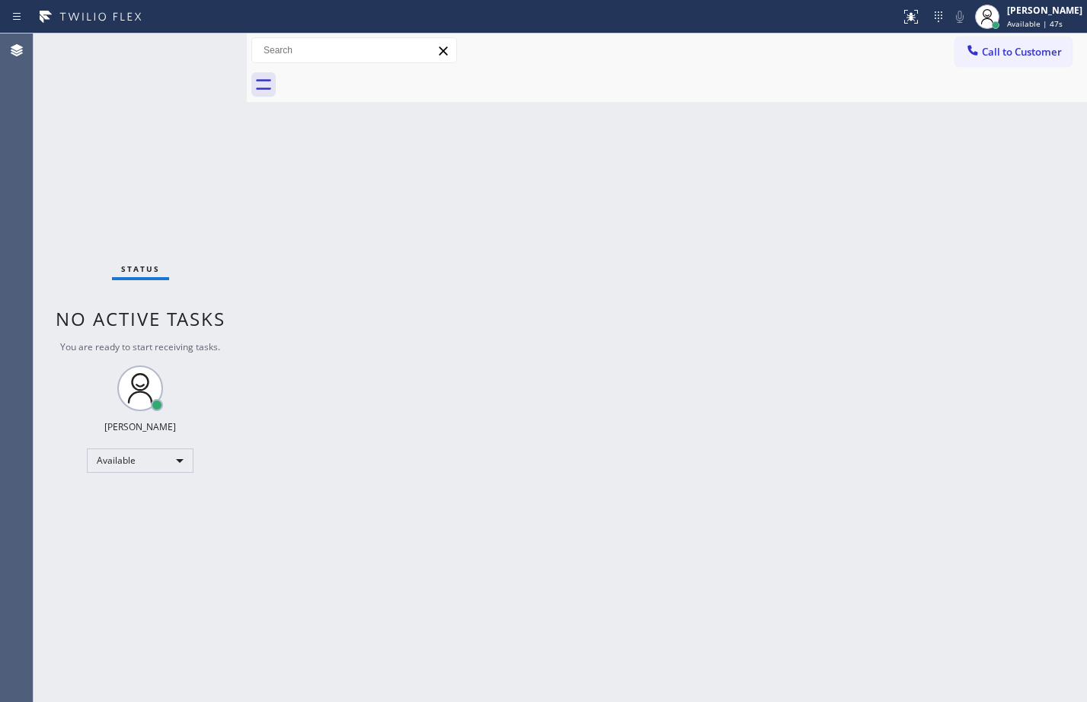
click at [693, 356] on div "Back to Dashboard Change Sender ID Customers Technicians Select a contact Outbo…" at bounding box center [667, 368] width 840 height 669
click at [159, 449] on div "Available" at bounding box center [140, 461] width 107 height 24
click at [137, 485] on li "Offline" at bounding box center [140, 482] width 104 height 18
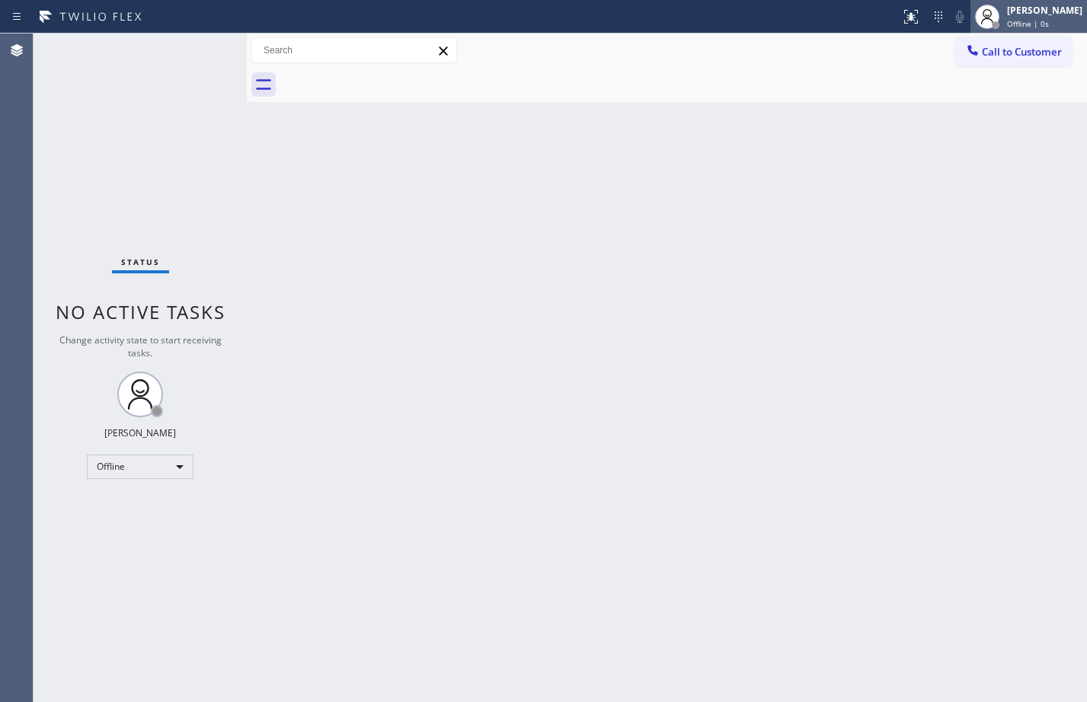
click at [1017, 19] on span "Offline | 0s" at bounding box center [1028, 23] width 42 height 11
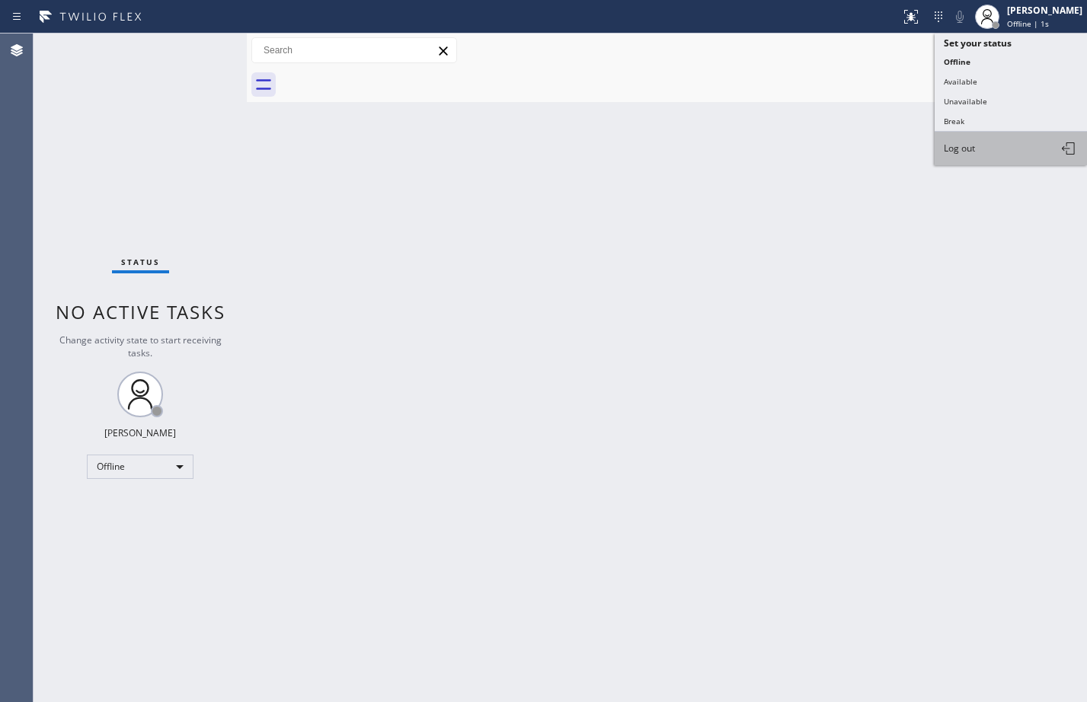
click at [1004, 147] on button "Log out" at bounding box center [1010, 149] width 152 height 34
